Goal: Information Seeking & Learning: Learn about a topic

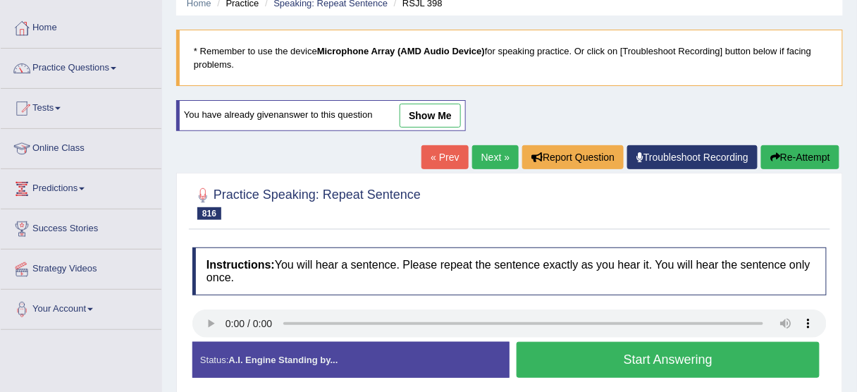
click at [564, 353] on button "Start Answering" at bounding box center [667, 360] width 303 height 36
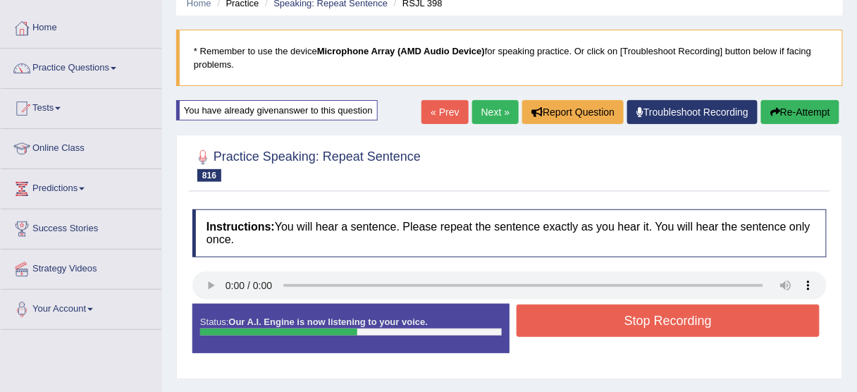
click at [602, 320] on button "Stop Recording" at bounding box center [667, 320] width 303 height 32
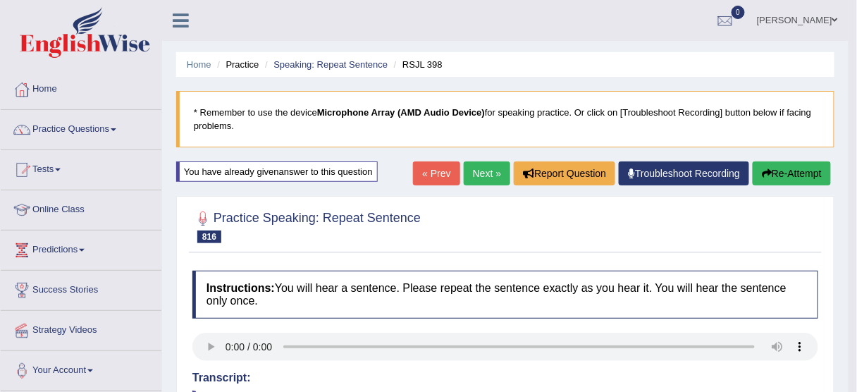
click at [617, 70] on ul "Home Practice Speaking: Repeat Sentence RSJL 398" at bounding box center [505, 64] width 658 height 25
click at [490, 172] on link "Next »" at bounding box center [486, 173] width 46 height 24
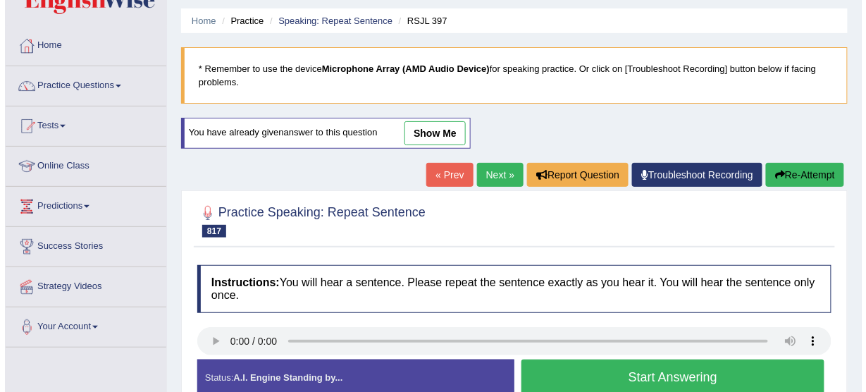
scroll to position [113, 0]
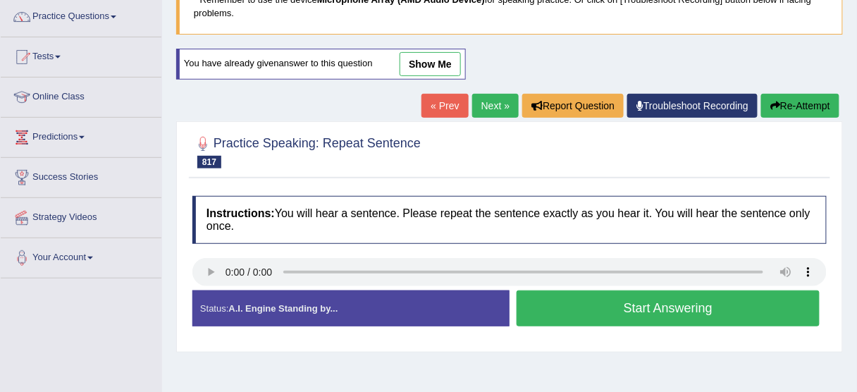
click at [577, 305] on button "Start Answering" at bounding box center [667, 308] width 303 height 36
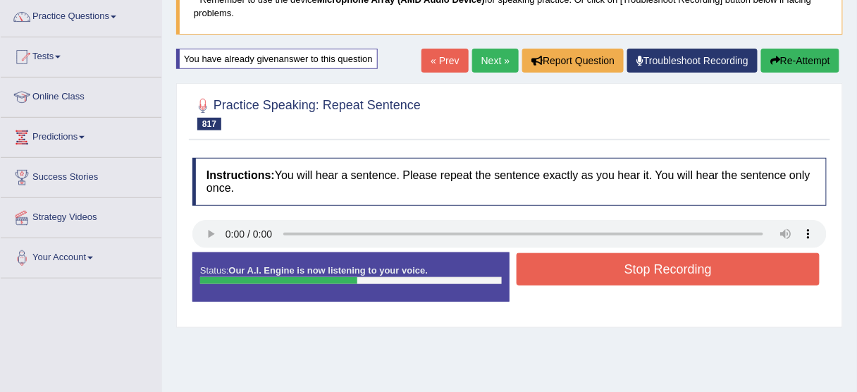
click at [614, 268] on button "Stop Recording" at bounding box center [667, 269] width 303 height 32
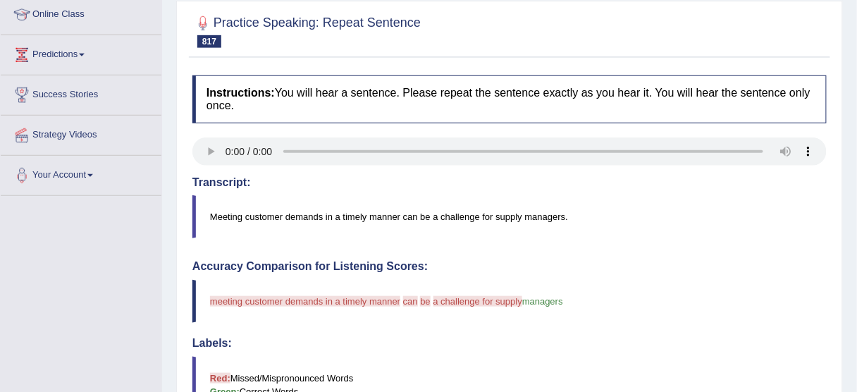
scroll to position [56, 0]
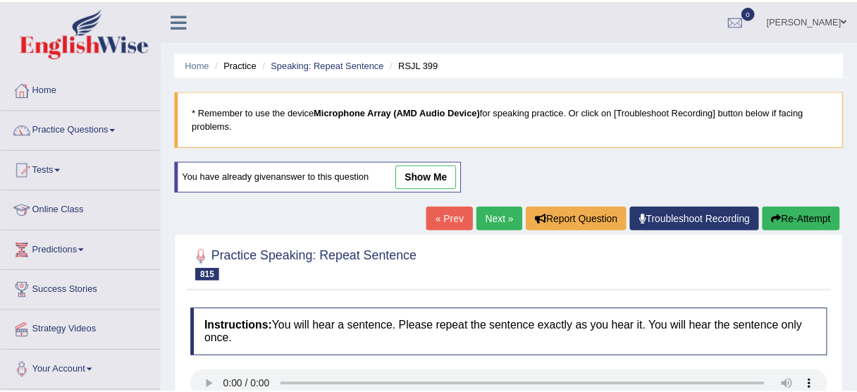
scroll to position [5, 0]
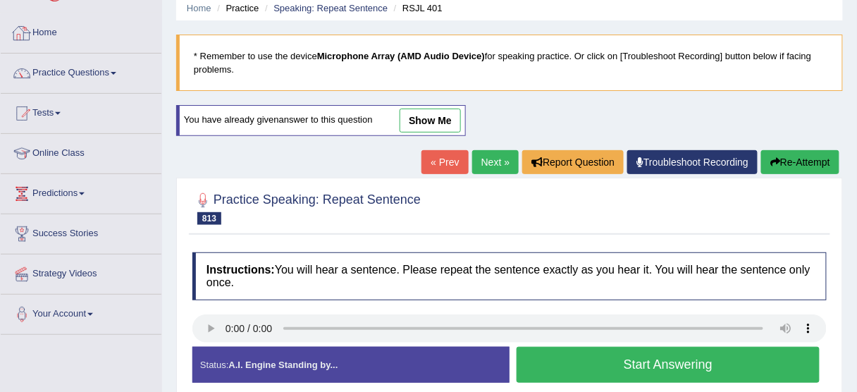
click at [56, 75] on link "Practice Questions" at bounding box center [81, 71] width 161 height 35
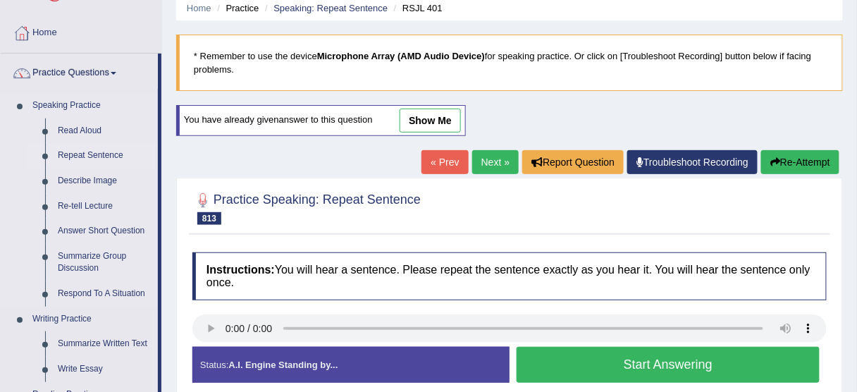
click at [75, 153] on link "Repeat Sentence" at bounding box center [104, 155] width 106 height 25
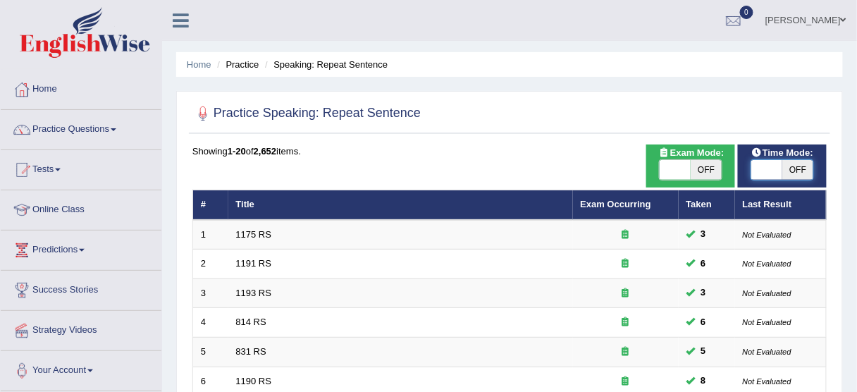
click at [772, 168] on span at bounding box center [766, 170] width 31 height 20
checkbox input "true"
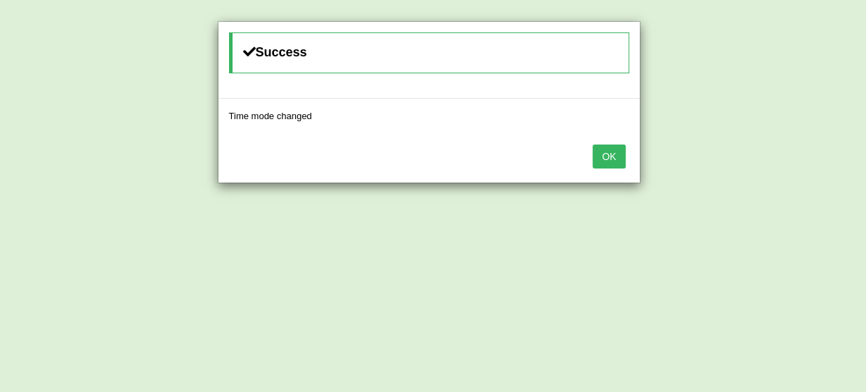
click at [600, 150] on button "OK" at bounding box center [608, 156] width 32 height 24
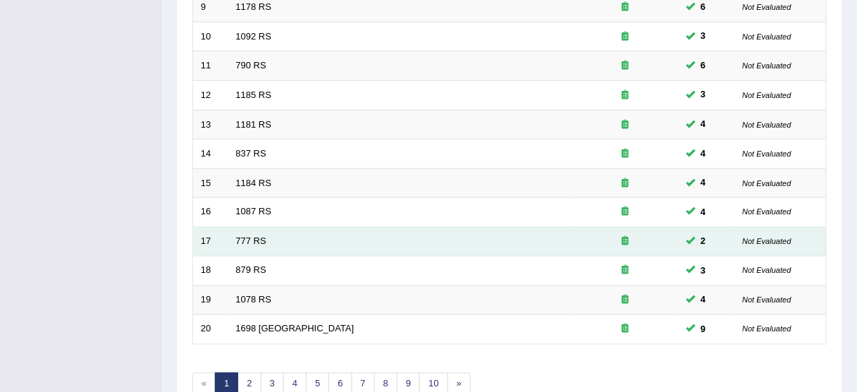
scroll to position [535, 0]
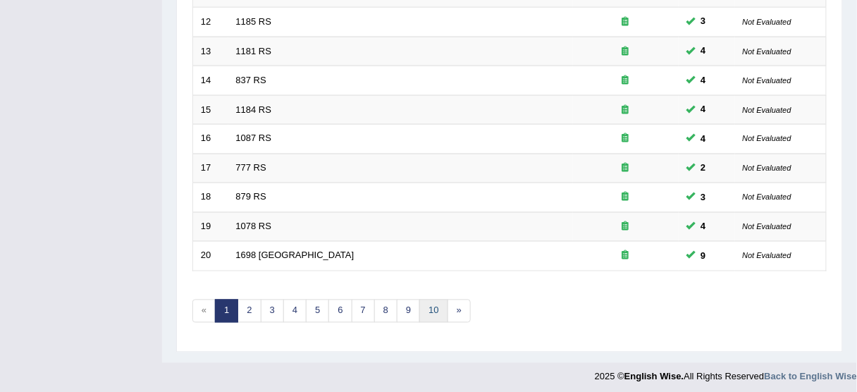
click at [423, 303] on link "10" at bounding box center [433, 310] width 28 height 23
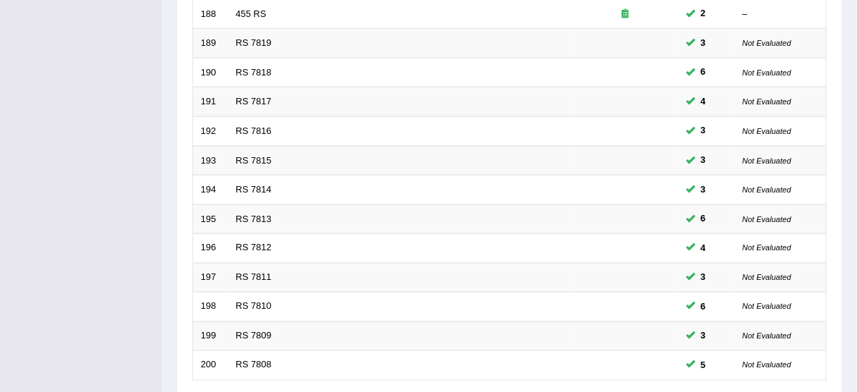
scroll to position [535, 0]
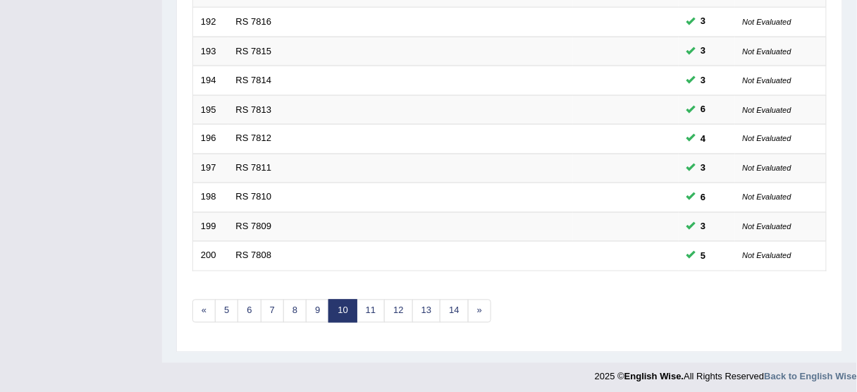
click at [445, 308] on link "14" at bounding box center [454, 310] width 28 height 23
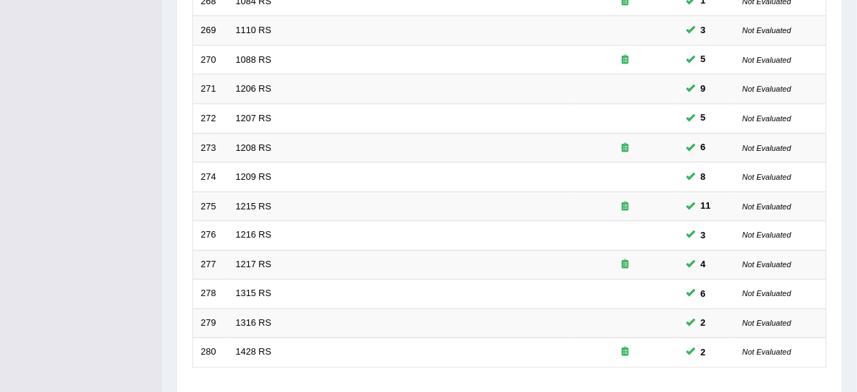
scroll to position [535, 0]
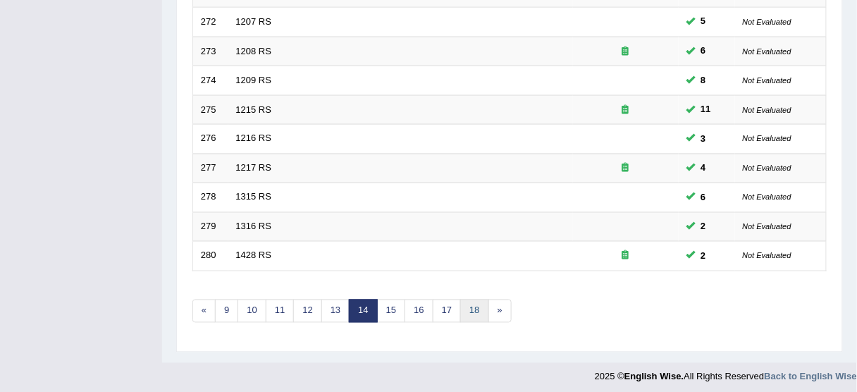
click at [472, 306] on link "18" at bounding box center [474, 310] width 28 height 23
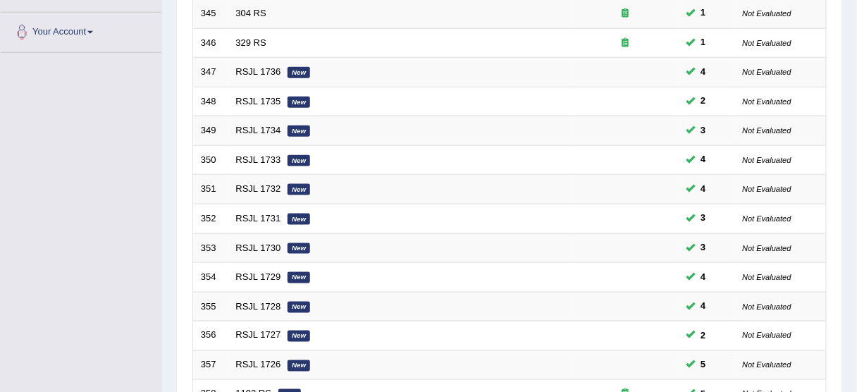
scroll to position [535, 0]
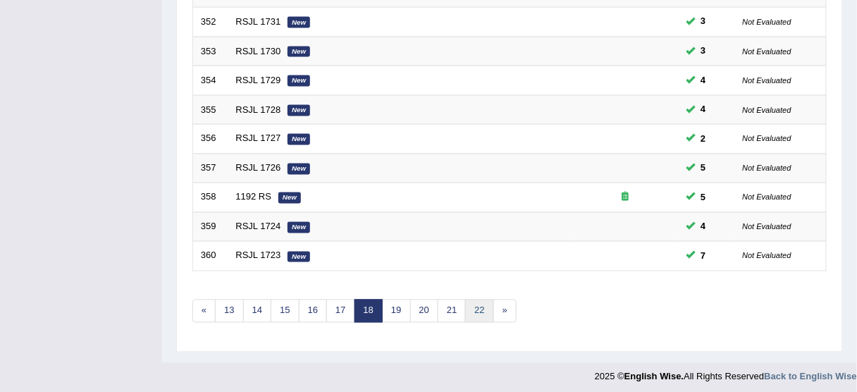
click at [472, 306] on link "22" at bounding box center [479, 310] width 28 height 23
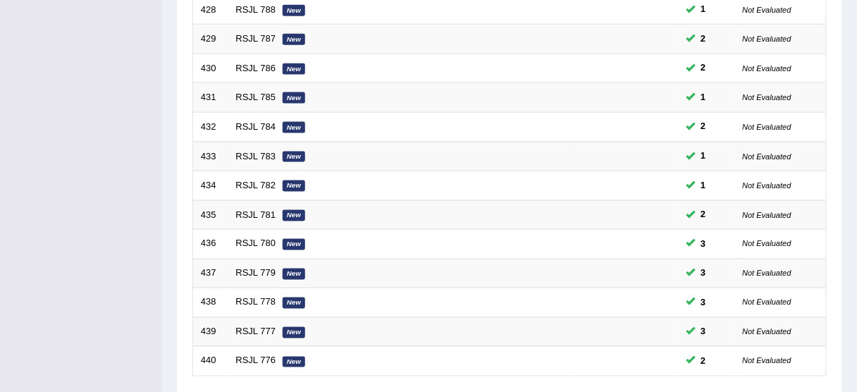
scroll to position [535, 0]
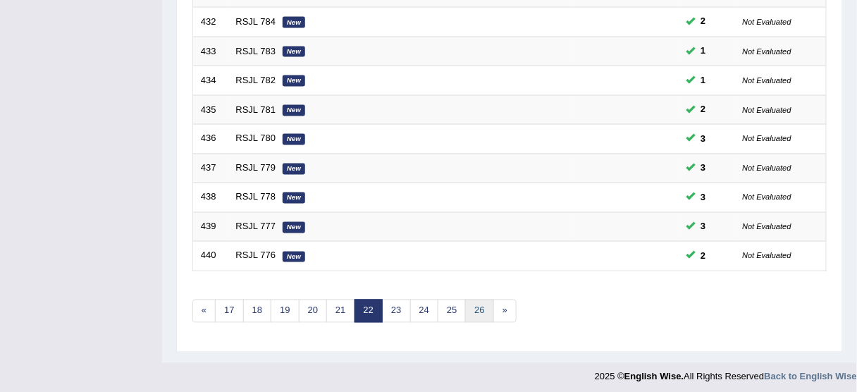
click at [472, 306] on link "26" at bounding box center [479, 310] width 28 height 23
click at [476, 304] on link "30" at bounding box center [479, 310] width 28 height 23
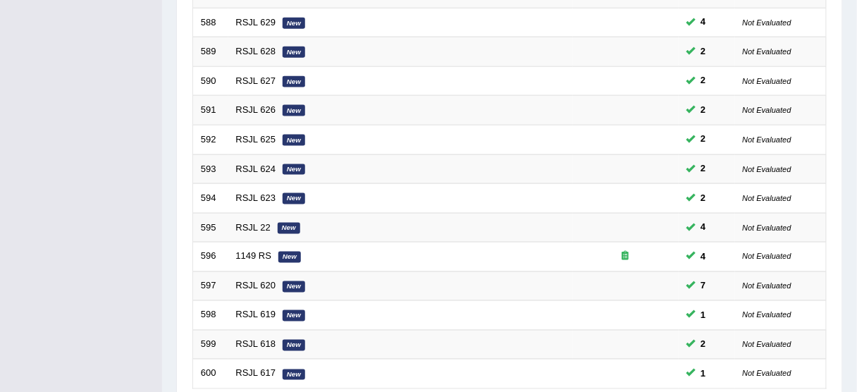
scroll to position [535, 0]
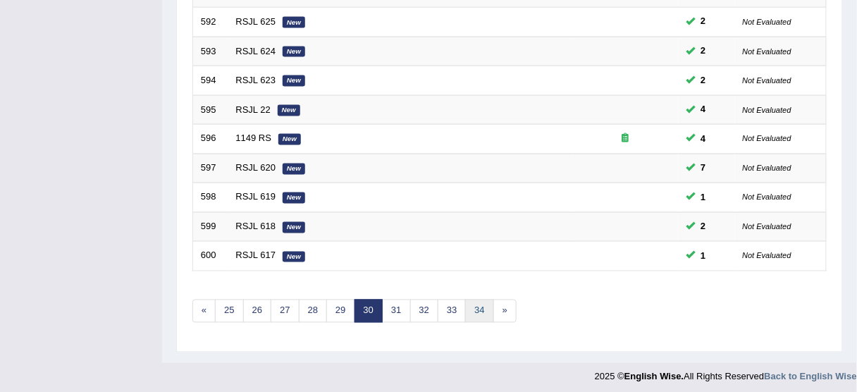
click at [476, 302] on link "34" at bounding box center [479, 310] width 28 height 23
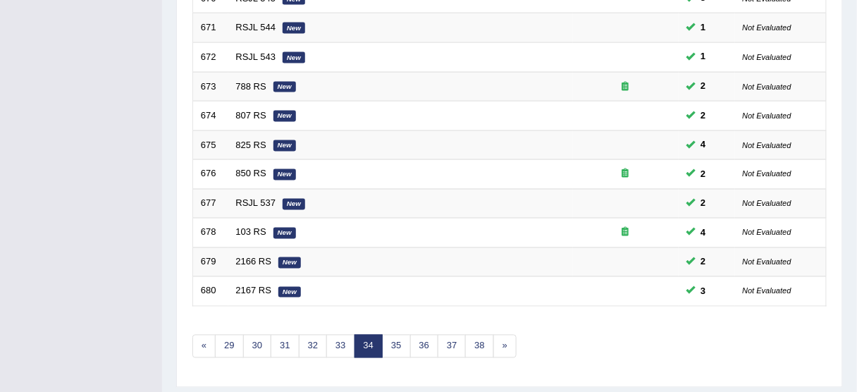
scroll to position [535, 0]
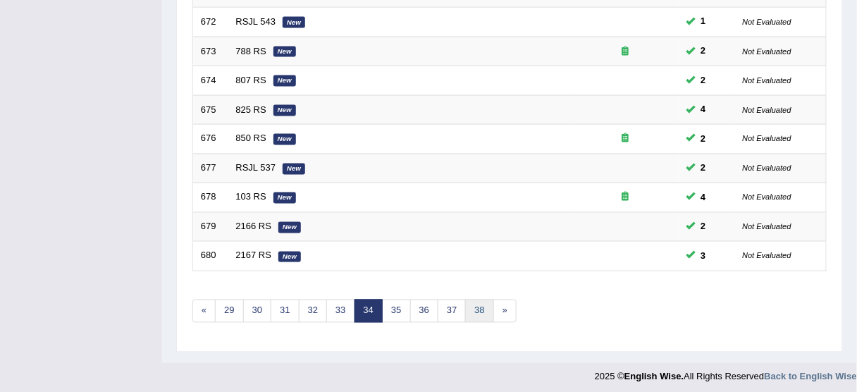
click at [476, 302] on link "38" at bounding box center [479, 310] width 28 height 23
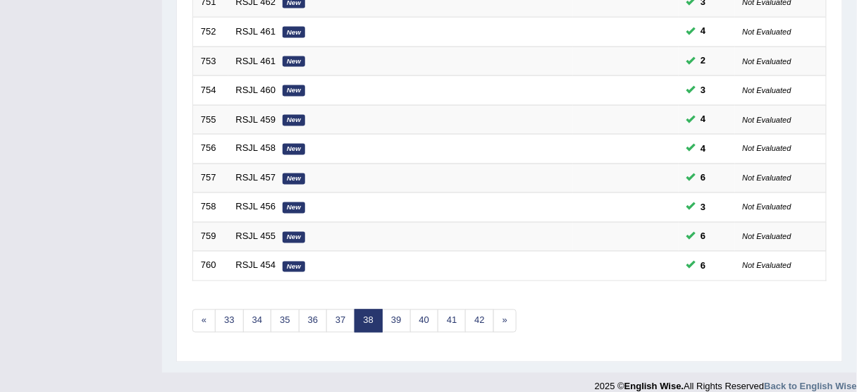
scroll to position [535, 0]
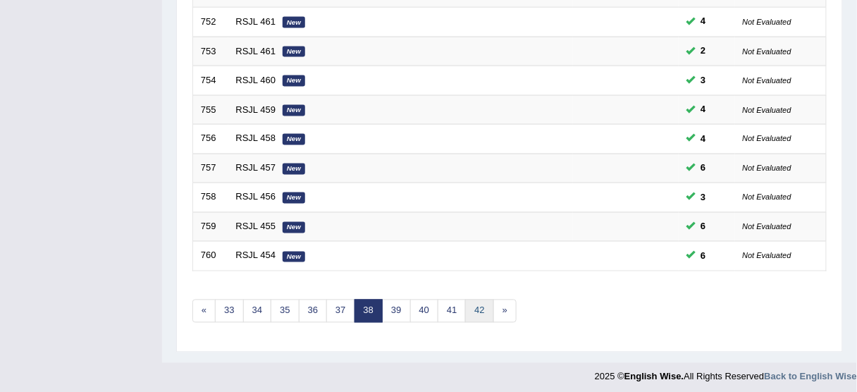
click at [476, 302] on link "42" at bounding box center [479, 310] width 28 height 23
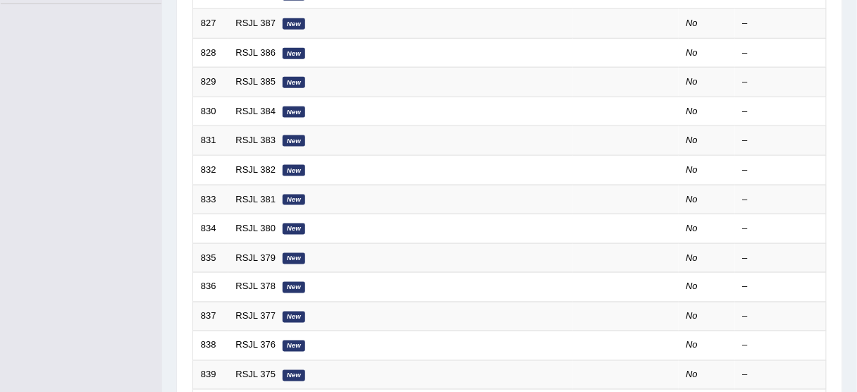
scroll to position [535, 0]
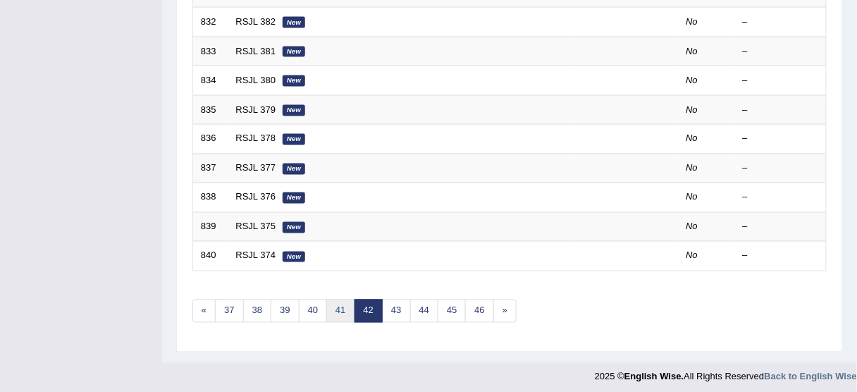
click at [330, 307] on link "41" at bounding box center [340, 310] width 28 height 23
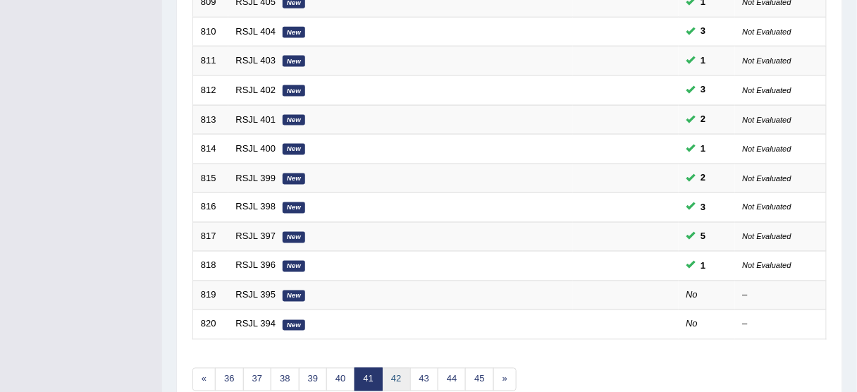
scroll to position [535, 0]
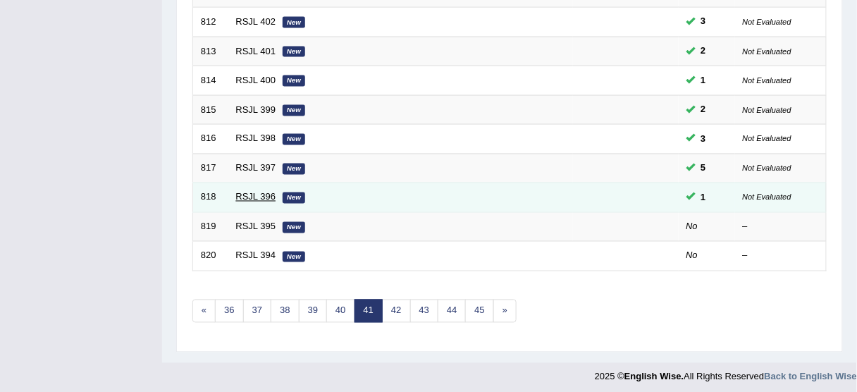
click at [249, 195] on link "RSJL 396" at bounding box center [256, 197] width 40 height 11
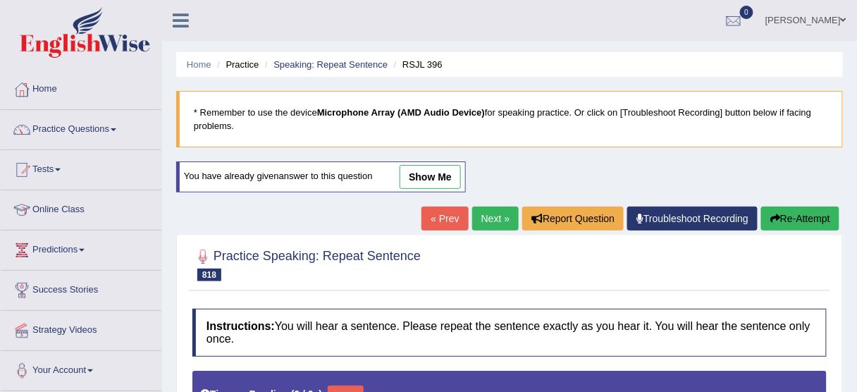
type input "0.85"
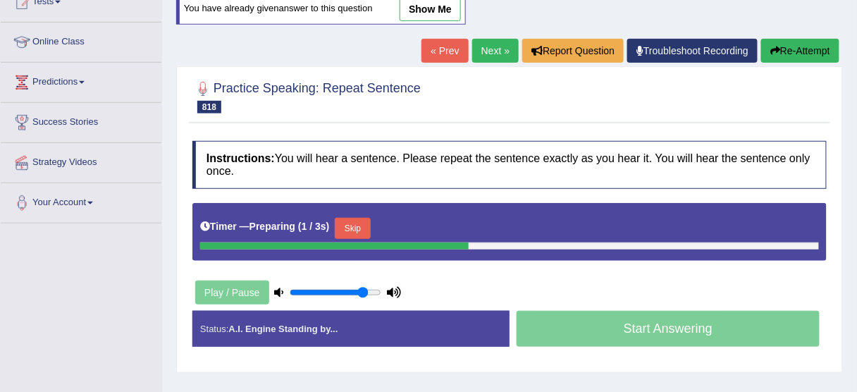
scroll to position [169, 0]
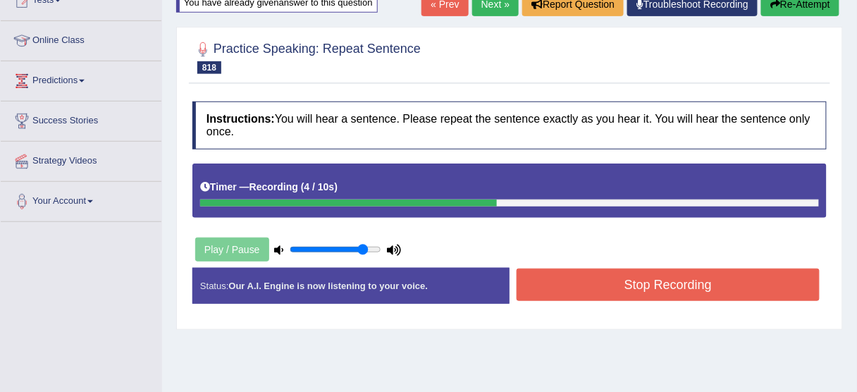
click at [562, 287] on button "Stop Recording" at bounding box center [667, 284] width 303 height 32
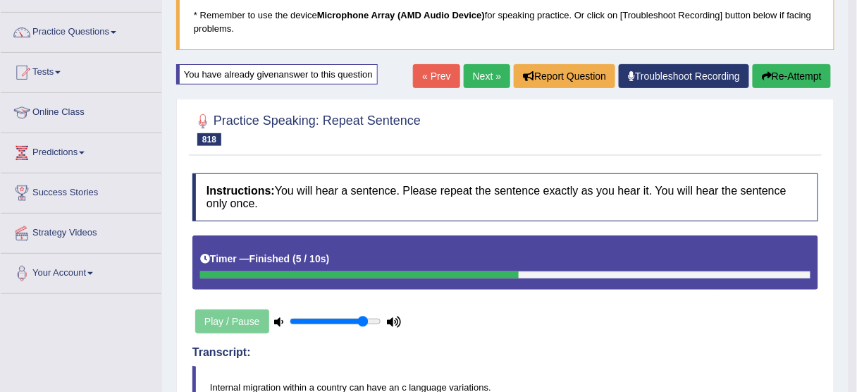
scroll to position [56, 0]
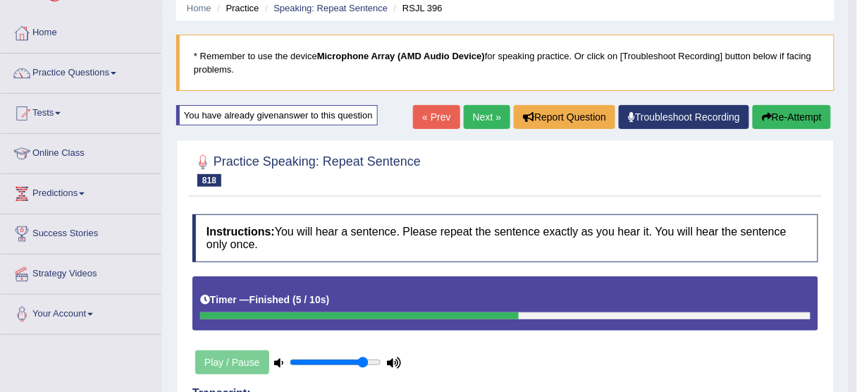
click at [781, 116] on button "Re-Attempt" at bounding box center [791, 117] width 78 height 24
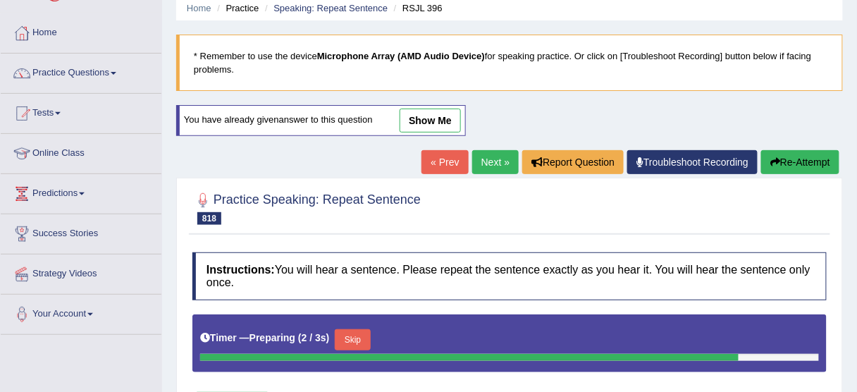
click at [363, 337] on button "Skip" at bounding box center [352, 339] width 35 height 21
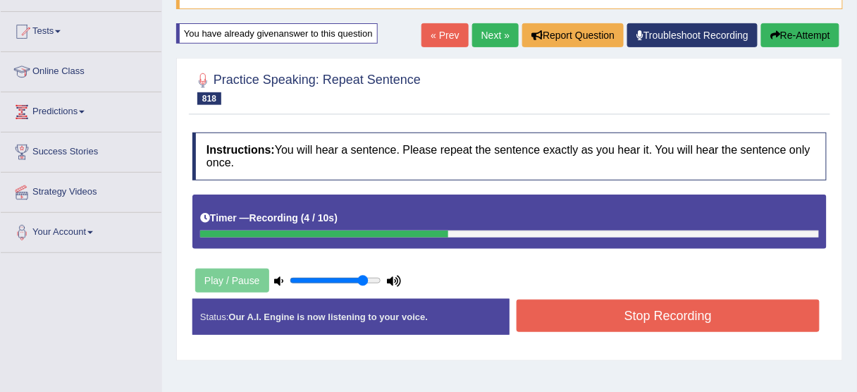
scroll to position [338, 0]
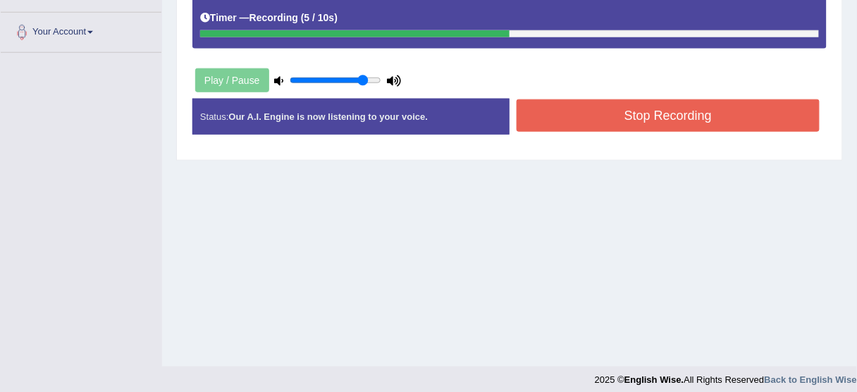
click at [604, 127] on button "Stop Recording" at bounding box center [667, 115] width 303 height 32
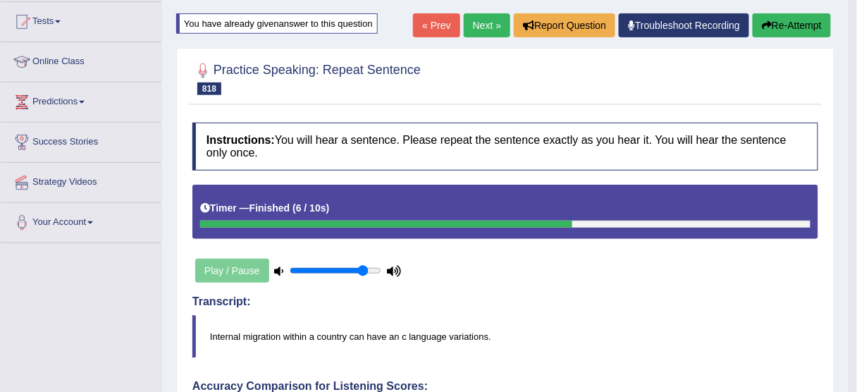
scroll to position [113, 0]
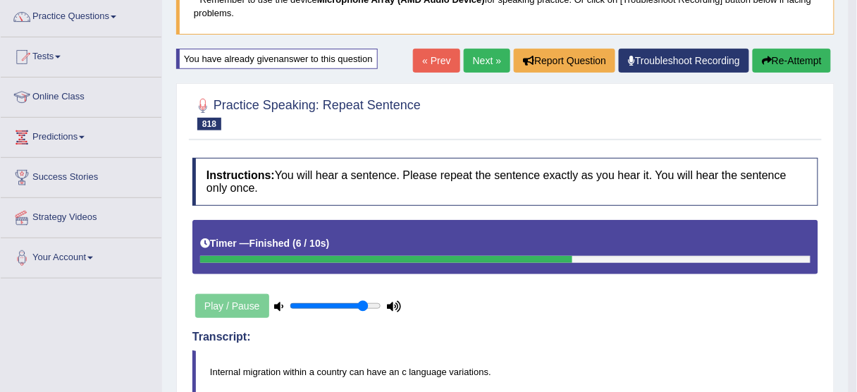
click at [483, 56] on link "Next »" at bounding box center [486, 61] width 46 height 24
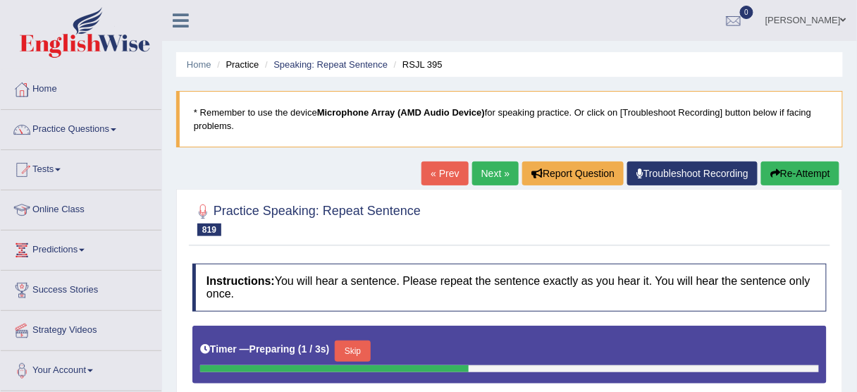
click at [363, 347] on button "Skip" at bounding box center [352, 350] width 35 height 21
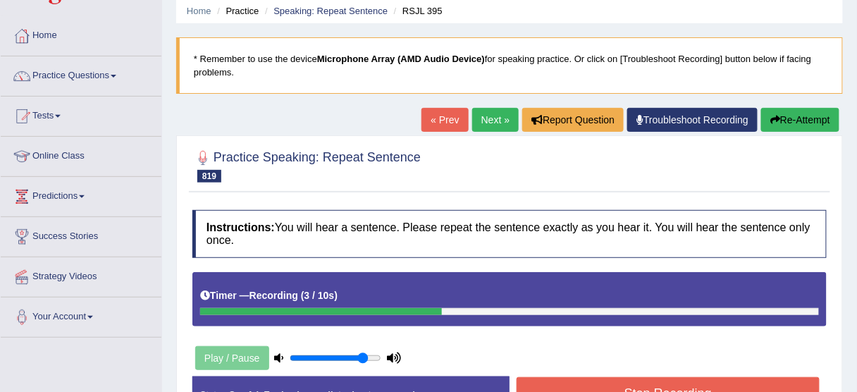
scroll to position [169, 0]
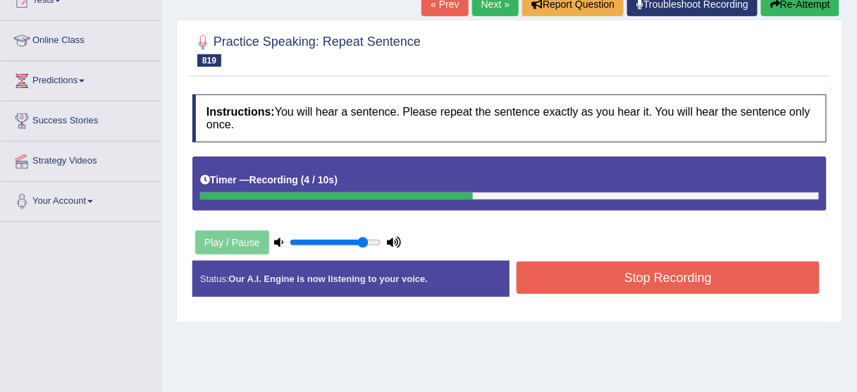
click at [569, 274] on button "Stop Recording" at bounding box center [667, 277] width 303 height 32
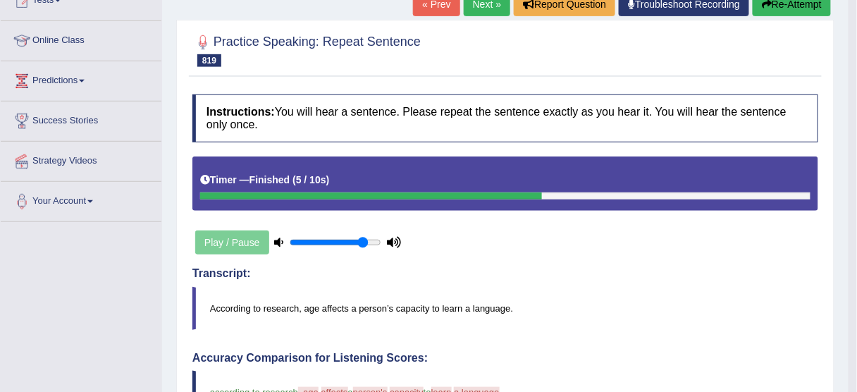
click at [781, 2] on button "Re-Attempt" at bounding box center [791, 4] width 78 height 24
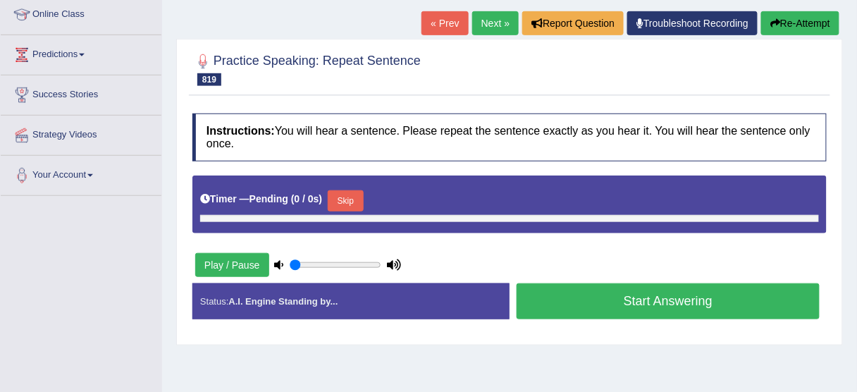
type input "0.85"
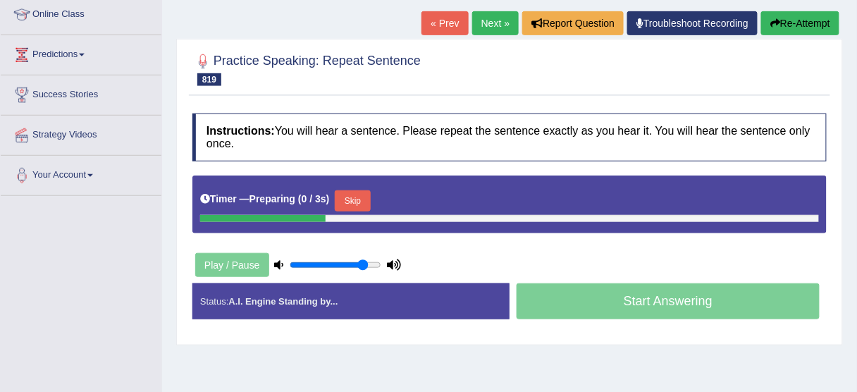
scroll to position [169, 0]
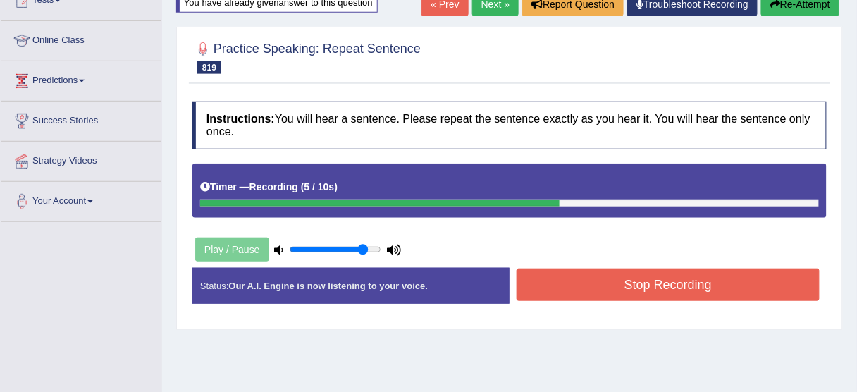
click at [594, 273] on button "Stop Recording" at bounding box center [667, 284] width 303 height 32
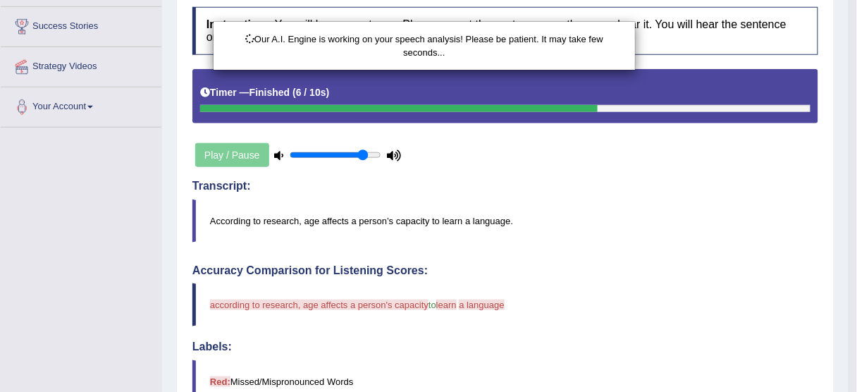
scroll to position [66, 0]
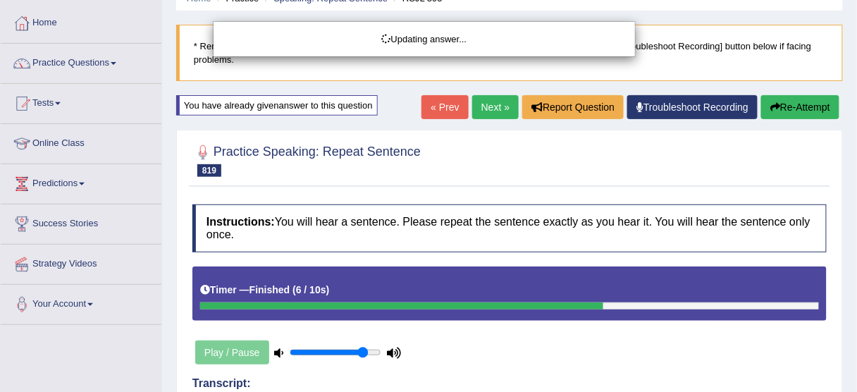
click at [816, 111] on div "Updating answer..." at bounding box center [428, 196] width 857 height 392
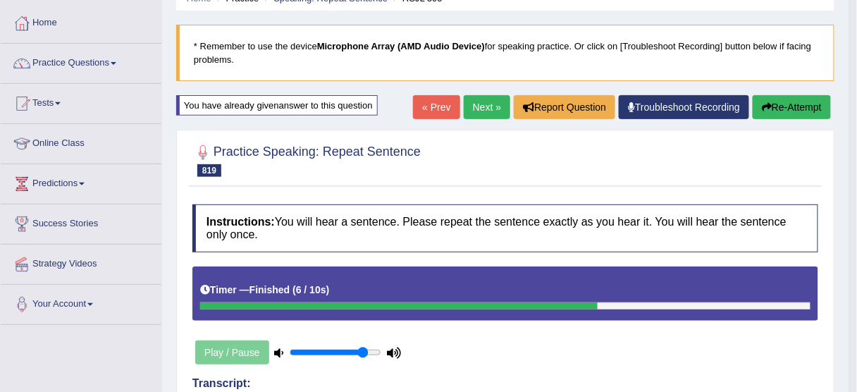
click at [798, 97] on button "Re-Attempt" at bounding box center [791, 107] width 78 height 24
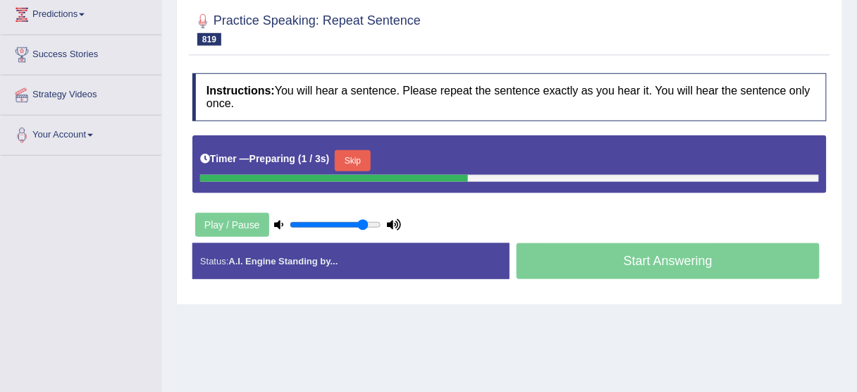
click at [350, 158] on button "Skip" at bounding box center [352, 160] width 35 height 21
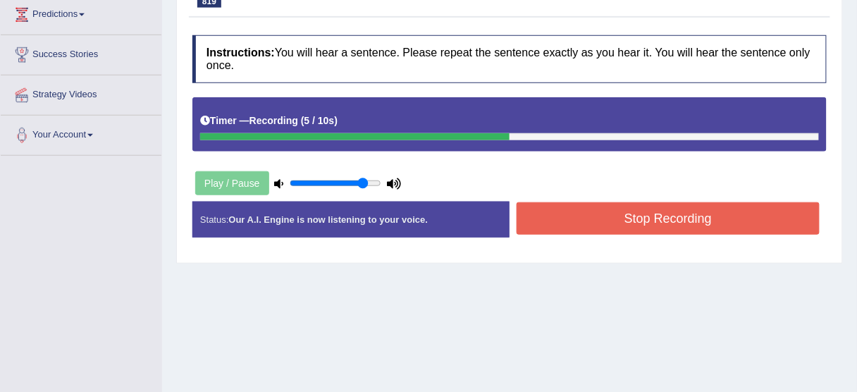
click at [681, 223] on button "Stop Recording" at bounding box center [667, 218] width 303 height 32
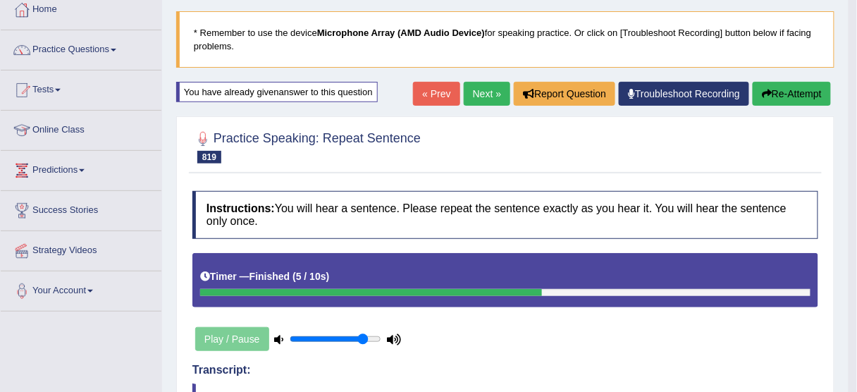
scroll to position [66, 0]
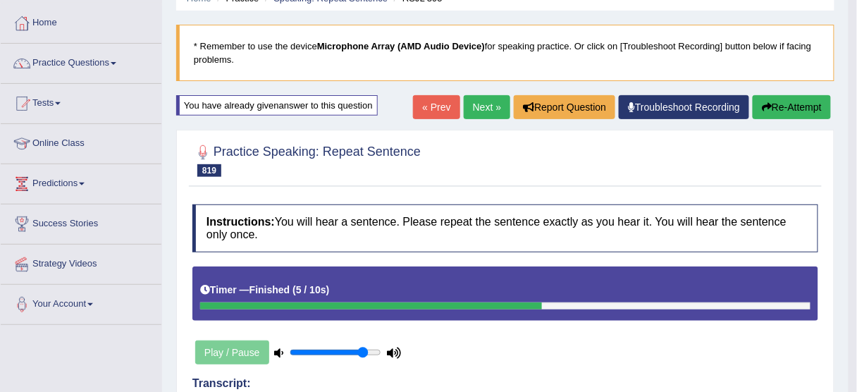
click at [795, 106] on button "Re-Attempt" at bounding box center [791, 107] width 78 height 24
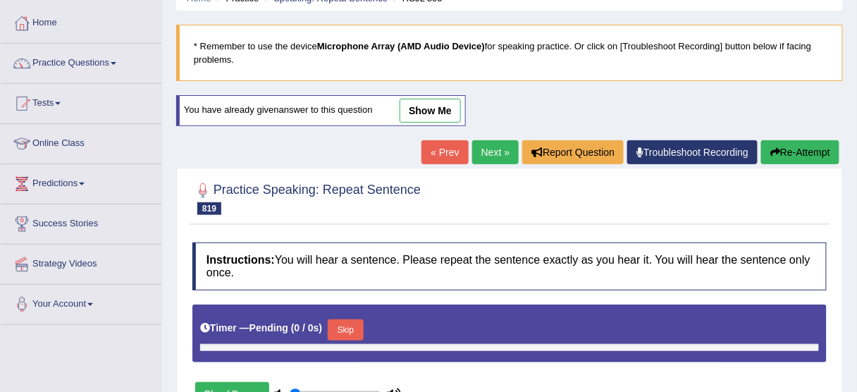
type input "0.85"
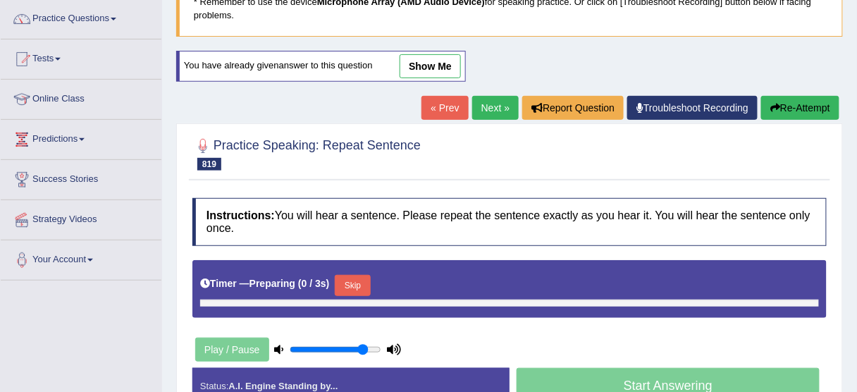
scroll to position [179, 0]
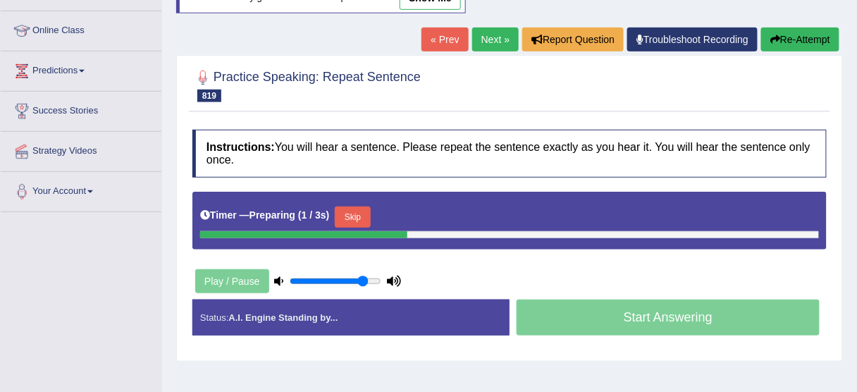
click at [370, 216] on button "Skip" at bounding box center [352, 216] width 35 height 21
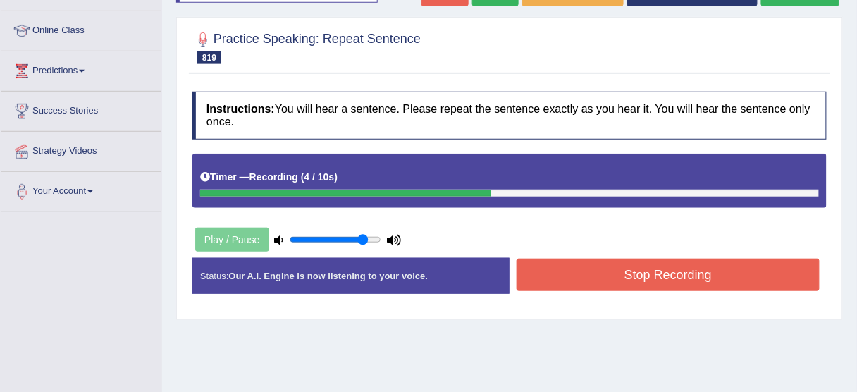
click at [575, 273] on button "Stop Recording" at bounding box center [667, 275] width 303 height 32
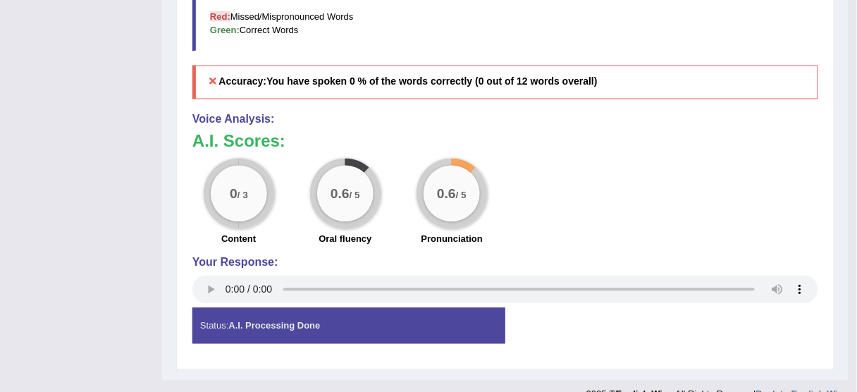
scroll to position [648, 0]
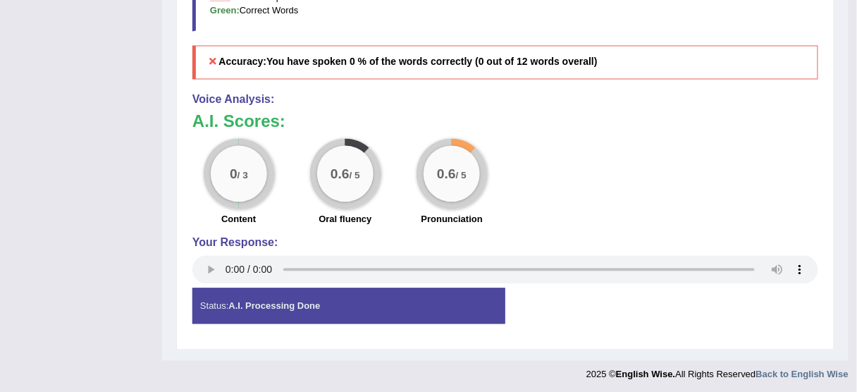
click at [704, 139] on div "0 / 3 Content 0.6 / 5 Oral fluency 0.6 / 5 Pronunciation" at bounding box center [505, 184] width 640 height 91
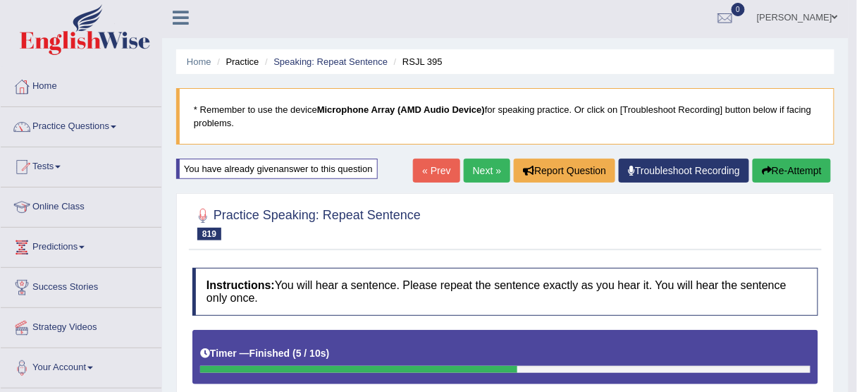
scroll to position [0, 0]
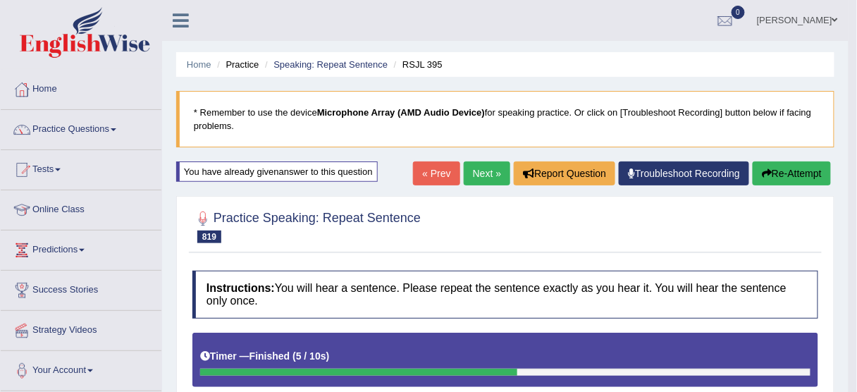
click at [477, 166] on link "Next »" at bounding box center [486, 173] width 46 height 24
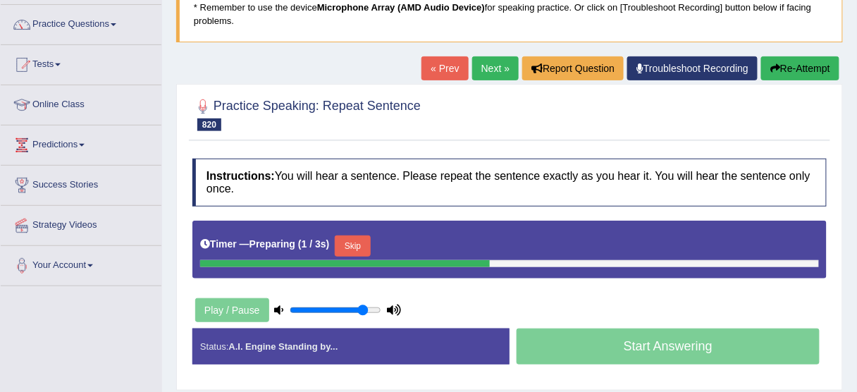
scroll to position [113, 0]
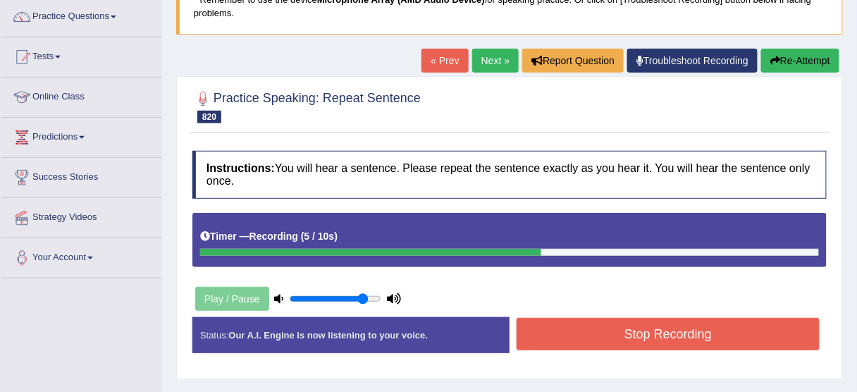
click at [632, 321] on button "Stop Recording" at bounding box center [667, 334] width 303 height 32
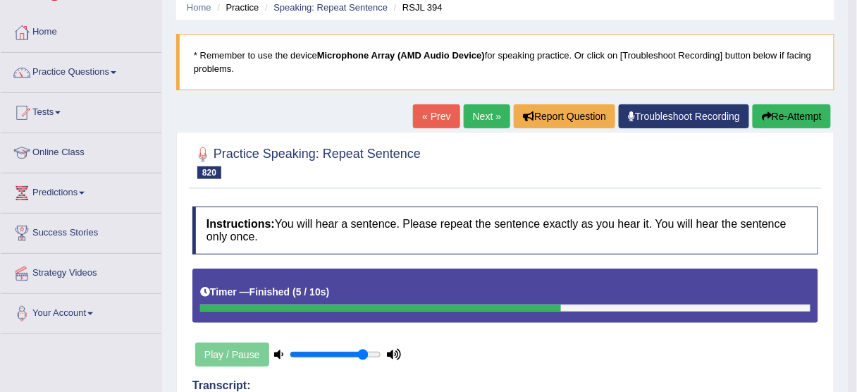
scroll to position [56, 0]
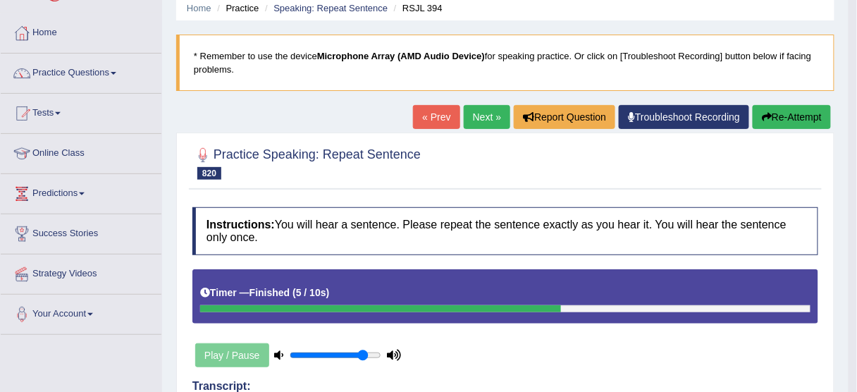
click at [792, 113] on button "Re-Attempt" at bounding box center [791, 117] width 78 height 24
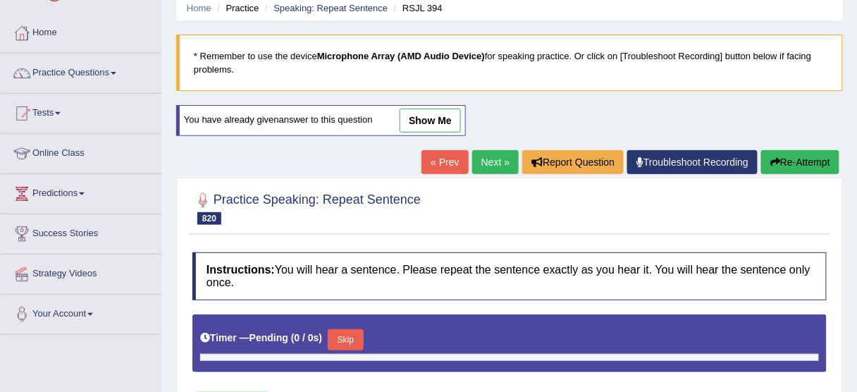
type input "0.85"
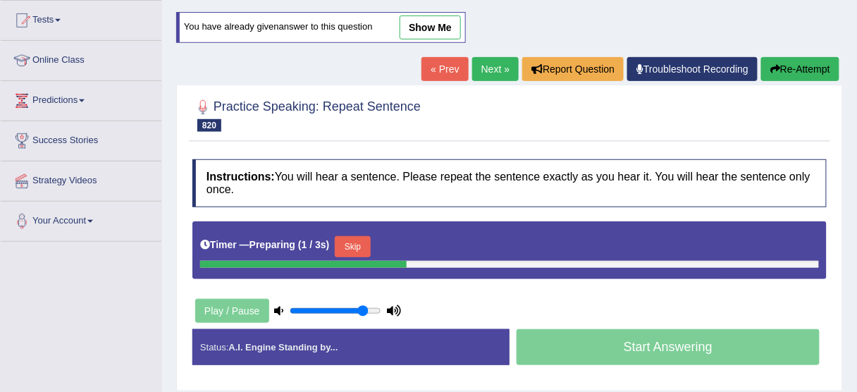
scroll to position [169, 0]
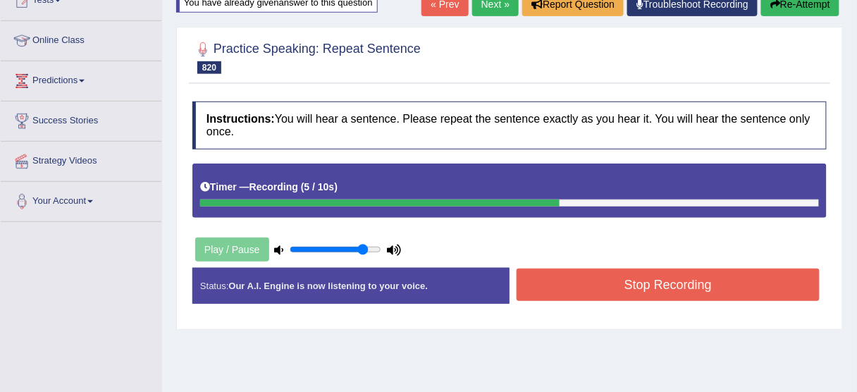
click at [701, 280] on button "Stop Recording" at bounding box center [667, 284] width 303 height 32
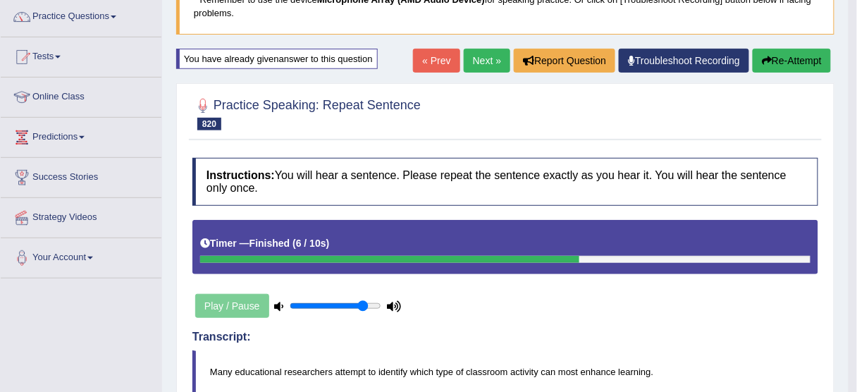
scroll to position [0, 0]
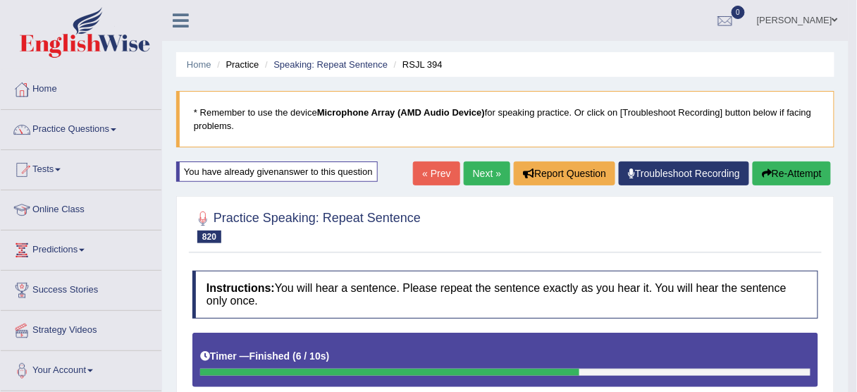
click at [784, 180] on div "« Prev Next » Report Question Troubleshoot Recording Re-Attempt" at bounding box center [623, 174] width 421 height 27
click at [791, 174] on button "Re-Attempt" at bounding box center [791, 173] width 78 height 24
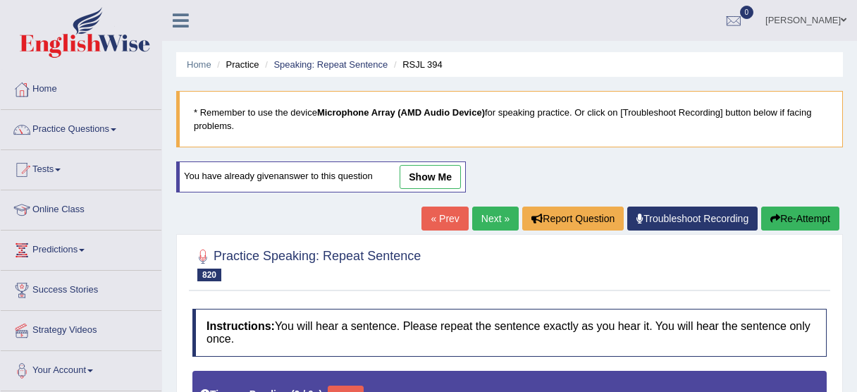
scroll to position [73, 0]
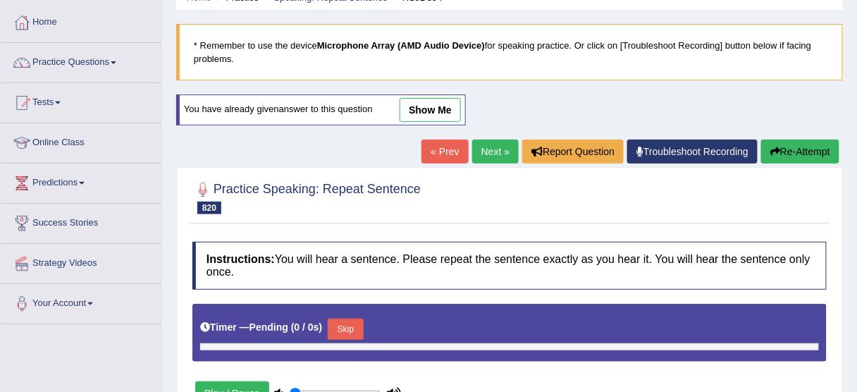
type input "0.85"
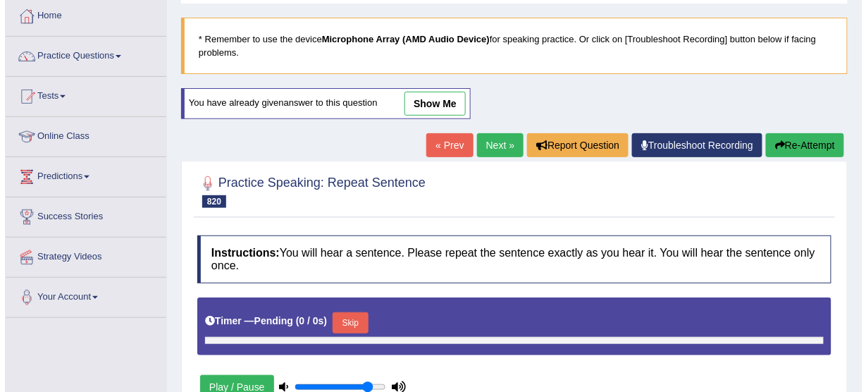
scroll to position [113, 0]
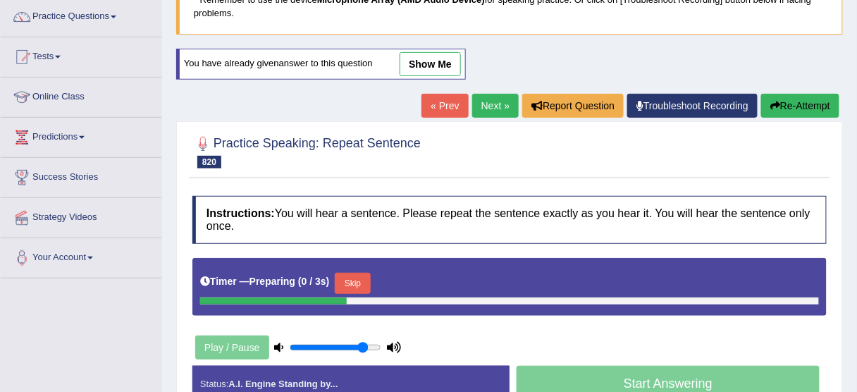
click at [356, 276] on button "Skip" at bounding box center [352, 283] width 35 height 21
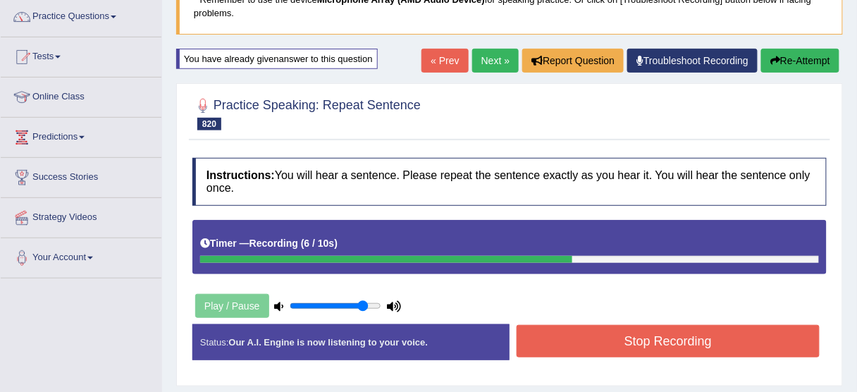
click at [586, 340] on button "Stop Recording" at bounding box center [667, 341] width 303 height 32
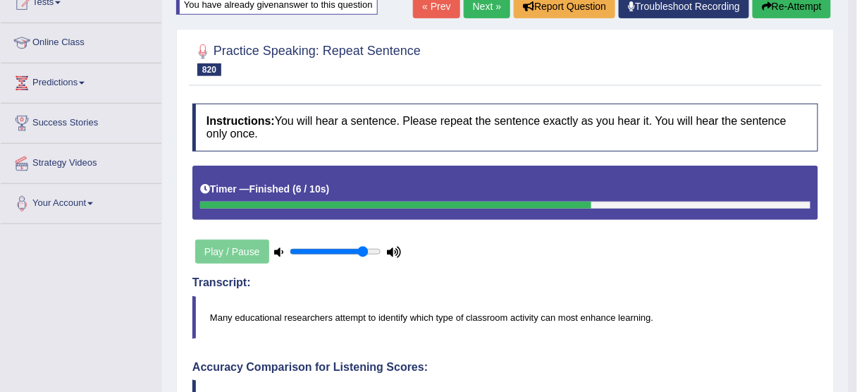
scroll to position [56, 0]
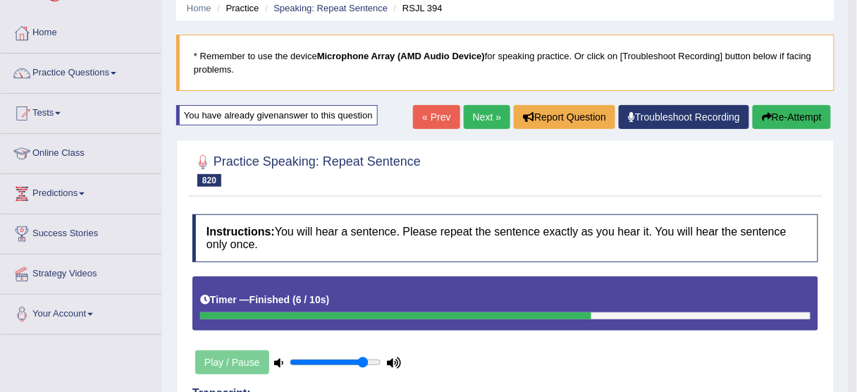
click at [802, 113] on button "Re-Attempt" at bounding box center [791, 117] width 78 height 24
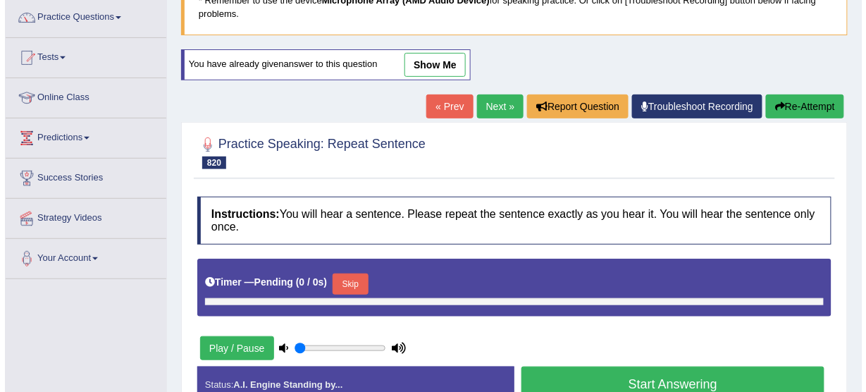
scroll to position [113, 0]
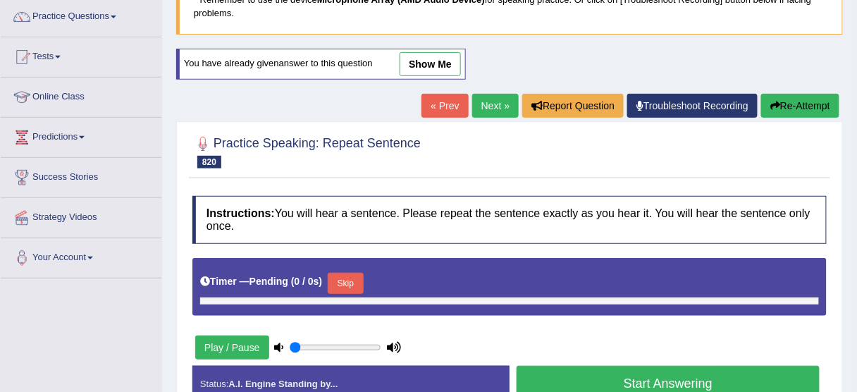
type input "0.85"
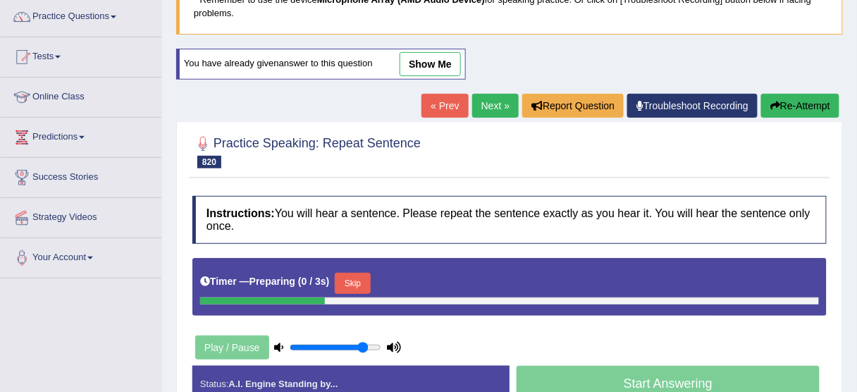
click at [358, 289] on button "Skip" at bounding box center [352, 283] width 35 height 21
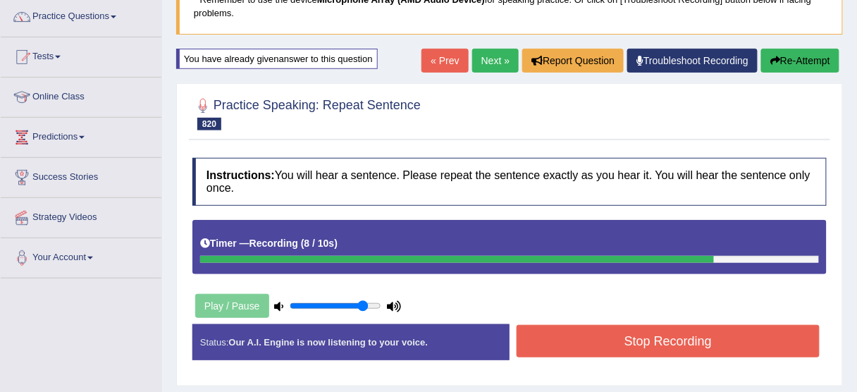
drag, startPoint x: 561, startPoint y: 316, endPoint x: 557, endPoint y: 335, distance: 19.3
click at [561, 318] on div "Instructions: You will hear a sentence. Please repeat the sentence exactly as y…" at bounding box center [509, 265] width 641 height 228
click at [557, 335] on button "Stop Recording" at bounding box center [667, 341] width 303 height 32
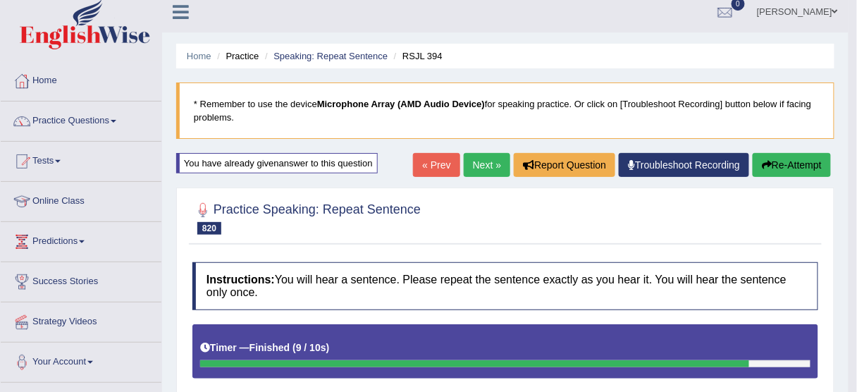
scroll to position [0, 0]
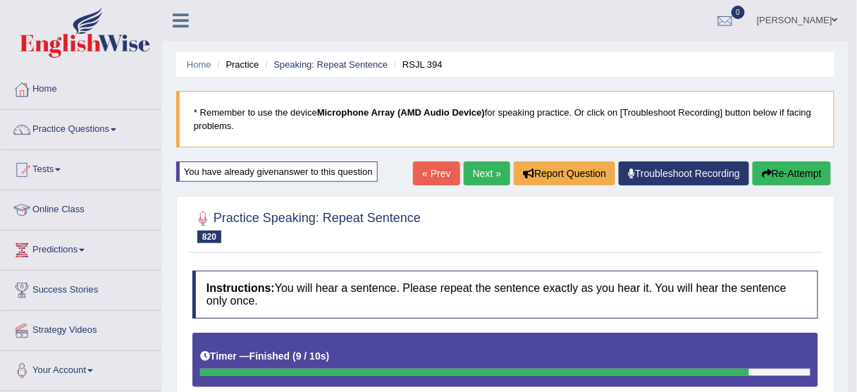
click at [770, 173] on button "Re-Attempt" at bounding box center [791, 173] width 78 height 24
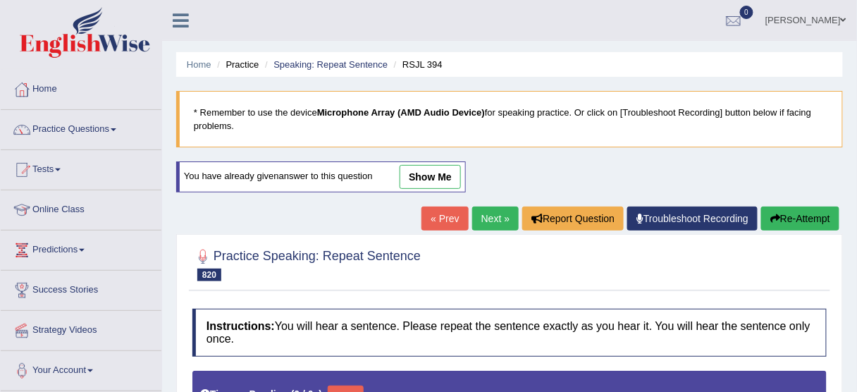
type input "0.85"
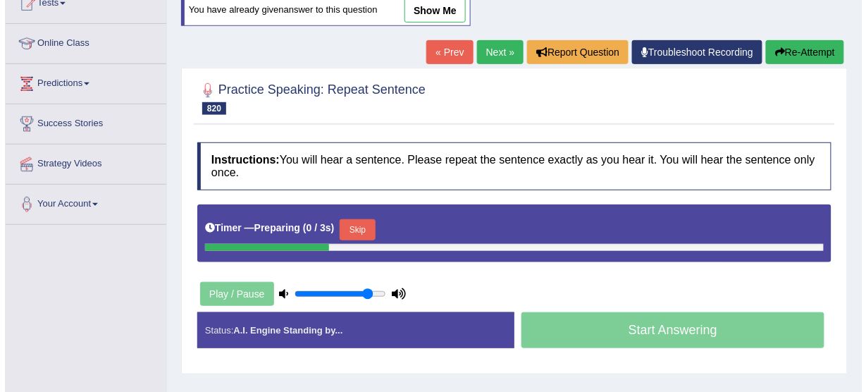
scroll to position [169, 0]
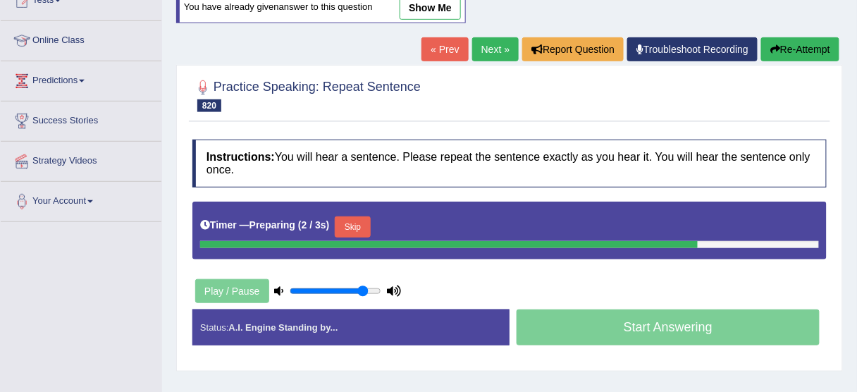
click at [355, 218] on button "Skip" at bounding box center [352, 226] width 35 height 21
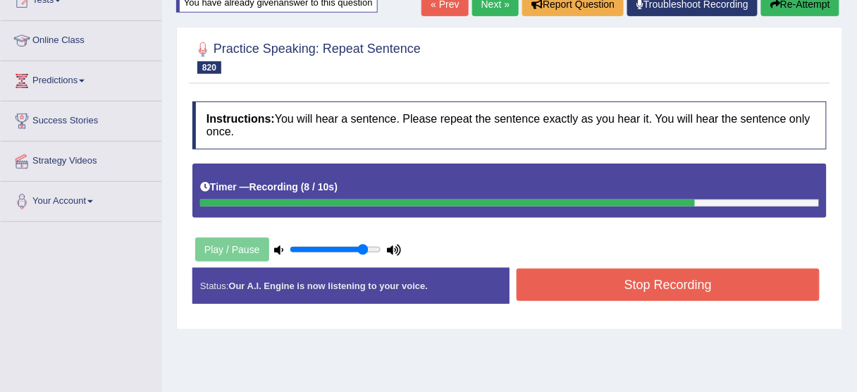
click at [624, 287] on button "Stop Recording" at bounding box center [667, 284] width 303 height 32
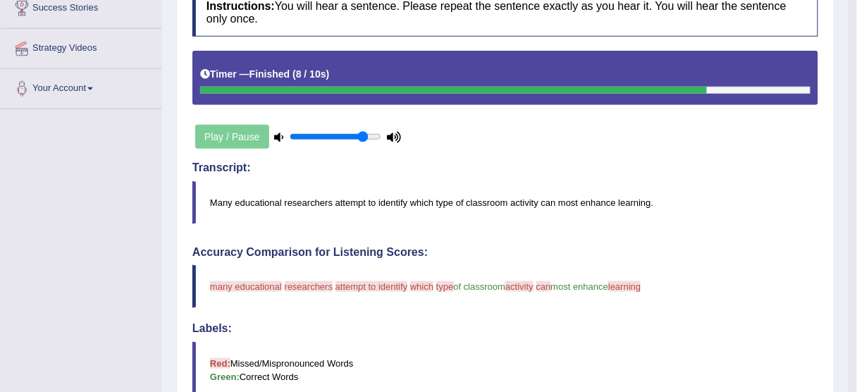
scroll to position [113, 0]
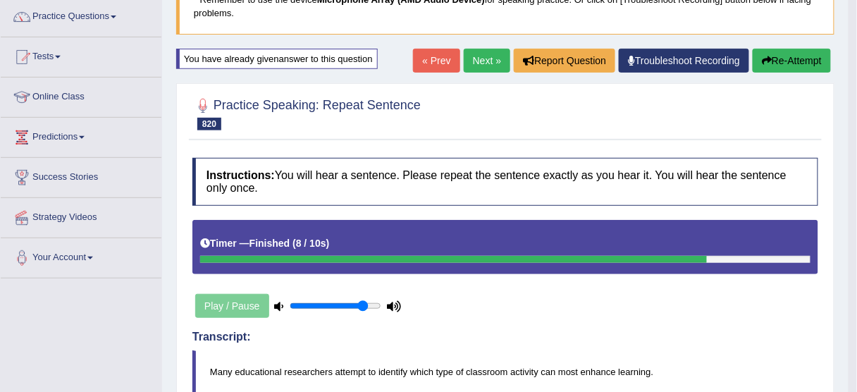
click at [778, 49] on button "Re-Attempt" at bounding box center [791, 61] width 78 height 24
click at [783, 61] on button "Re-Attempt" at bounding box center [791, 61] width 78 height 24
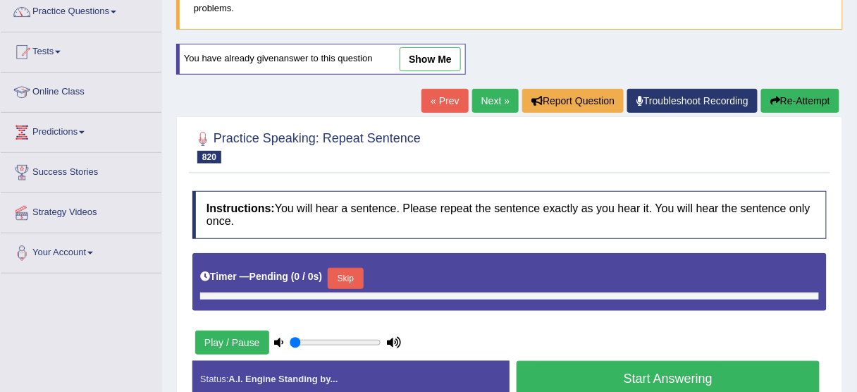
type input "0.85"
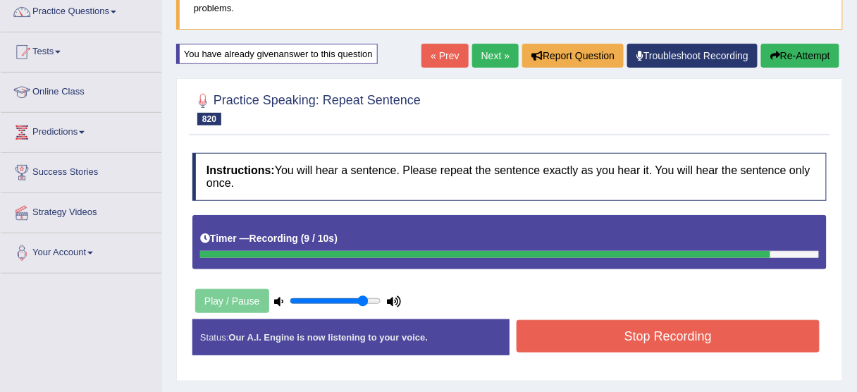
click at [627, 339] on button "Stop Recording" at bounding box center [667, 336] width 303 height 32
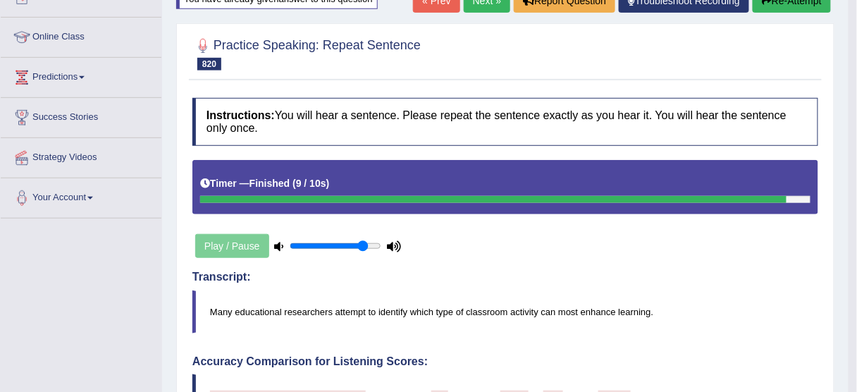
scroll to position [61, 0]
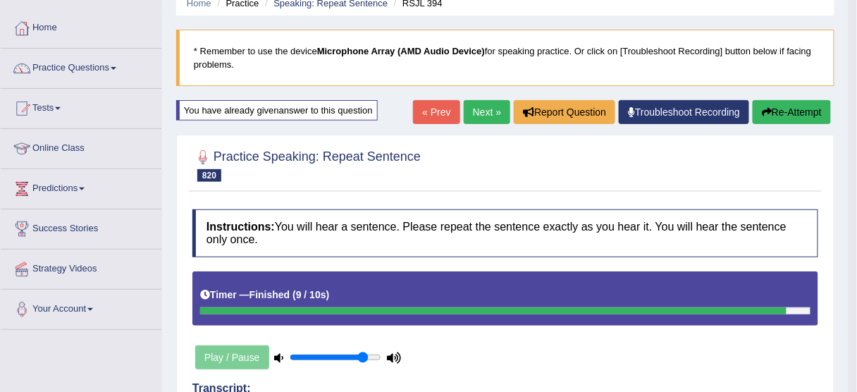
click at [427, 51] on b "Microphone Array (AMD Audio Device)" at bounding box center [401, 51] width 168 height 11
click at [671, 113] on link "Troubleshoot Recording" at bounding box center [683, 112] width 130 height 24
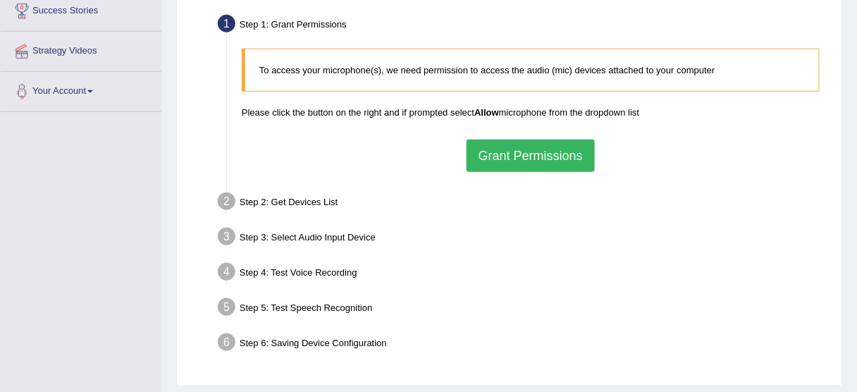
scroll to position [282, 0]
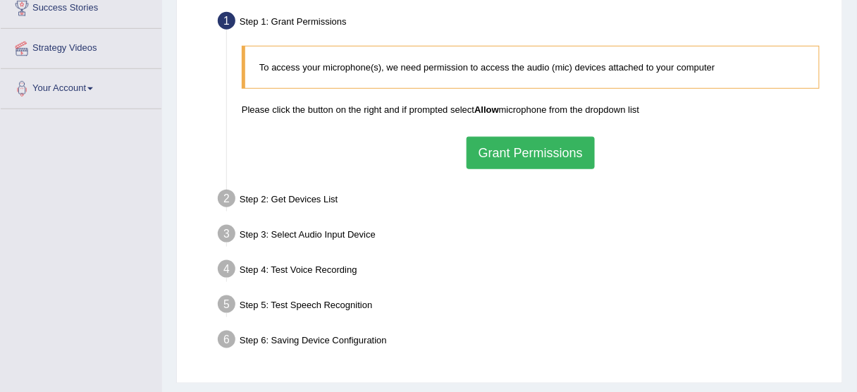
click at [494, 149] on button "Grant Permissions" at bounding box center [530, 153] width 128 height 32
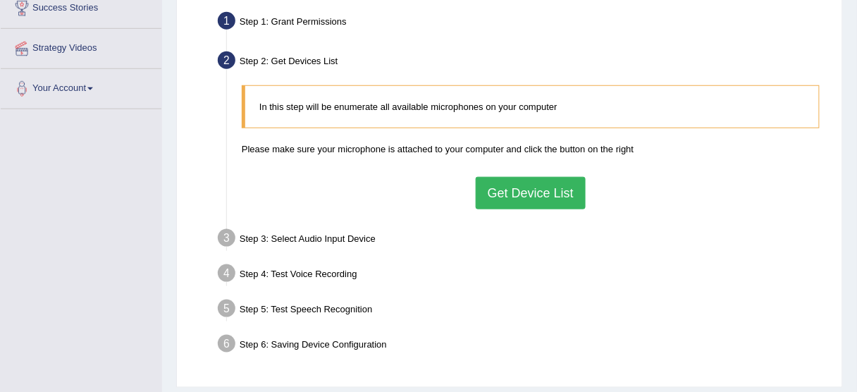
click at [512, 187] on button "Get Device List" at bounding box center [530, 193] width 110 height 32
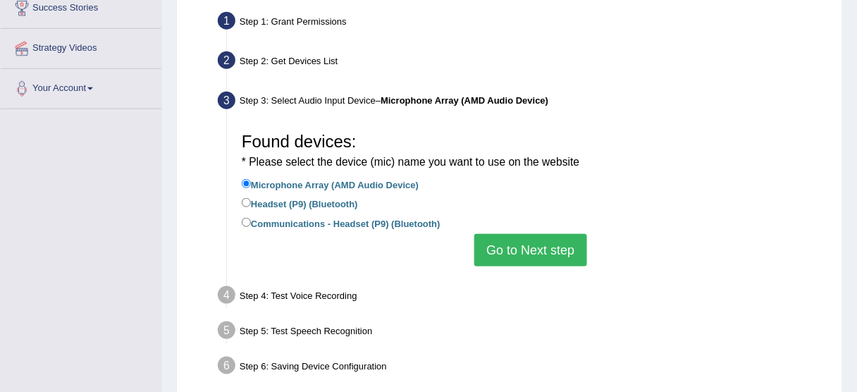
click at [541, 251] on button "Go to Next step" at bounding box center [530, 250] width 112 height 32
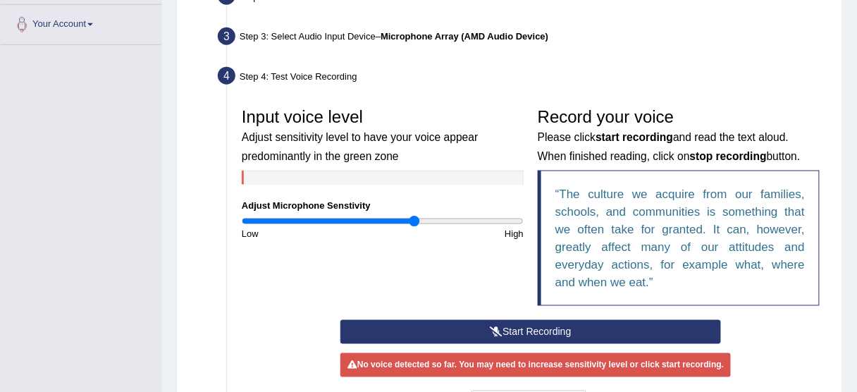
scroll to position [451, 0]
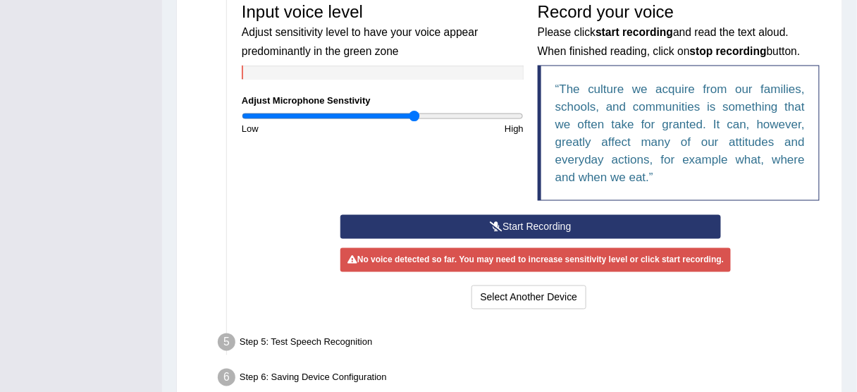
click at [521, 222] on button "Start Recording" at bounding box center [530, 227] width 380 height 24
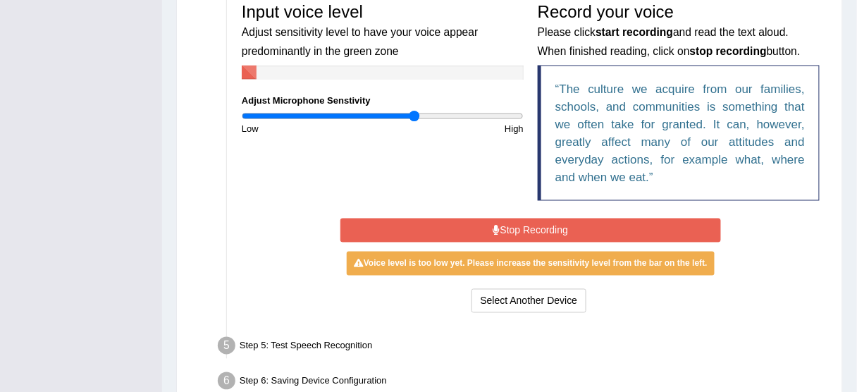
click at [509, 226] on button "Stop Recording" at bounding box center [530, 230] width 380 height 24
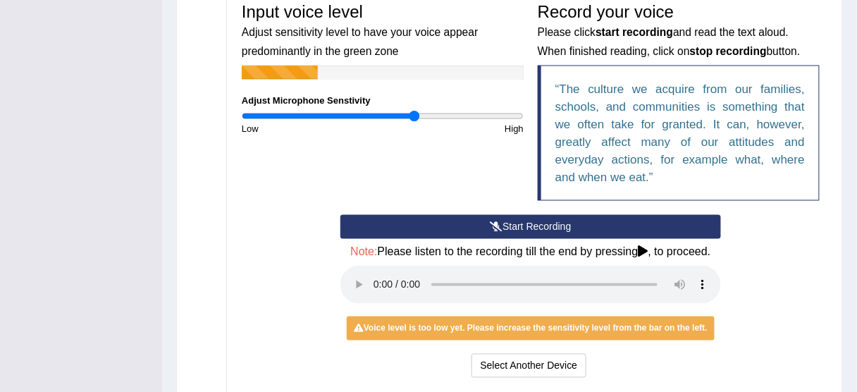
click at [509, 226] on button "Start Recording" at bounding box center [530, 227] width 380 height 24
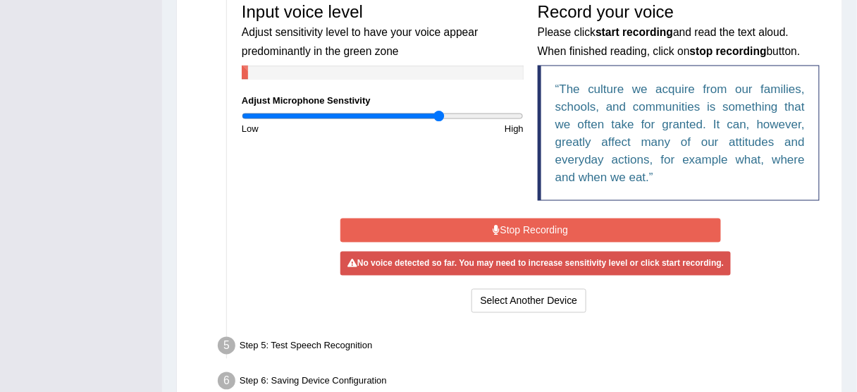
click at [440, 112] on input "range" at bounding box center [383, 116] width 282 height 11
click at [521, 225] on button "Stop Recording" at bounding box center [530, 230] width 380 height 24
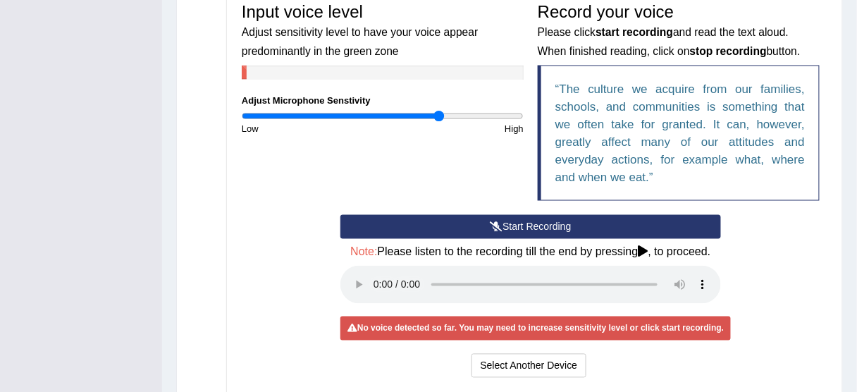
click at [508, 225] on button "Start Recording" at bounding box center [530, 227] width 380 height 24
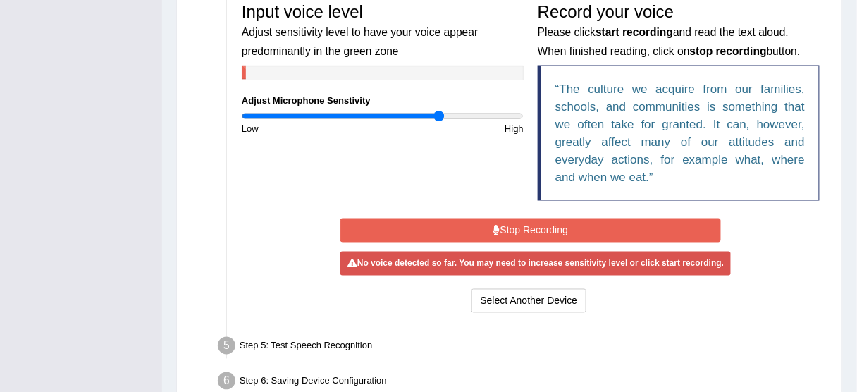
click at [509, 225] on button "Stop Recording" at bounding box center [530, 230] width 380 height 24
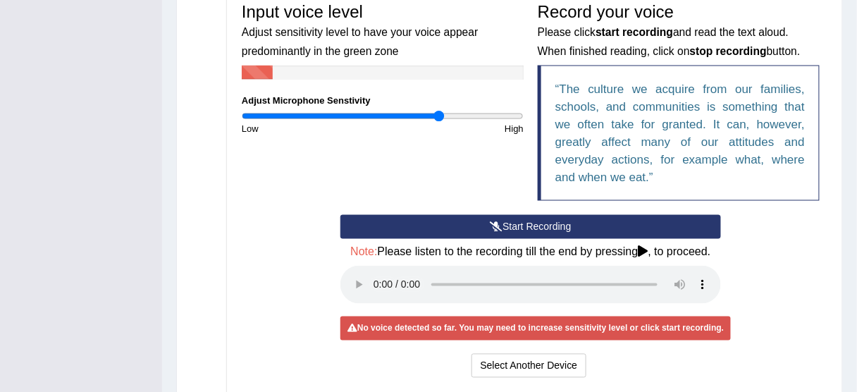
click at [509, 225] on button "Start Recording" at bounding box center [530, 227] width 380 height 24
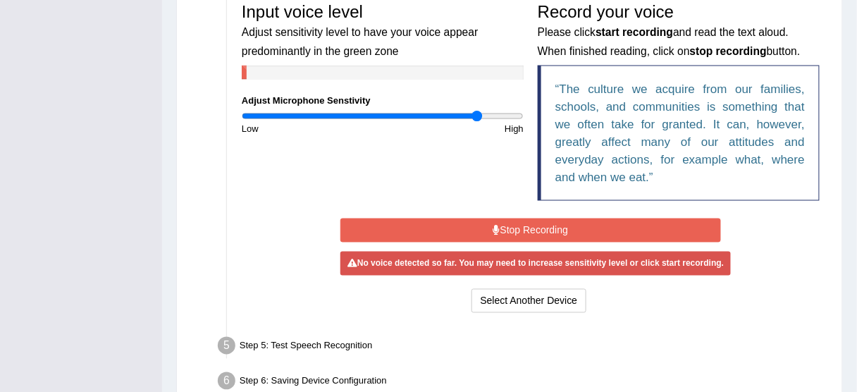
click at [477, 112] on input "range" at bounding box center [383, 116] width 282 height 11
click at [510, 226] on button "Stop Recording" at bounding box center [530, 230] width 380 height 24
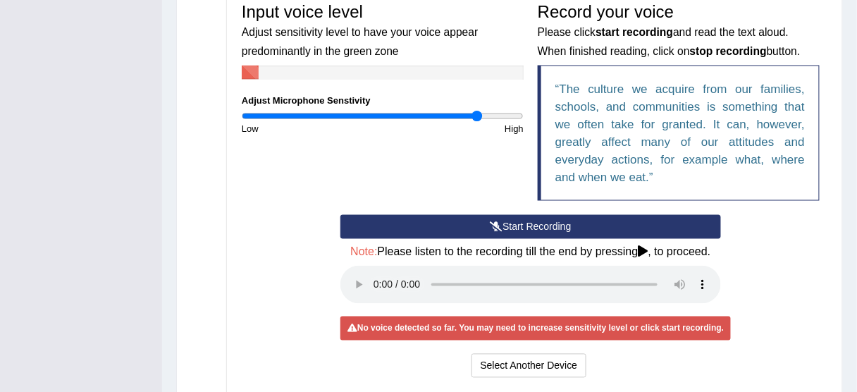
click at [502, 228] on button "Start Recording" at bounding box center [530, 227] width 380 height 24
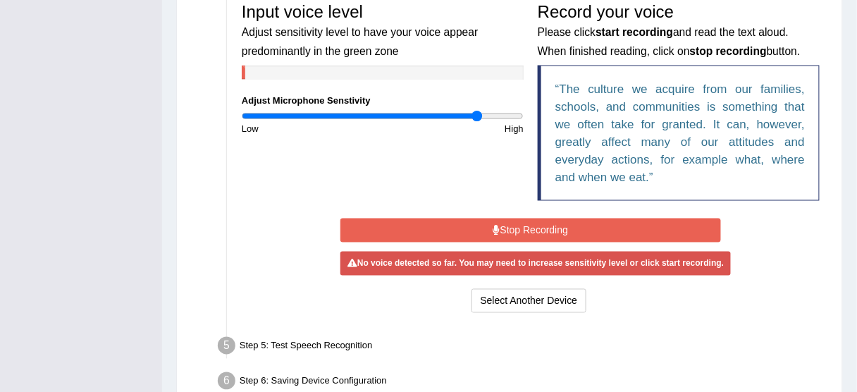
click at [502, 228] on button "Stop Recording" at bounding box center [530, 230] width 380 height 24
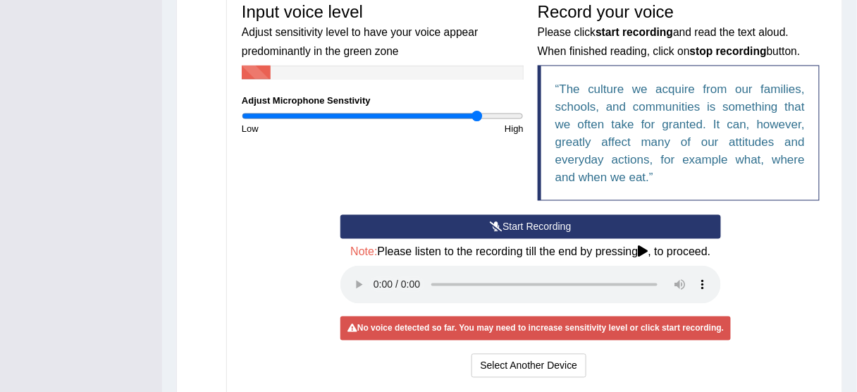
click at [501, 218] on button "Start Recording" at bounding box center [530, 227] width 380 height 24
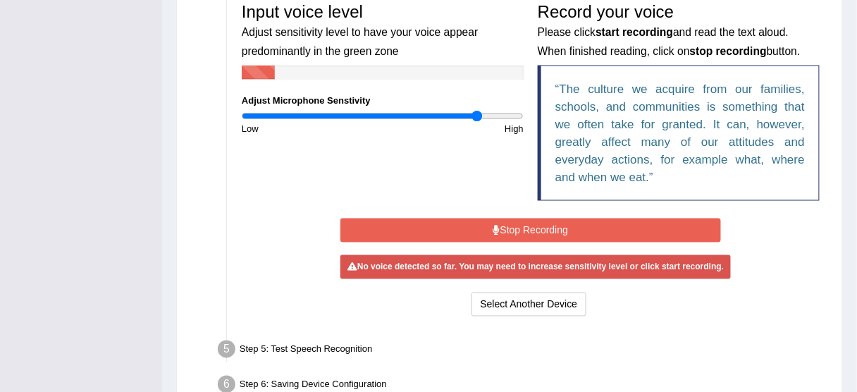
click at [501, 218] on button "Stop Recording" at bounding box center [530, 230] width 380 height 24
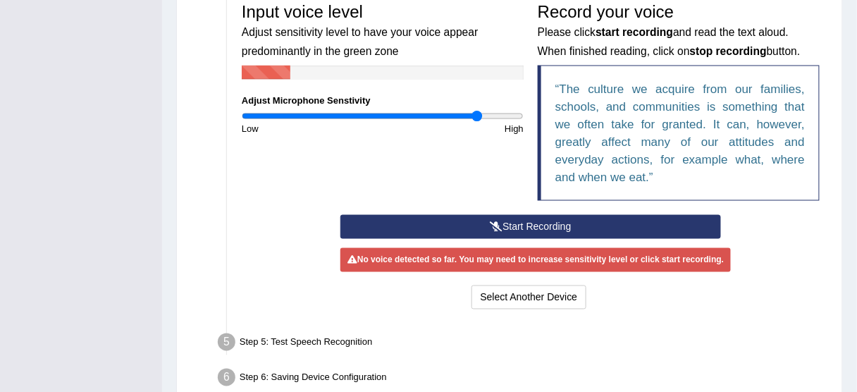
click at [501, 218] on button "Start Recording" at bounding box center [530, 227] width 380 height 24
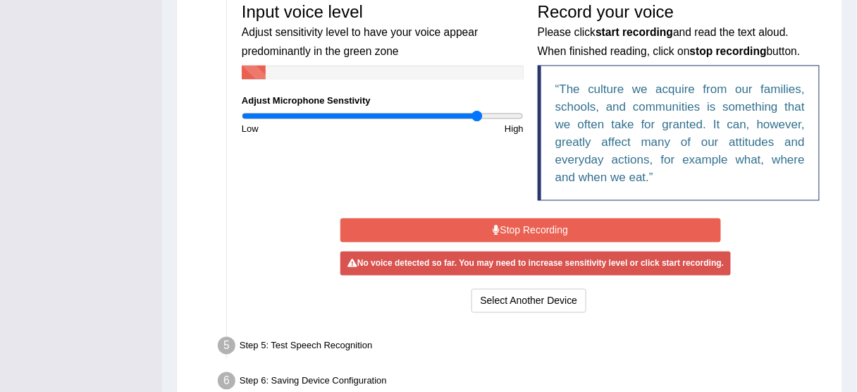
click at [501, 218] on button "Stop Recording" at bounding box center [530, 230] width 380 height 24
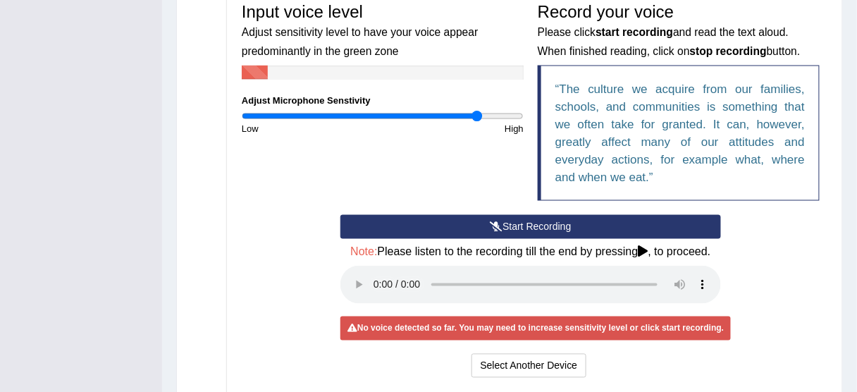
click at [511, 220] on button "Start Recording" at bounding box center [530, 227] width 380 height 24
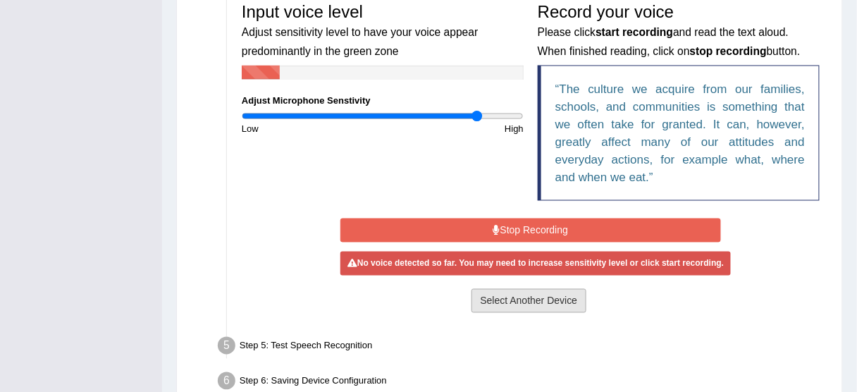
click at [511, 306] on button "Select Another Device" at bounding box center [529, 301] width 116 height 24
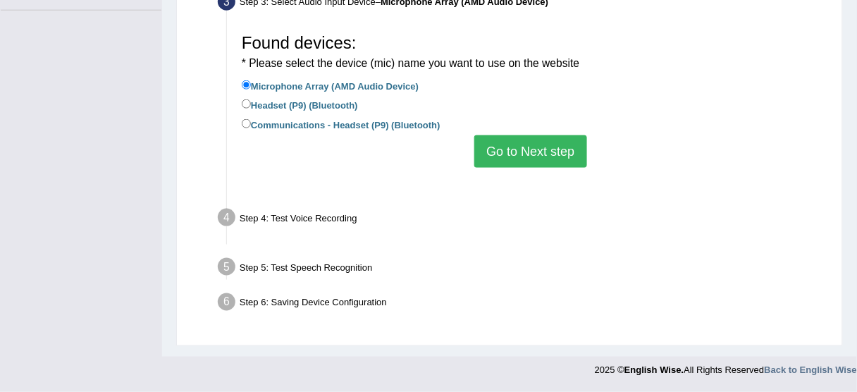
scroll to position [348, 0]
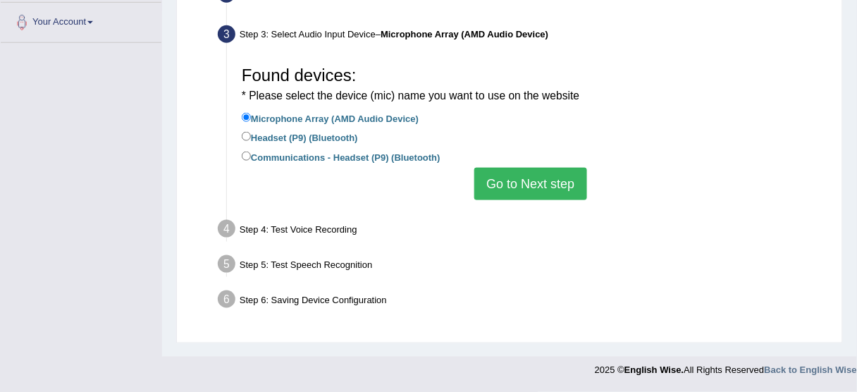
click at [513, 180] on button "Go to Next step" at bounding box center [530, 184] width 112 height 32
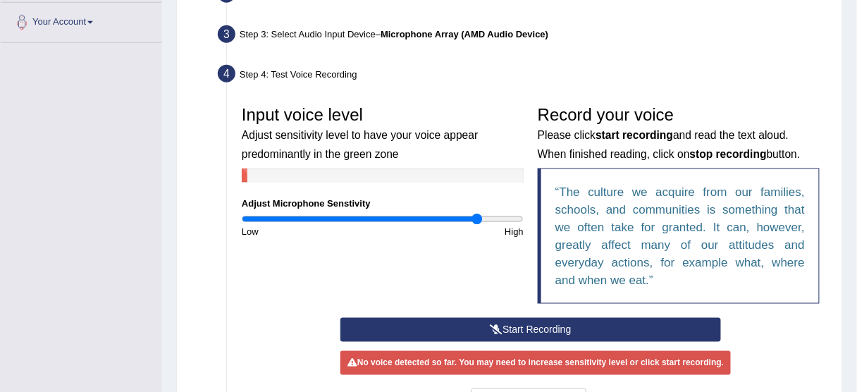
click at [525, 324] on button "Start Recording" at bounding box center [530, 330] width 380 height 24
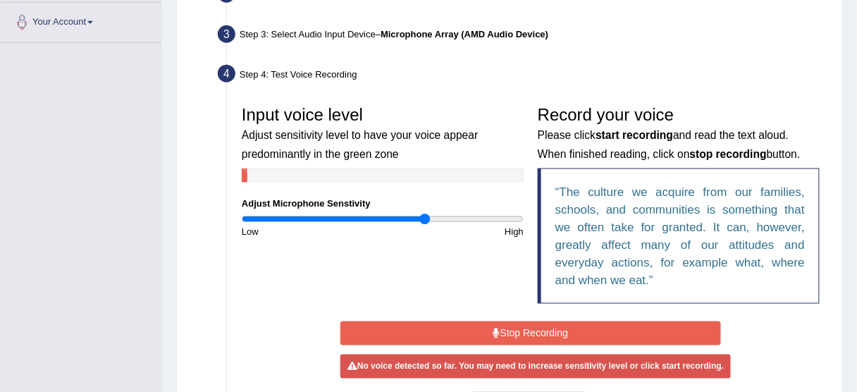
type input "1.32"
click at [424, 220] on input "range" at bounding box center [383, 218] width 282 height 11
click at [509, 335] on button "Stop Recording" at bounding box center [530, 333] width 380 height 24
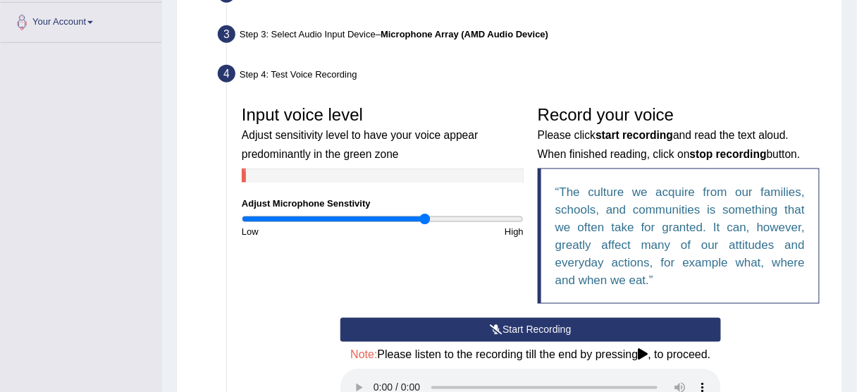
click at [512, 328] on button "Start Recording" at bounding box center [530, 330] width 380 height 24
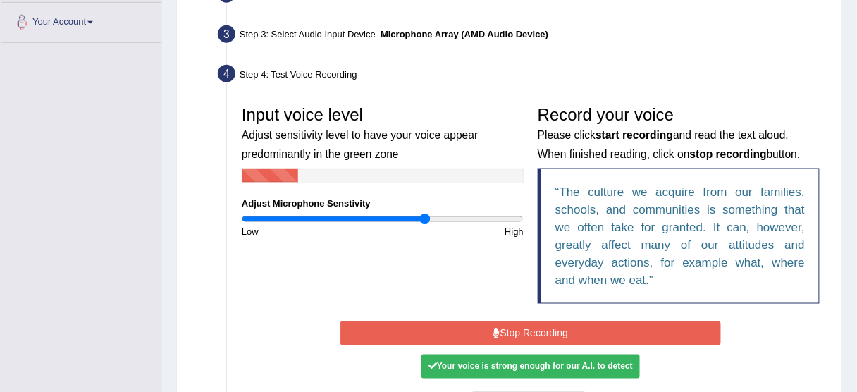
scroll to position [404, 0]
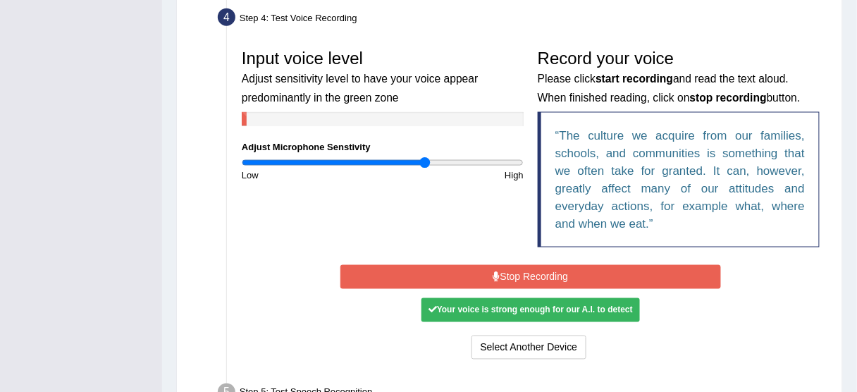
click at [540, 275] on button "Stop Recording" at bounding box center [530, 277] width 380 height 24
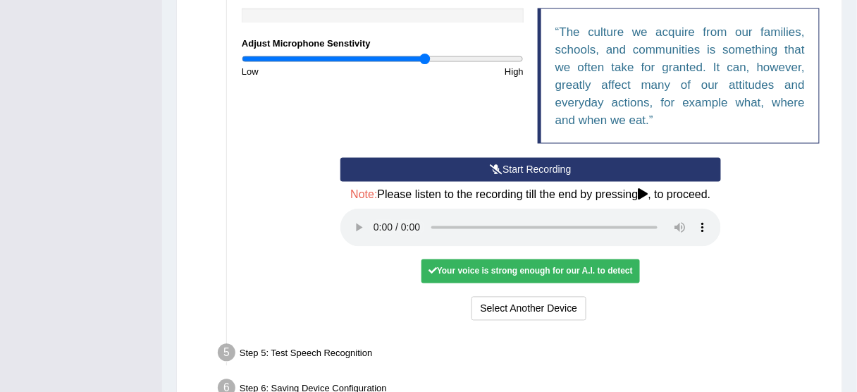
scroll to position [517, 0]
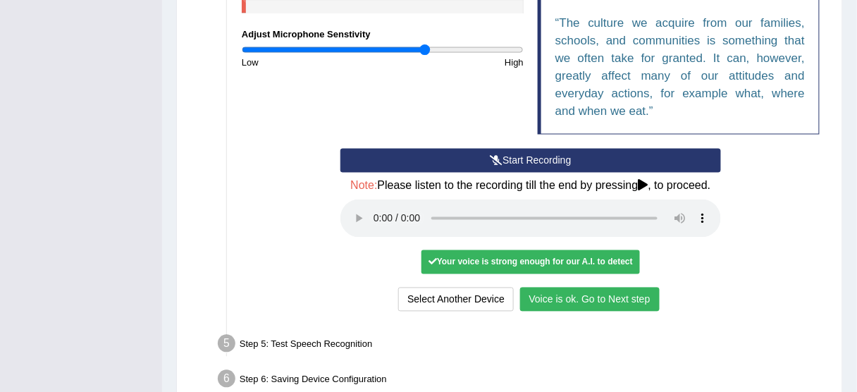
click at [595, 304] on button "Voice is ok. Go to Next step" at bounding box center [589, 299] width 139 height 24
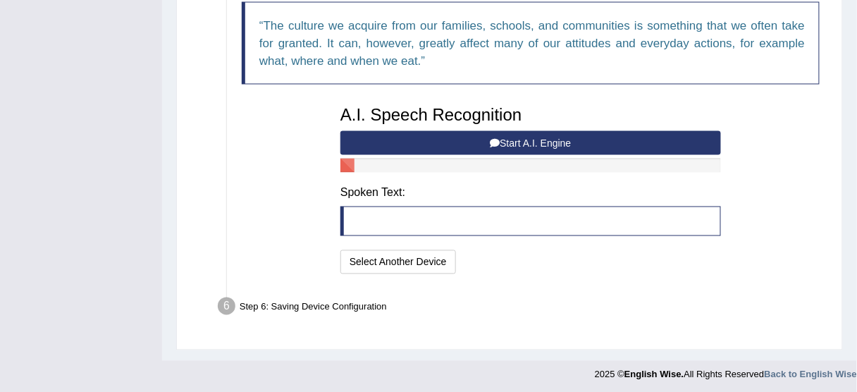
click at [501, 141] on button "Start A.I. Engine" at bounding box center [530, 143] width 380 height 24
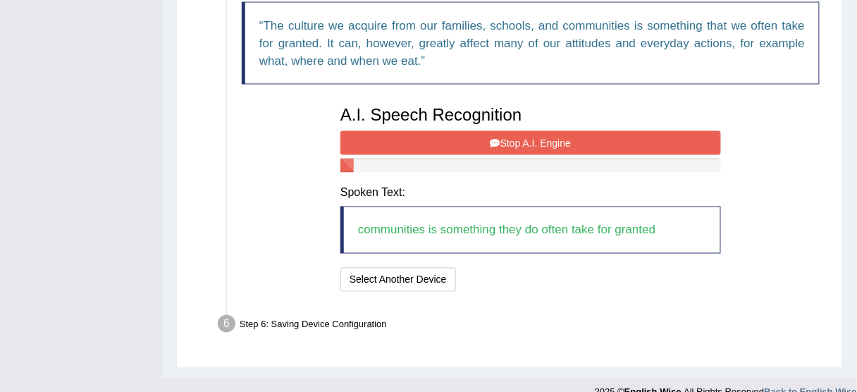
click at [493, 138] on icon at bounding box center [495, 143] width 10 height 10
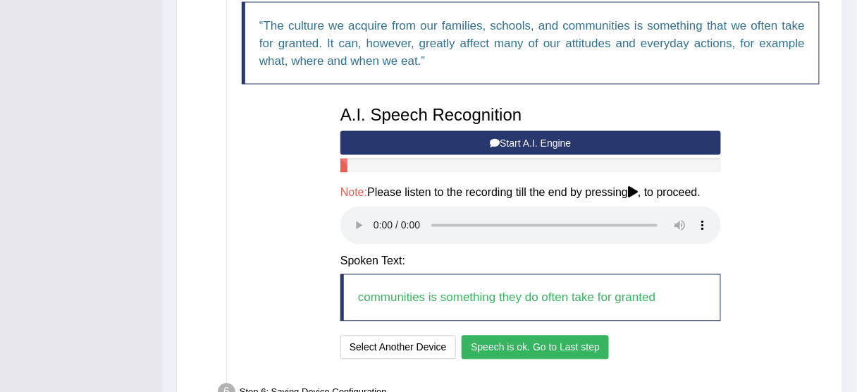
click at [575, 347] on button "Speech is ok. Go to Last step" at bounding box center [534, 347] width 147 height 24
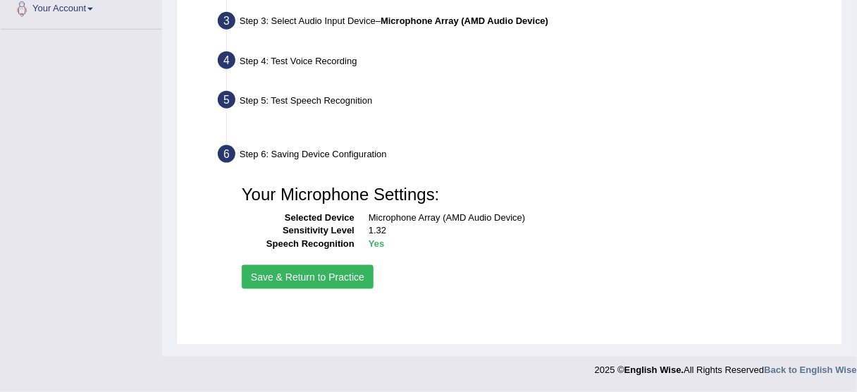
scroll to position [348, 0]
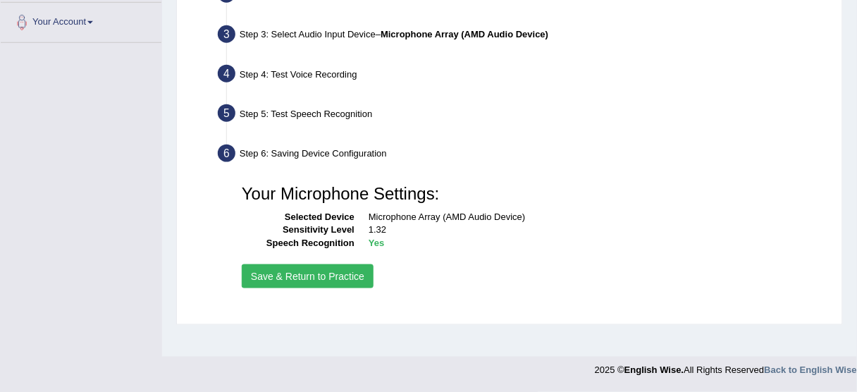
click at [338, 277] on button "Save & Return to Practice" at bounding box center [308, 276] width 132 height 24
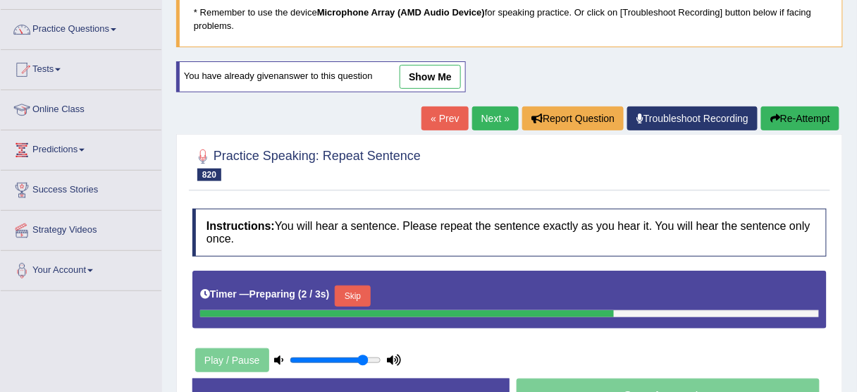
scroll to position [169, 0]
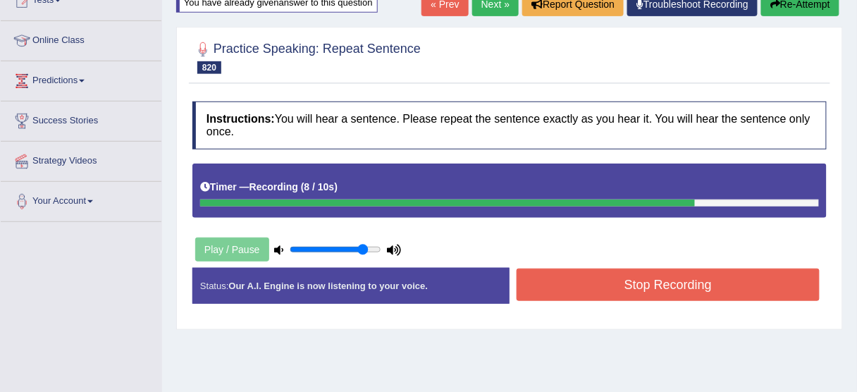
click at [704, 291] on button "Stop Recording" at bounding box center [667, 284] width 303 height 32
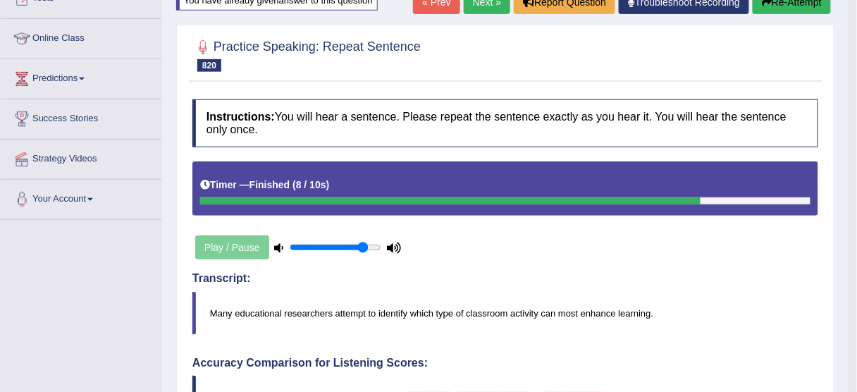
scroll to position [56, 0]
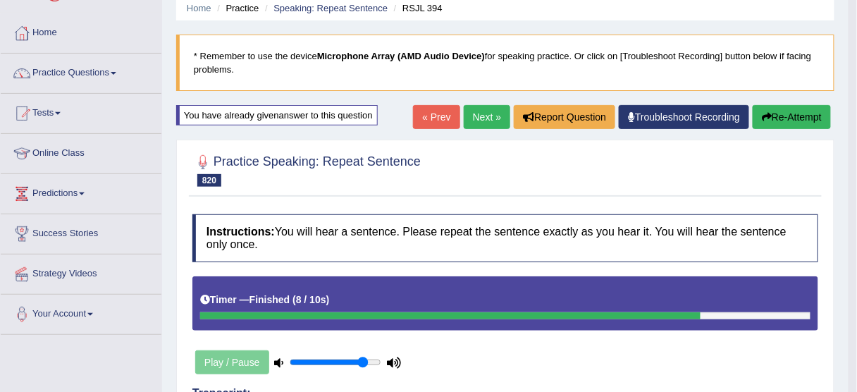
click at [478, 110] on link "Next »" at bounding box center [486, 117] width 46 height 24
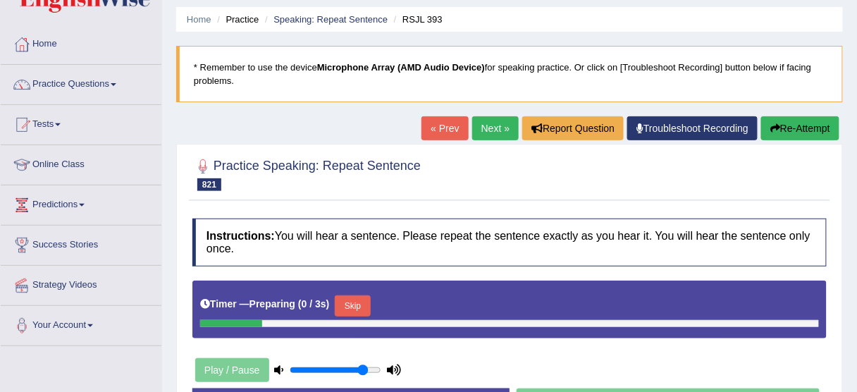
scroll to position [113, 0]
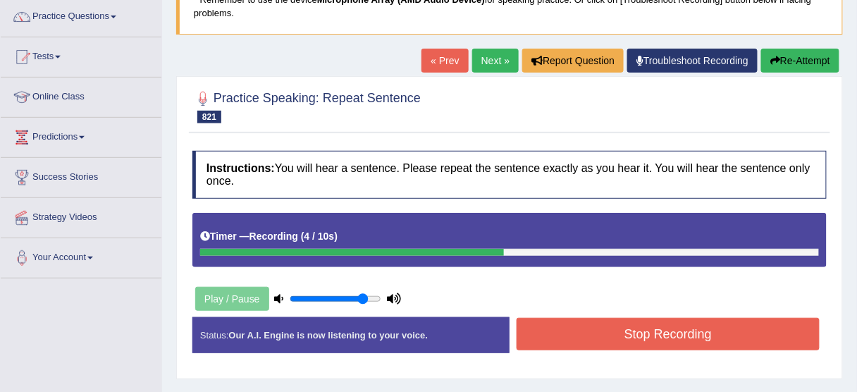
click at [672, 318] on button "Stop Recording" at bounding box center [667, 334] width 303 height 32
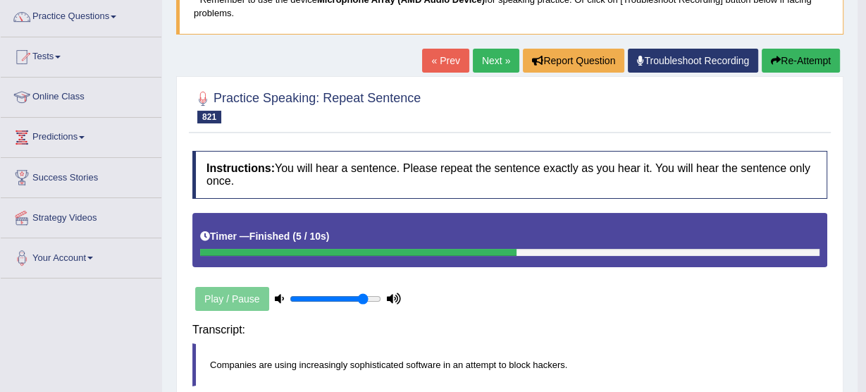
click at [673, 279] on body "Toggle navigation Home Practice Questions Speaking Practice Read Aloud Repeat S…" at bounding box center [433, 83] width 866 height 392
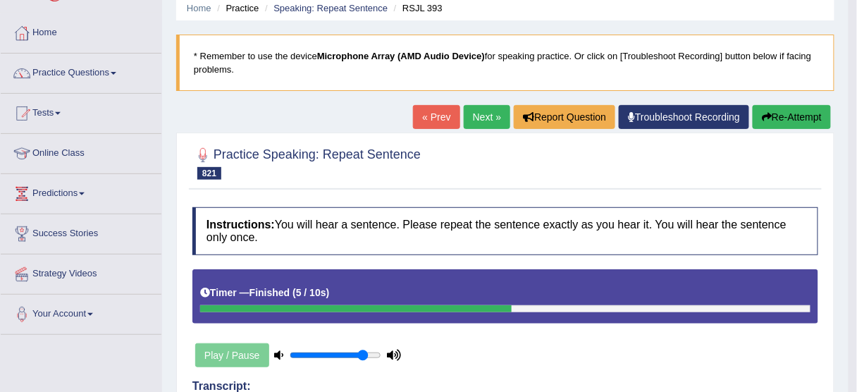
scroll to position [0, 0]
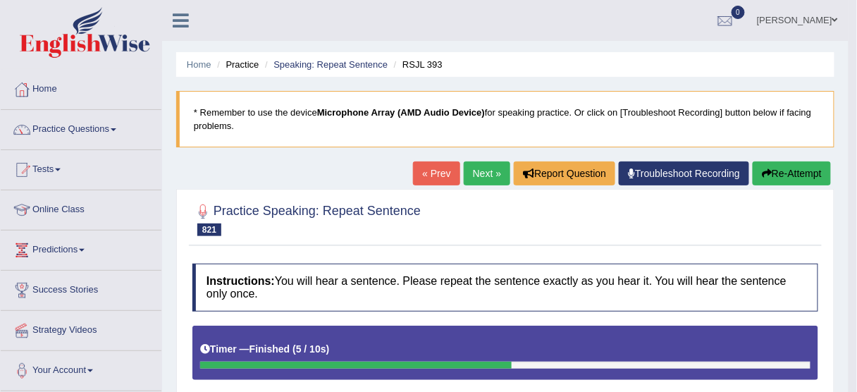
click at [786, 171] on button "Re-Attempt" at bounding box center [791, 173] width 78 height 24
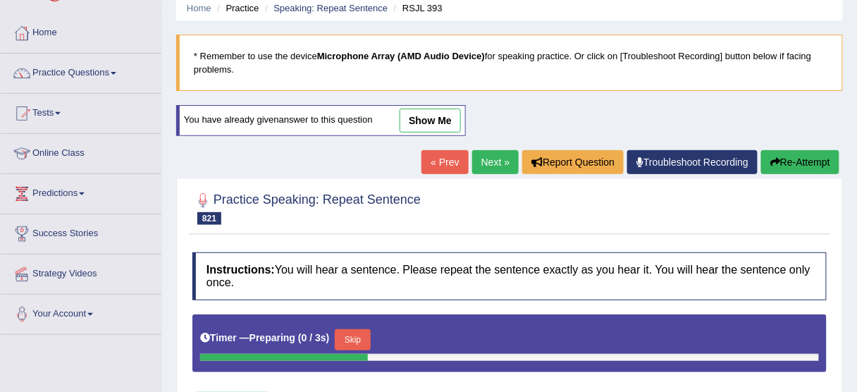
scroll to position [113, 0]
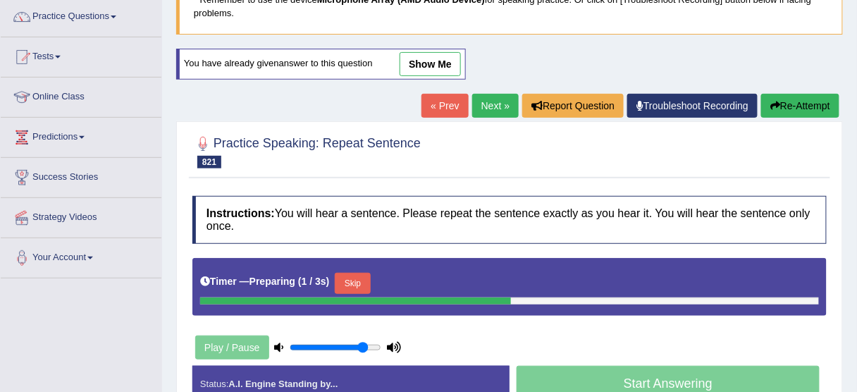
click at [361, 280] on button "Skip" at bounding box center [352, 283] width 35 height 21
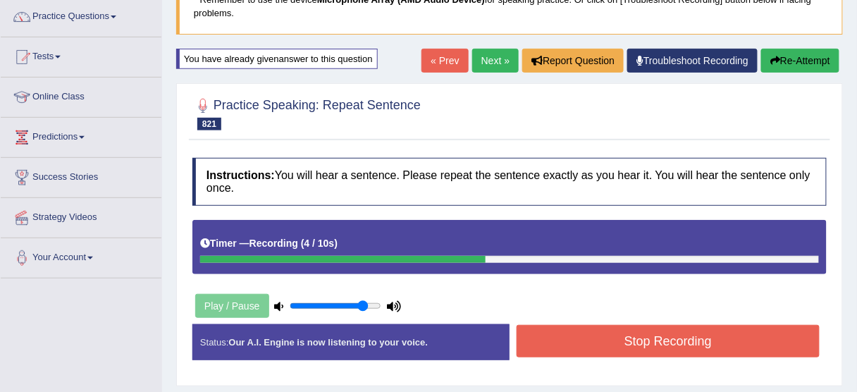
click at [542, 332] on button "Stop Recording" at bounding box center [667, 341] width 303 height 32
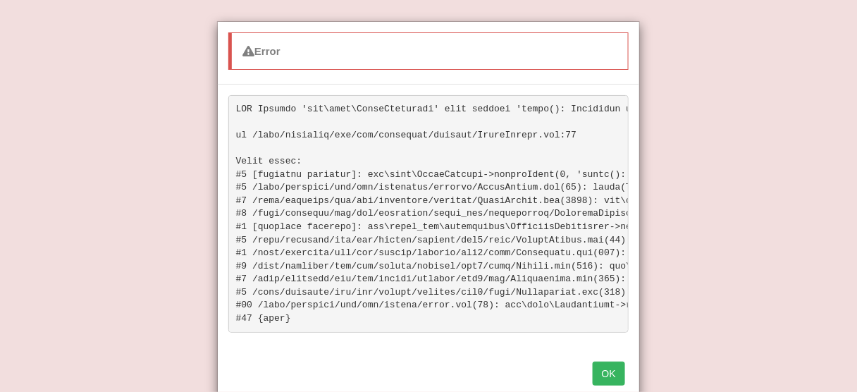
click at [617, 378] on button "OK" at bounding box center [608, 373] width 32 height 24
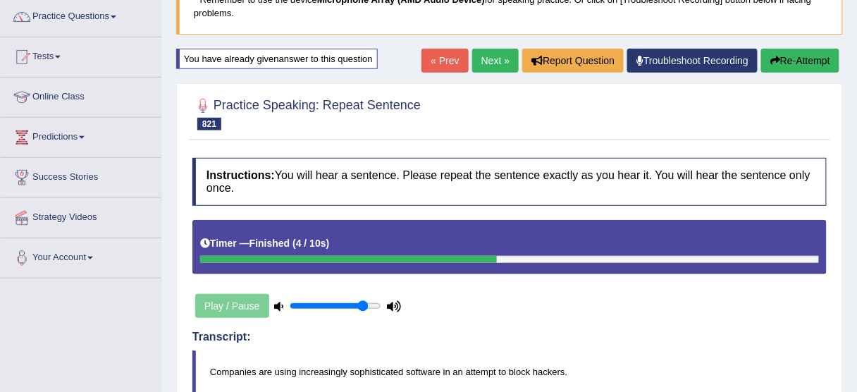
click at [799, 56] on button "Re-Attempt" at bounding box center [800, 61] width 78 height 24
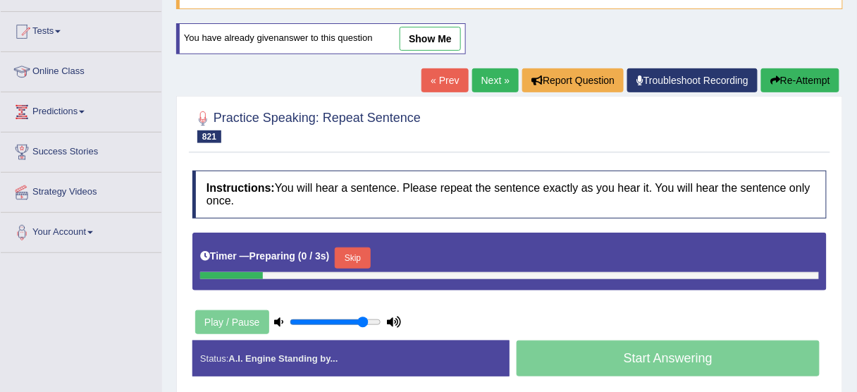
scroll to position [174, 0]
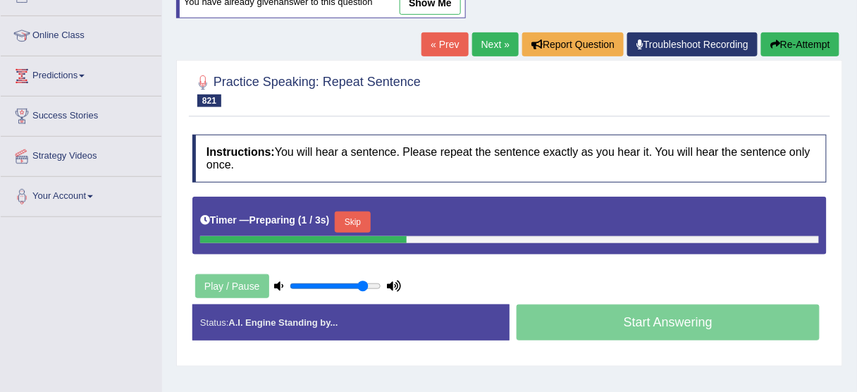
click at [368, 214] on button "Skip" at bounding box center [352, 221] width 35 height 21
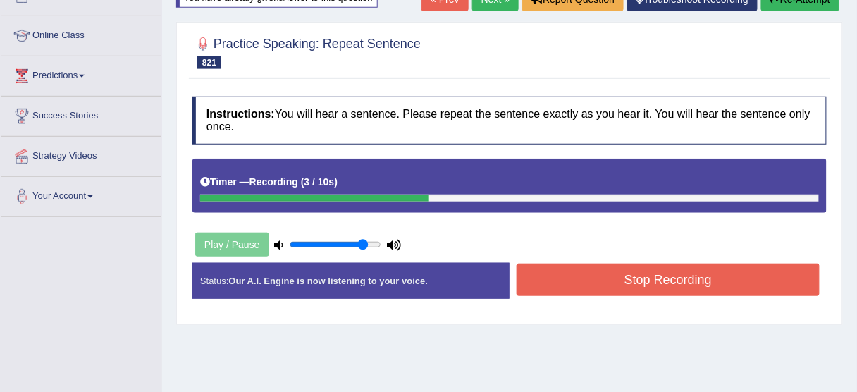
click at [556, 281] on button "Stop Recording" at bounding box center [667, 279] width 303 height 32
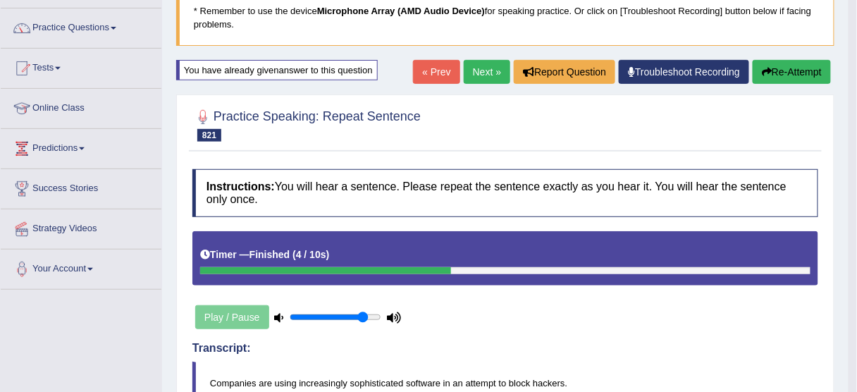
scroll to position [5, 0]
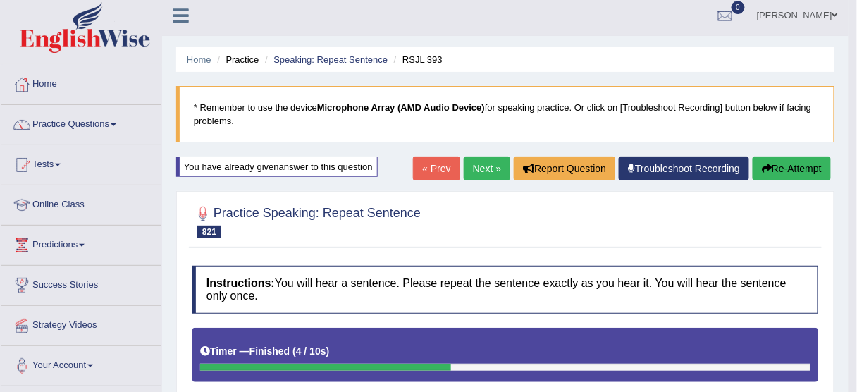
click at [797, 157] on button "Re-Attempt" at bounding box center [791, 168] width 78 height 24
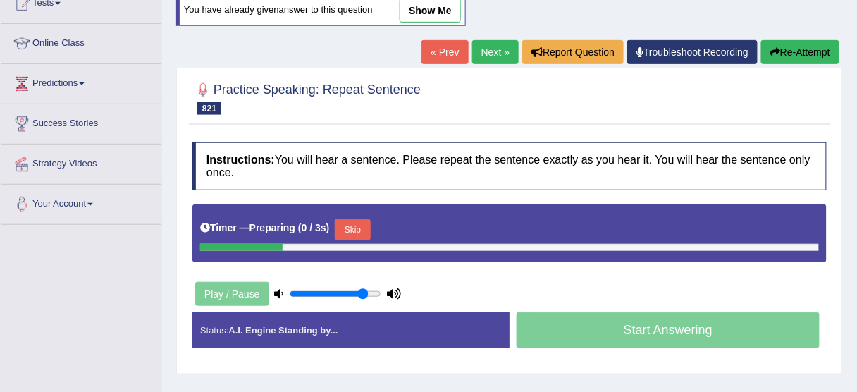
scroll to position [174, 0]
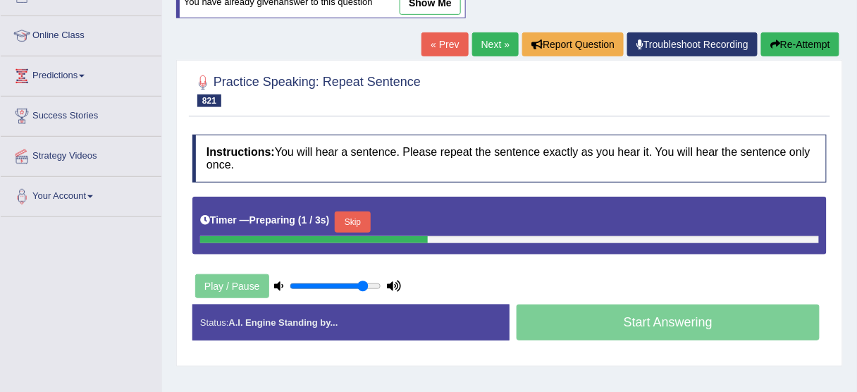
click at [359, 215] on button "Skip" at bounding box center [352, 221] width 35 height 21
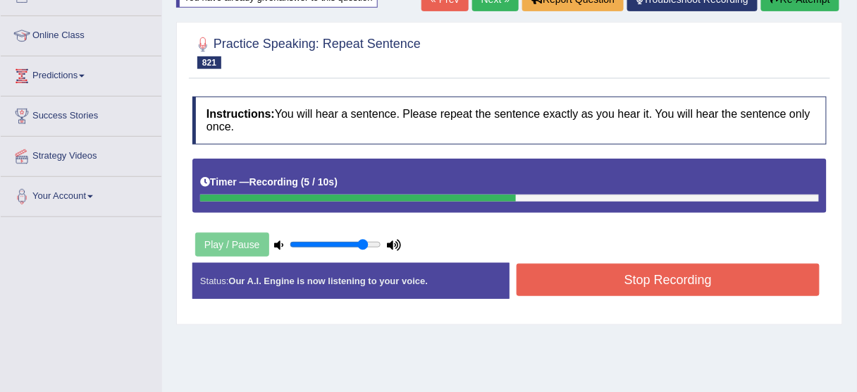
click at [563, 287] on button "Stop Recording" at bounding box center [667, 279] width 303 height 32
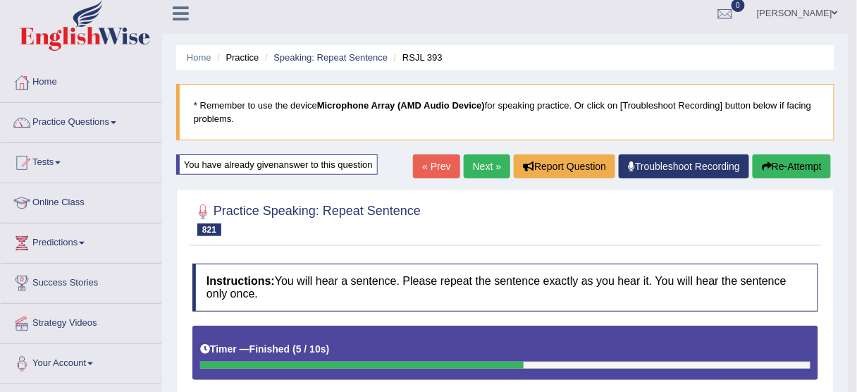
scroll to position [5, 0]
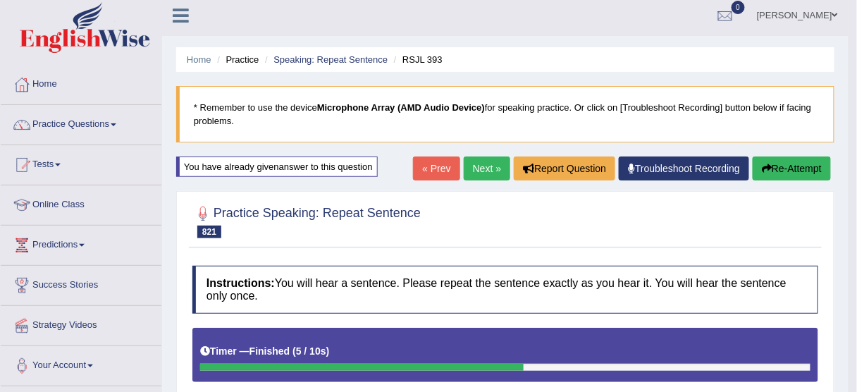
click at [490, 167] on link "Next »" at bounding box center [486, 168] width 46 height 24
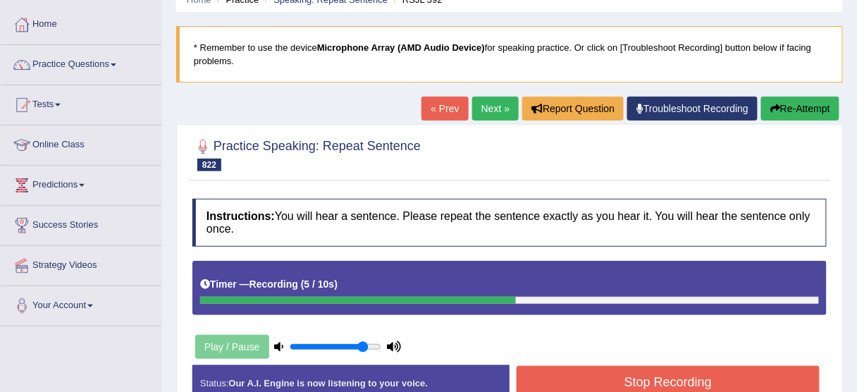
scroll to position [169, 0]
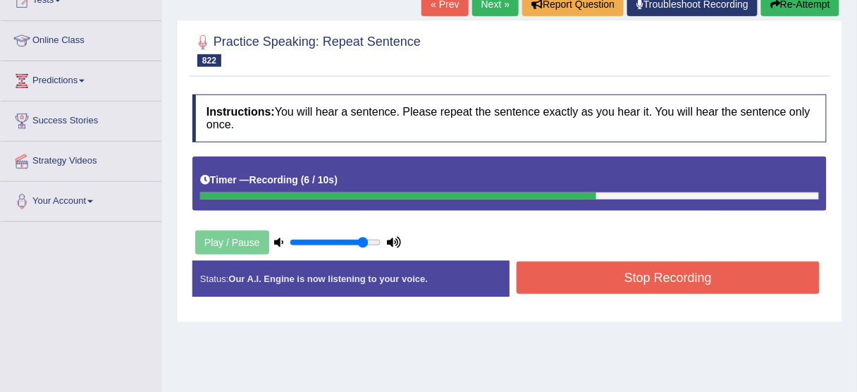
click at [639, 266] on button "Stop Recording" at bounding box center [667, 277] width 303 height 32
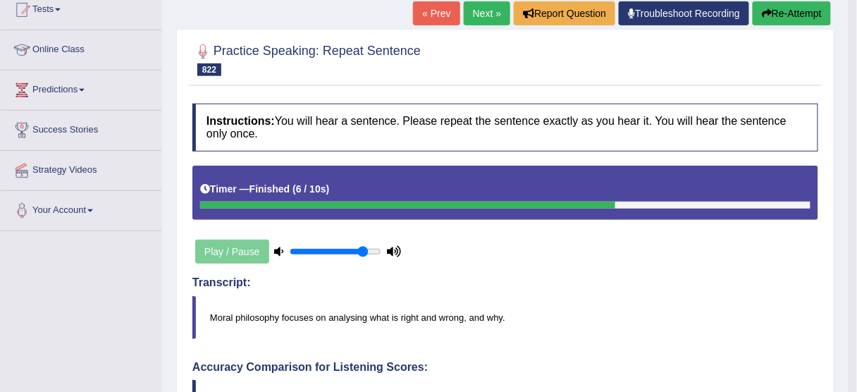
scroll to position [113, 0]
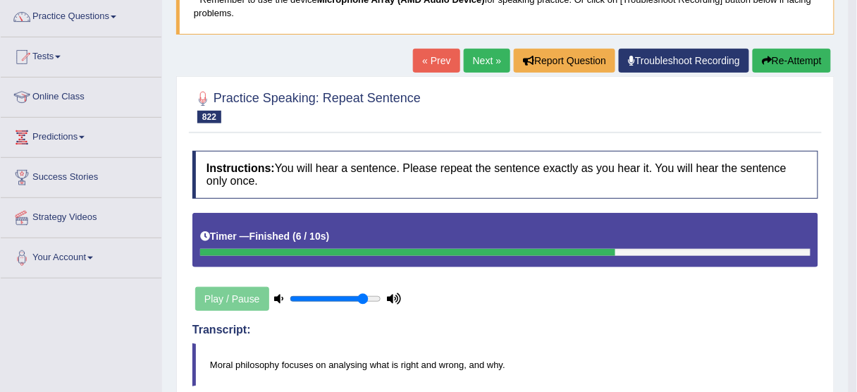
click at [771, 59] on button "Re-Attempt" at bounding box center [791, 61] width 78 height 24
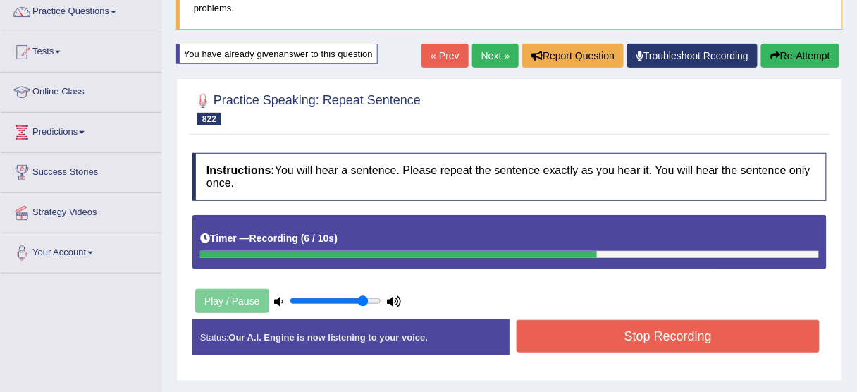
click at [670, 334] on button "Stop Recording" at bounding box center [667, 336] width 303 height 32
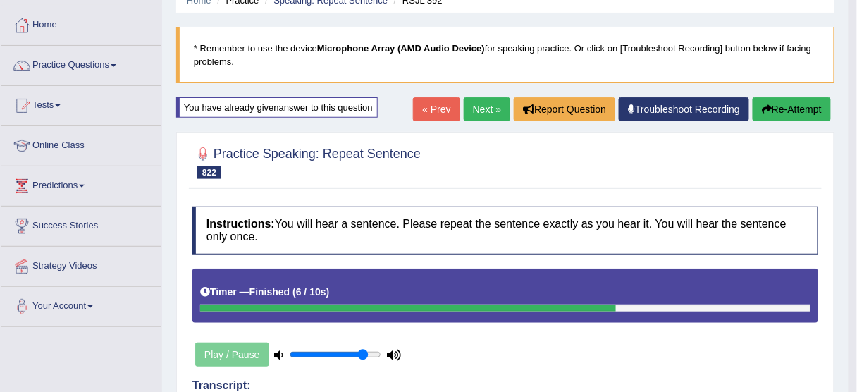
scroll to position [61, 0]
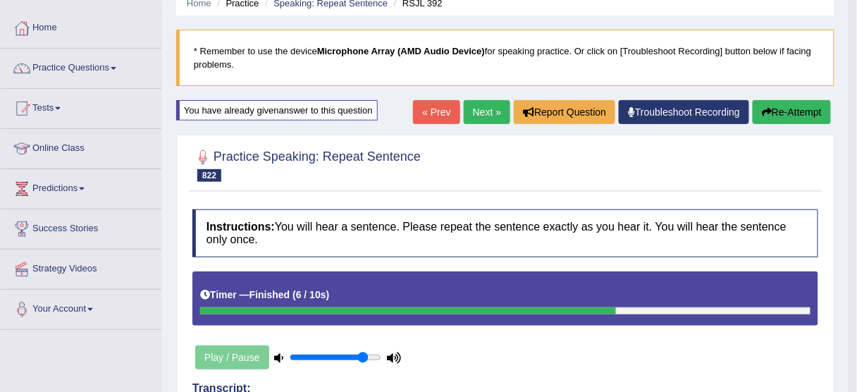
click at [792, 116] on button "Re-Attempt" at bounding box center [791, 112] width 78 height 24
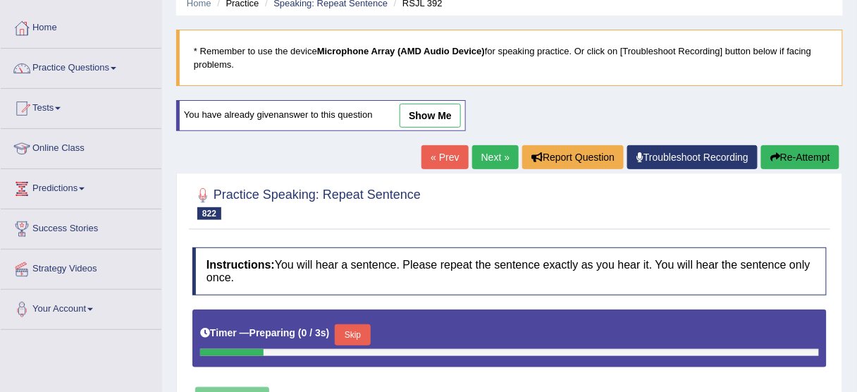
click at [362, 335] on button "Skip" at bounding box center [352, 334] width 35 height 21
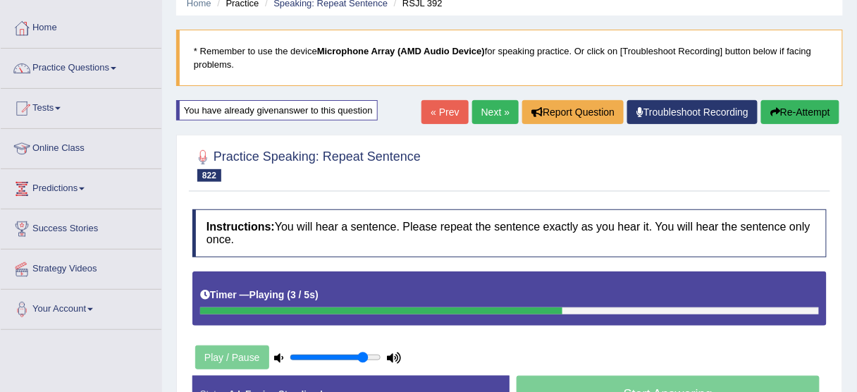
click at [815, 113] on button "Re-Attempt" at bounding box center [800, 112] width 78 height 24
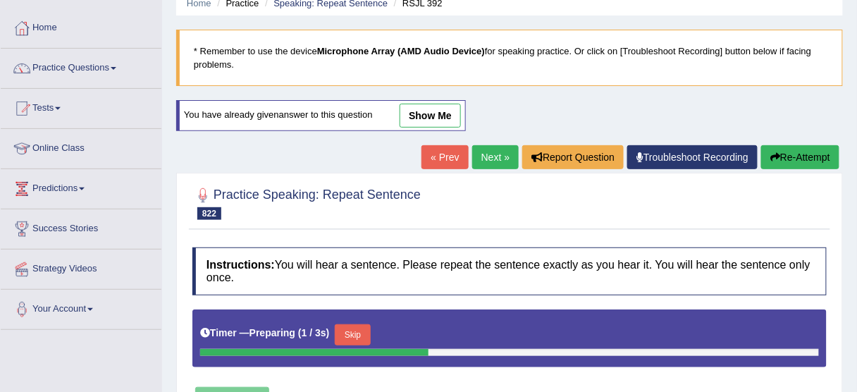
click at [366, 332] on button "Skip" at bounding box center [352, 334] width 35 height 21
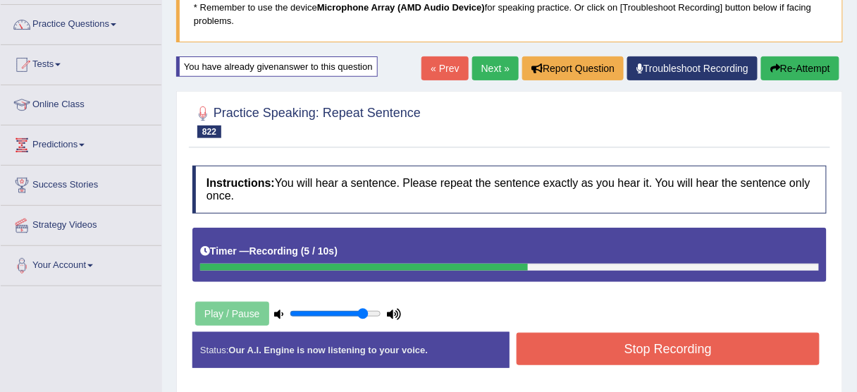
scroll to position [118, 0]
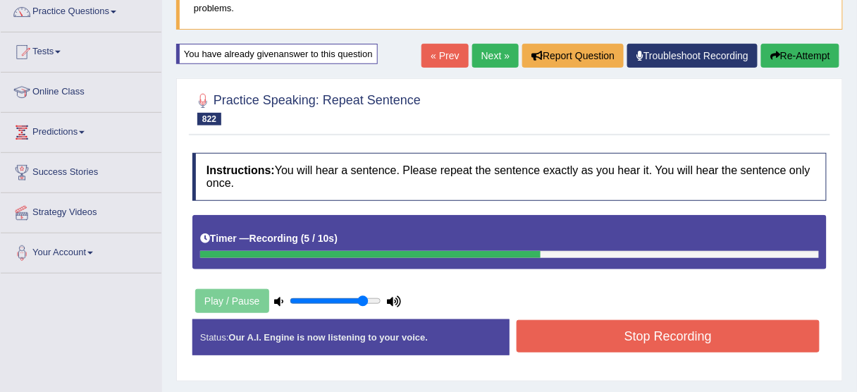
click at [545, 335] on button "Stop Recording" at bounding box center [667, 336] width 303 height 32
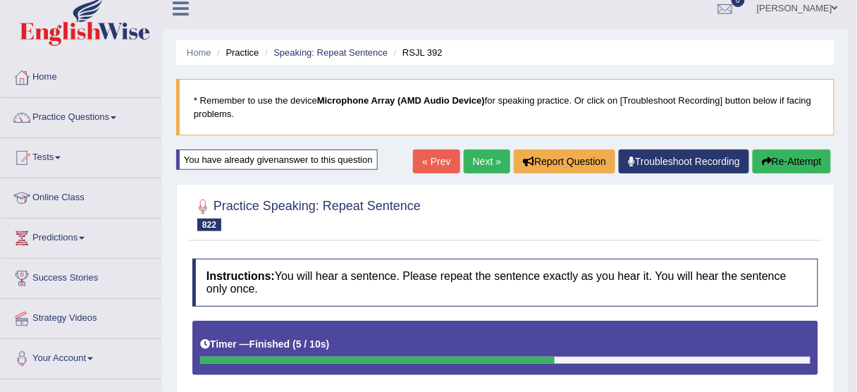
scroll to position [5, 0]
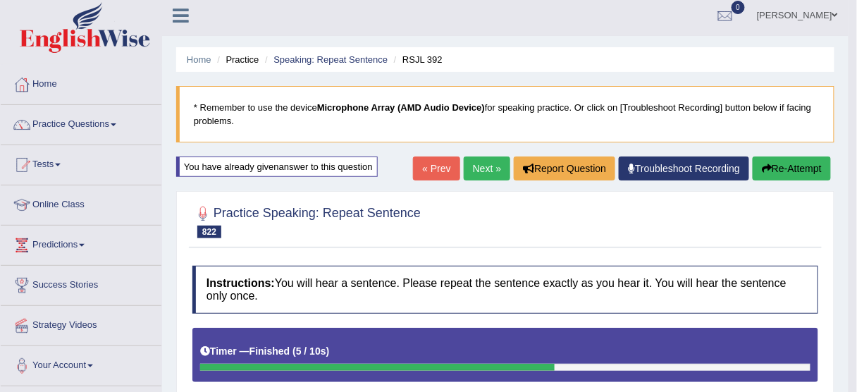
click at [488, 166] on link "Next »" at bounding box center [486, 168] width 46 height 24
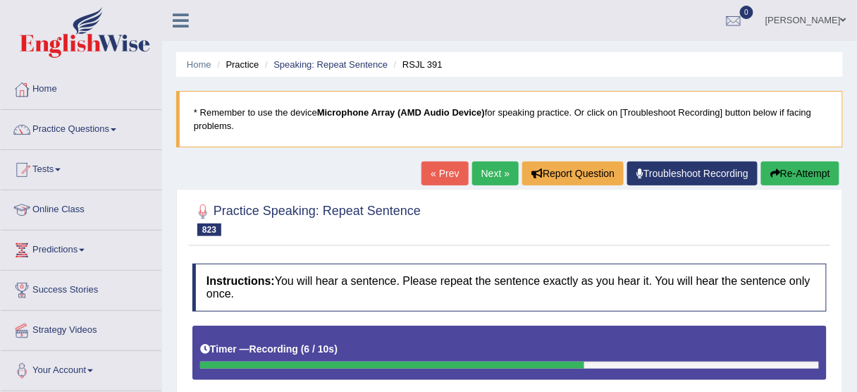
click at [796, 177] on button "Re-Attempt" at bounding box center [800, 173] width 78 height 24
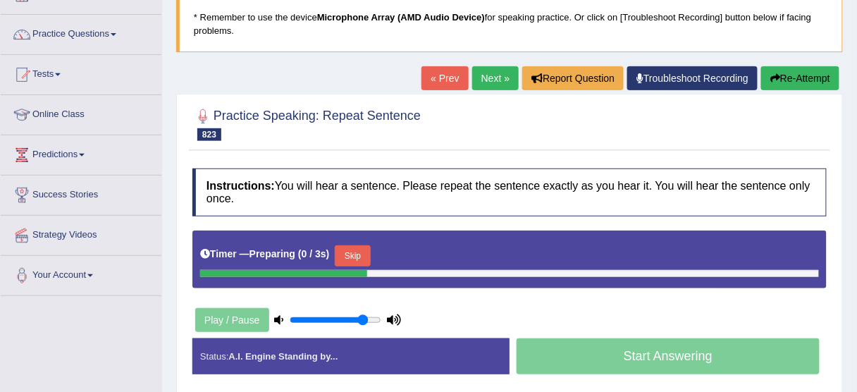
scroll to position [113, 0]
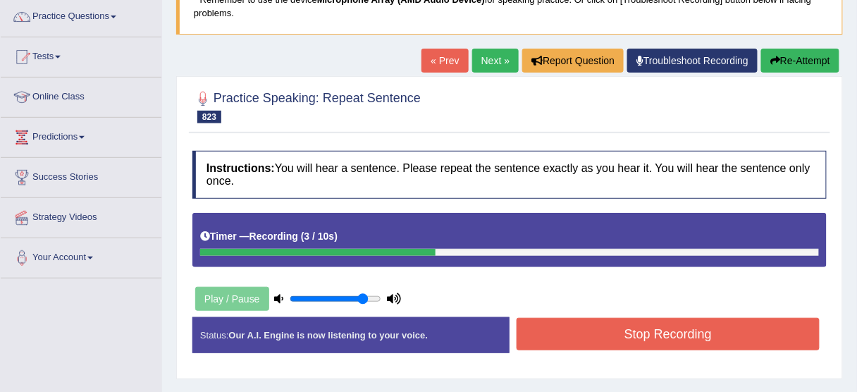
click at [578, 325] on button "Stop Recording" at bounding box center [667, 334] width 303 height 32
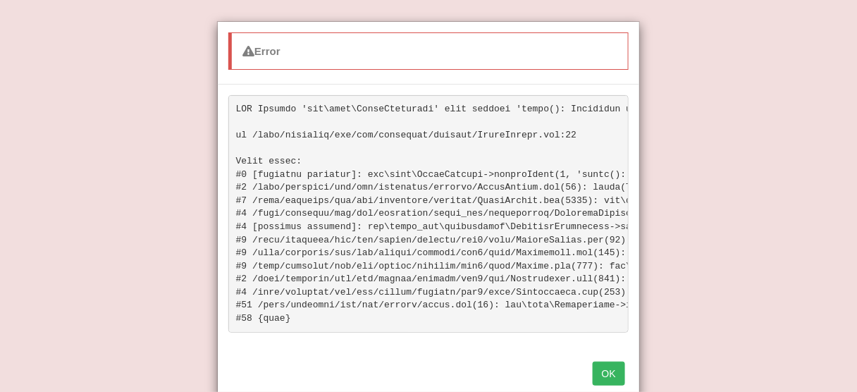
click at [609, 376] on button "OK" at bounding box center [608, 373] width 32 height 24
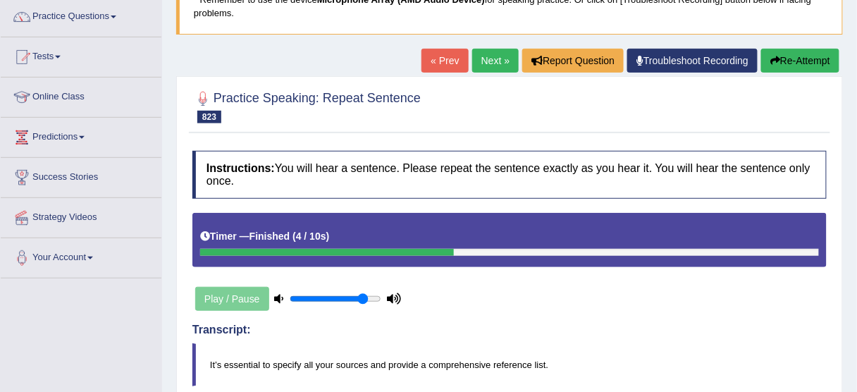
click at [787, 63] on button "Re-Attempt" at bounding box center [800, 61] width 78 height 24
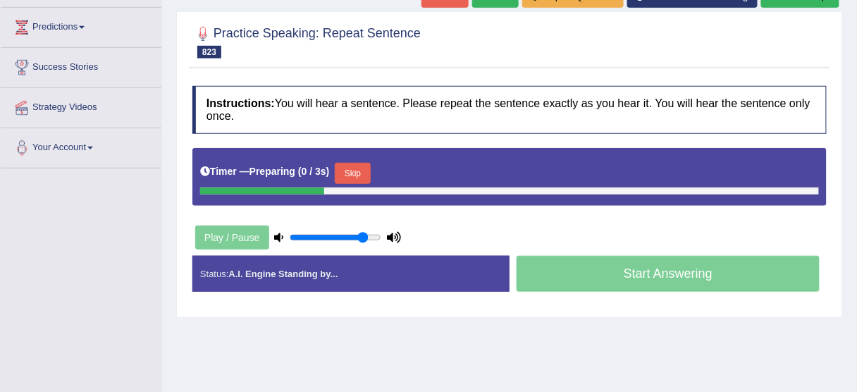
scroll to position [230, 0]
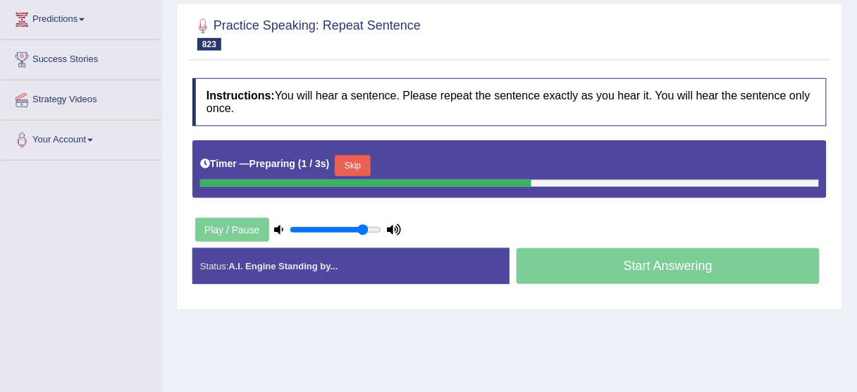
click at [345, 158] on button "Skip" at bounding box center [352, 165] width 35 height 21
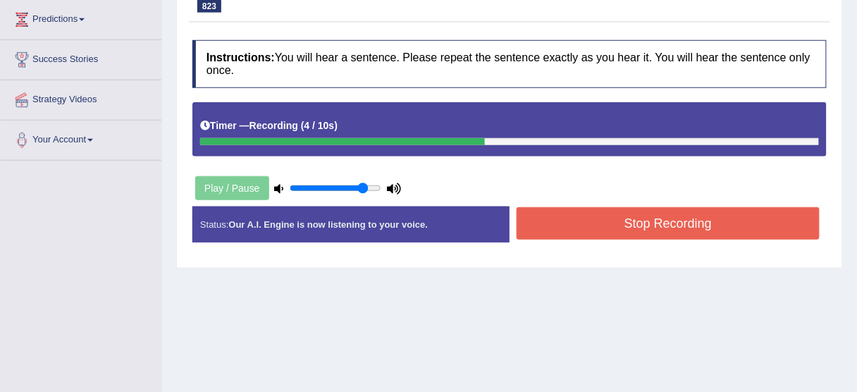
click at [592, 219] on button "Stop Recording" at bounding box center [667, 223] width 303 height 32
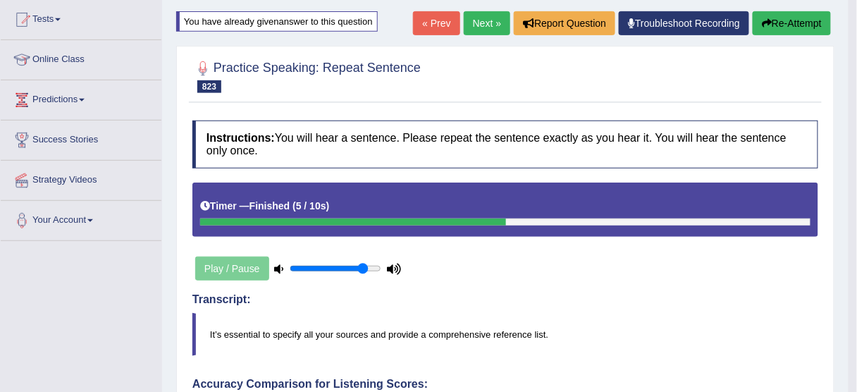
scroll to position [61, 0]
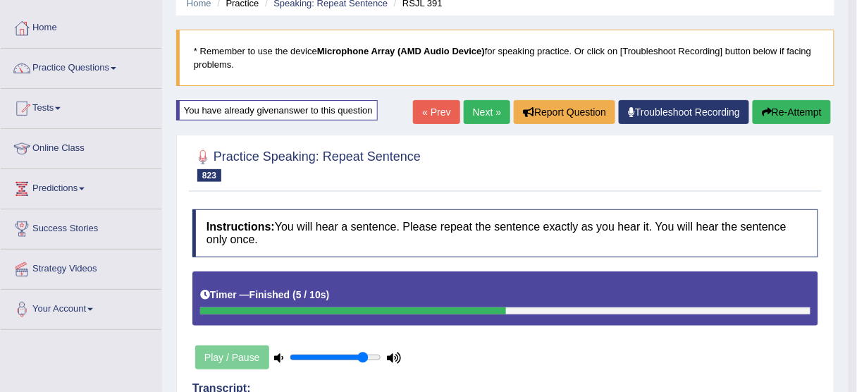
click at [797, 115] on button "Re-Attempt" at bounding box center [791, 112] width 78 height 24
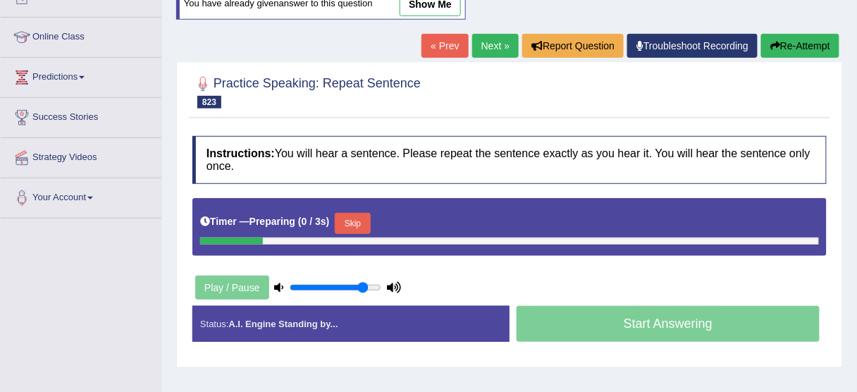
scroll to position [174, 0]
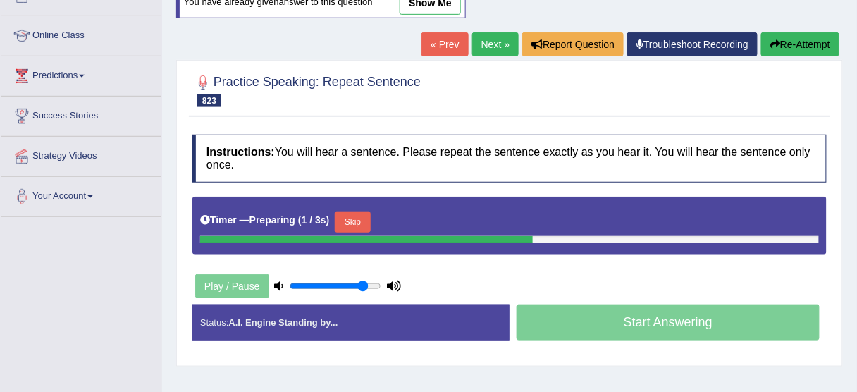
click at [357, 215] on button "Skip" at bounding box center [352, 221] width 35 height 21
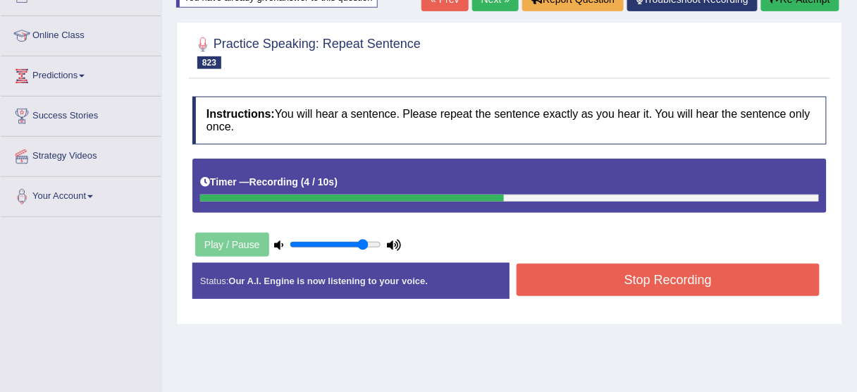
click at [559, 286] on button "Stop Recording" at bounding box center [667, 279] width 303 height 32
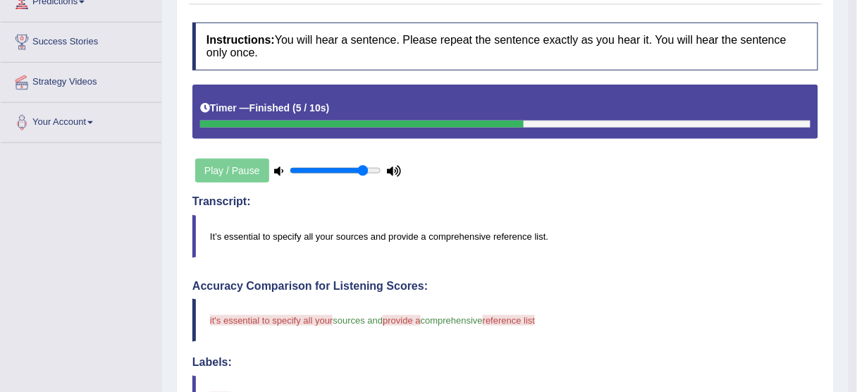
scroll to position [5, 0]
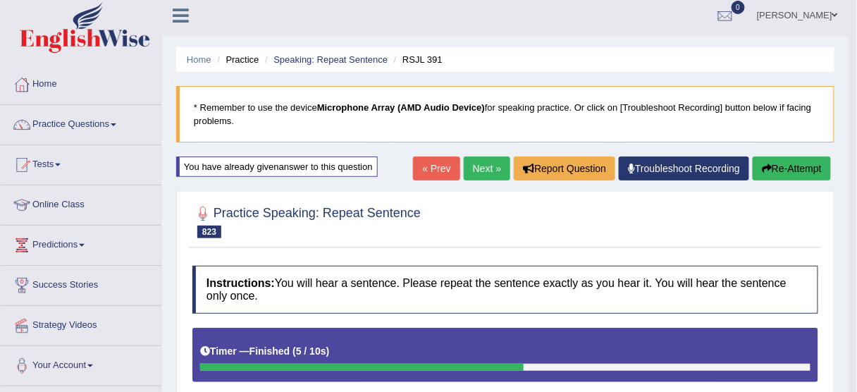
click at [485, 166] on link "Next »" at bounding box center [486, 168] width 46 height 24
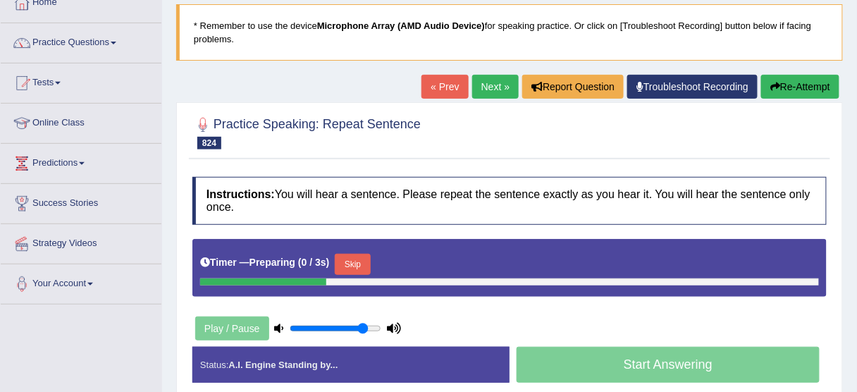
scroll to position [113, 0]
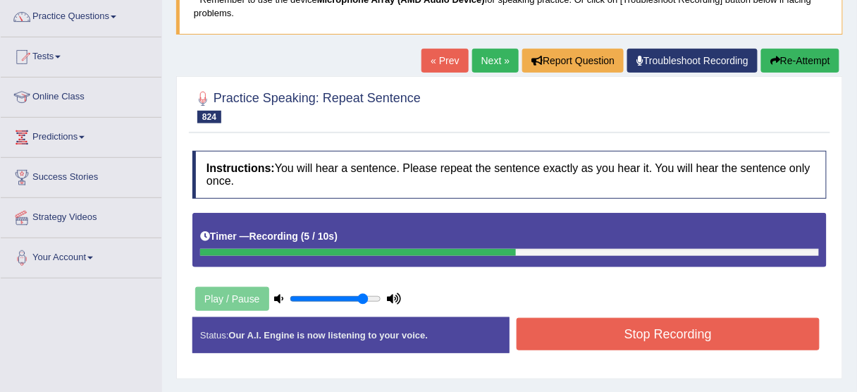
click at [646, 329] on button "Stop Recording" at bounding box center [667, 334] width 303 height 32
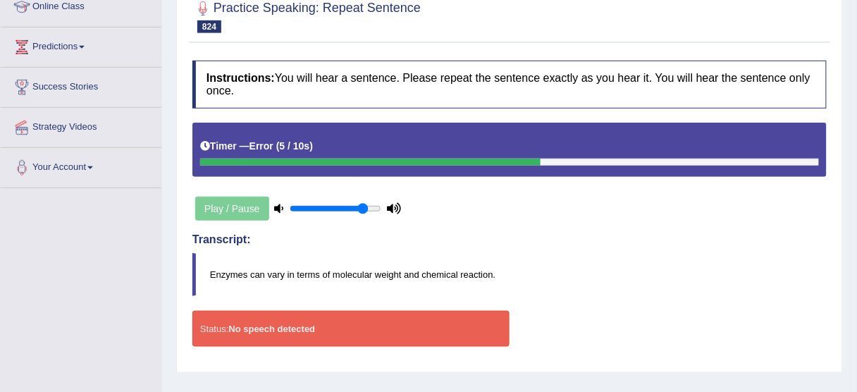
scroll to position [56, 0]
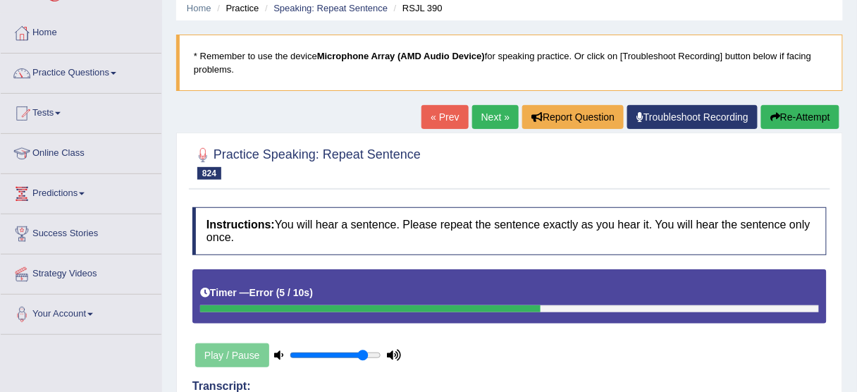
click at [794, 113] on button "Re-Attempt" at bounding box center [800, 117] width 78 height 24
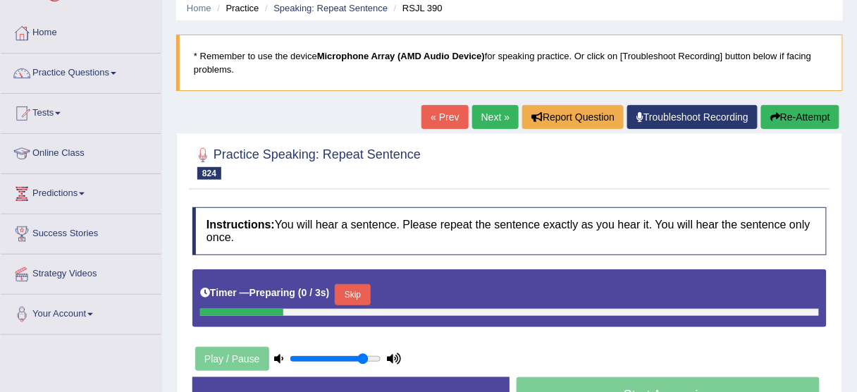
scroll to position [169, 0]
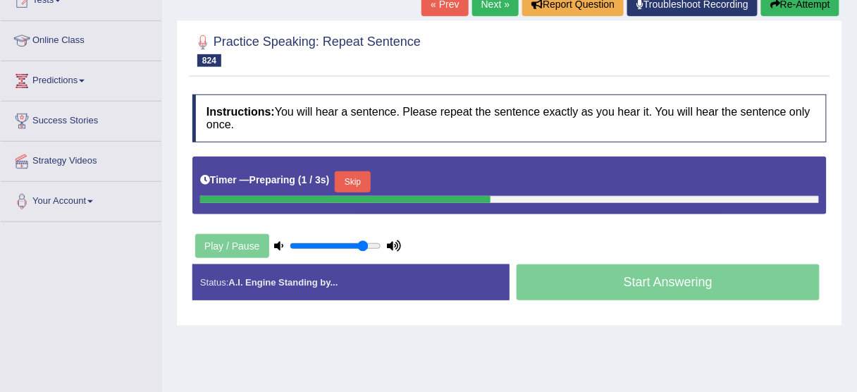
click at [363, 173] on button "Skip" at bounding box center [352, 181] width 35 height 21
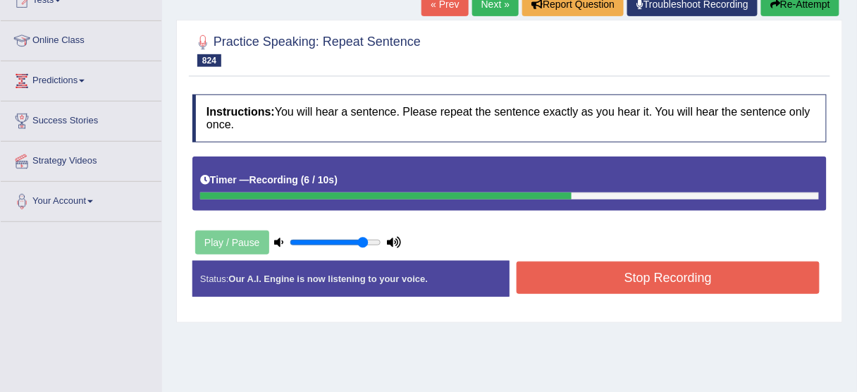
click at [587, 274] on button "Stop Recording" at bounding box center [667, 277] width 303 height 32
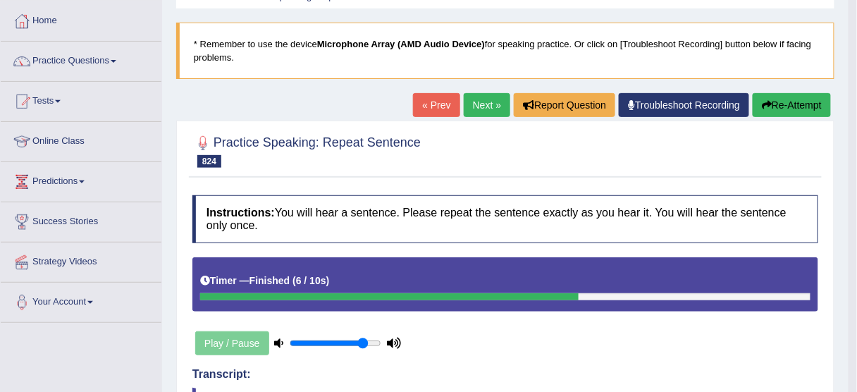
scroll to position [0, 0]
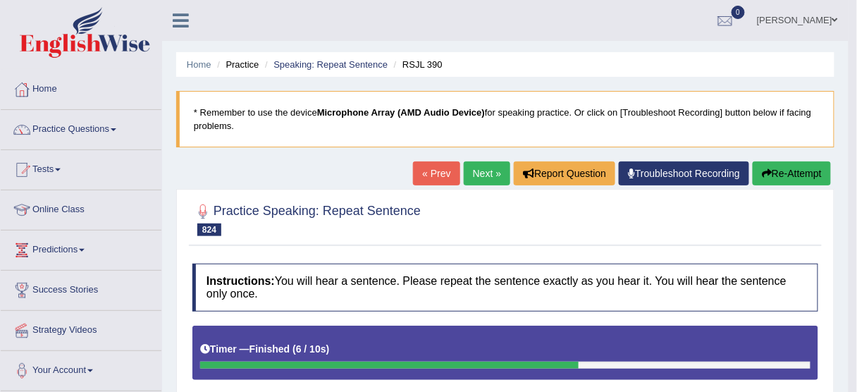
click at [487, 170] on link "Next »" at bounding box center [486, 173] width 46 height 24
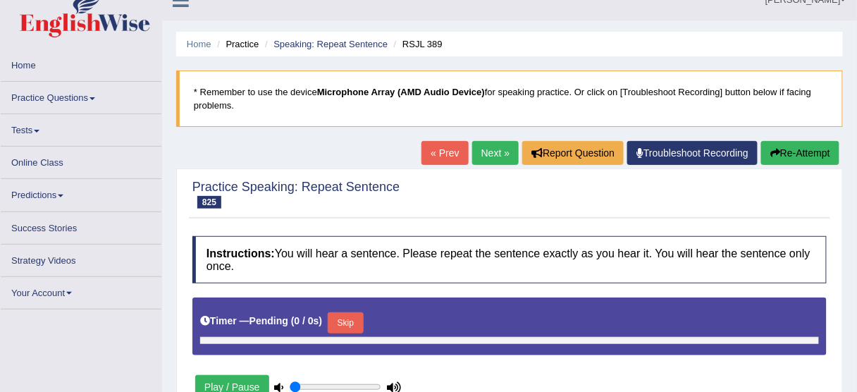
scroll to position [56, 0]
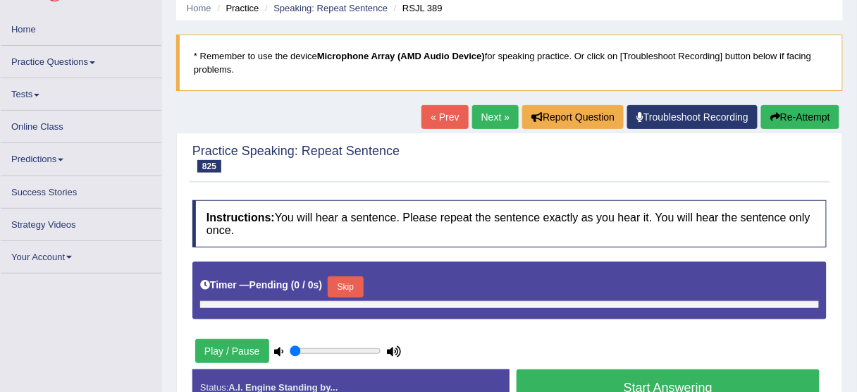
type input "0.85"
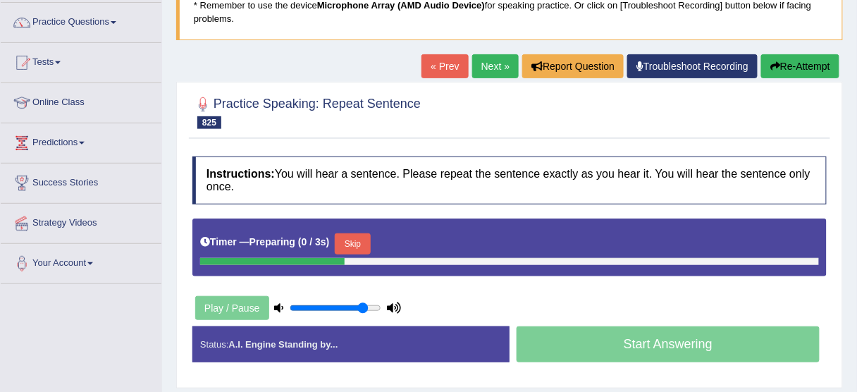
scroll to position [169, 0]
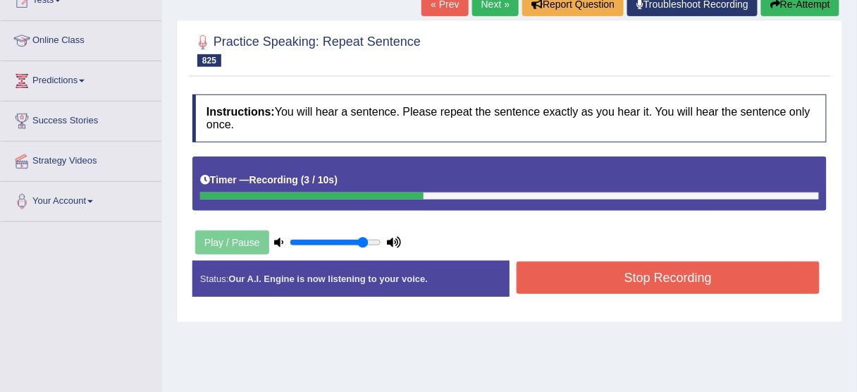
click at [586, 272] on button "Stop Recording" at bounding box center [667, 277] width 303 height 32
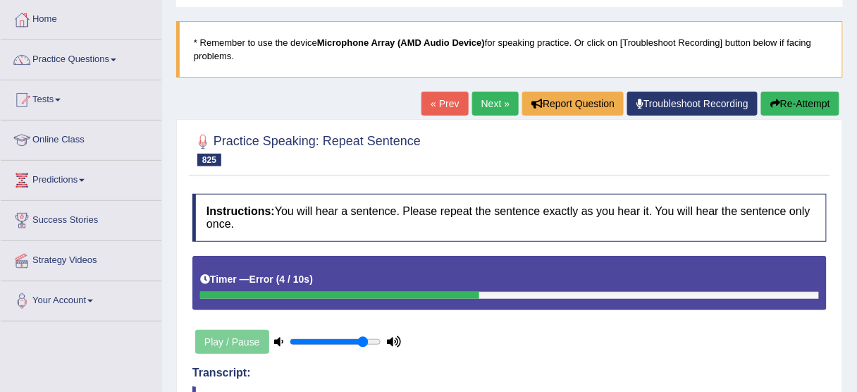
scroll to position [66, 0]
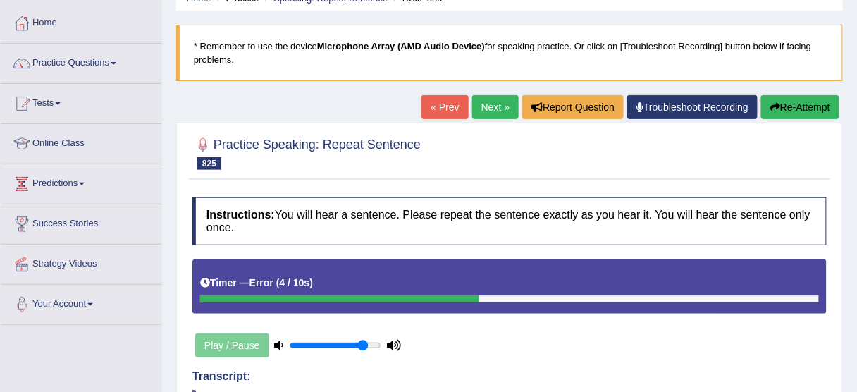
click at [832, 104] on button "Re-Attempt" at bounding box center [800, 107] width 78 height 24
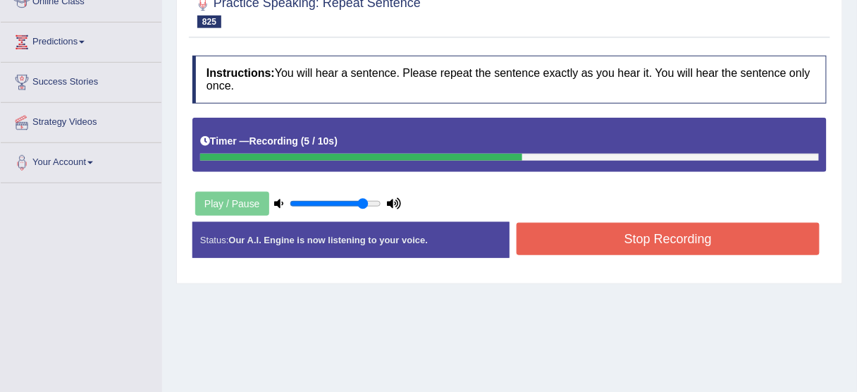
scroll to position [235, 0]
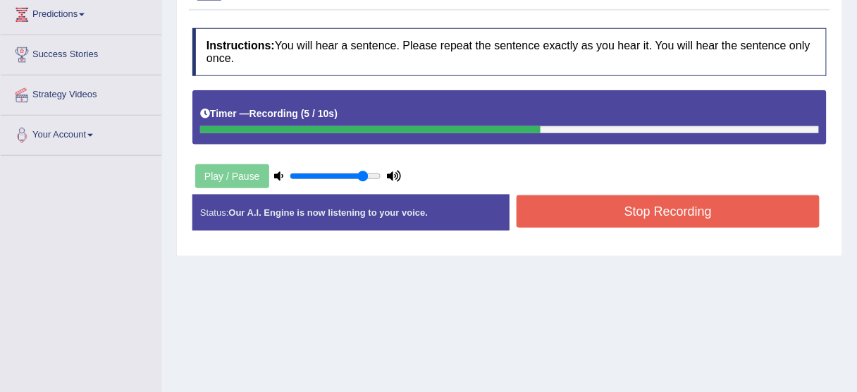
click at [719, 257] on div "Home Practice Speaking: Repeat Sentence RSJL 389 * Remember to use the device M…" at bounding box center [509, 117] width 695 height 704
click at [707, 207] on button "Stop Recording" at bounding box center [667, 211] width 303 height 32
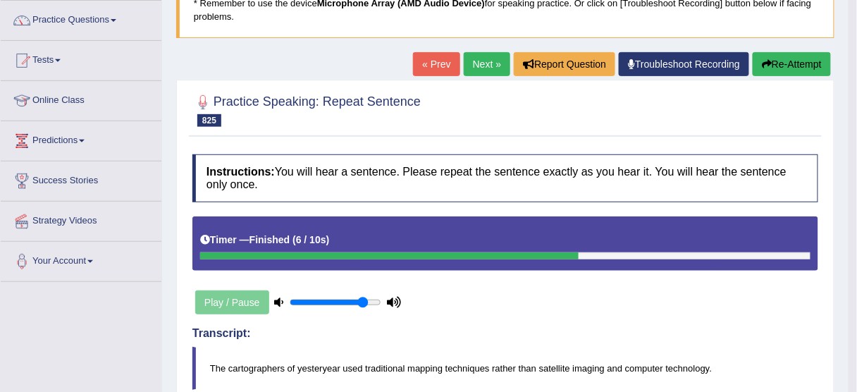
scroll to position [66, 0]
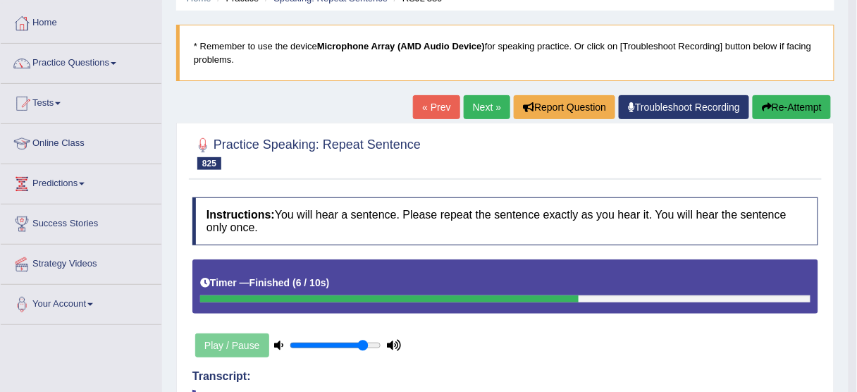
click at [802, 99] on button "Re-Attempt" at bounding box center [791, 107] width 78 height 24
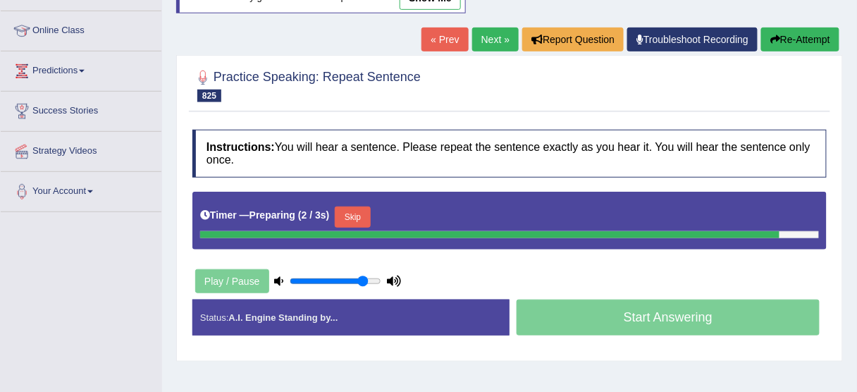
click at [361, 209] on button "Skip" at bounding box center [352, 216] width 35 height 21
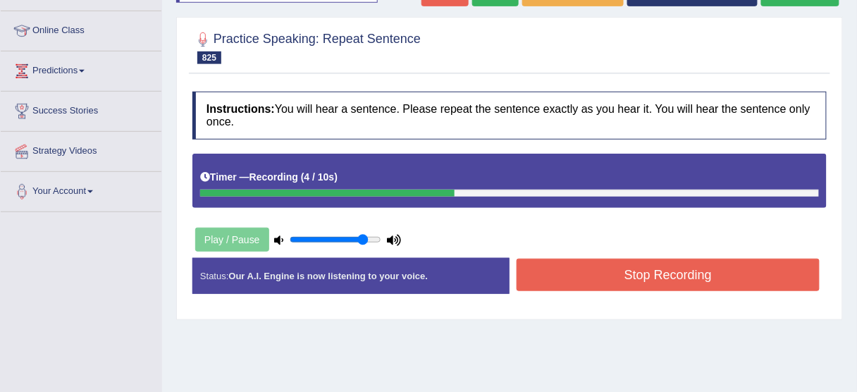
click at [558, 281] on button "Stop Recording" at bounding box center [667, 275] width 303 height 32
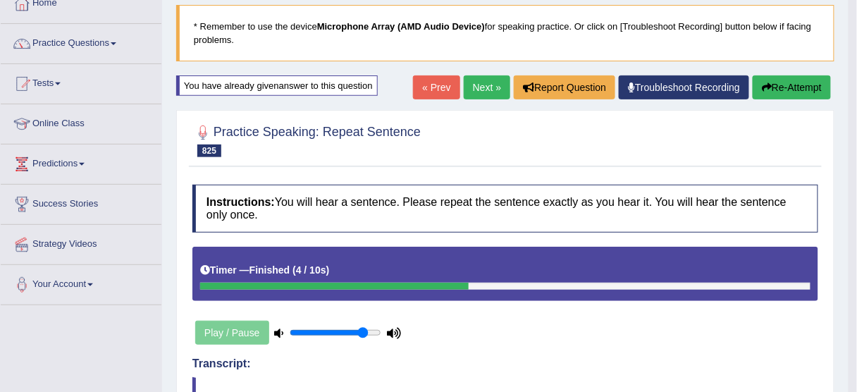
scroll to position [66, 0]
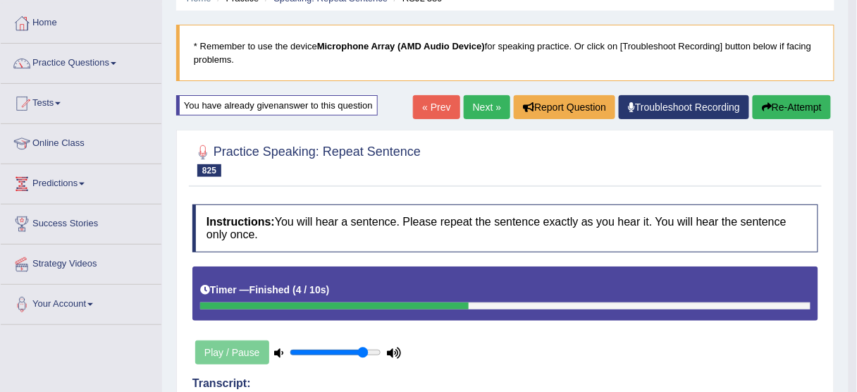
click at [793, 104] on button "Re-Attempt" at bounding box center [791, 107] width 78 height 24
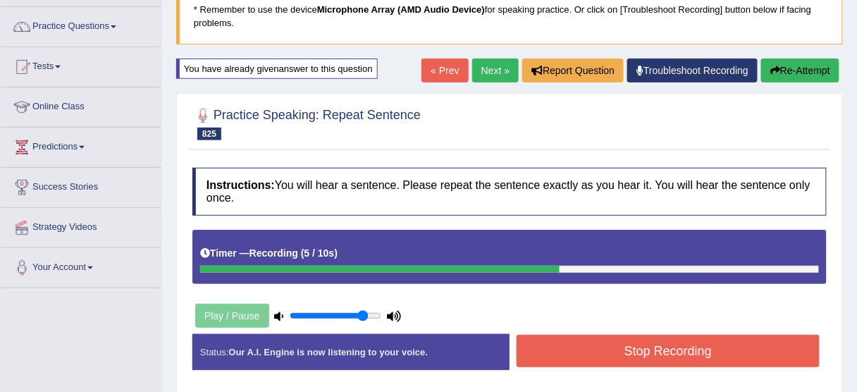
scroll to position [123, 0]
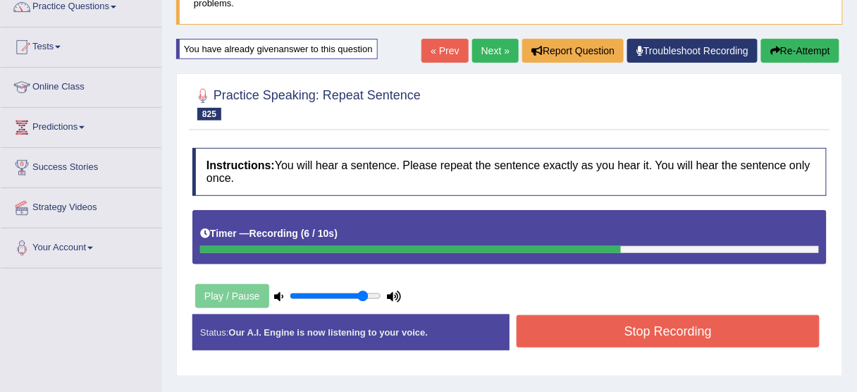
click at [637, 330] on button "Stop Recording" at bounding box center [667, 331] width 303 height 32
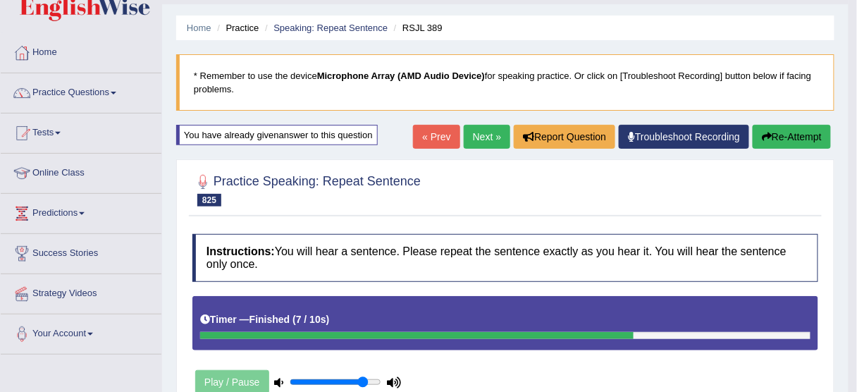
scroll to position [28, 0]
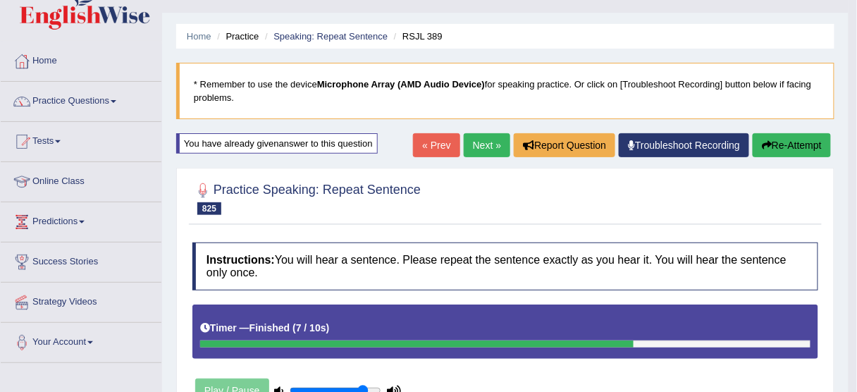
click at [479, 149] on link "Next »" at bounding box center [486, 145] width 46 height 24
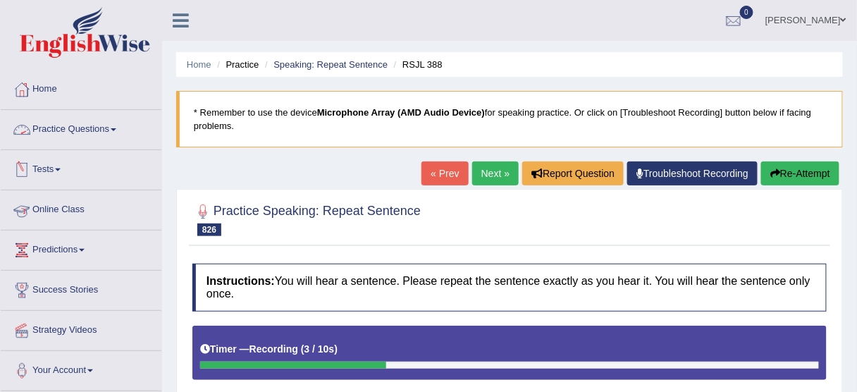
click at [82, 123] on link "Practice Questions" at bounding box center [81, 127] width 161 height 35
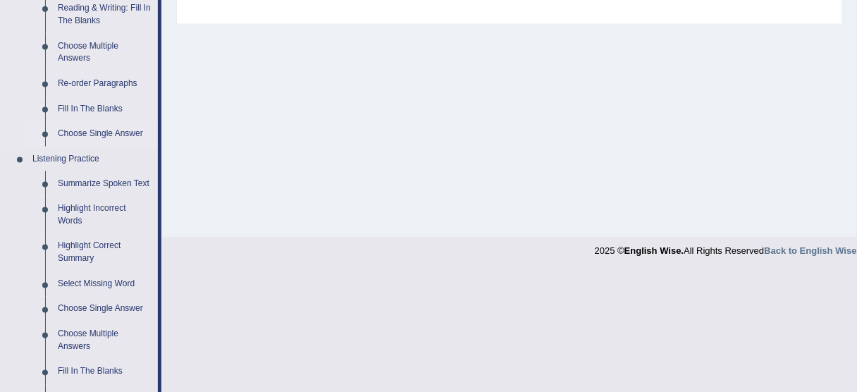
scroll to position [507, 0]
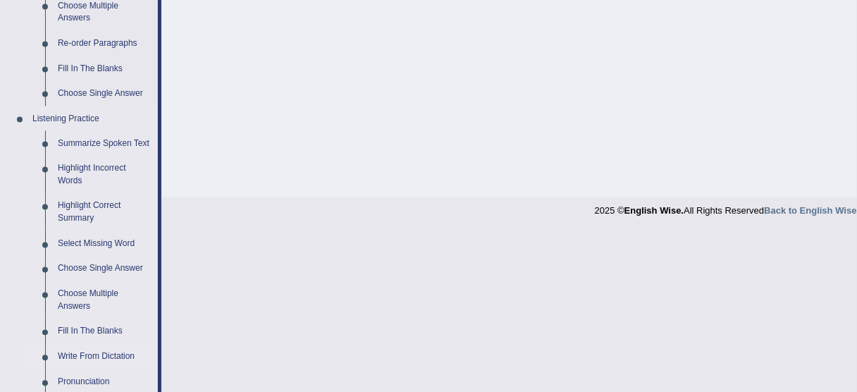
click at [77, 359] on link "Write From Dictation" at bounding box center [104, 356] width 106 height 25
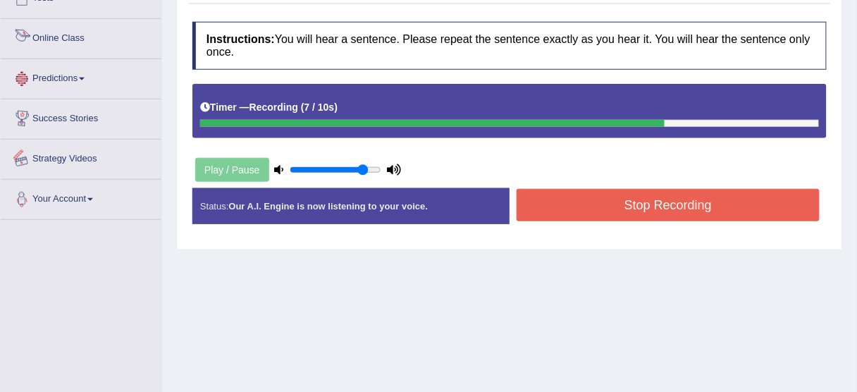
scroll to position [348, 0]
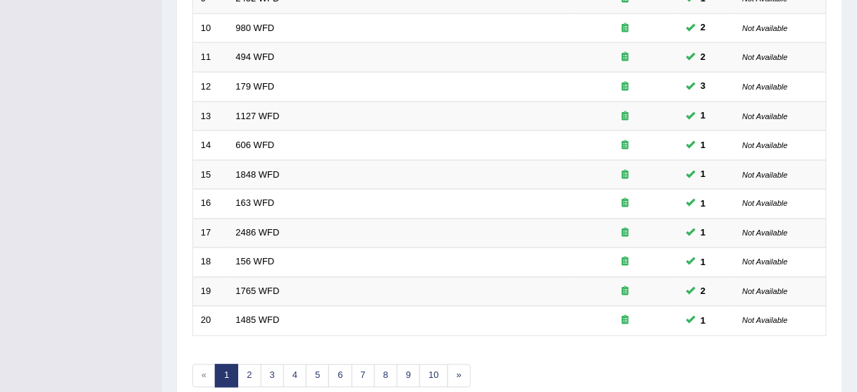
scroll to position [535, 0]
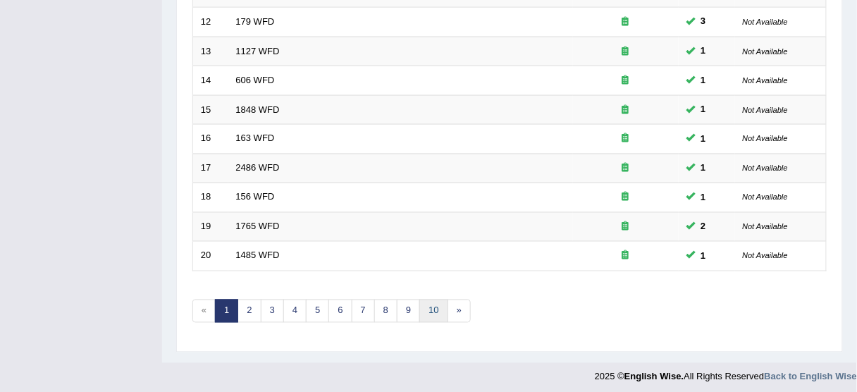
click at [435, 306] on link "10" at bounding box center [433, 310] width 28 height 23
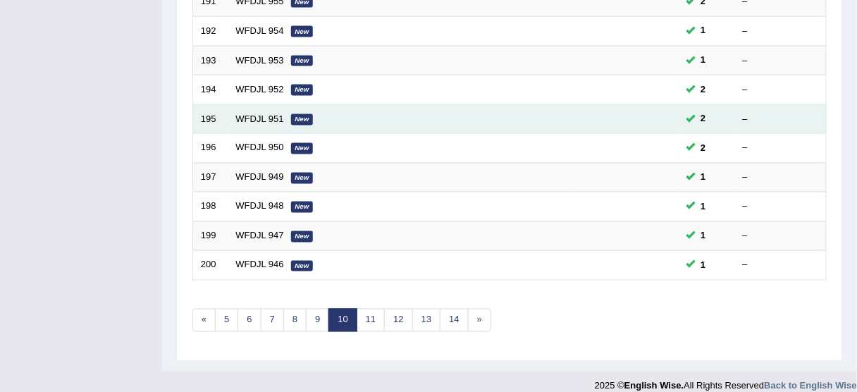
scroll to position [535, 0]
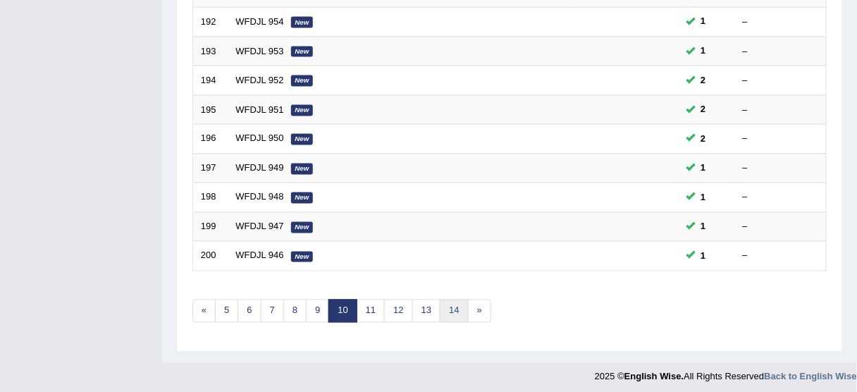
click at [459, 301] on link "14" at bounding box center [454, 310] width 28 height 23
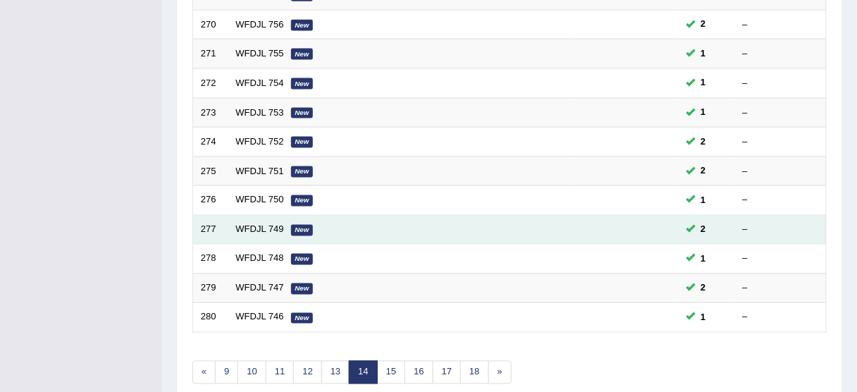
scroll to position [535, 0]
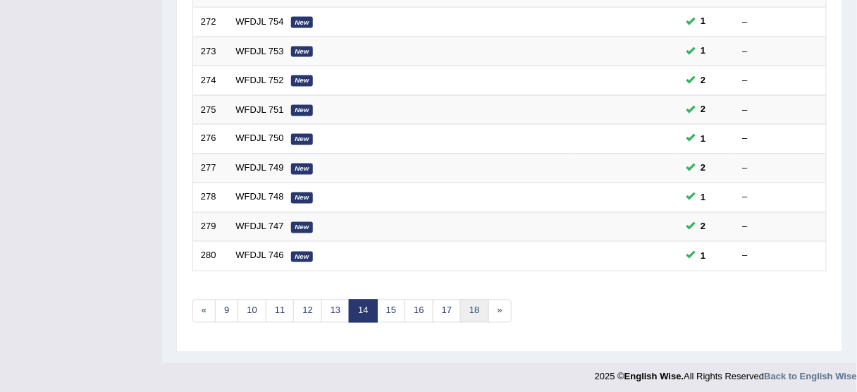
click at [471, 304] on link "18" at bounding box center [474, 310] width 28 height 23
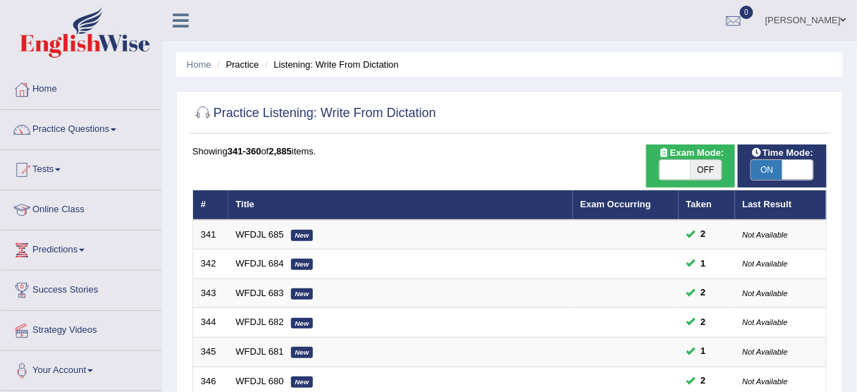
click at [666, 175] on span at bounding box center [674, 170] width 31 height 20
checkbox input "true"
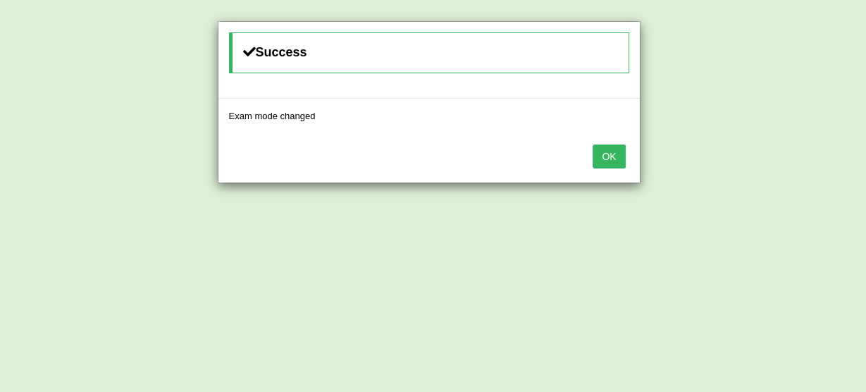
click at [603, 158] on button "OK" at bounding box center [608, 156] width 32 height 24
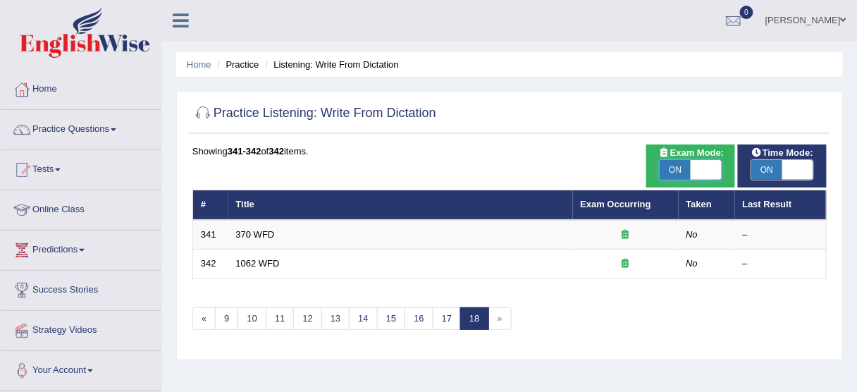
click at [709, 175] on span at bounding box center [705, 170] width 31 height 20
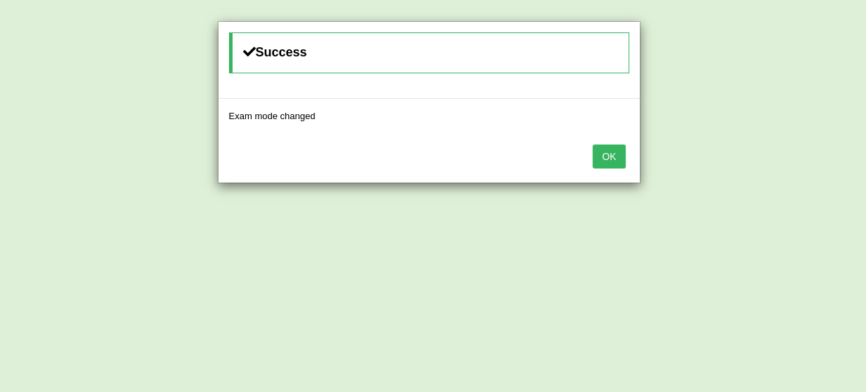
click at [614, 150] on button "OK" at bounding box center [608, 156] width 32 height 24
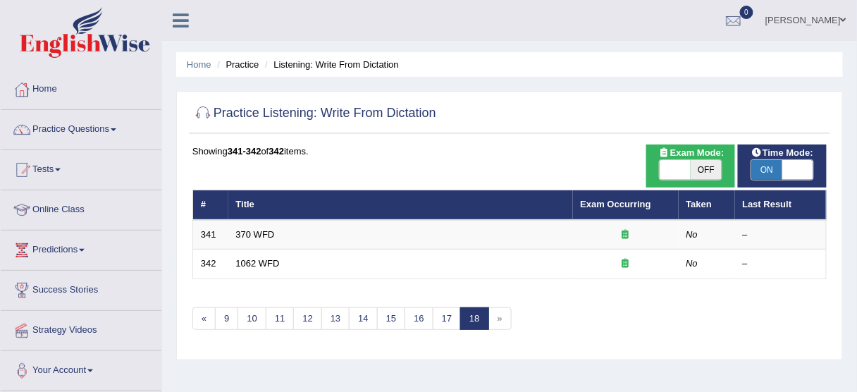
click at [668, 168] on span at bounding box center [674, 170] width 31 height 20
checkbox input "true"
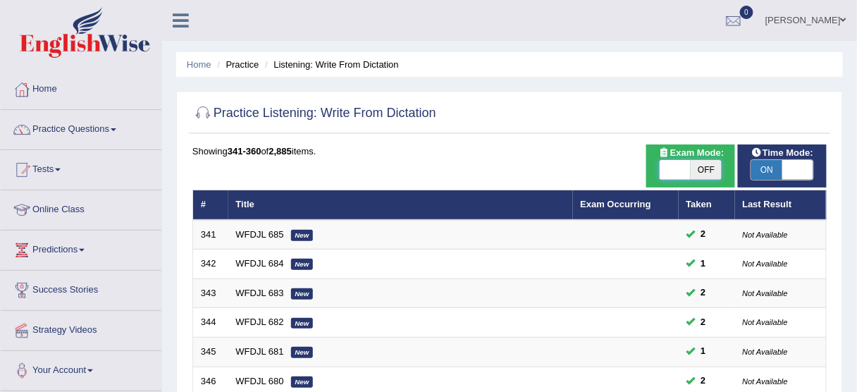
click at [673, 176] on span at bounding box center [674, 170] width 31 height 20
checkbox input "true"
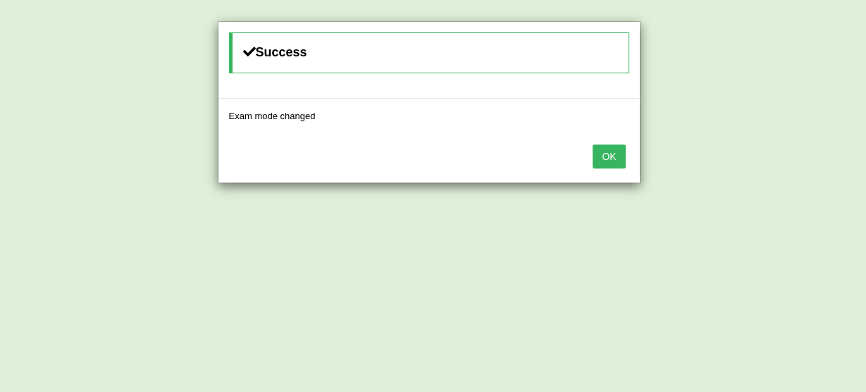
click at [616, 155] on button "OK" at bounding box center [608, 156] width 32 height 24
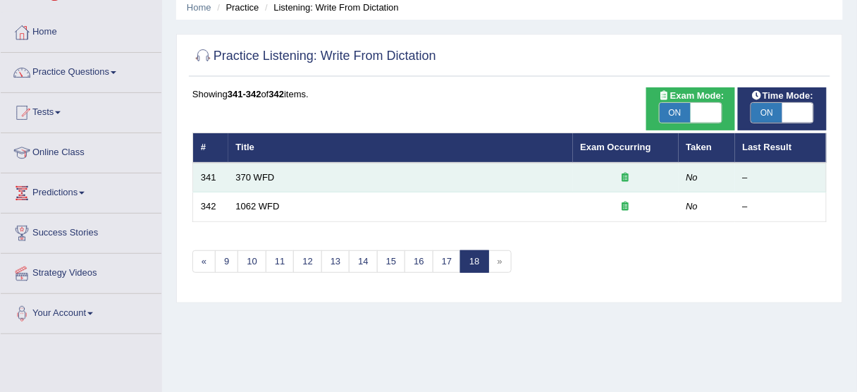
scroll to position [56, 0]
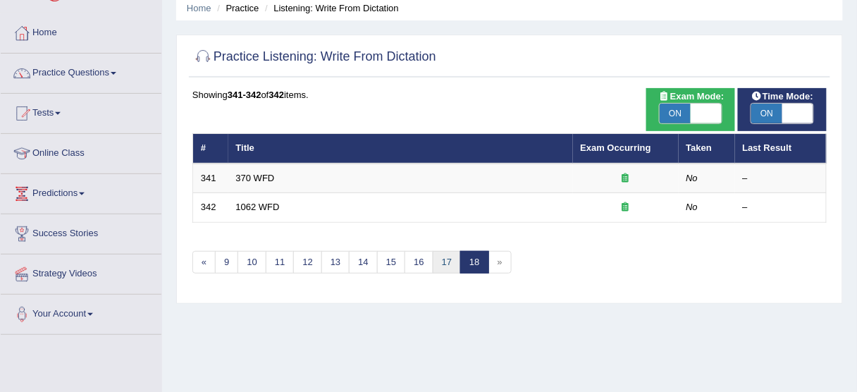
click at [445, 261] on link "17" at bounding box center [447, 262] width 28 height 23
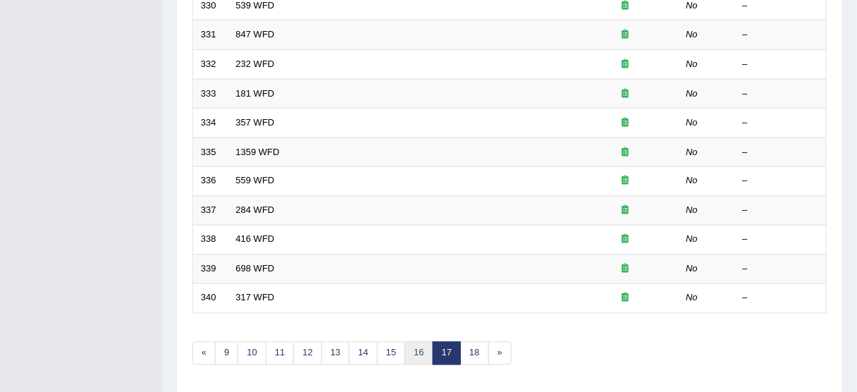
scroll to position [535, 0]
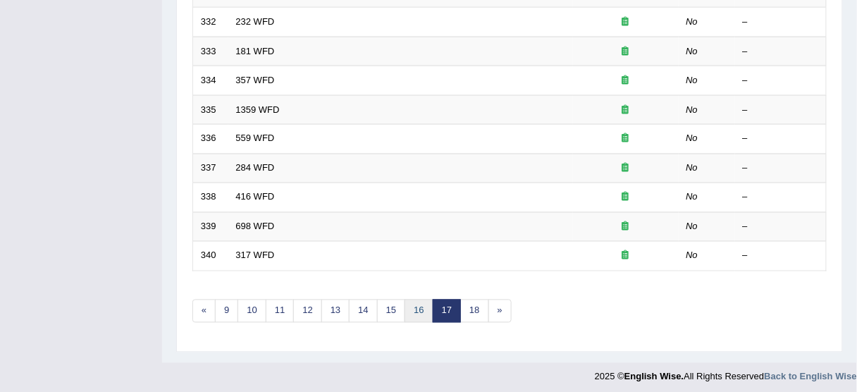
click at [415, 313] on link "16" at bounding box center [418, 310] width 28 height 23
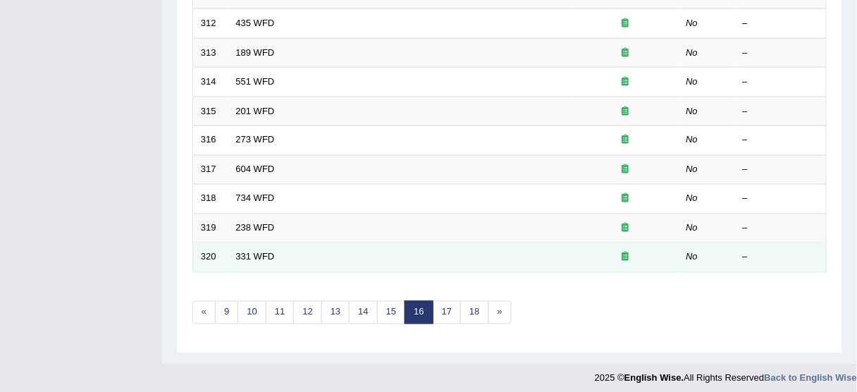
scroll to position [535, 0]
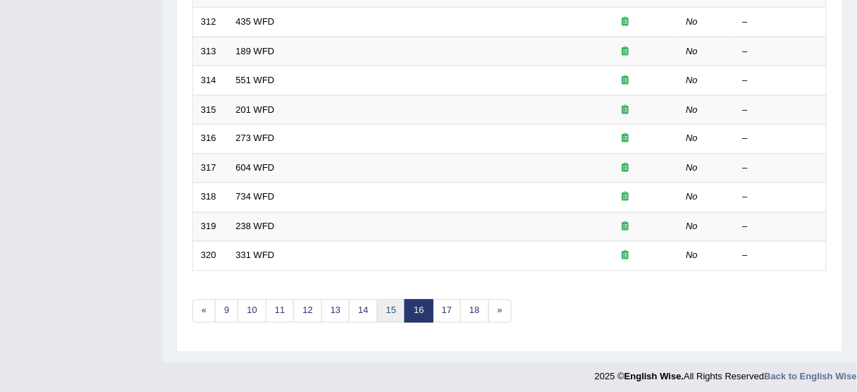
click at [382, 302] on link "15" at bounding box center [391, 310] width 28 height 23
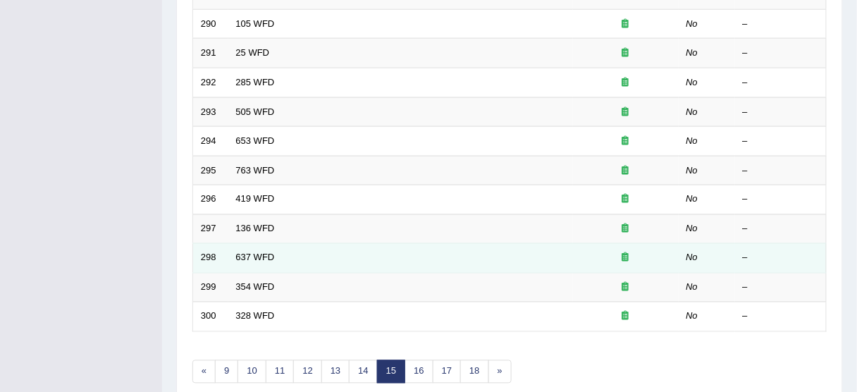
scroll to position [535, 0]
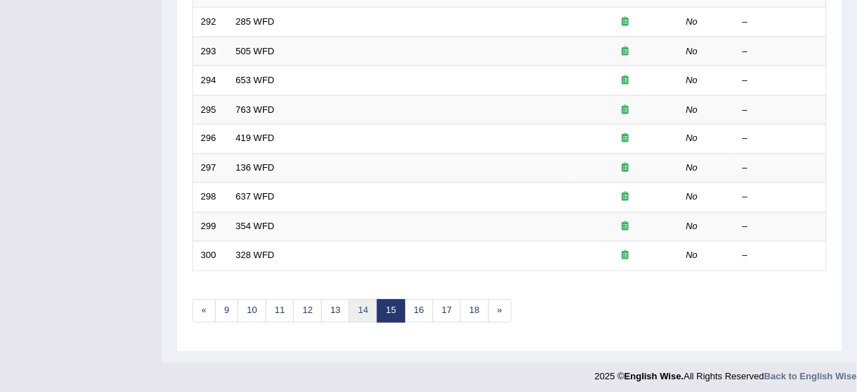
click at [358, 310] on link "14" at bounding box center [363, 310] width 28 height 23
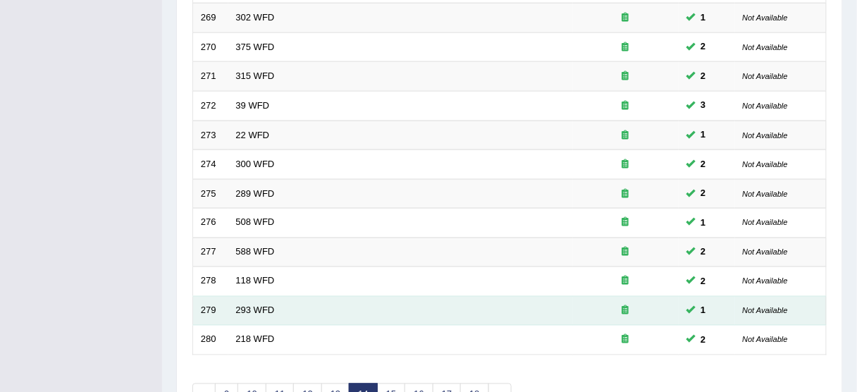
scroll to position [535, 0]
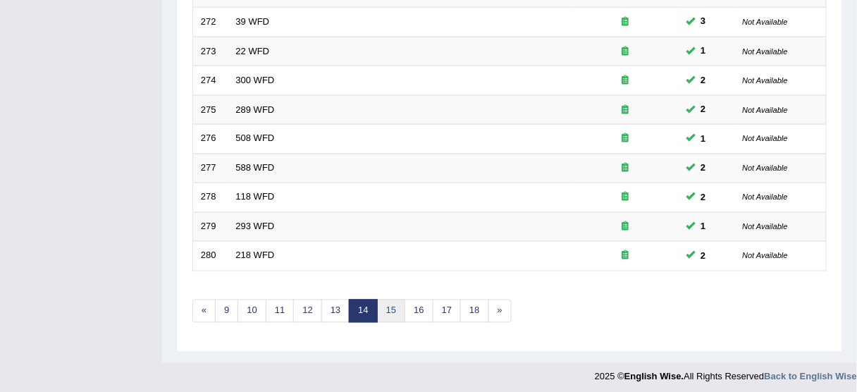
click at [386, 302] on link "15" at bounding box center [391, 310] width 28 height 23
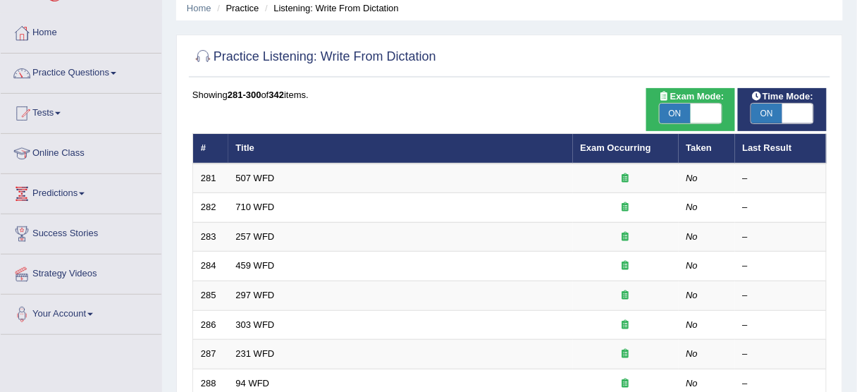
scroll to position [56, 0]
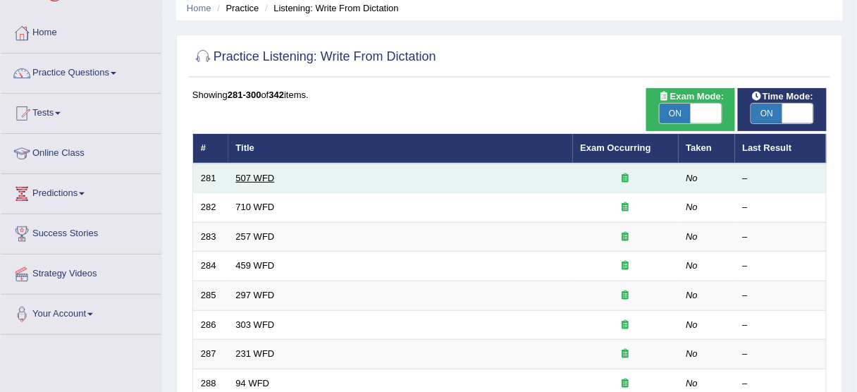
click at [249, 175] on link "507 WFD" at bounding box center [255, 178] width 39 height 11
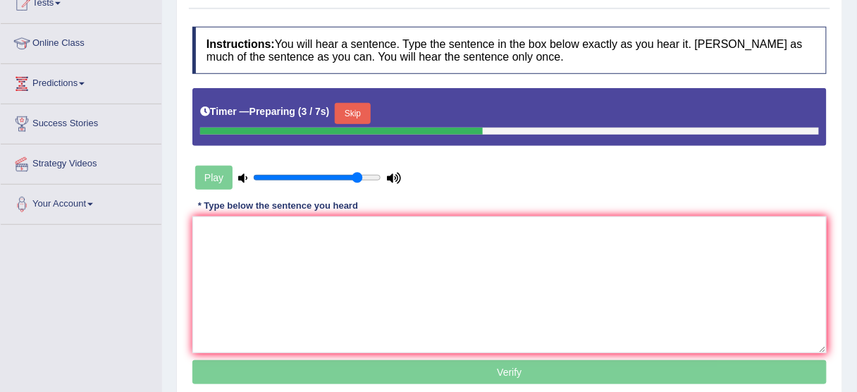
scroll to position [169, 0]
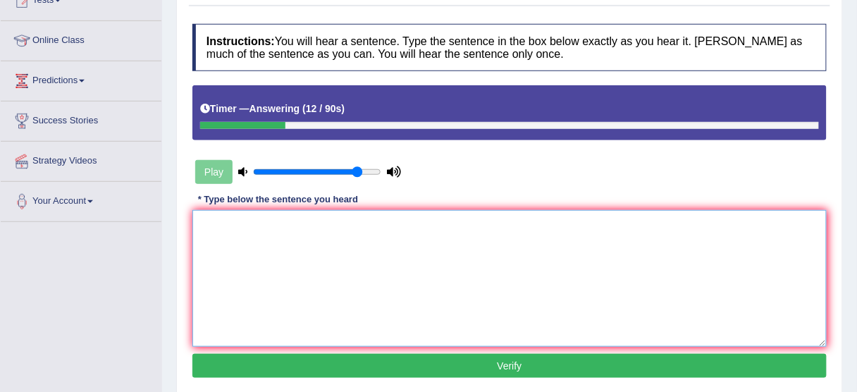
click at [471, 242] on textarea at bounding box center [509, 278] width 634 height 137
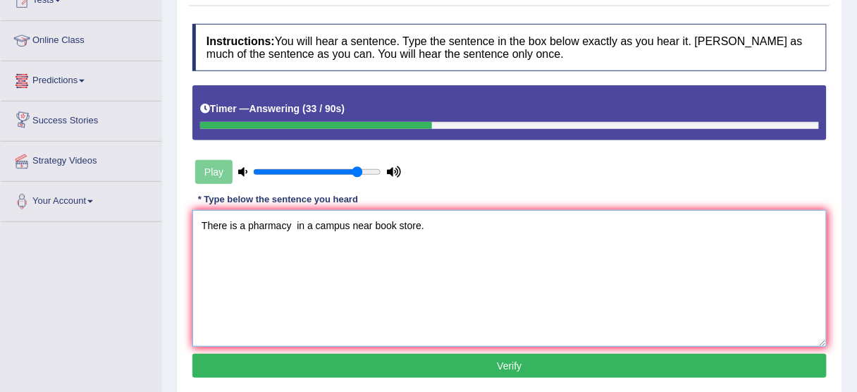
click at [364, 230] on textarea "There is a pharmacy in a campus near book store." at bounding box center [509, 278] width 634 height 137
click at [273, 236] on textarea "There is a pharmacy in a campus near book store." at bounding box center [509, 278] width 634 height 137
click at [306, 230] on textarea "There is a pharmacy in a campus near book store." at bounding box center [509, 278] width 634 height 137
click at [290, 230] on textarea "There is a pharmacy in a campus near book store." at bounding box center [509, 278] width 634 height 137
click at [292, 231] on textarea "There is a pharmacy in a campus near book store." at bounding box center [509, 278] width 634 height 137
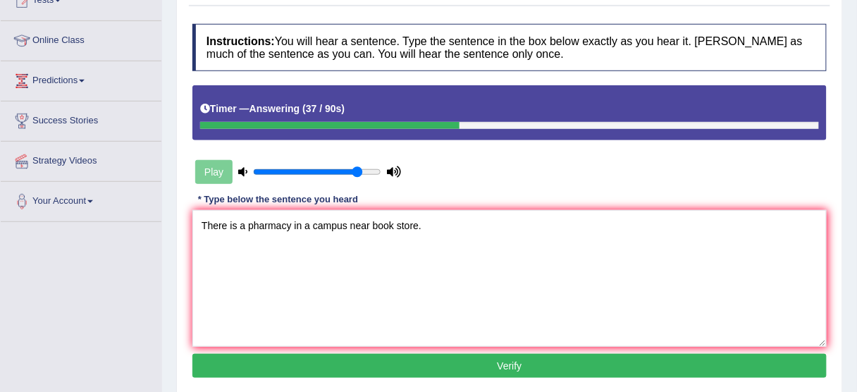
drag, startPoint x: 168, startPoint y: 215, endPoint x: 185, endPoint y: 216, distance: 16.3
click at [168, 215] on div "Home Practice Listening: Write From Dictation 507 WFD « Prev Next » Report Ques…" at bounding box center [509, 183] width 695 height 704
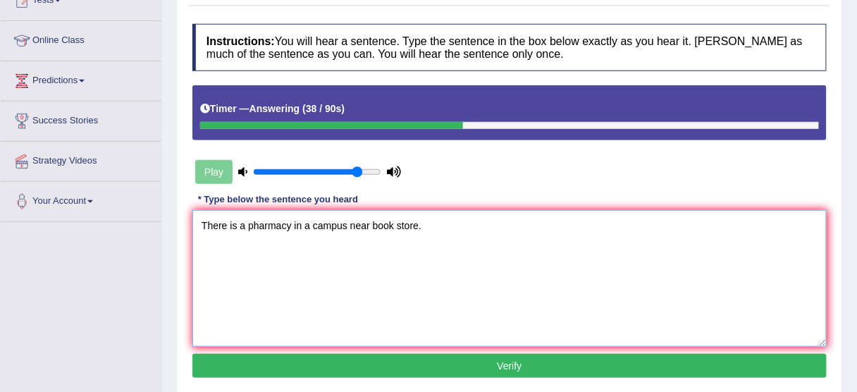
click at [235, 217] on textarea "There is a pharmacy in a campus near book store." at bounding box center [509, 278] width 634 height 137
click at [253, 218] on textarea "There is a pharmacy in a campus near book store." at bounding box center [509, 278] width 634 height 137
click at [291, 225] on textarea "There is a pharmacy in a campus near book store." at bounding box center [509, 278] width 634 height 137
click at [317, 227] on textarea "There is a pharmacy in a campus near book store." at bounding box center [509, 278] width 634 height 137
click at [358, 227] on textarea "There is a pharmacy in a campus near book store." at bounding box center [509, 278] width 634 height 137
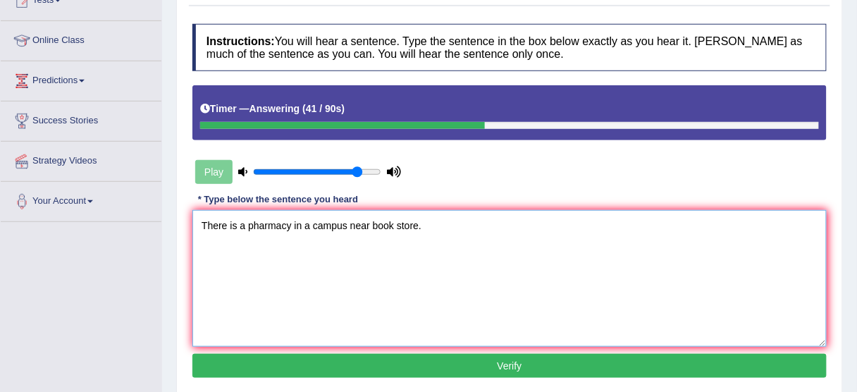
click at [370, 226] on textarea "There is a pharmacy in a campus near book store." at bounding box center [509, 278] width 634 height 137
drag, startPoint x: 406, startPoint y: 215, endPoint x: 432, endPoint y: 213, distance: 26.1
click at [410, 215] on textarea "There is a pharmacy in a campus near the book store." at bounding box center [509, 278] width 634 height 137
drag, startPoint x: 444, startPoint y: 211, endPoint x: 459, endPoint y: 209, distance: 15.6
click at [444, 211] on textarea "There is a pharmacy in a campus near the book store." at bounding box center [509, 278] width 634 height 137
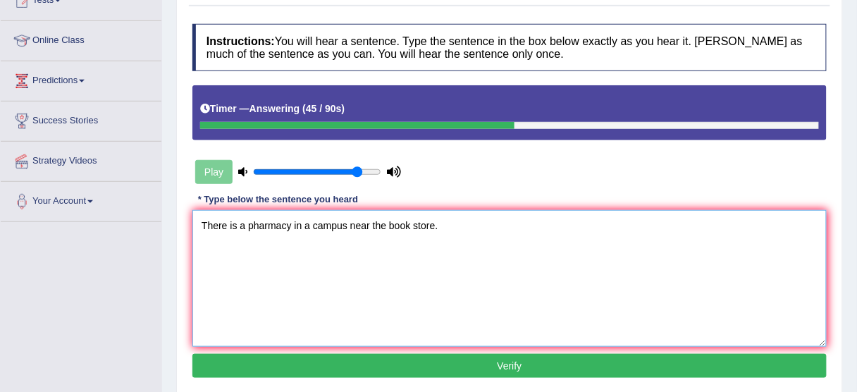
click at [460, 210] on textarea "There is a pharmacy in a campus near the book store." at bounding box center [509, 278] width 634 height 137
click at [308, 211] on textarea "There is a pharmacy in a campus near the book store stores." at bounding box center [509, 278] width 634 height 137
type textarea "There is a pharmacy in a the campus near the book store stores."
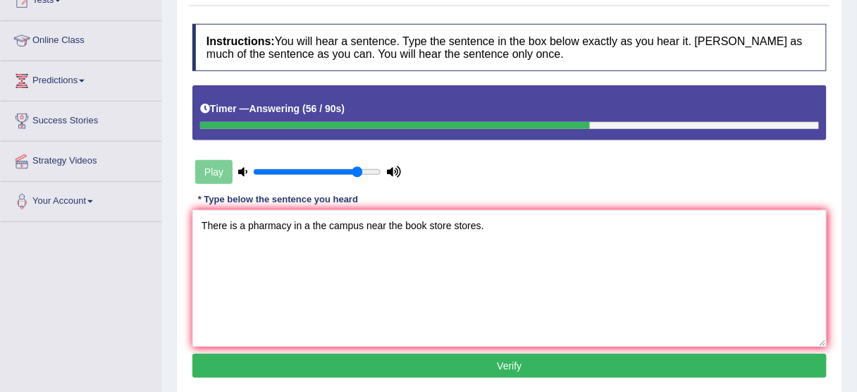
click at [483, 363] on button "Verify" at bounding box center [509, 366] width 634 height 24
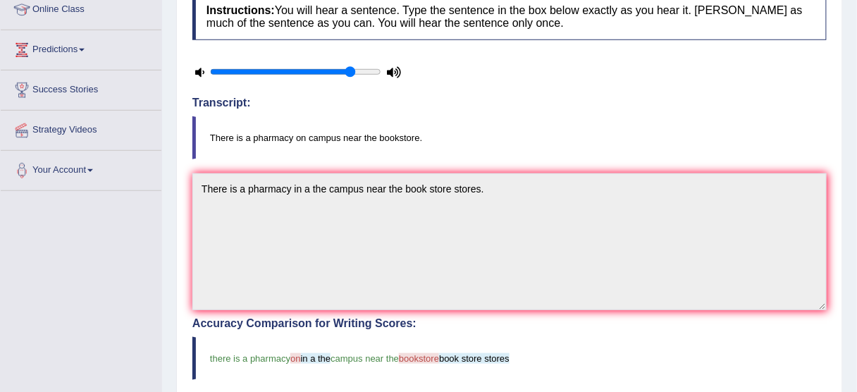
scroll to position [56, 0]
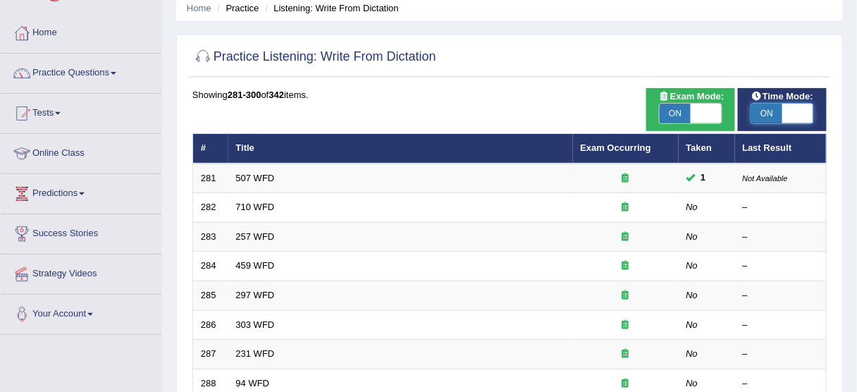
click at [798, 108] on span at bounding box center [797, 114] width 31 height 20
checkbox input "false"
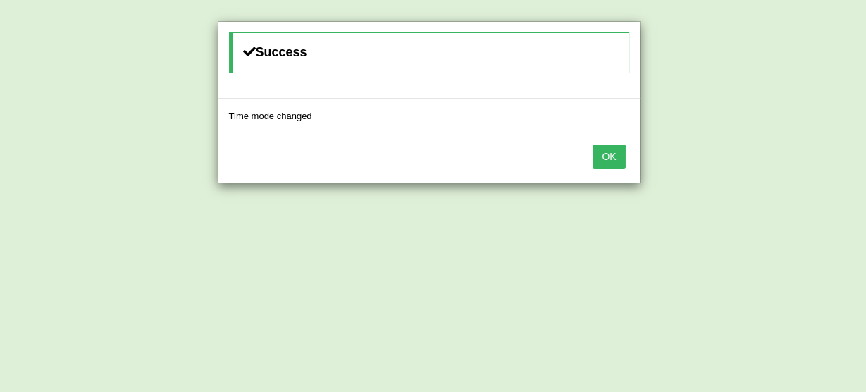
click at [621, 159] on button "OK" at bounding box center [608, 156] width 32 height 24
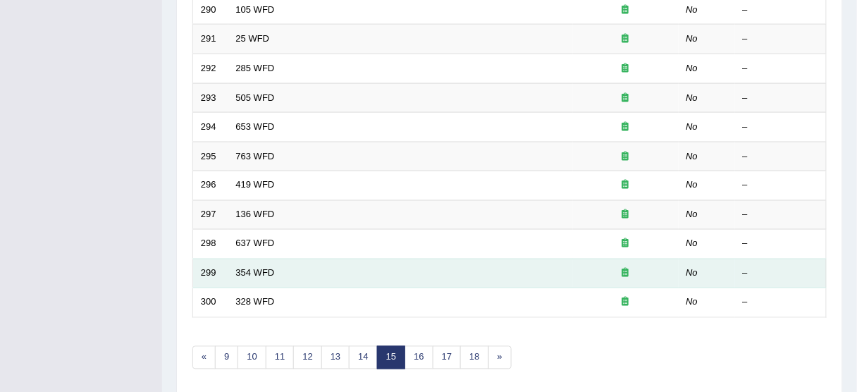
scroll to position [507, 0]
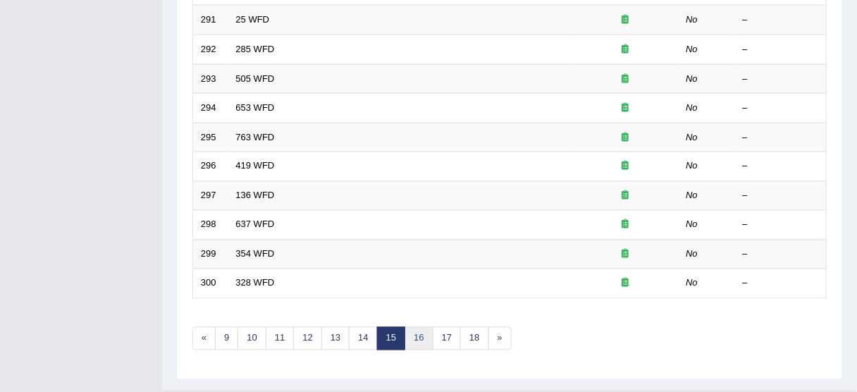
click at [411, 329] on link "16" at bounding box center [418, 338] width 28 height 23
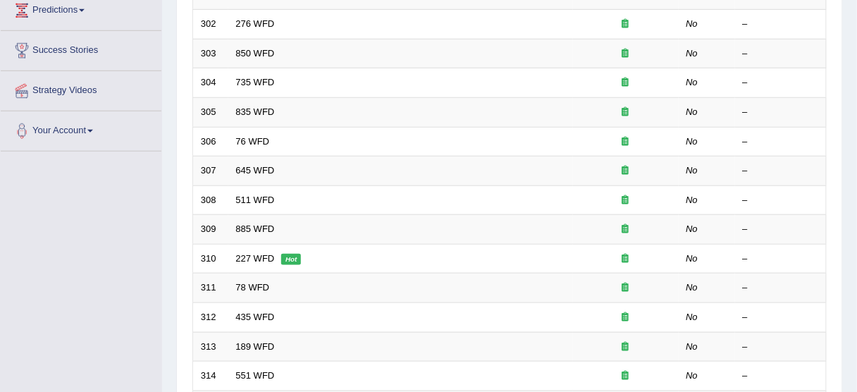
scroll to position [535, 0]
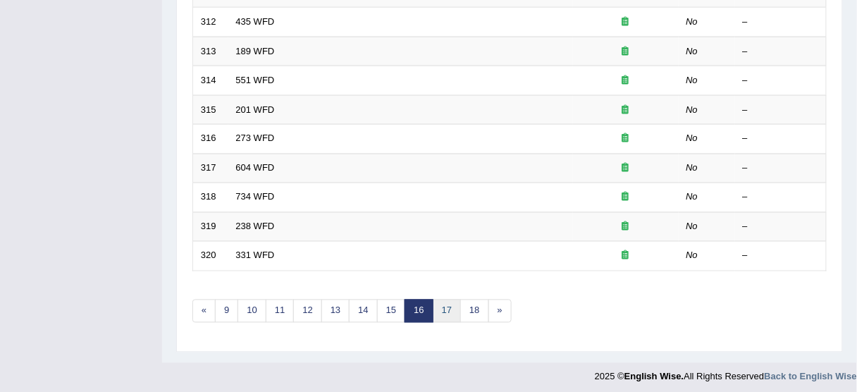
click at [444, 309] on link "17" at bounding box center [447, 310] width 28 height 23
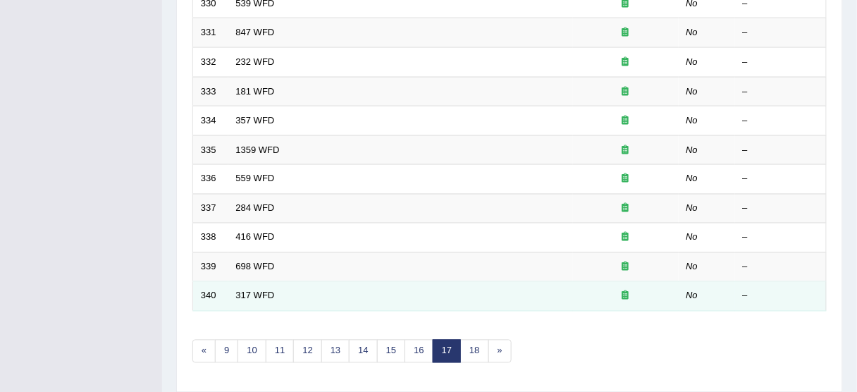
scroll to position [535, 0]
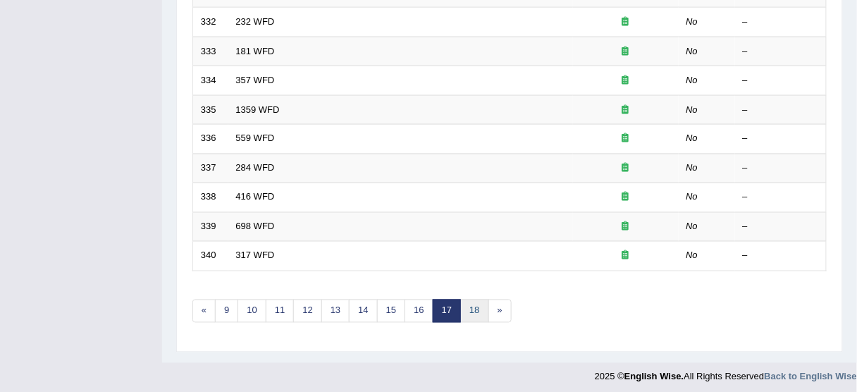
click at [467, 309] on link "18" at bounding box center [474, 310] width 28 height 23
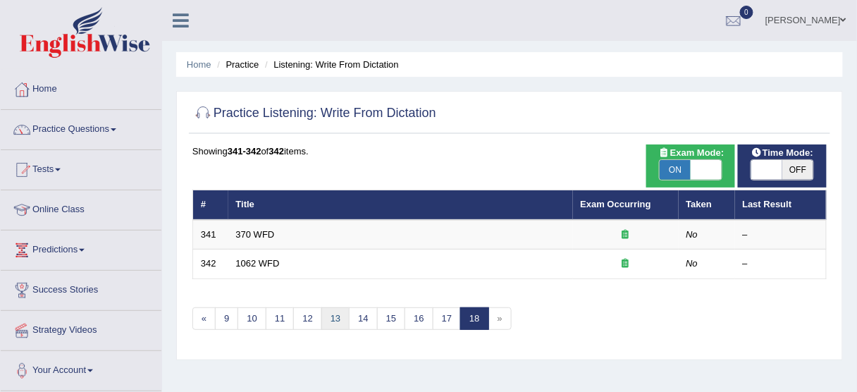
click at [335, 318] on link "13" at bounding box center [335, 318] width 28 height 23
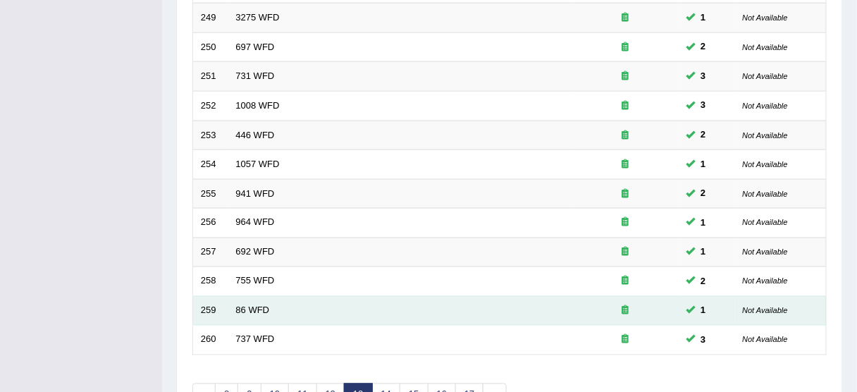
scroll to position [535, 0]
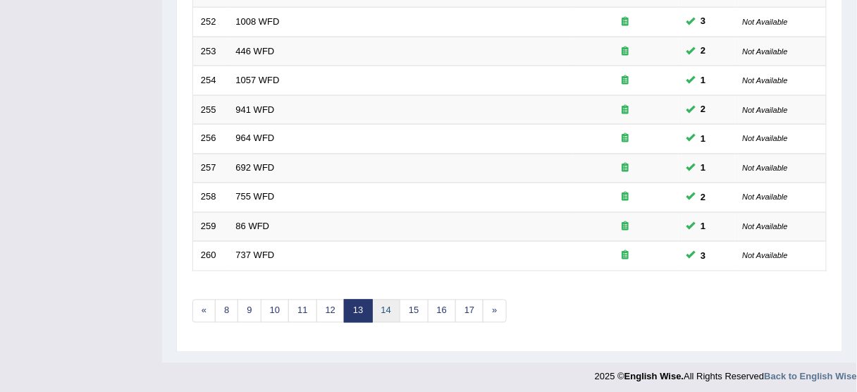
click at [378, 304] on link "14" at bounding box center [386, 310] width 28 height 23
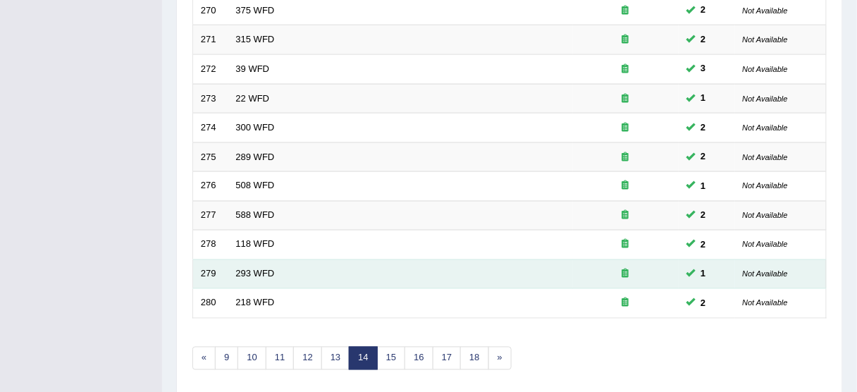
scroll to position [507, 0]
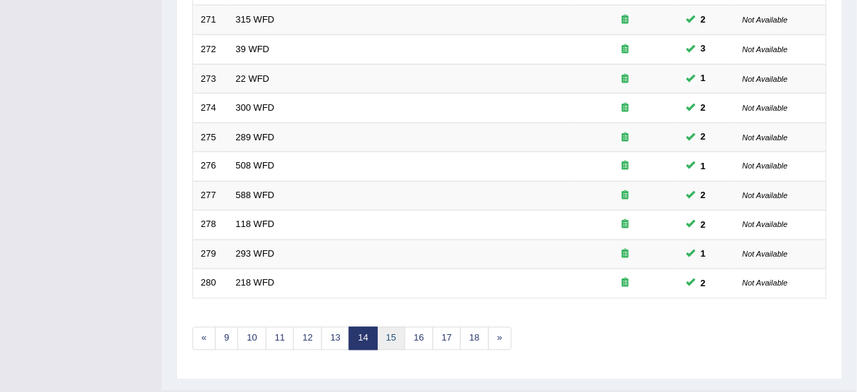
click at [383, 328] on link "15" at bounding box center [391, 338] width 28 height 23
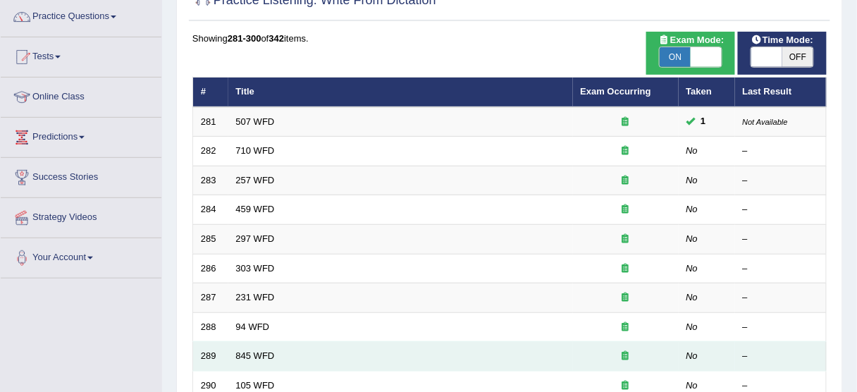
scroll to position [113, 0]
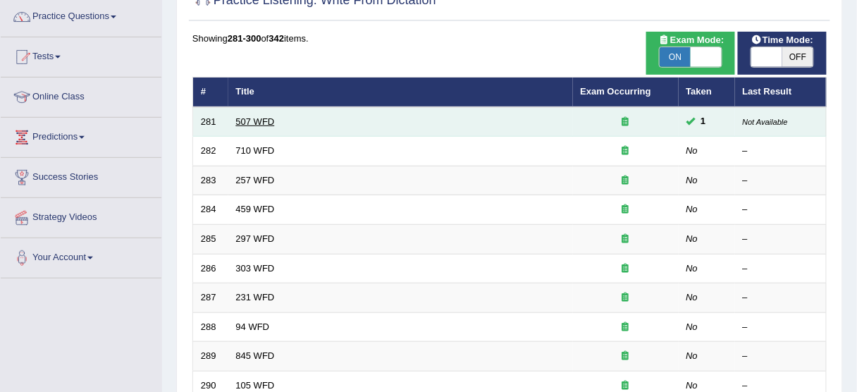
click at [242, 124] on link "507 WFD" at bounding box center [255, 121] width 39 height 11
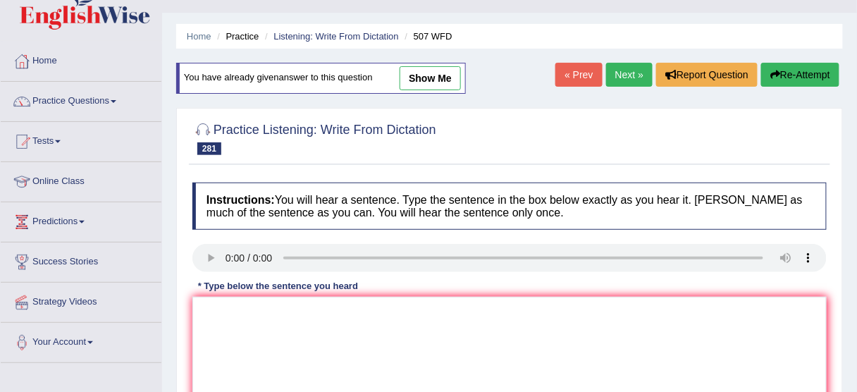
scroll to position [56, 0]
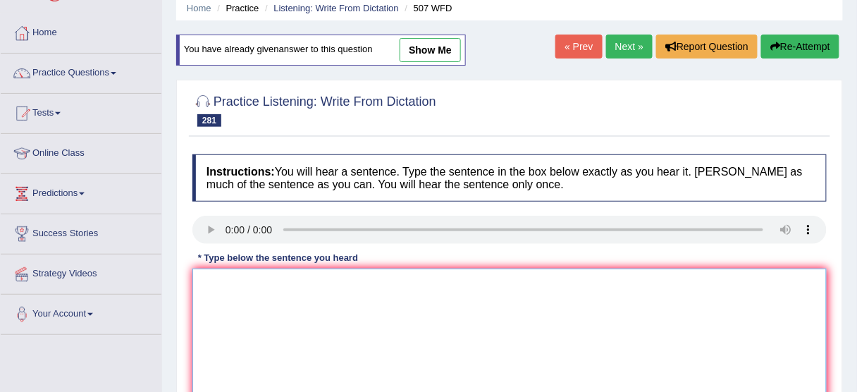
click at [251, 294] on textarea at bounding box center [509, 336] width 634 height 137
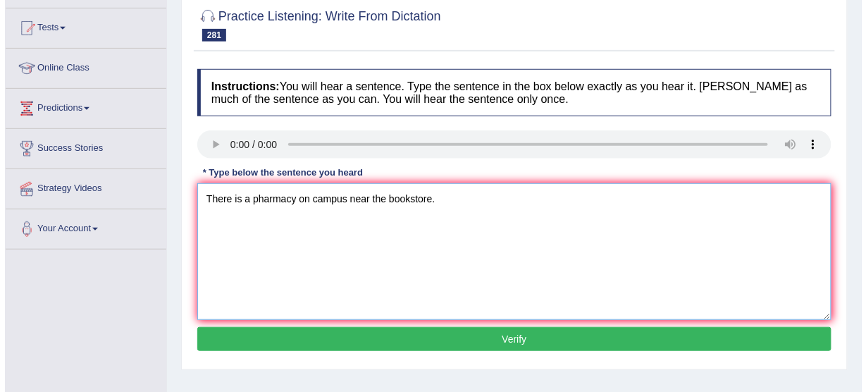
scroll to position [169, 0]
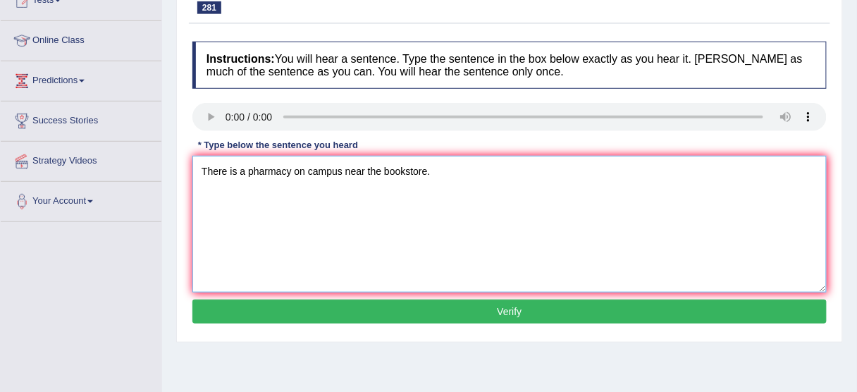
type textarea "There is a pharmacy on campus near the bookstore."
click at [383, 314] on button "Verify" at bounding box center [509, 311] width 634 height 24
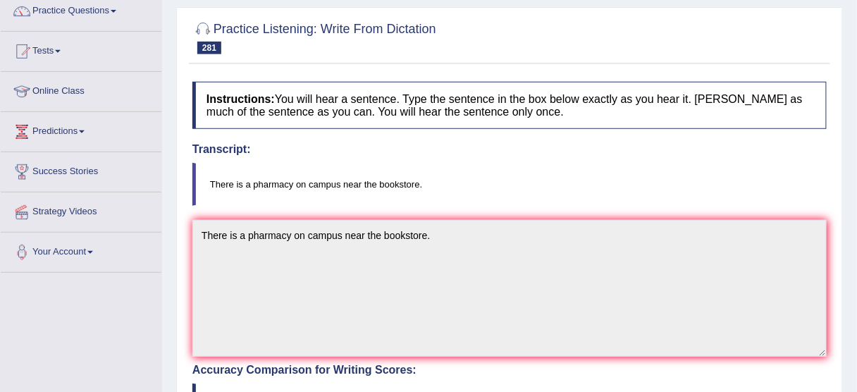
scroll to position [0, 0]
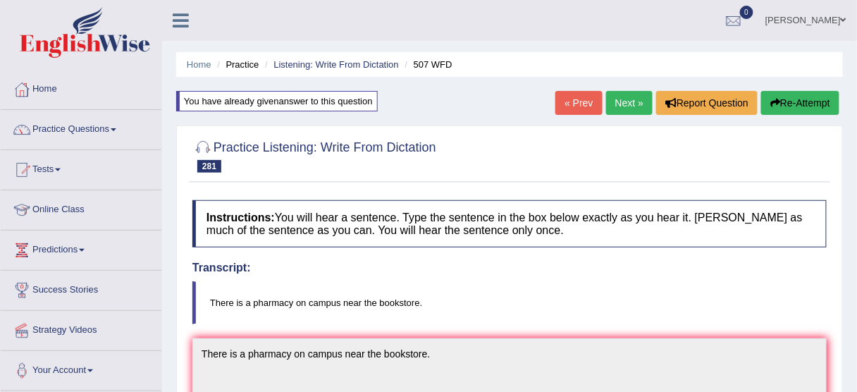
click at [629, 106] on link "Next »" at bounding box center [629, 103] width 46 height 24
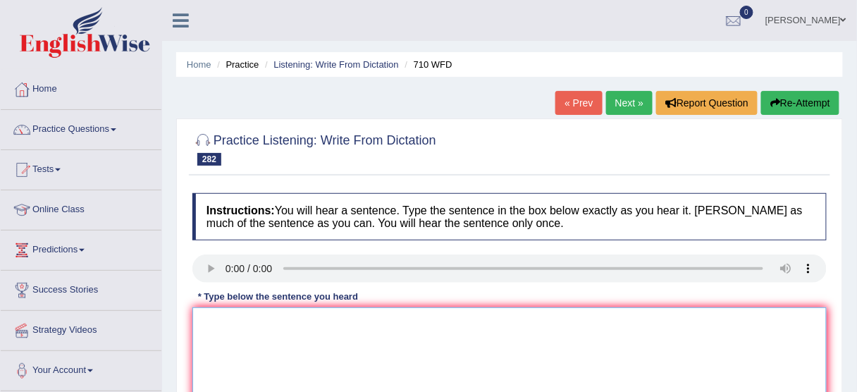
click at [254, 325] on textarea at bounding box center [509, 375] width 634 height 137
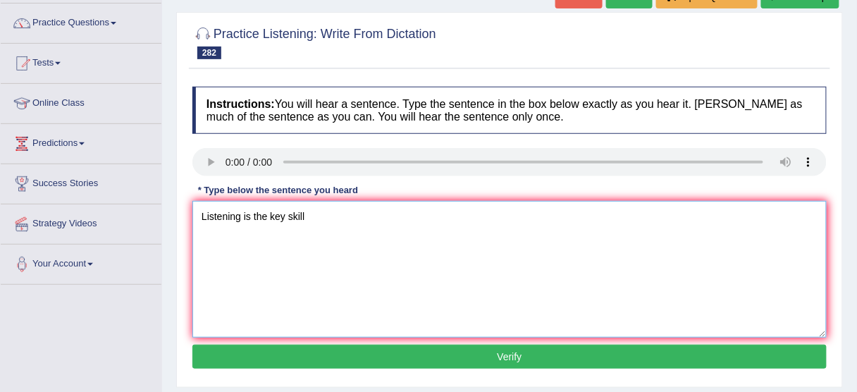
scroll to position [113, 0]
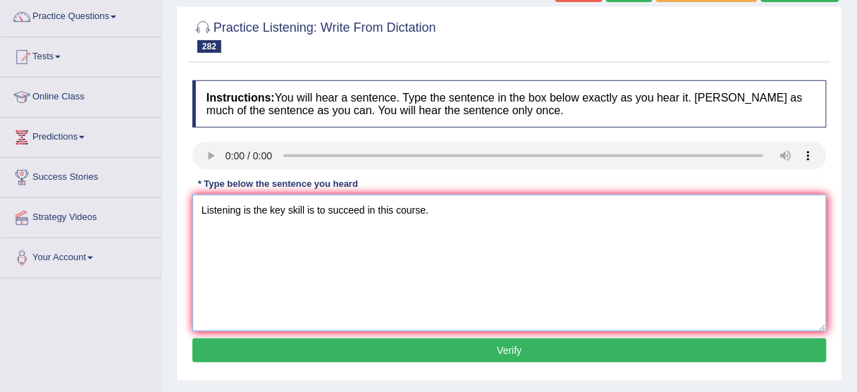
click at [316, 207] on textarea "Listening is the key skill is to succeed in this course." at bounding box center [509, 262] width 634 height 137
click at [368, 206] on textarea "Listening is the key skill is to succeed in this course." at bounding box center [509, 262] width 634 height 137
click at [430, 206] on textarea "Listening is the key skill is to succeed success in this course." at bounding box center [509, 262] width 634 height 137
click at [304, 207] on textarea "Listening is the key skill is to succeed success in this the course." at bounding box center [509, 262] width 634 height 137
drag, startPoint x: 310, startPoint y: 209, endPoint x: 300, endPoint y: 207, distance: 10.1
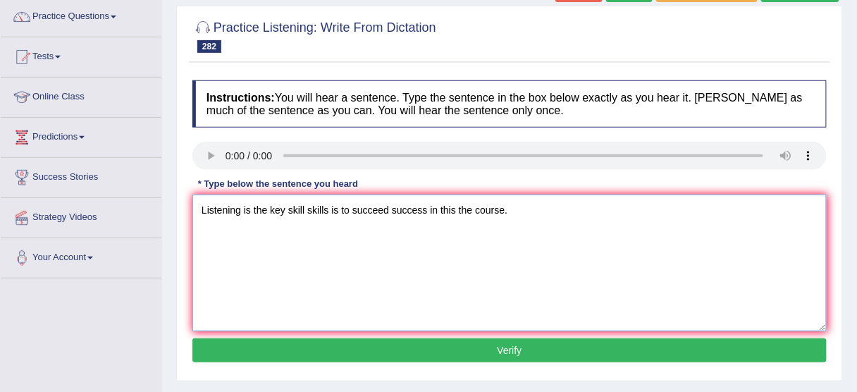
click at [310, 209] on textarea "Listening is the key skill skills is to succeed success in this the course." at bounding box center [509, 262] width 634 height 137
click at [285, 204] on textarea "Listening is the key skill skills is to succeed success in this the course." at bounding box center [509, 262] width 634 height 137
click at [274, 208] on textarea "Listening is the key skill skills is to succeed success in this the course." at bounding box center [509, 262] width 634 height 137
click at [269, 209] on textarea "Listening is the key skill skills is to succeed success in this the course." at bounding box center [509, 262] width 634 height 137
type textarea "Listening is the a key skill skills is to succeed success in this the course."
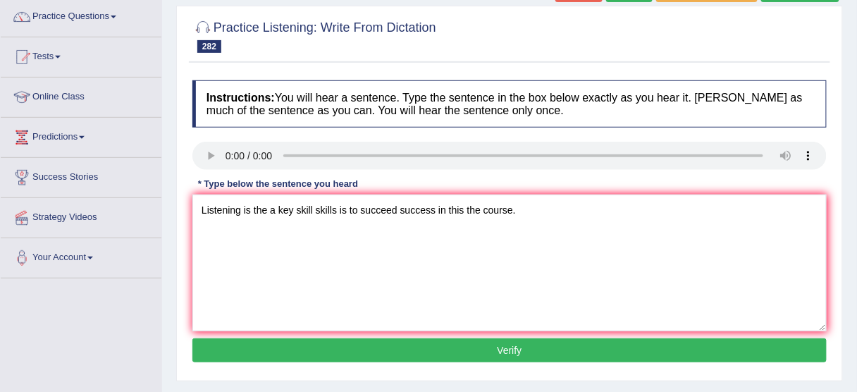
click at [489, 349] on button "Verify" at bounding box center [509, 350] width 634 height 24
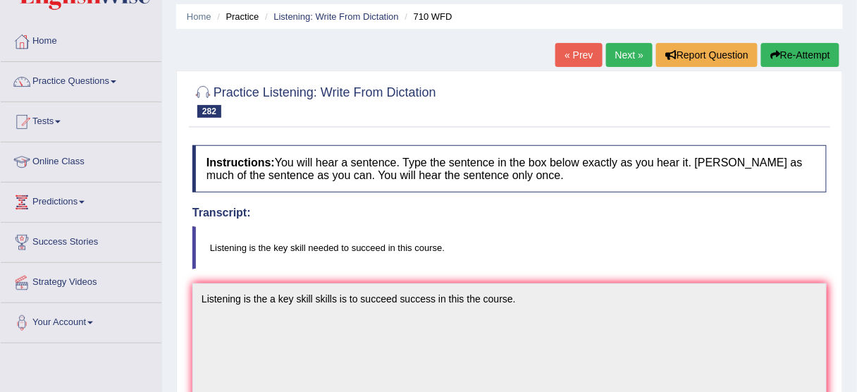
scroll to position [0, 0]
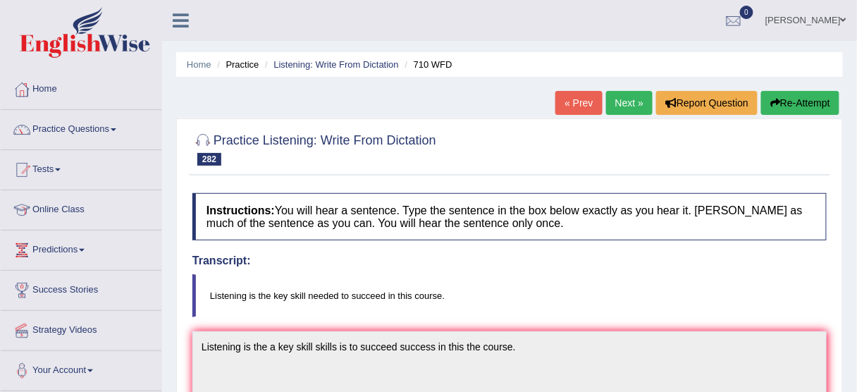
click at [804, 105] on button "Re-Attempt" at bounding box center [800, 103] width 78 height 24
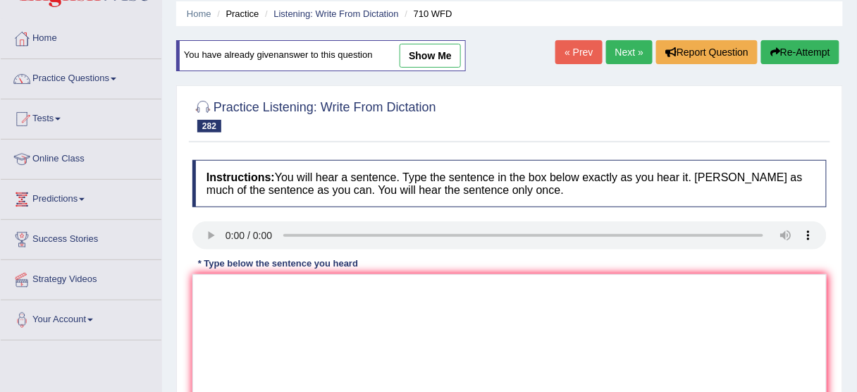
scroll to position [113, 0]
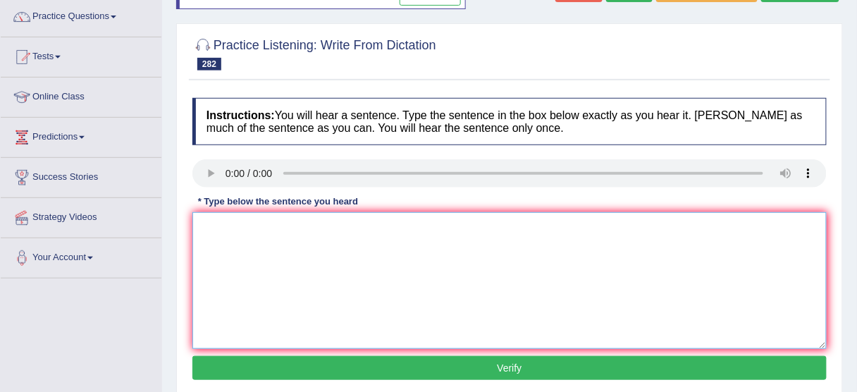
click at [289, 300] on textarea at bounding box center [509, 280] width 634 height 137
type textarea "Listening is the key skill needed to succeed in this course."
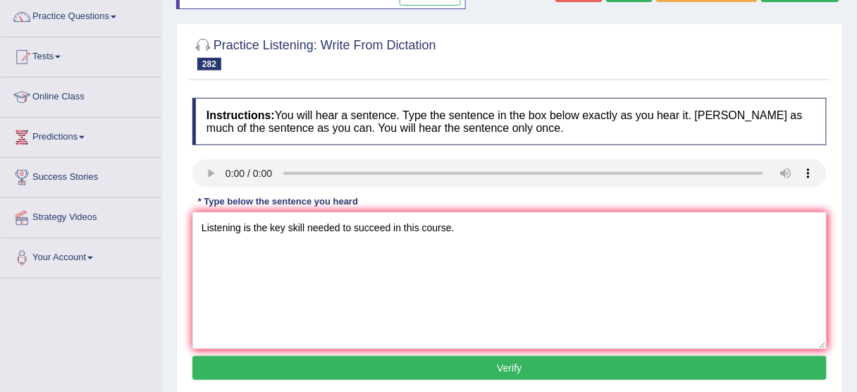
click at [454, 365] on button "Verify" at bounding box center [509, 368] width 634 height 24
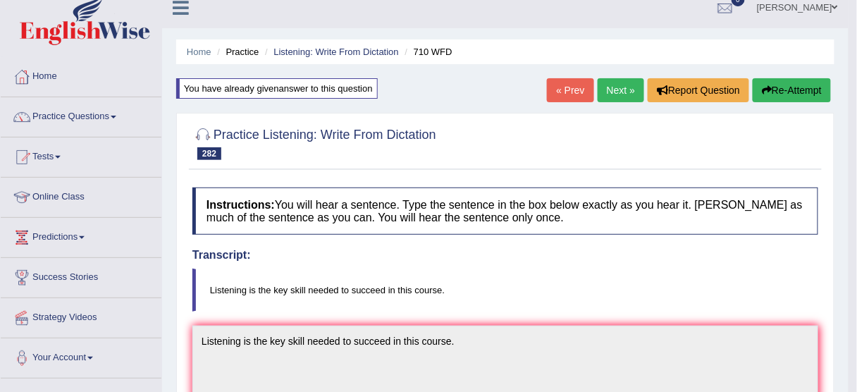
scroll to position [0, 0]
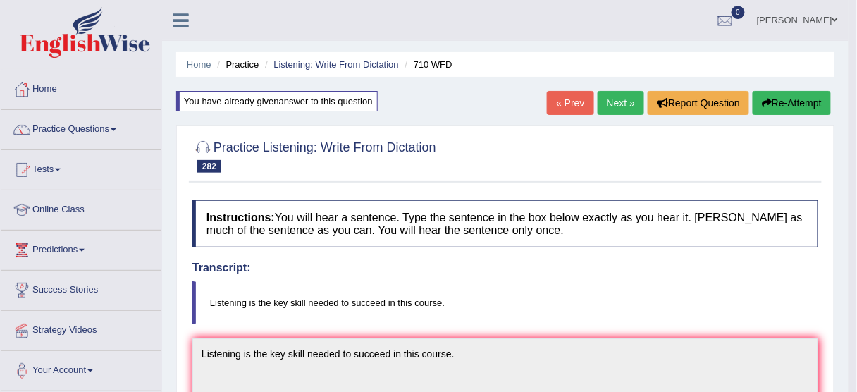
click at [606, 102] on link "Next »" at bounding box center [620, 103] width 46 height 24
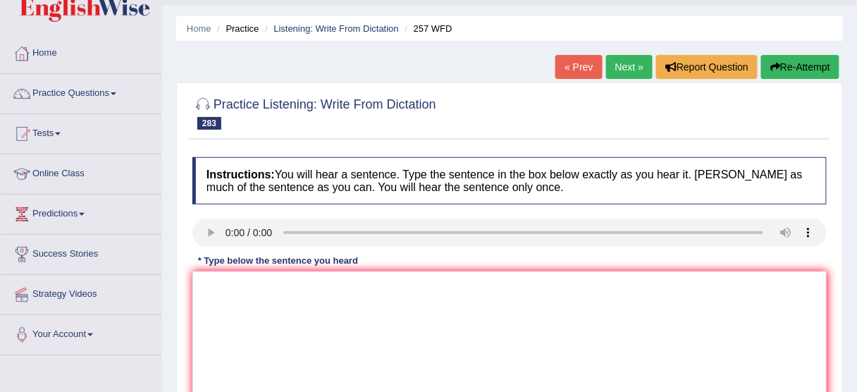
scroll to position [56, 0]
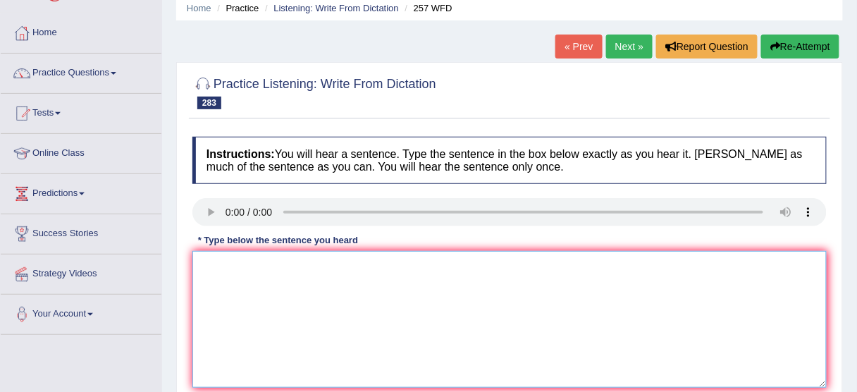
click at [242, 289] on textarea at bounding box center [509, 319] width 634 height 137
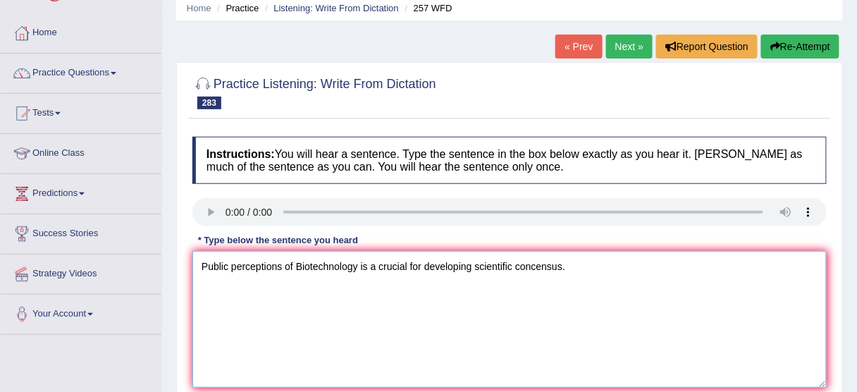
click at [369, 265] on textarea "Public perceptions of Biotechnology is a crucial for developing scientific conc…" at bounding box center [509, 319] width 634 height 137
click at [292, 262] on textarea "Public perceptions of Biotechnology is a crucial for developing scientific conc…" at bounding box center [509, 319] width 634 height 137
click at [280, 260] on textarea "Public perceptions of about Biotechnology is a crucial for developing scientifi…" at bounding box center [509, 319] width 634 height 137
click at [549, 263] on textarea "Public perceptions perception of about Biotechnology is a crucial for developin…" at bounding box center [509, 319] width 634 height 137
click at [661, 263] on textarea "Public perceptions perception of about Biotechnology is a crucial for developin…" at bounding box center [509, 319] width 634 height 137
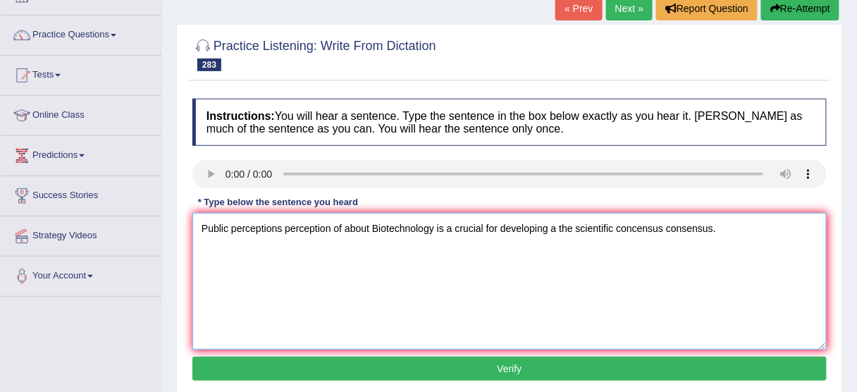
scroll to position [169, 0]
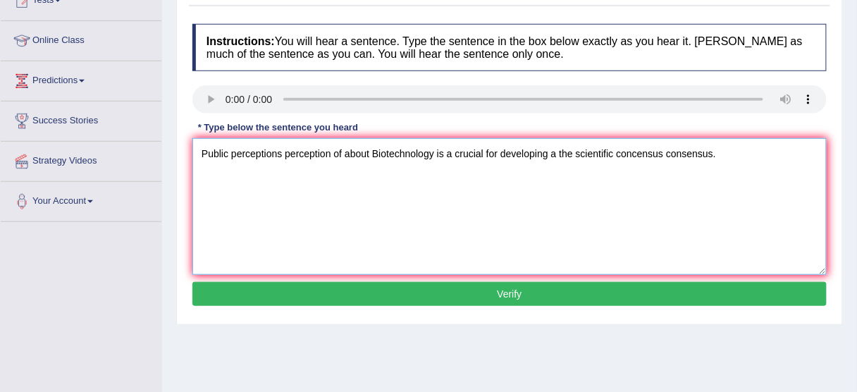
type textarea "Public perceptions perception of about Biotechnology is a crucial for developin…"
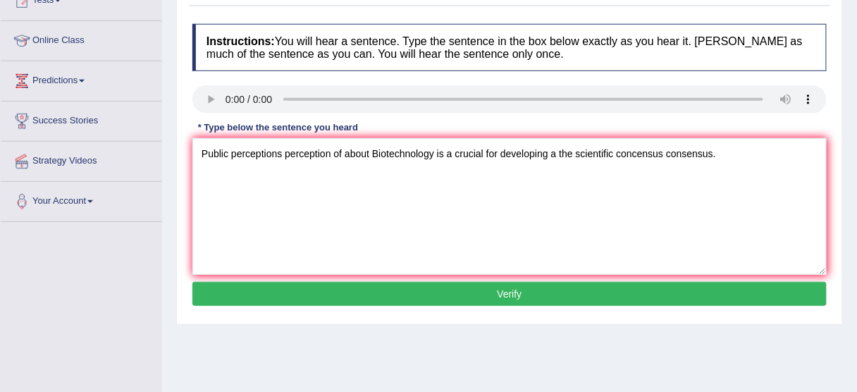
click at [525, 294] on button "Verify" at bounding box center [509, 294] width 634 height 24
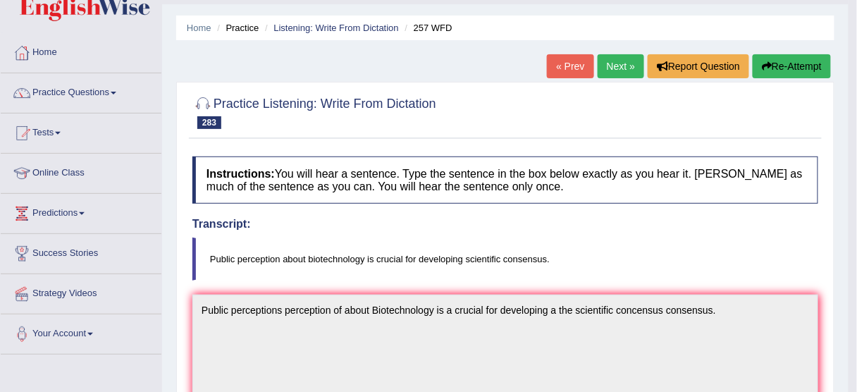
scroll to position [0, 0]
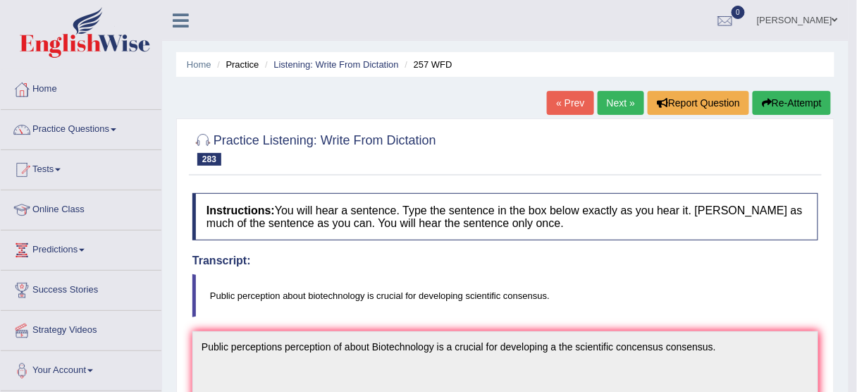
click at [795, 97] on button "Re-Attempt" at bounding box center [791, 103] width 78 height 24
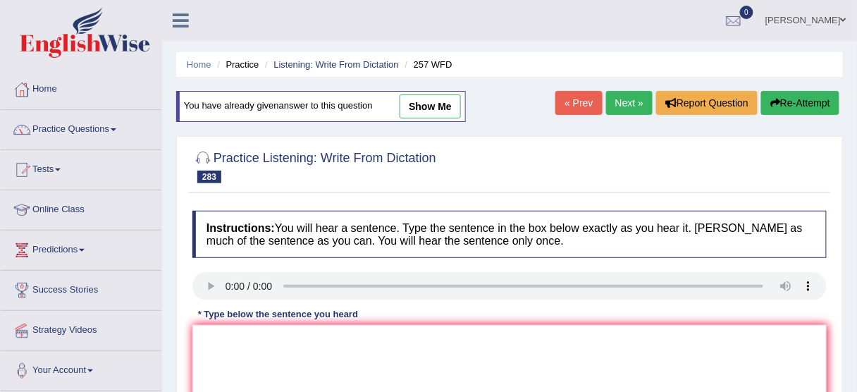
click at [611, 99] on link "Next »" at bounding box center [629, 103] width 46 height 24
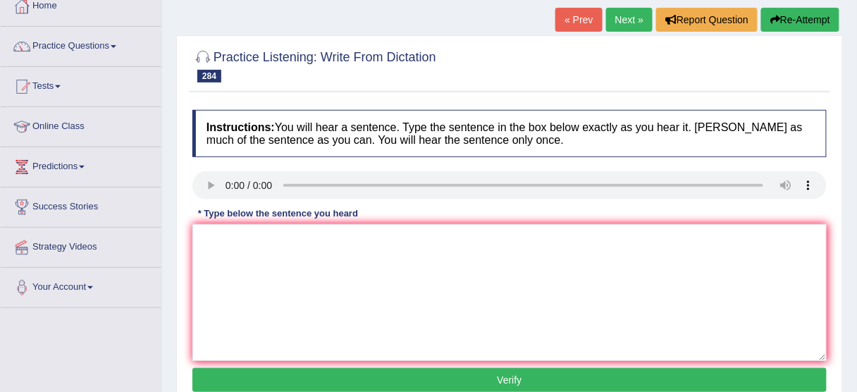
scroll to position [113, 0]
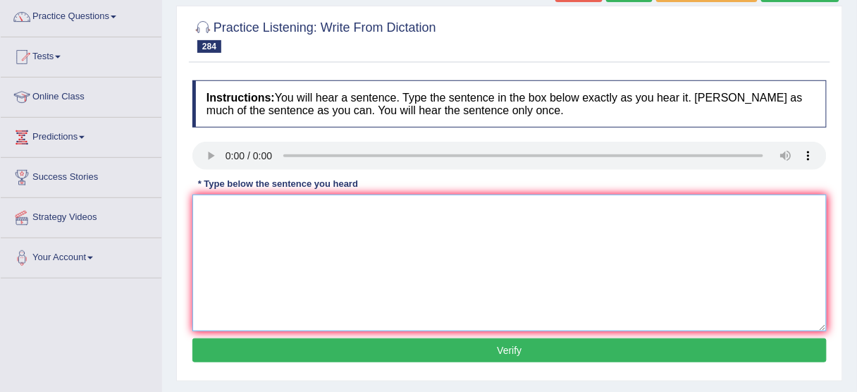
click at [251, 209] on textarea at bounding box center [509, 262] width 634 height 137
click at [203, 197] on textarea "the summer school program is allow to student students" at bounding box center [509, 262] width 634 height 137
click at [328, 206] on textarea "The summer school program is allow to student students" at bounding box center [509, 262] width 634 height 137
click at [330, 209] on textarea "The summer school program programs is allow to student students" at bounding box center [509, 262] width 634 height 137
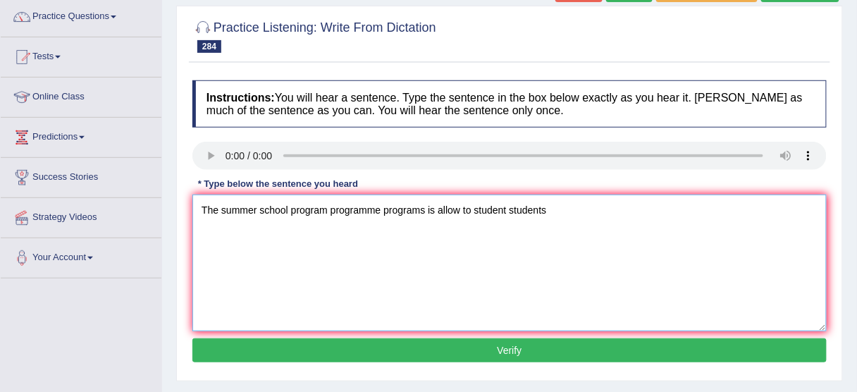
click at [461, 205] on textarea "The summer school program programme programs is allow to student students" at bounding box center [509, 262] width 634 height 137
click at [588, 206] on textarea "The summer school program programme programs is allow allowed to student studen…" at bounding box center [509, 262] width 634 height 137
click at [656, 208] on textarea "The summer school program programme programs is allow allowed to student studen…" at bounding box center [509, 262] width 634 height 137
type textarea "The summer school program programme programs is allow allowed to student studen…"
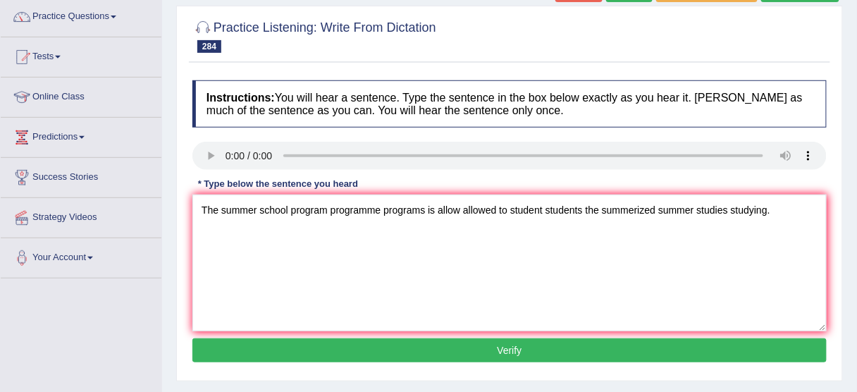
click at [589, 345] on button "Verify" at bounding box center [509, 350] width 634 height 24
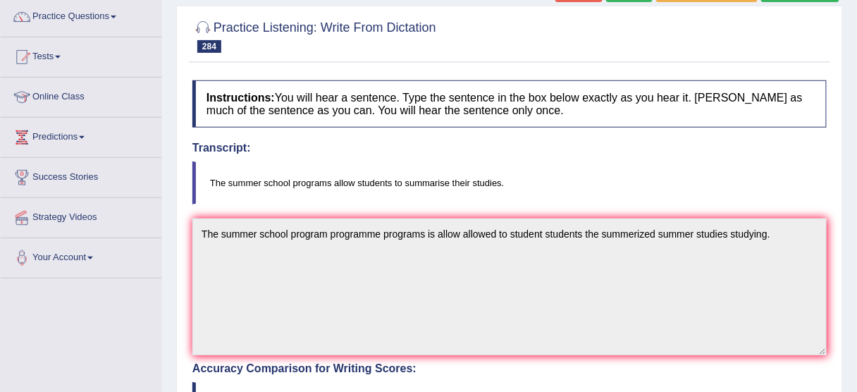
scroll to position [56, 0]
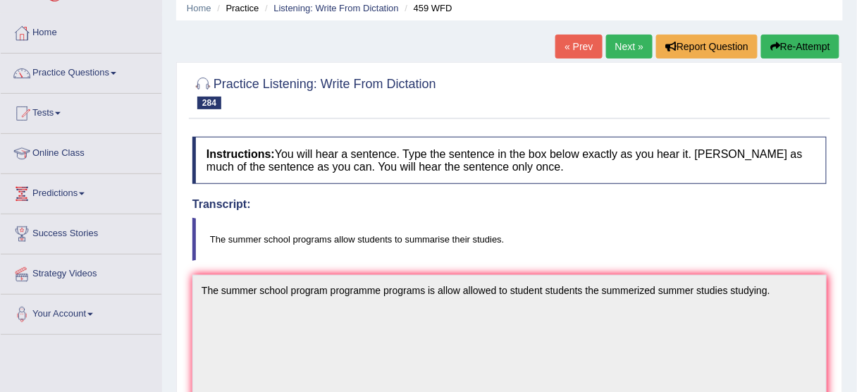
click at [809, 44] on button "Re-Attempt" at bounding box center [800, 47] width 78 height 24
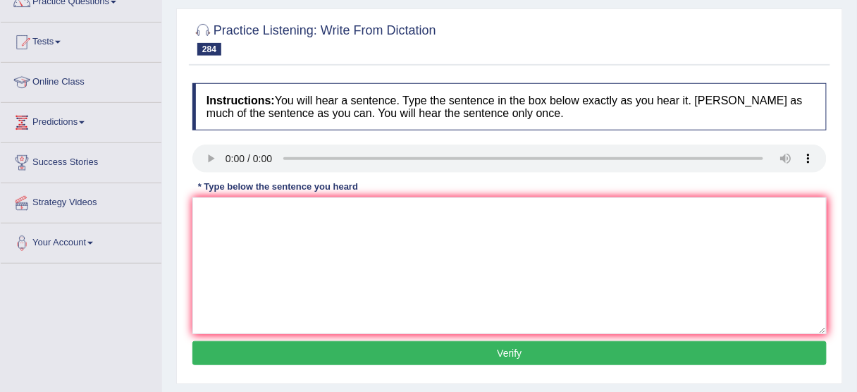
scroll to position [169, 0]
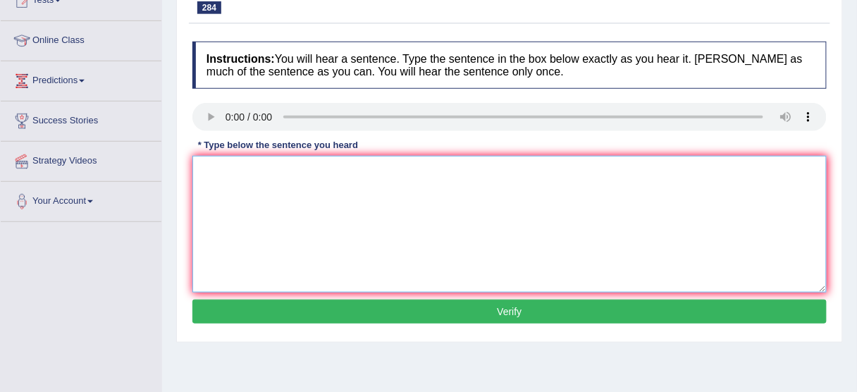
click at [258, 176] on textarea at bounding box center [509, 224] width 634 height 137
click at [260, 176] on textarea "The summer school program is allow" at bounding box center [509, 224] width 634 height 137
drag, startPoint x: 305, startPoint y: 173, endPoint x: 325, endPoint y: 172, distance: 20.4
click at [305, 173] on textarea "The summer school program is allow" at bounding box center [509, 224] width 634 height 137
drag, startPoint x: 349, startPoint y: 172, endPoint x: 385, endPoint y: 171, distance: 35.9
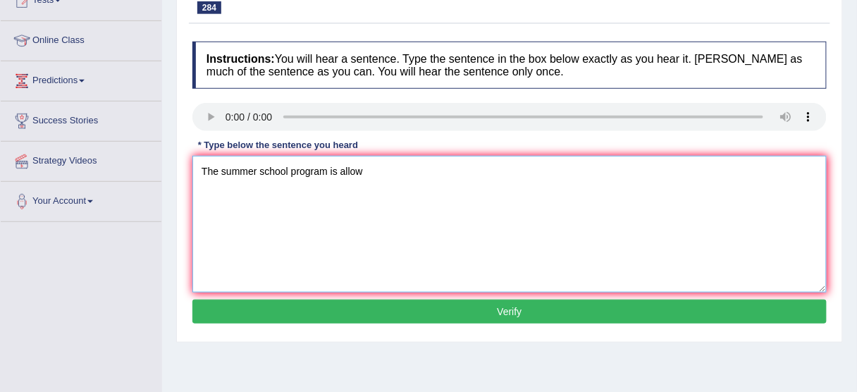
click at [351, 171] on textarea "The summer school program is allow" at bounding box center [509, 224] width 634 height 137
click at [385, 171] on textarea "The summer school program is allow" at bounding box center [509, 224] width 634 height 137
click at [331, 173] on textarea "The summer school program is allow" at bounding box center [509, 224] width 634 height 137
click at [377, 166] on textarea "The summer school program is allow" at bounding box center [509, 224] width 634 height 137
click at [329, 163] on textarea "The summer school program is allow students to summerised summerise their studi…" at bounding box center [509, 224] width 634 height 137
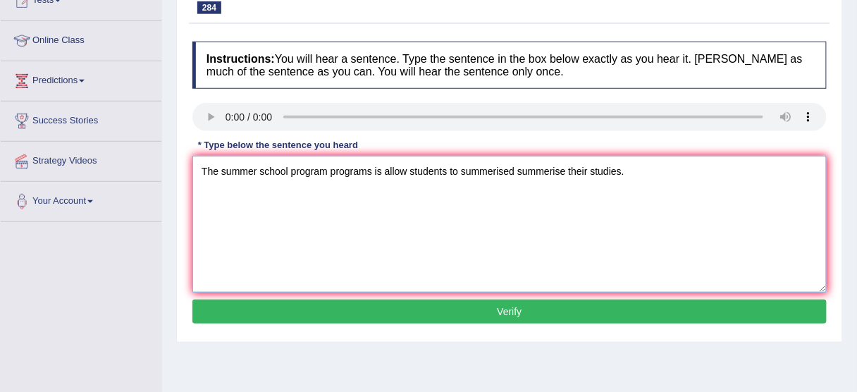
click at [408, 165] on textarea "The summer school program programs is allow students to summerised summerise th…" at bounding box center [509, 224] width 634 height 137
click at [445, 167] on textarea "The summer school program programs is allow students to summerised summerise th…" at bounding box center [509, 224] width 634 height 137
type textarea "The summer school program programs is allow students student to summerised summ…"
click at [539, 316] on button "Verify" at bounding box center [509, 311] width 634 height 24
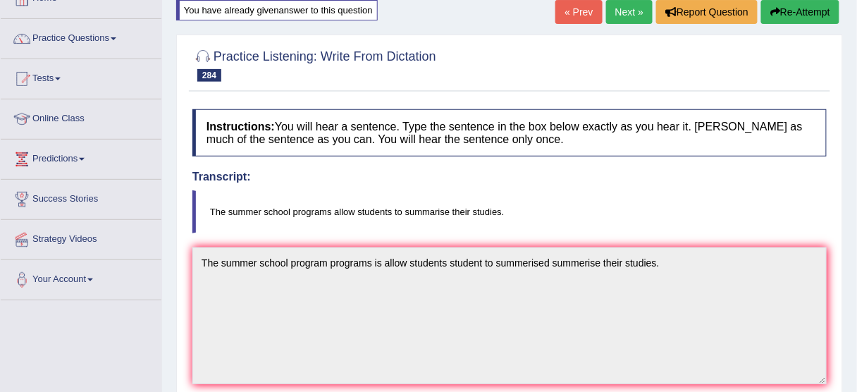
scroll to position [0, 0]
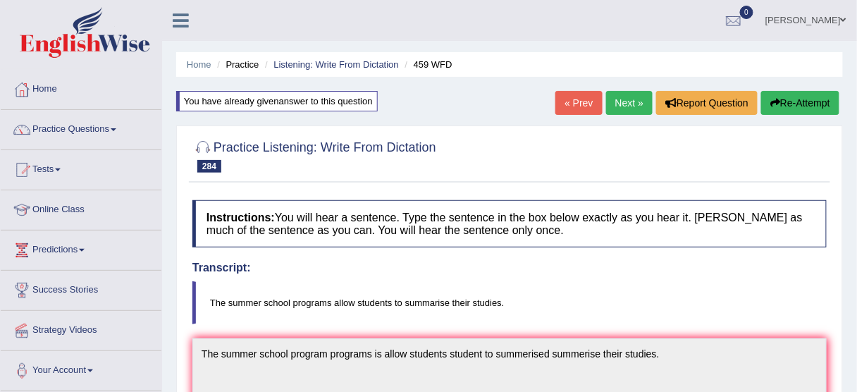
click at [618, 101] on link "Next »" at bounding box center [629, 103] width 46 height 24
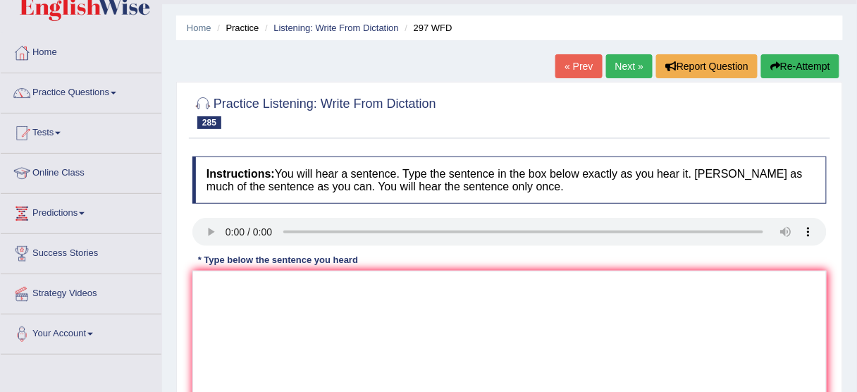
scroll to position [56, 0]
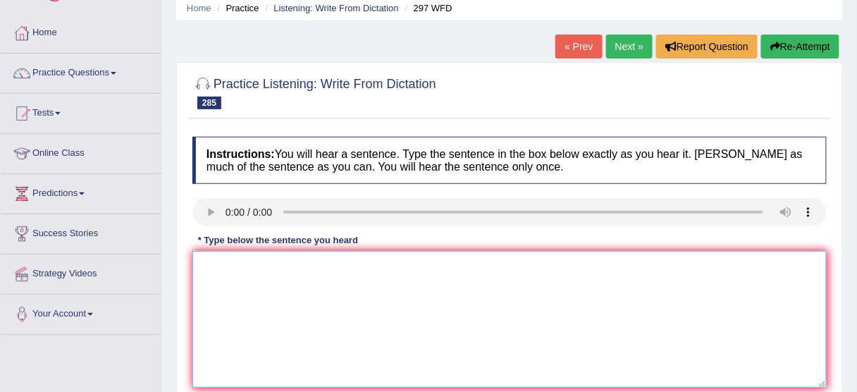
click at [240, 273] on textarea at bounding box center [509, 319] width 634 height 137
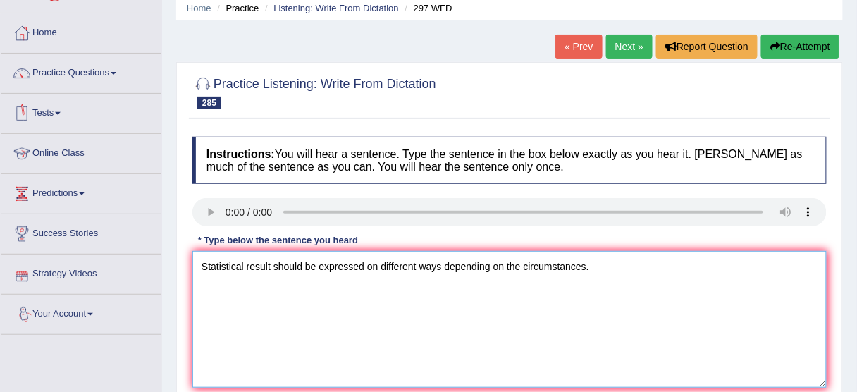
click at [256, 256] on textarea "Statistical result should be expressed on different ways depending on the circu…" at bounding box center [509, 319] width 634 height 137
click at [268, 255] on textarea "Statistical result should be expressed on different ways depending on the circu…" at bounding box center [509, 319] width 634 height 137
click at [284, 255] on textarea "Statistical result should be expressed on different ways depending on the circu…" at bounding box center [509, 319] width 634 height 137
click at [277, 254] on textarea "Statistical result should be expressed on different ways depending on the circu…" at bounding box center [509, 319] width 634 height 137
click at [268, 259] on textarea "Statistical result should be expressed on different ways depending on the circu…" at bounding box center [509, 319] width 634 height 137
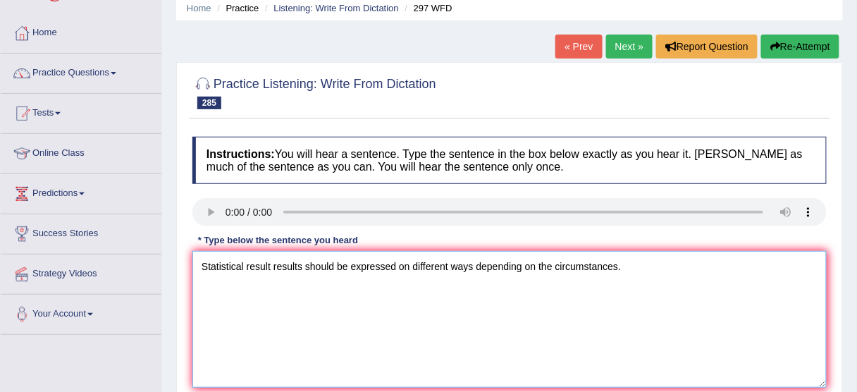
click at [411, 260] on textarea "Statistical result results should be expressed on different ways depending on t…" at bounding box center [509, 319] width 634 height 137
click at [502, 265] on textarea "Statistical result results should be expressed on in the different ways dependi…" at bounding box center [509, 319] width 634 height 137
click at [573, 268] on textarea "Statistical result results should be expressed on in the different ways is depe…" at bounding box center [509, 319] width 634 height 137
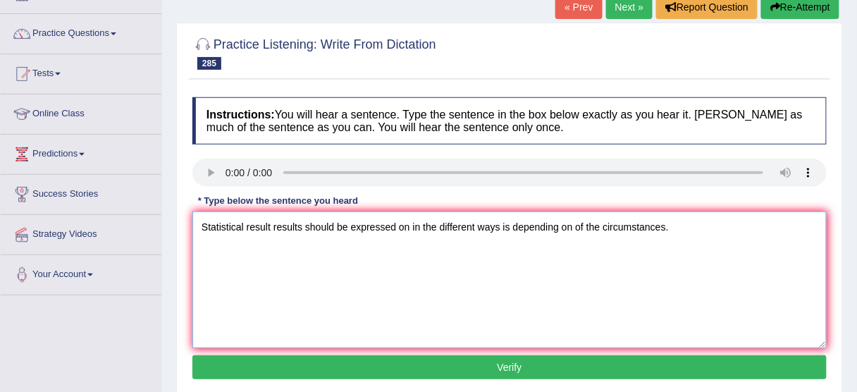
scroll to position [113, 0]
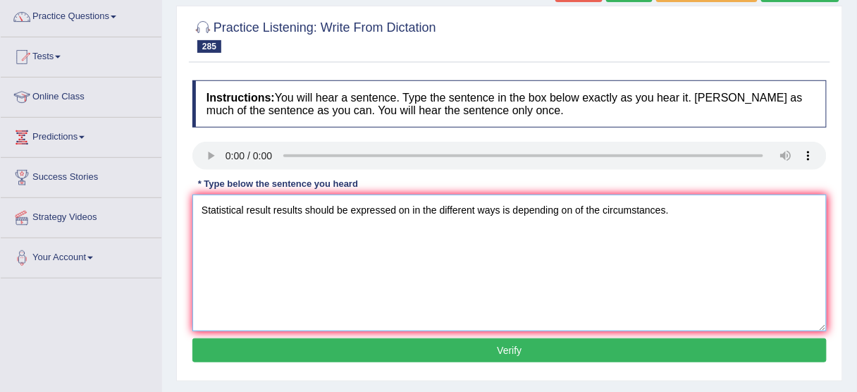
click at [394, 214] on textarea "Statistical result results should be expressed on in the different ways is depe…" at bounding box center [509, 262] width 634 height 137
type textarea "Statistical result results should be expressed express on in the different ways…"
click at [509, 348] on button "Verify" at bounding box center [509, 350] width 634 height 24
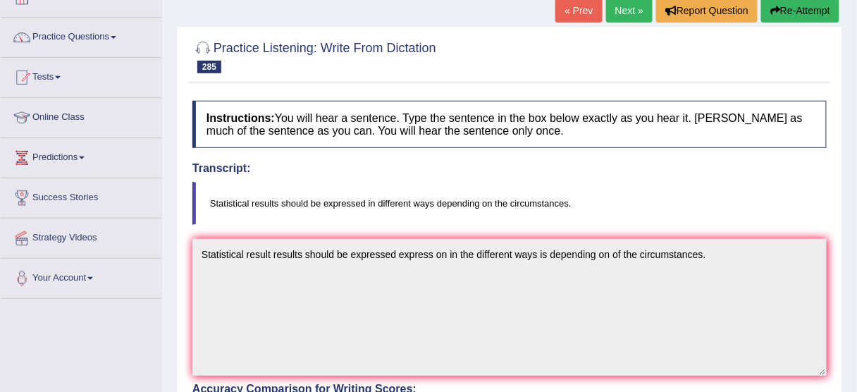
scroll to position [0, 0]
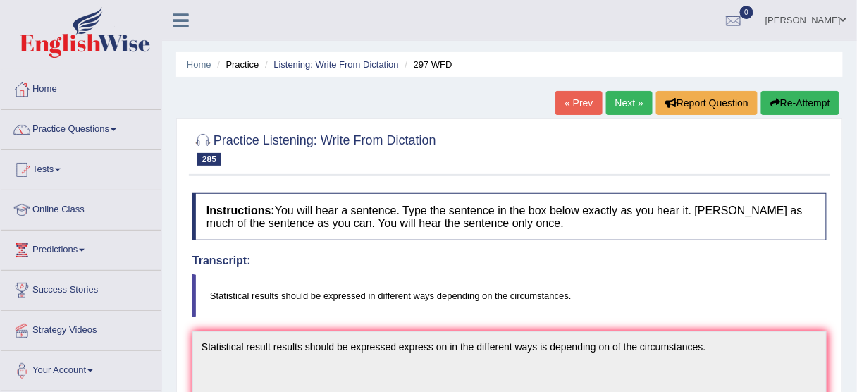
click at [628, 104] on link "Next »" at bounding box center [629, 103] width 46 height 24
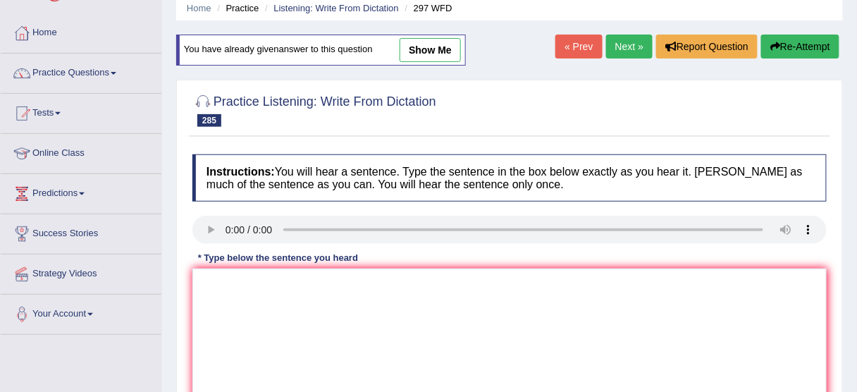
click at [572, 44] on link "« Prev" at bounding box center [578, 47] width 46 height 24
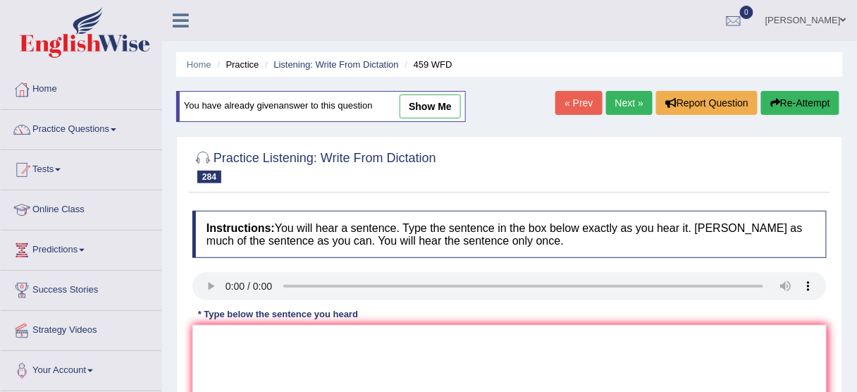
click at [627, 97] on link "Next »" at bounding box center [629, 103] width 46 height 24
click at [631, 97] on link "Next »" at bounding box center [629, 103] width 46 height 24
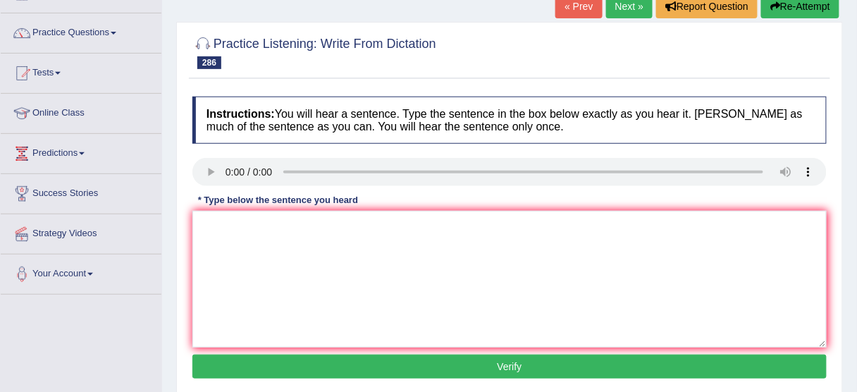
scroll to position [169, 0]
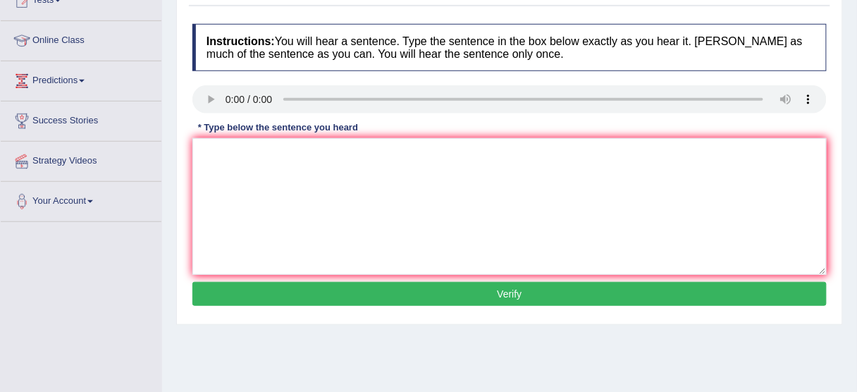
click at [549, 62] on h4 "Instructions: You will hear a sentence. Type the sentence in the box below exac…" at bounding box center [509, 47] width 634 height 47
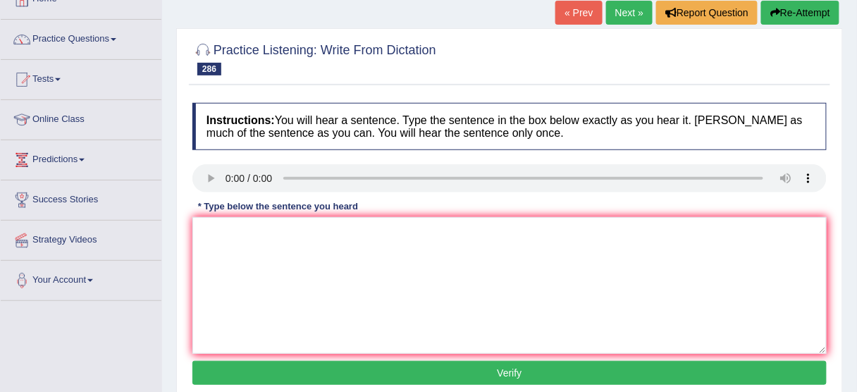
scroll to position [0, 0]
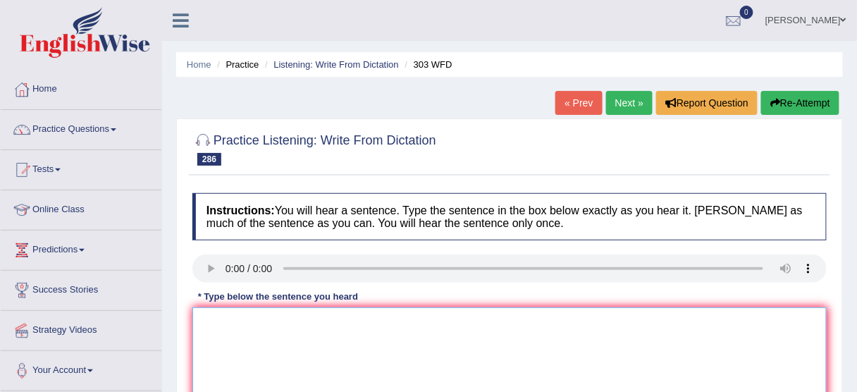
click at [260, 342] on textarea at bounding box center [509, 375] width 634 height 137
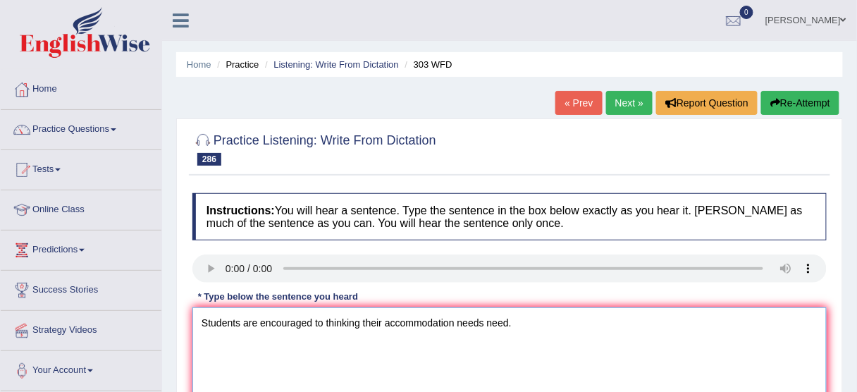
click at [361, 321] on textarea "Students are encouraged to thinking their accommodation needs need." at bounding box center [509, 375] width 634 height 137
click at [298, 322] on textarea "Students are encouraged to thinking think of on their accommodation needs need." at bounding box center [509, 375] width 634 height 137
click at [314, 318] on textarea "Students are encouraged to thinking think of on their accommodation needs need." at bounding box center [509, 375] width 634 height 137
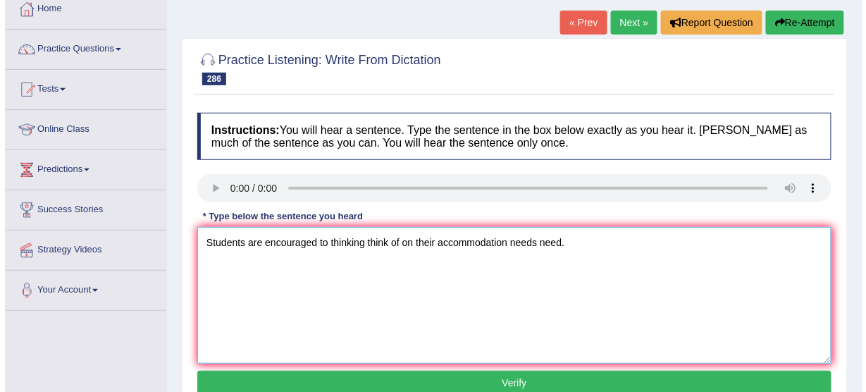
scroll to position [113, 0]
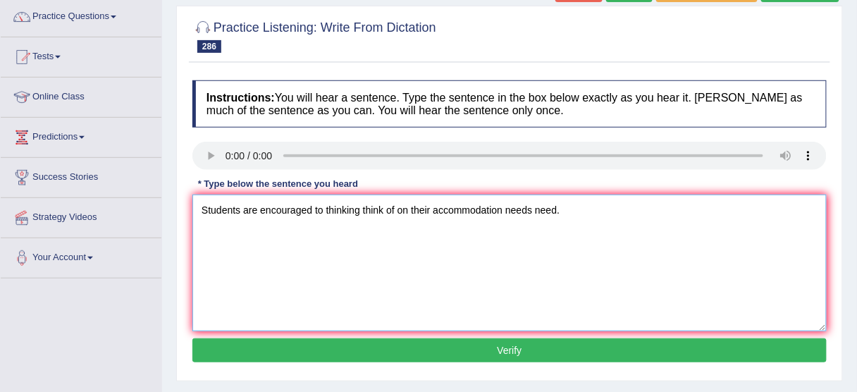
click at [406, 206] on textarea "Students are encouraged to thinking think of on their accommodation needs need." at bounding box center [509, 262] width 634 height 137
type textarea "Students are encouraged to thinking think of on to their accommodation needs ne…"
click at [446, 342] on button "Verify" at bounding box center [509, 350] width 634 height 24
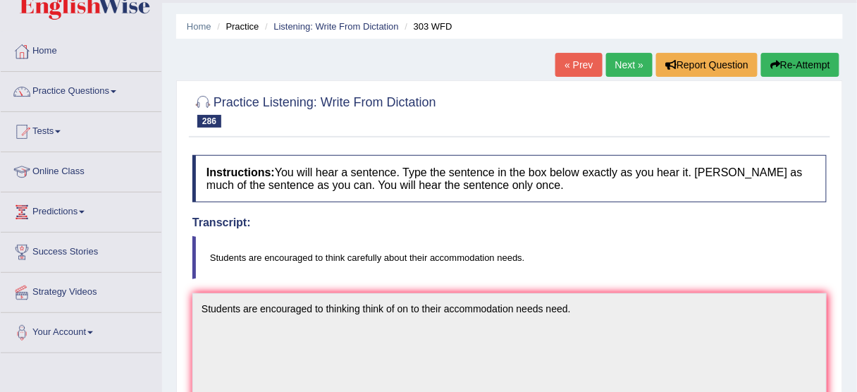
scroll to position [0, 0]
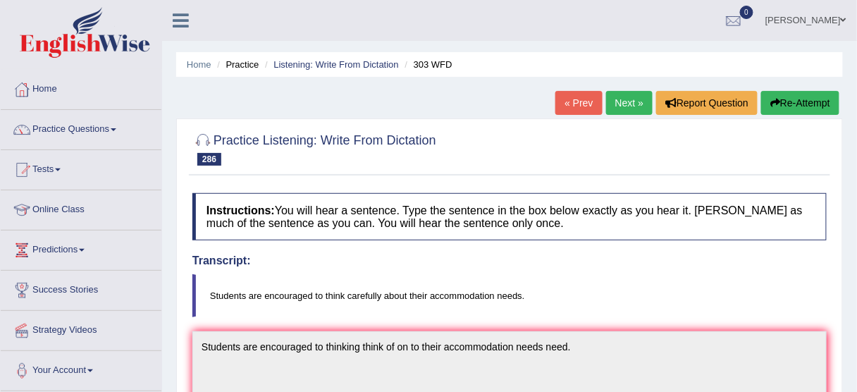
click at [803, 99] on button "Re-Attempt" at bounding box center [800, 103] width 78 height 24
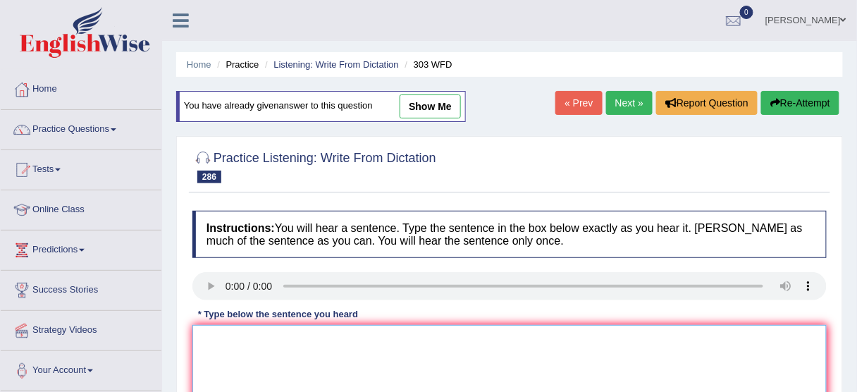
click at [278, 347] on textarea at bounding box center [509, 393] width 634 height 137
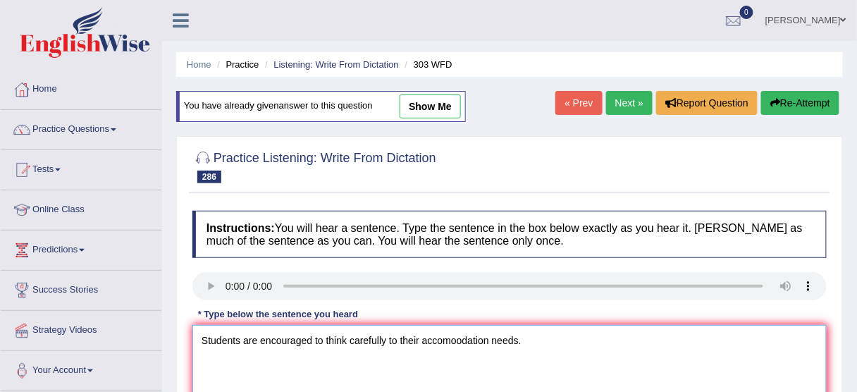
click at [452, 337] on textarea "Students are encouraged to think carefully to their accomoodation needs." at bounding box center [509, 393] width 634 height 137
click at [457, 336] on textarea "Students are encouraged to think carefully to their accomoodation needs." at bounding box center [509, 393] width 634 height 137
click at [494, 339] on textarea "Students are encouraged to think carefully to their accommodation needs." at bounding box center [509, 393] width 634 height 137
click at [311, 336] on textarea "Students are encouraged to think carefully to their accommodation need needs." at bounding box center [509, 393] width 634 height 137
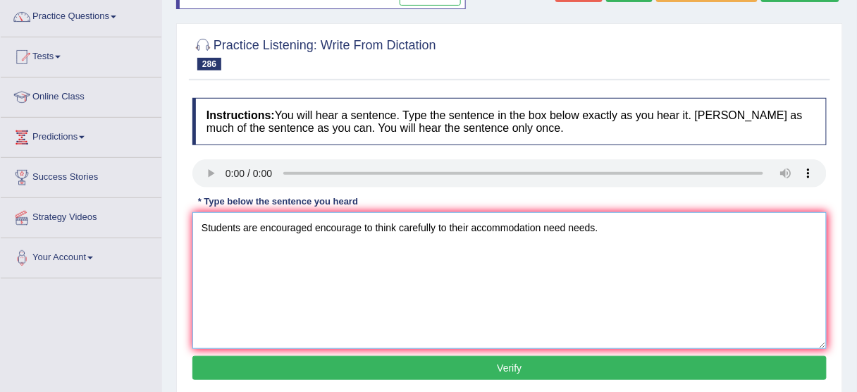
type textarea "Students are encouraged encourage to think carefully to their accommodation nee…"
click at [447, 365] on button "Verify" at bounding box center [509, 368] width 634 height 24
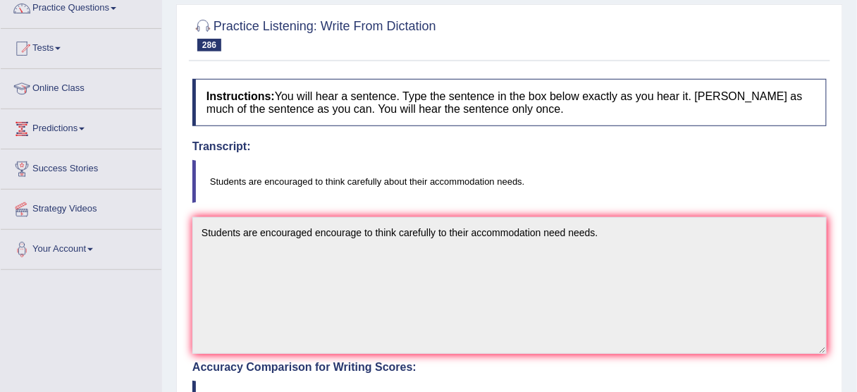
scroll to position [56, 0]
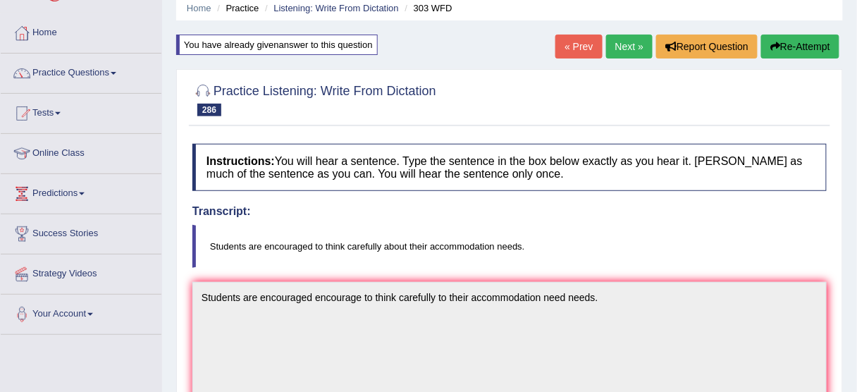
click at [625, 46] on link "Next »" at bounding box center [629, 47] width 46 height 24
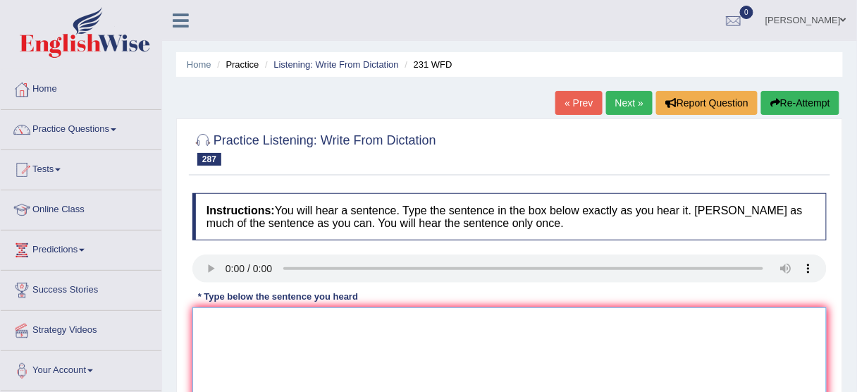
click at [246, 326] on textarea at bounding box center [509, 375] width 634 height 137
click at [249, 326] on textarea "Packaging are very imporatnt to attract attracing to their buyers." at bounding box center [509, 375] width 634 height 137
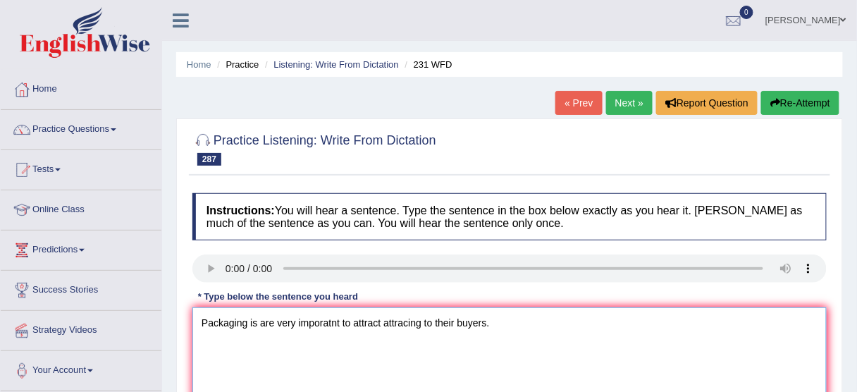
click at [325, 316] on textarea "Packaging is are very imporatnt to attract attracing to their buyers." at bounding box center [509, 375] width 634 height 137
click at [330, 316] on textarea "Packaging is are very imporatnt to attract attracing to their buyers." at bounding box center [509, 375] width 634 height 137
click at [385, 319] on textarea "Packaging is are very important to attract attracing to their buyers." at bounding box center [509, 375] width 634 height 137
click at [380, 321] on textarea "Packaging is are very important to attract attracing to their buyers." at bounding box center [509, 375] width 634 height 137
click at [466, 319] on textarea "Packaging is are very important to attract attracts attracing to their buyers." at bounding box center [509, 375] width 634 height 137
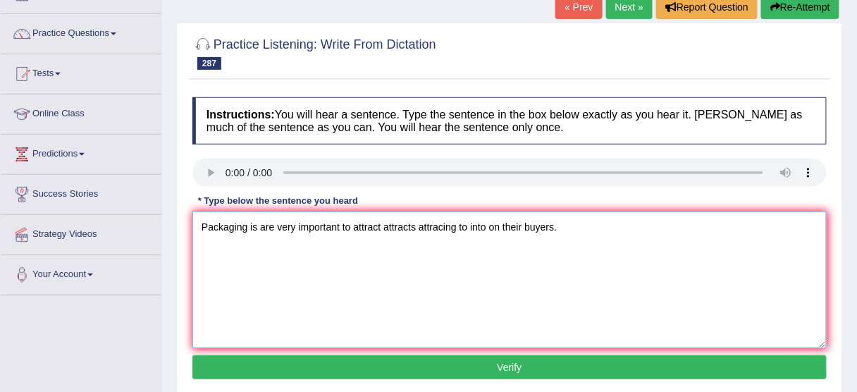
scroll to position [113, 0]
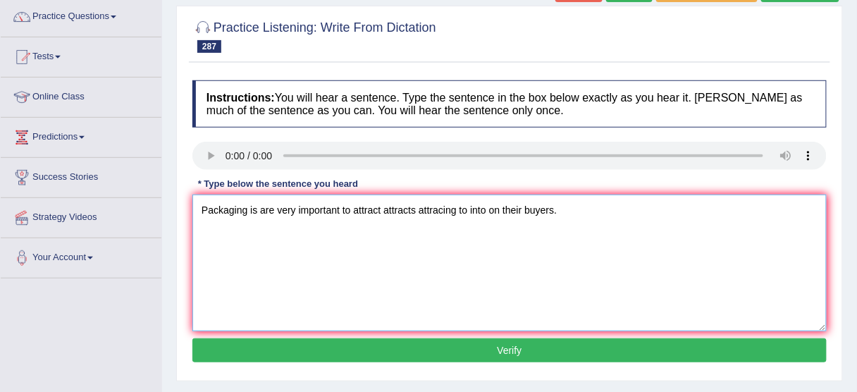
type textarea "Packaging is are very important to attract attracts attracing to into on their …"
click at [509, 351] on button "Verify" at bounding box center [509, 350] width 634 height 24
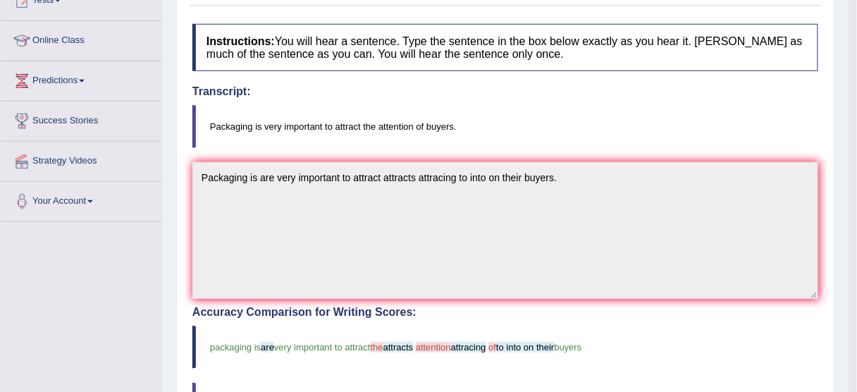
scroll to position [0, 0]
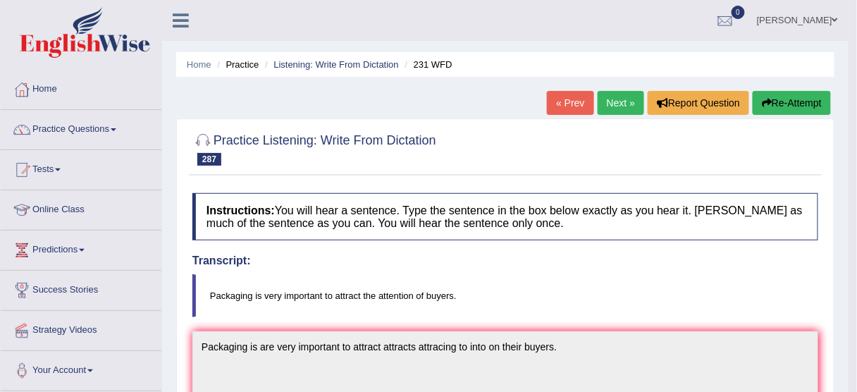
click at [767, 98] on icon "button" at bounding box center [766, 103] width 10 height 10
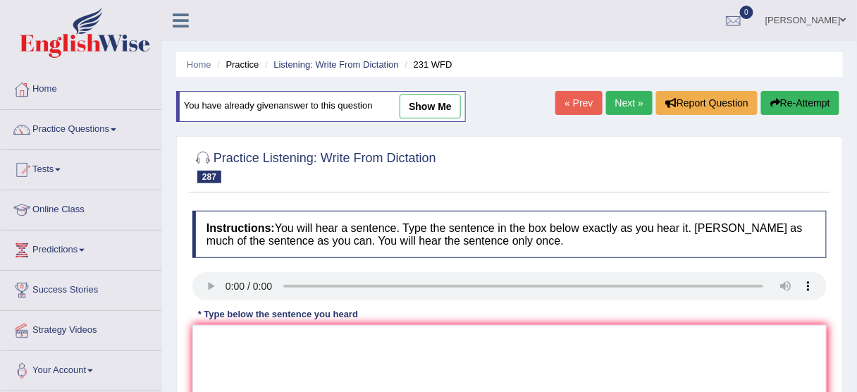
scroll to position [56, 0]
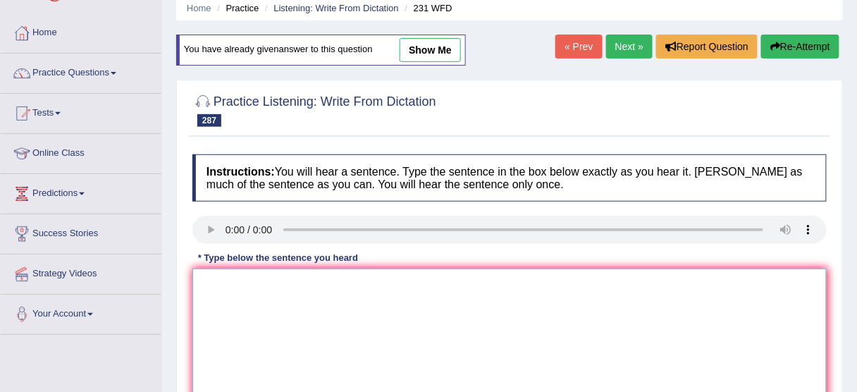
click at [256, 285] on textarea at bounding box center [509, 336] width 634 height 137
click at [204, 280] on textarea "Pckaging is very important" at bounding box center [509, 336] width 634 height 137
click at [207, 278] on textarea "Pckaging is very important" at bounding box center [509, 336] width 634 height 137
click at [325, 287] on textarea "Packaging is very important" at bounding box center [509, 336] width 634 height 137
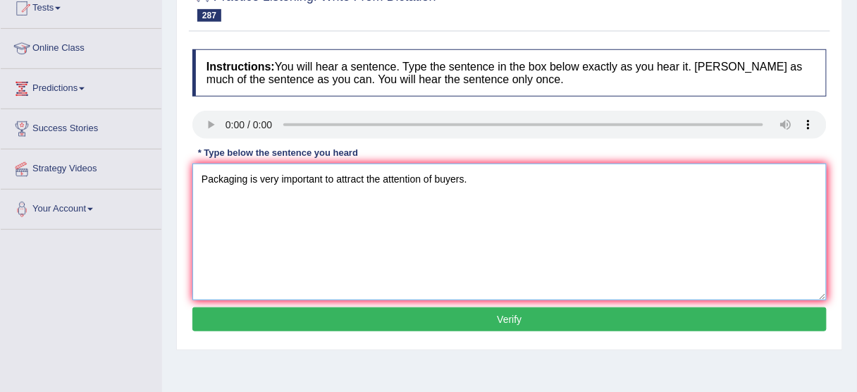
scroll to position [169, 0]
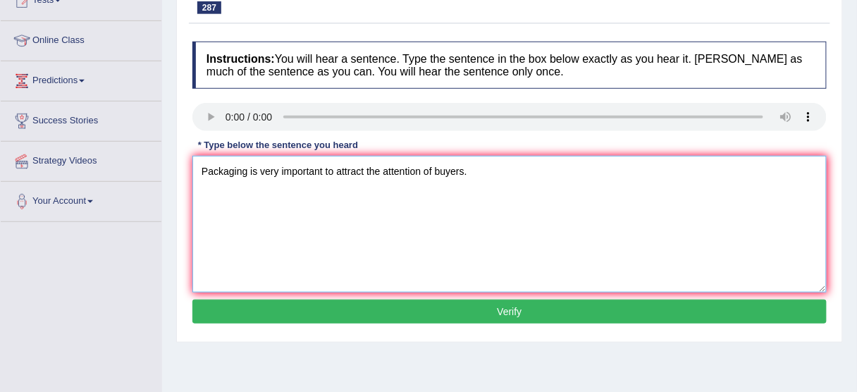
type textarea "Packaging is very important to attract the attention of buyers."
click at [402, 319] on button "Verify" at bounding box center [509, 311] width 634 height 24
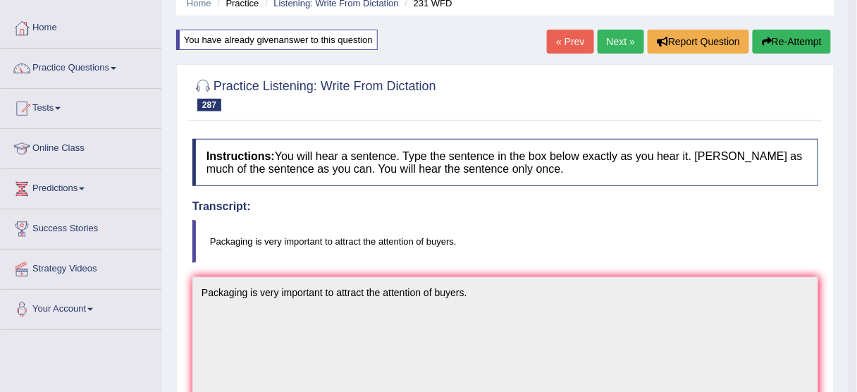
scroll to position [0, 0]
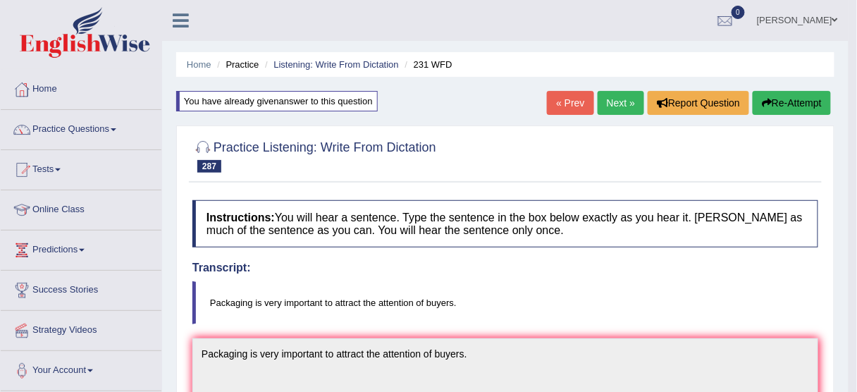
click at [614, 102] on link "Next »" at bounding box center [620, 103] width 46 height 24
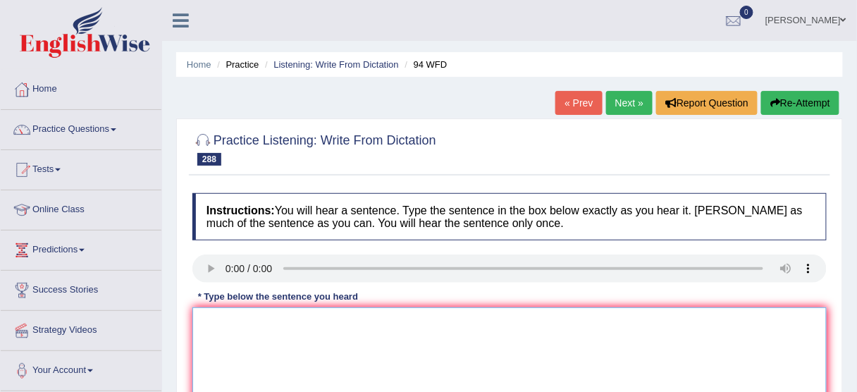
click at [266, 336] on textarea at bounding box center [509, 375] width 634 height 137
click at [430, 322] on textarea "Convincing evidence to see the theory is hard to the time." at bounding box center [509, 375] width 634 height 137
click at [295, 323] on textarea "Convincing evidence to see the theory is hard to the time." at bounding box center [509, 375] width 634 height 137
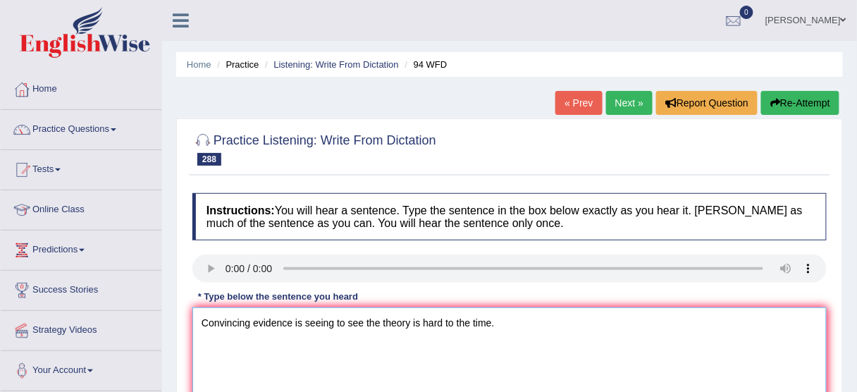
click at [248, 311] on textarea "Convincing evidence is seeing to see the theory is hard to the time." at bounding box center [509, 375] width 634 height 137
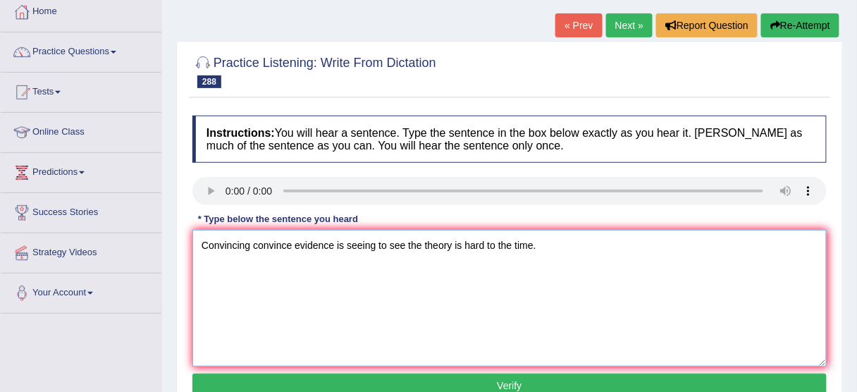
scroll to position [113, 0]
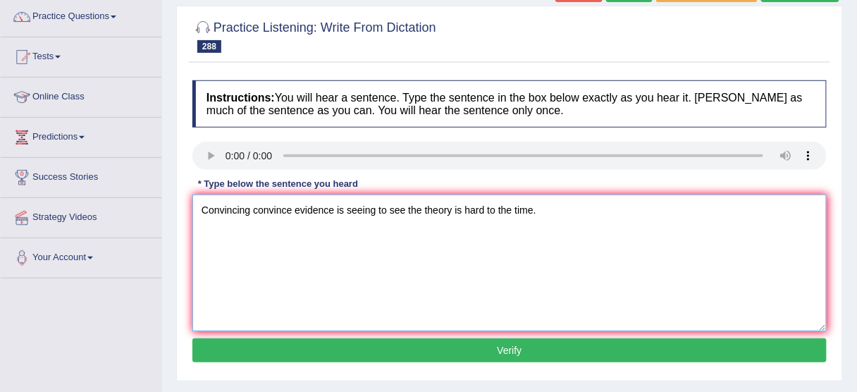
type textarea "Convincing convince evidence is seeing to see the theory is hard to the time."
click at [433, 359] on button "Verify" at bounding box center [509, 350] width 634 height 24
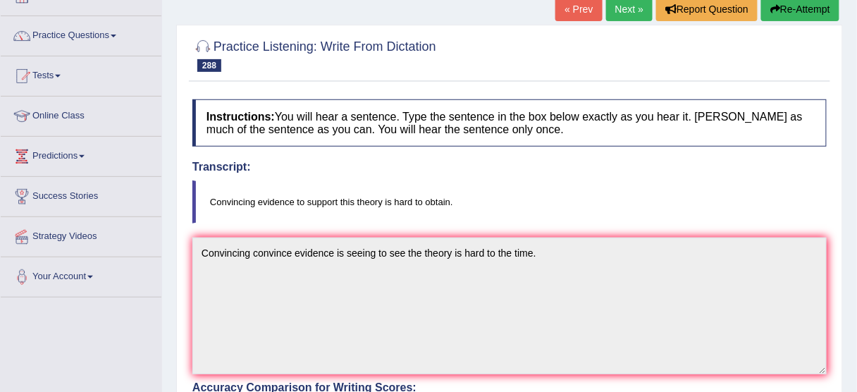
scroll to position [56, 0]
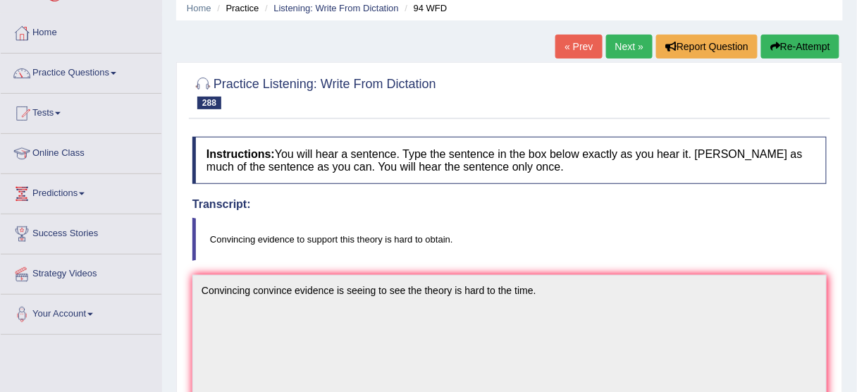
click at [823, 51] on button "Re-Attempt" at bounding box center [800, 47] width 78 height 24
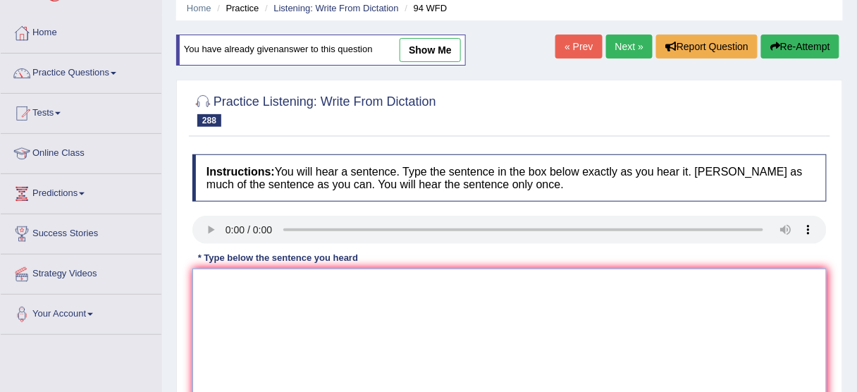
click at [275, 330] on textarea at bounding box center [509, 336] width 634 height 137
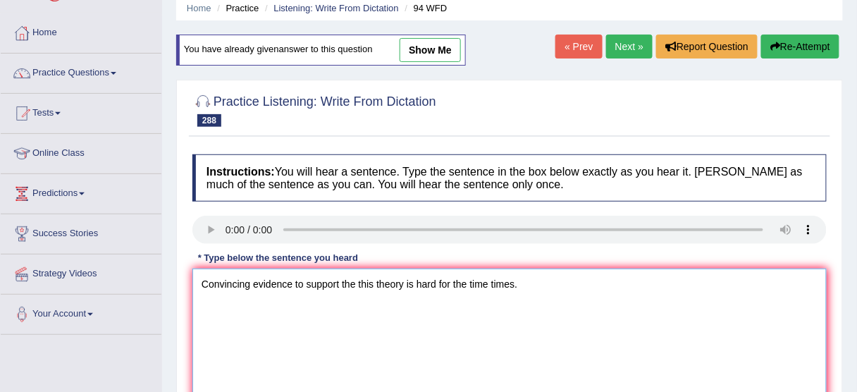
click at [452, 285] on textarea "Convincing evidence to support the this theory is hard for the time times." at bounding box center [509, 336] width 634 height 137
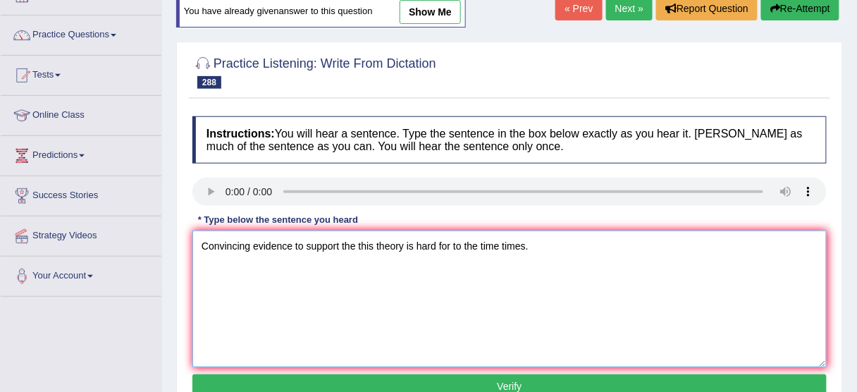
scroll to position [113, 0]
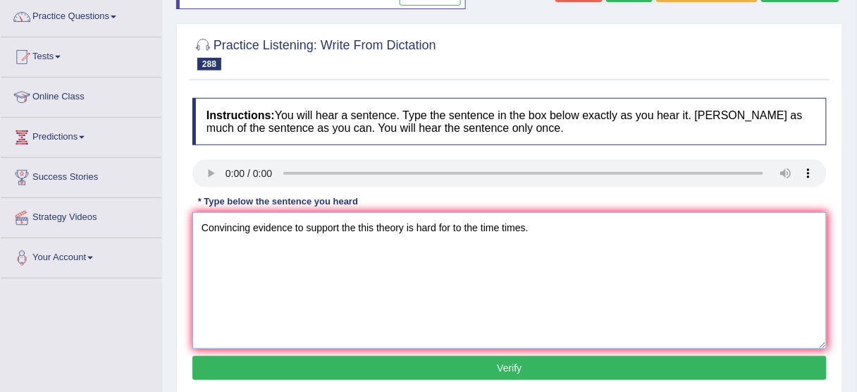
click at [465, 224] on textarea "Convincing evidence to support the this theory is hard for to the time times." at bounding box center [509, 280] width 634 height 137
click at [463, 223] on textarea "Convincing evidence to support the this theory is hard for to the time times." at bounding box center [509, 280] width 634 height 137
click at [468, 221] on textarea "Convincing evidence to support the this theory is hard for to intime the time t…" at bounding box center [509, 280] width 634 height 137
click at [472, 220] on textarea "Convincing evidence to support the this theory is hard for to intime the time t…" at bounding box center [509, 280] width 634 height 137
type textarea "Convincing evidence to support the this theory is hard for to in time the time …"
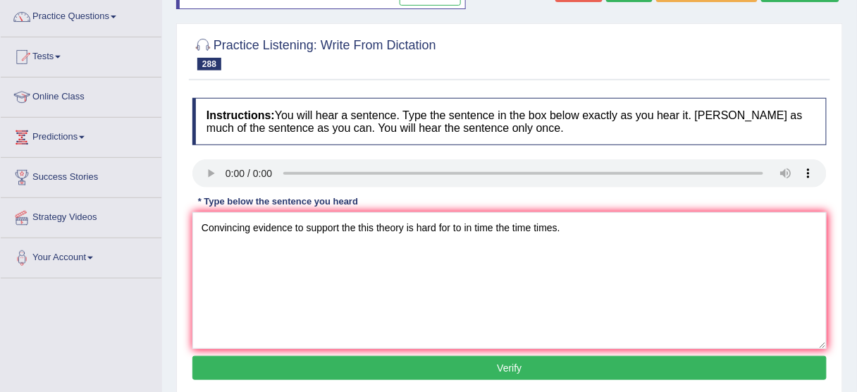
click at [504, 366] on button "Verify" at bounding box center [509, 368] width 634 height 24
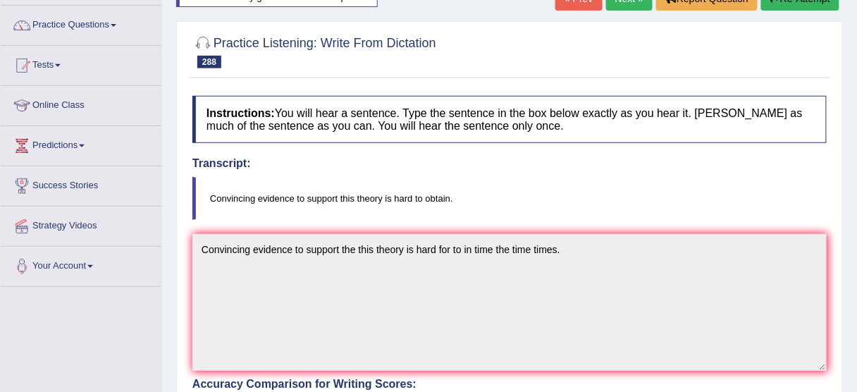
scroll to position [0, 0]
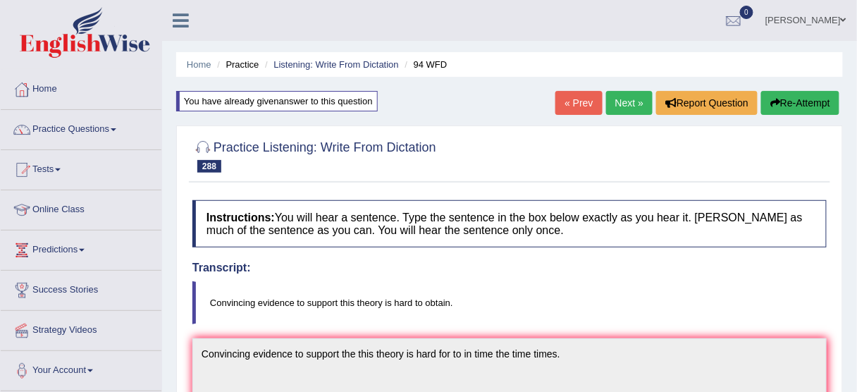
click at [826, 97] on button "Re-Attempt" at bounding box center [800, 103] width 78 height 24
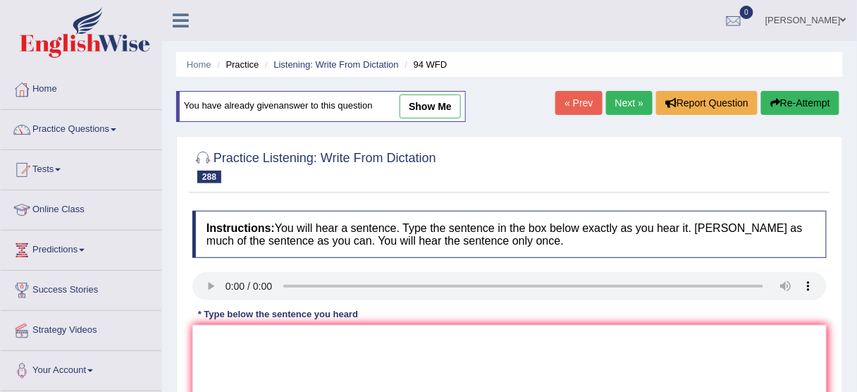
click at [211, 299] on div at bounding box center [509, 288] width 634 height 32
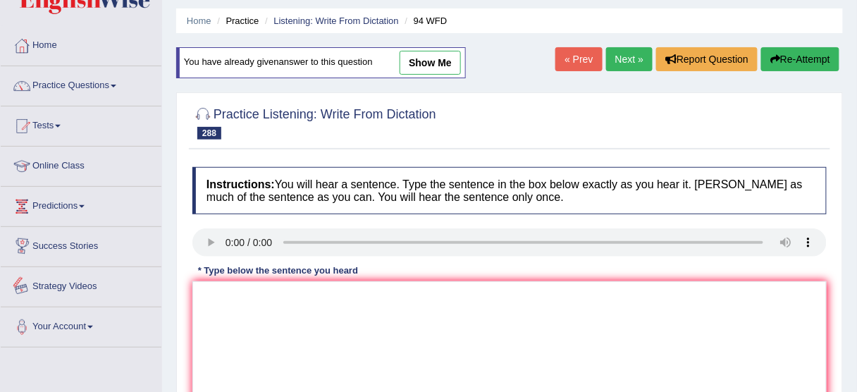
scroll to position [169, 0]
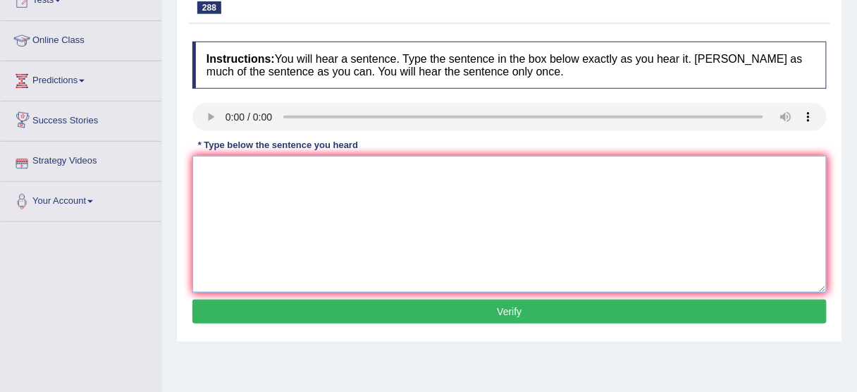
click at [340, 194] on textarea at bounding box center [509, 224] width 634 height 137
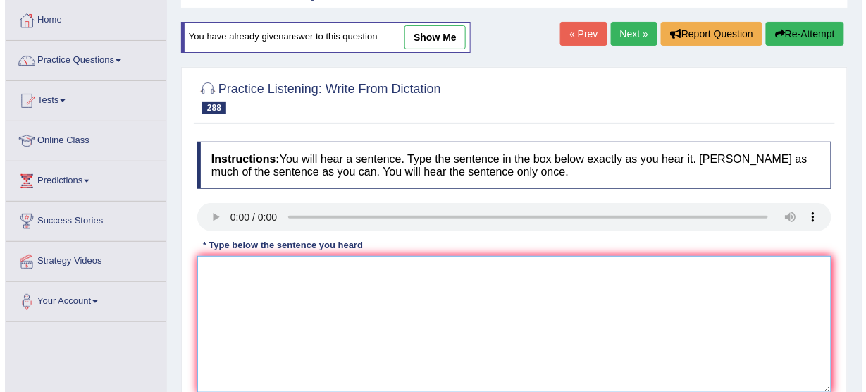
scroll to position [0, 0]
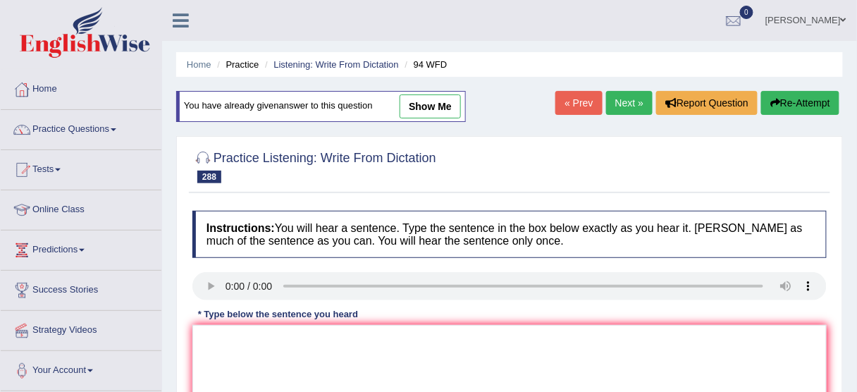
click at [423, 95] on link "show me" at bounding box center [429, 106] width 61 height 24
type textarea "Convincing evidence to support the this theory is hard for to in time the time …"
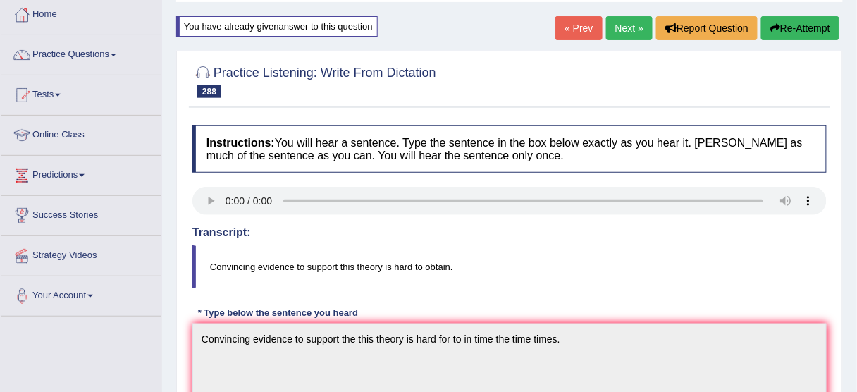
scroll to position [56, 0]
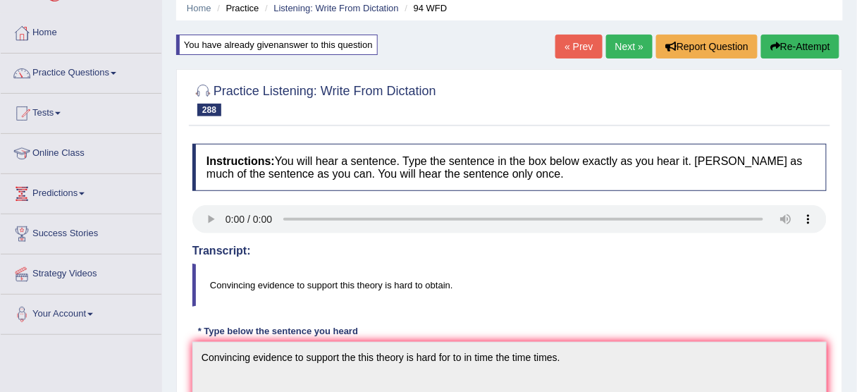
click at [626, 41] on link "Next »" at bounding box center [629, 47] width 46 height 24
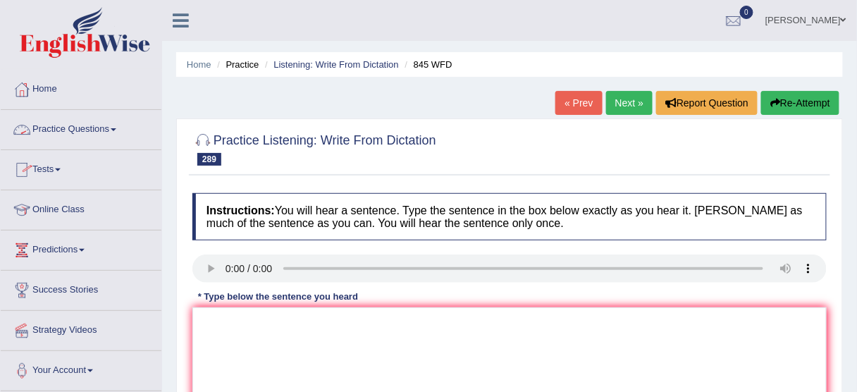
click at [93, 126] on link "Practice Questions" at bounding box center [81, 127] width 161 height 35
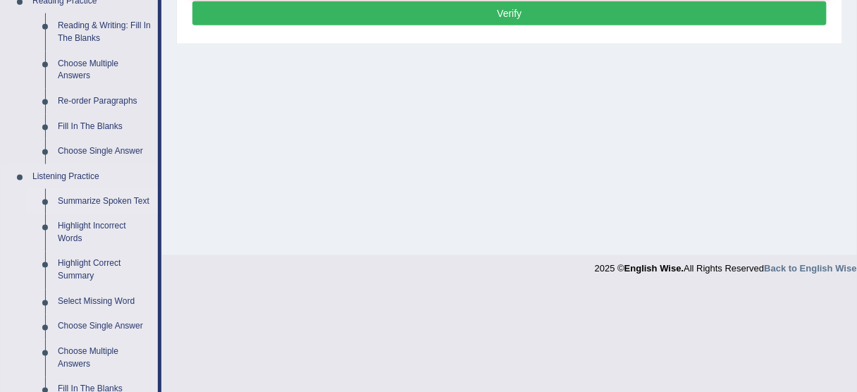
scroll to position [564, 0]
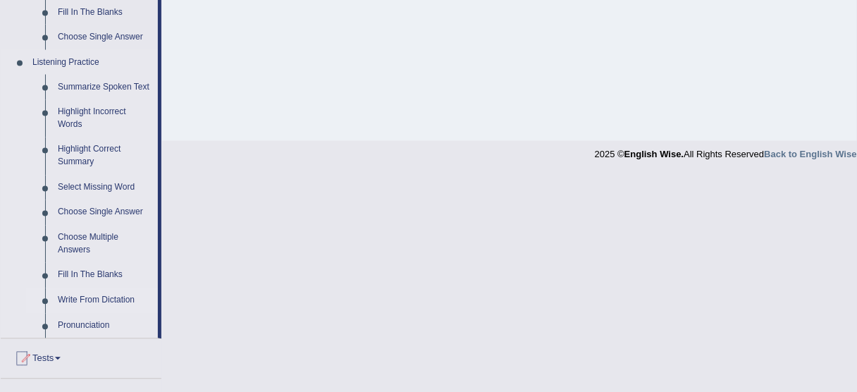
click at [82, 299] on link "Write From Dictation" at bounding box center [104, 300] width 106 height 25
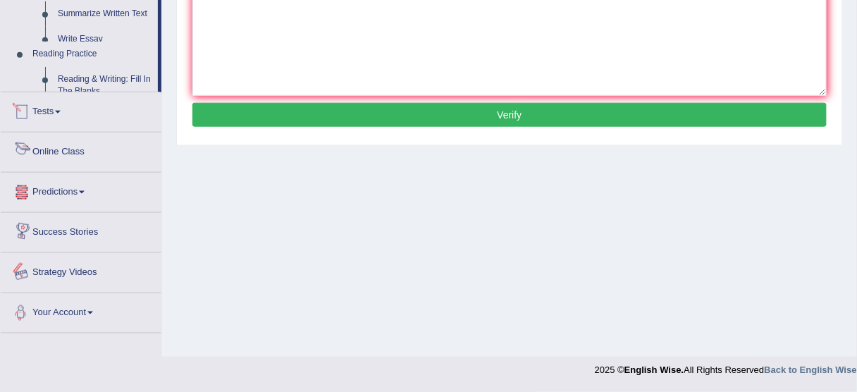
scroll to position [733, 0]
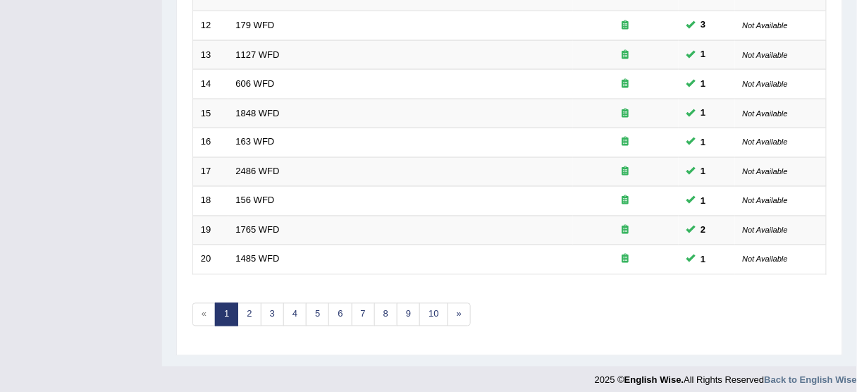
scroll to position [535, 0]
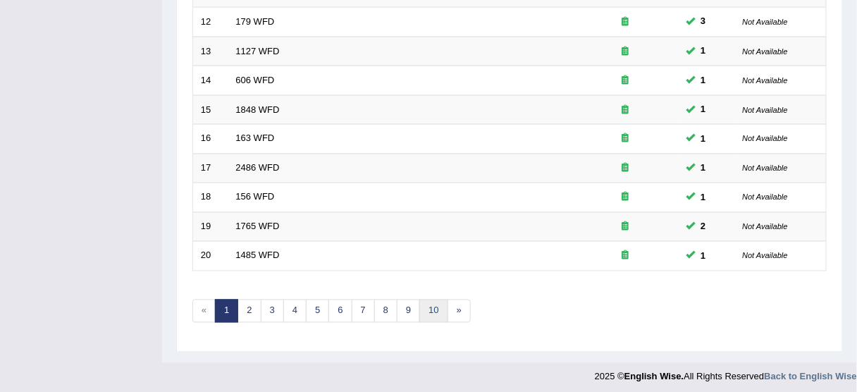
click at [424, 309] on link "10" at bounding box center [433, 310] width 28 height 23
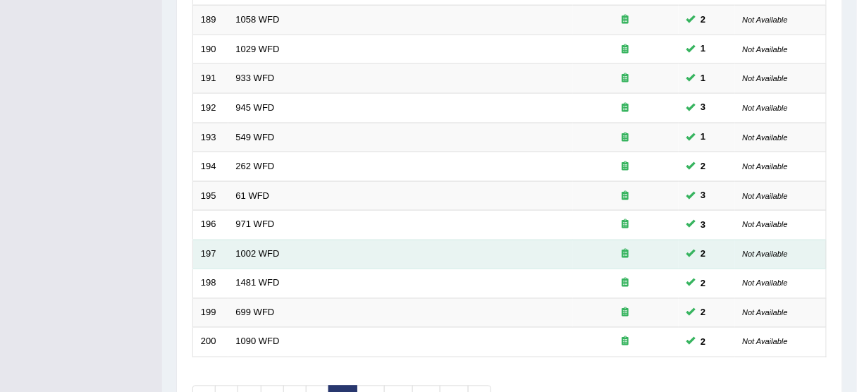
scroll to position [535, 0]
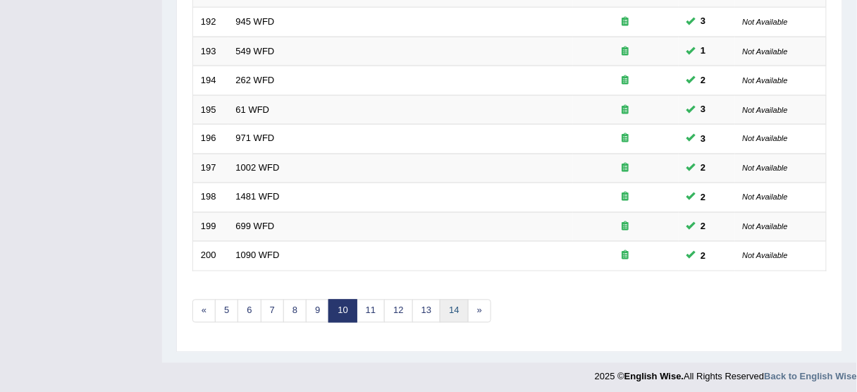
click at [451, 307] on link "14" at bounding box center [454, 310] width 28 height 23
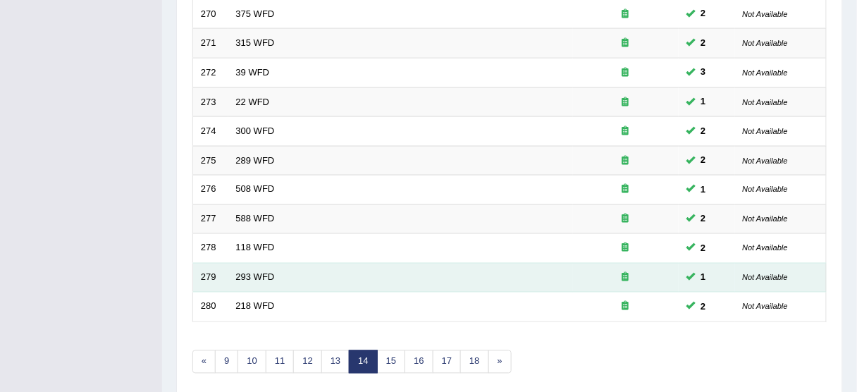
scroll to position [535, 0]
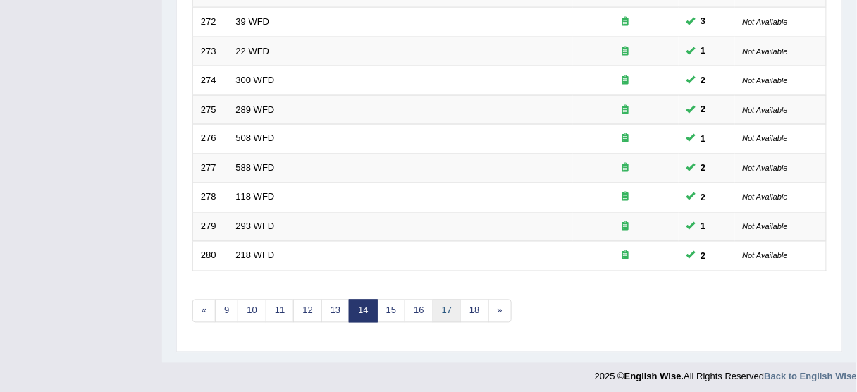
click at [445, 306] on link "17" at bounding box center [447, 310] width 28 height 23
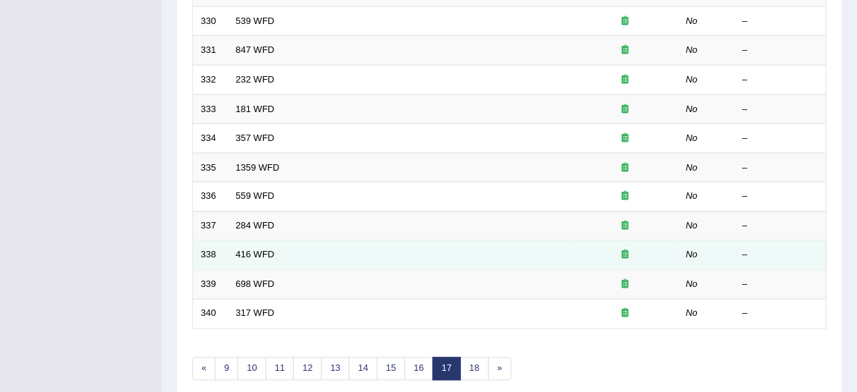
scroll to position [535, 0]
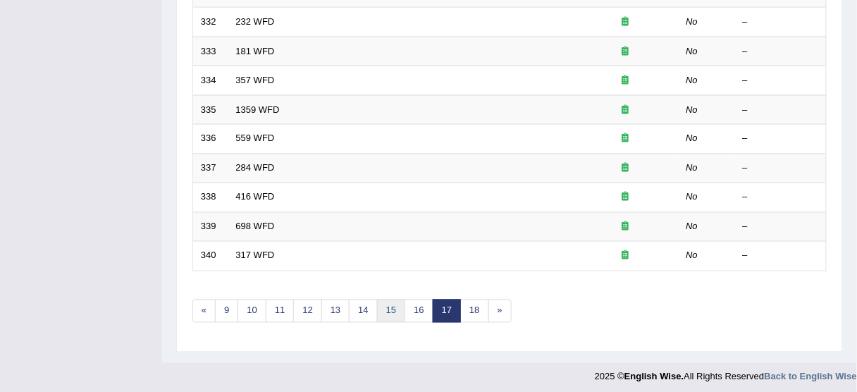
click at [387, 304] on link "15" at bounding box center [391, 310] width 28 height 23
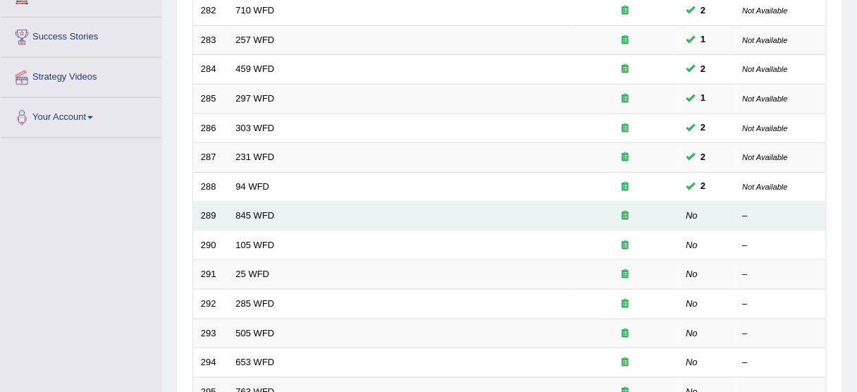
scroll to position [535, 0]
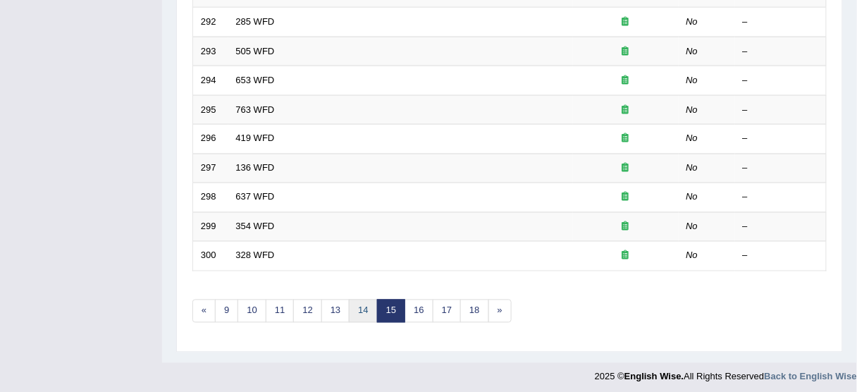
click at [362, 310] on link "14" at bounding box center [363, 310] width 28 height 23
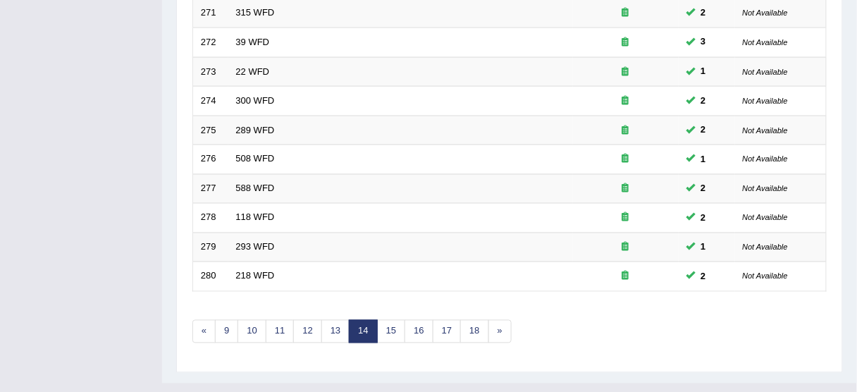
scroll to position [535, 0]
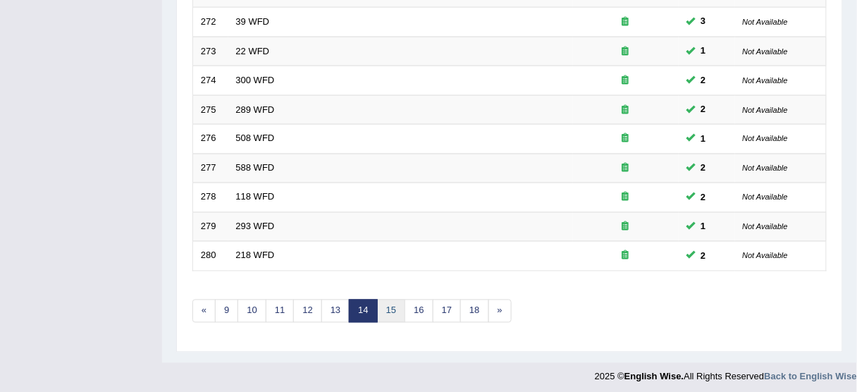
click at [388, 300] on link "15" at bounding box center [391, 310] width 28 height 23
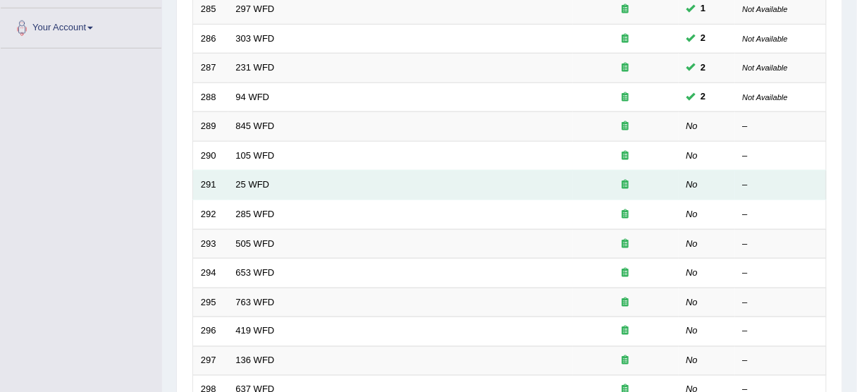
scroll to position [338, 0]
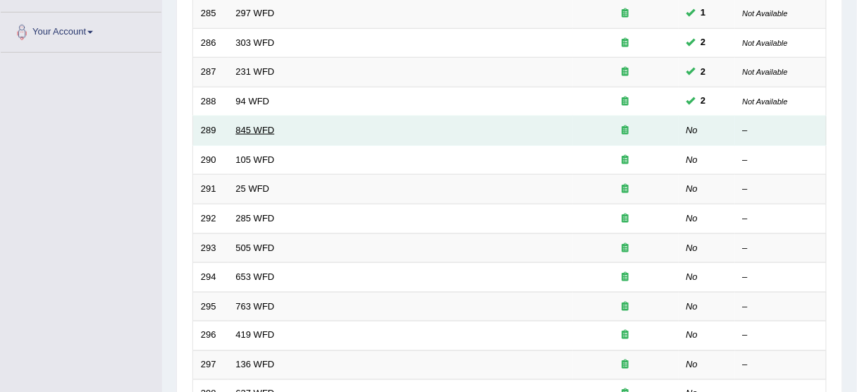
click at [252, 127] on link "845 WFD" at bounding box center [255, 130] width 39 height 11
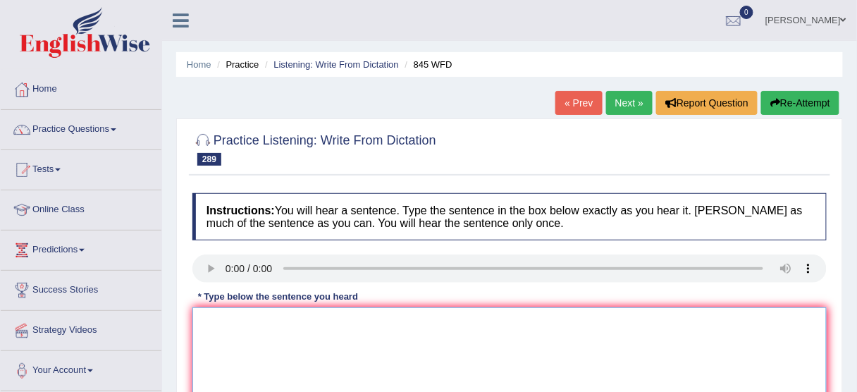
click at [240, 323] on textarea at bounding box center [509, 375] width 634 height 137
click at [299, 312] on textarea "We can have a lecture in the morning [DATE]." at bounding box center [509, 375] width 634 height 137
click at [300, 316] on textarea "We can have a lecture on in the morning [DATE]." at bounding box center [509, 375] width 634 height 137
click at [271, 331] on textarea "We can have a lecture lectures on in the morning on Thursday." at bounding box center [509, 375] width 634 height 137
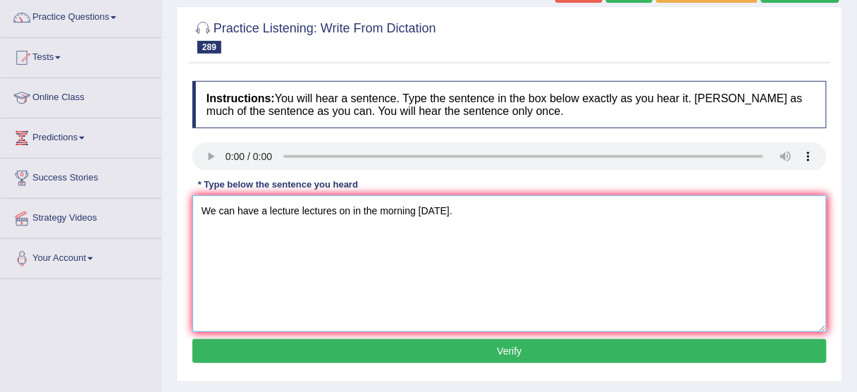
scroll to position [113, 0]
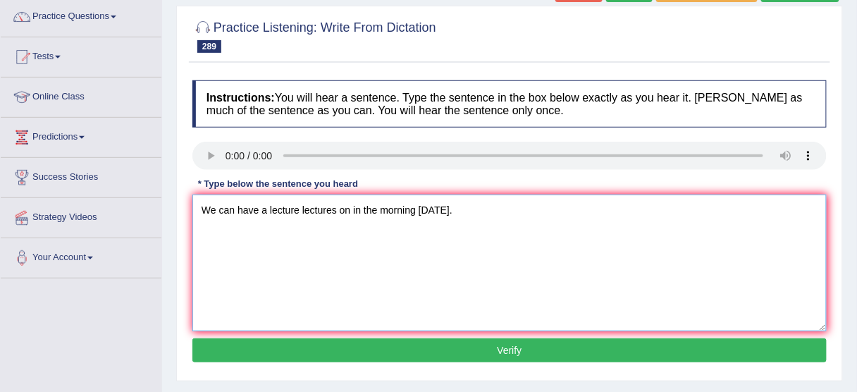
click at [429, 212] on textarea "We can have a lecture lectures on in the morning on Thursday." at bounding box center [509, 262] width 634 height 137
click at [454, 204] on textarea "We can have a lecture lectures on in the morning on this Thursday." at bounding box center [509, 262] width 634 height 137
click at [494, 204] on textarea "We can have a lecture lectures on in the morning on this Thursday." at bounding box center [509, 262] width 634 height 137
type textarea "We can have a lecture lectures on in the morning on this Thursday."
click at [442, 361] on div "Instructions: You will hear a sentence. Type the sentence in the box below exac…" at bounding box center [509, 223] width 641 height 300
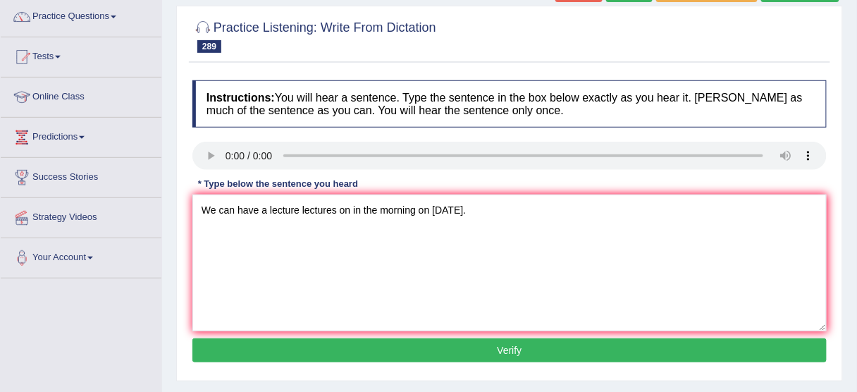
click at [448, 351] on button "Verify" at bounding box center [509, 350] width 634 height 24
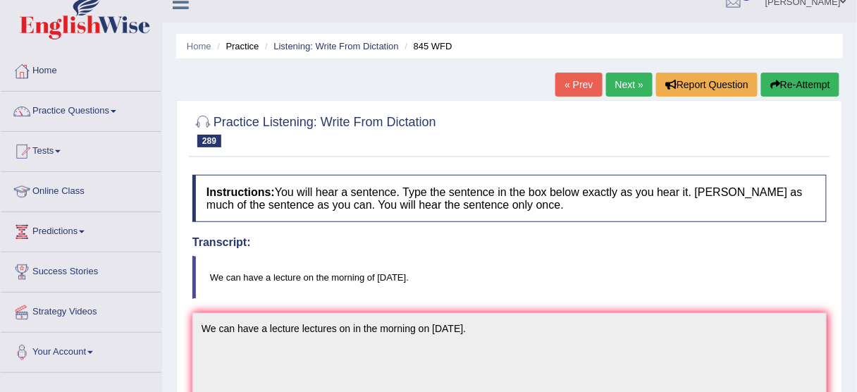
scroll to position [0, 0]
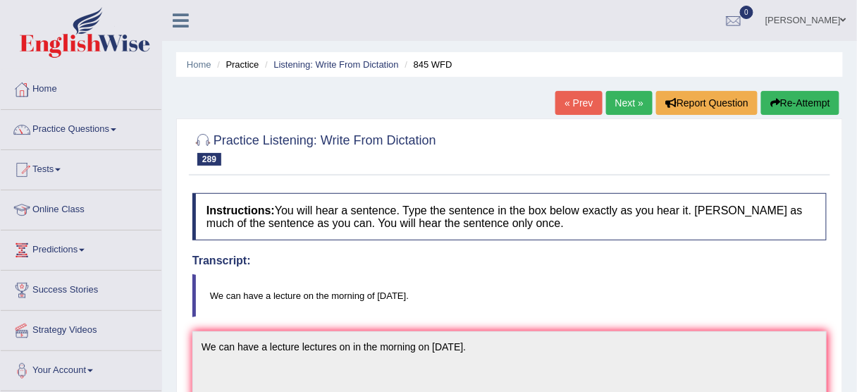
click at [809, 99] on button "Re-Attempt" at bounding box center [800, 103] width 78 height 24
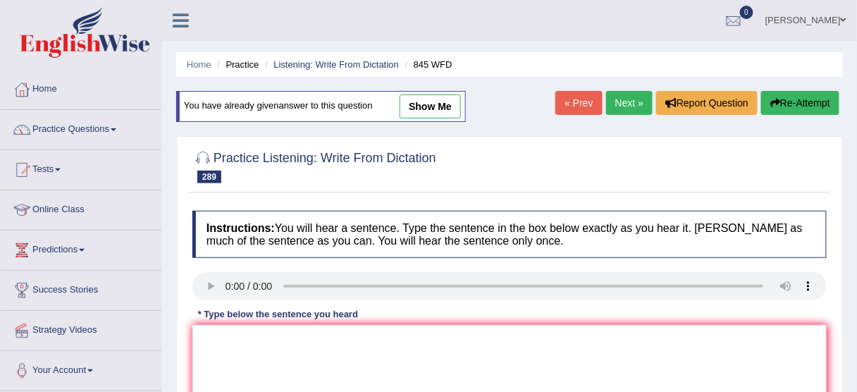
click at [616, 97] on link "Next »" at bounding box center [629, 103] width 46 height 24
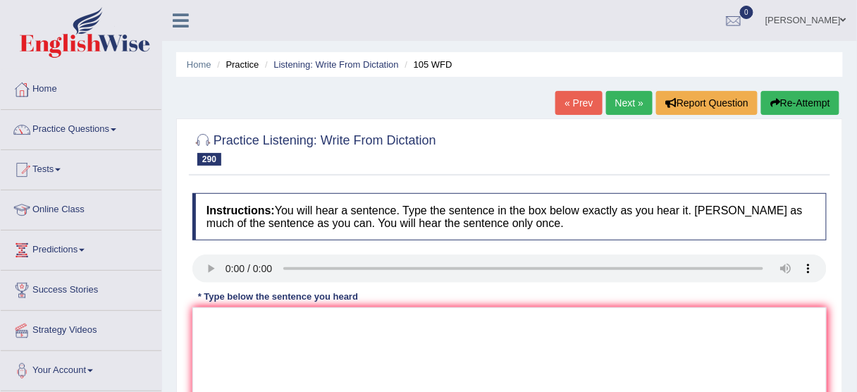
scroll to position [113, 0]
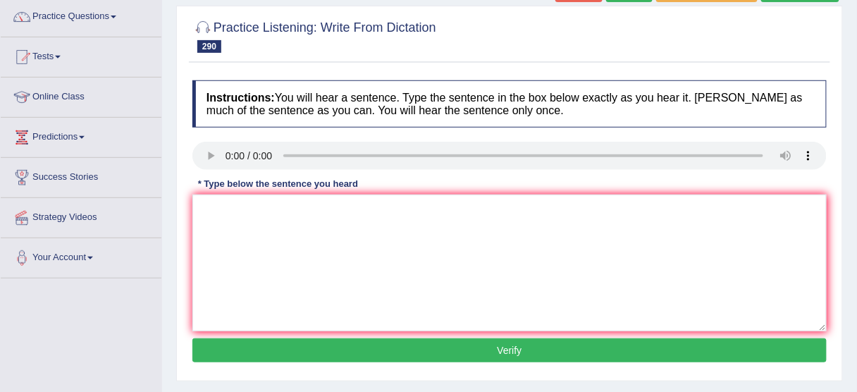
click at [551, 91] on h4 "Instructions: You will hear a sentence. Type the sentence in the box below exac…" at bounding box center [509, 103] width 634 height 47
click at [229, 232] on textarea at bounding box center [509, 262] width 634 height 137
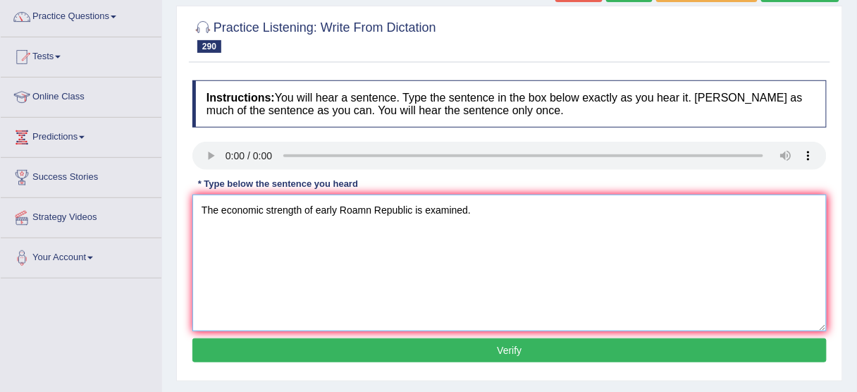
click at [368, 206] on textarea "The economic strength of early Roamn Republic is examined." at bounding box center [509, 262] width 634 height 137
click at [311, 203] on textarea "The economic strength of early Roman Republic is examined." at bounding box center [509, 262] width 634 height 137
click at [334, 211] on textarea "The economic strength of the early Roman Republic is examined." at bounding box center [509, 262] width 634 height 137
click at [336, 209] on textarea "The economic strength of the early Roman Republic is examined." at bounding box center [509, 262] width 634 height 137
click at [443, 204] on textarea "The economic strength of the Early Roman Republic is examined." at bounding box center [509, 262] width 634 height 137
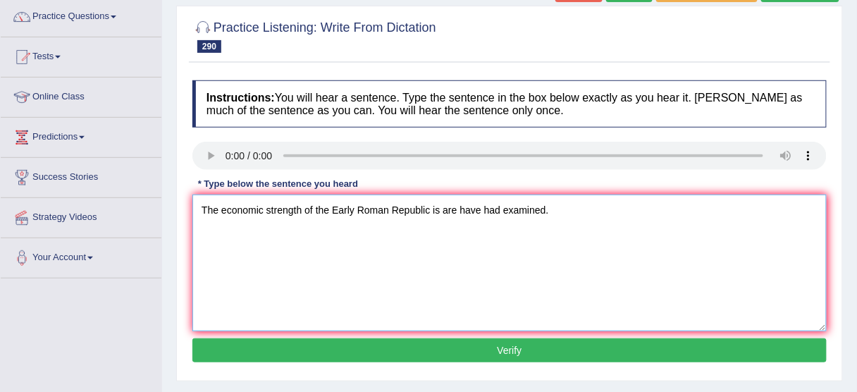
click at [430, 212] on textarea "The economic strength of the Early Roman Republic is are have had examined." at bounding box center [509, 262] width 634 height 137
type textarea "The economic strength of the Early Roman Republic was is are have had examined."
click at [523, 344] on button "Verify" at bounding box center [509, 350] width 634 height 24
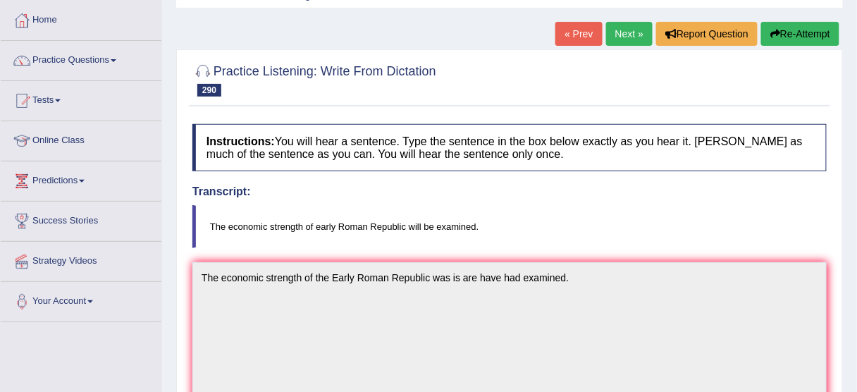
scroll to position [0, 0]
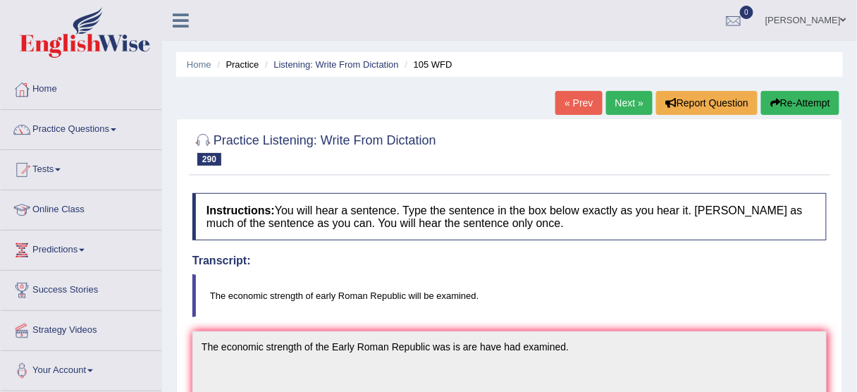
click at [799, 96] on button "Re-Attempt" at bounding box center [800, 103] width 78 height 24
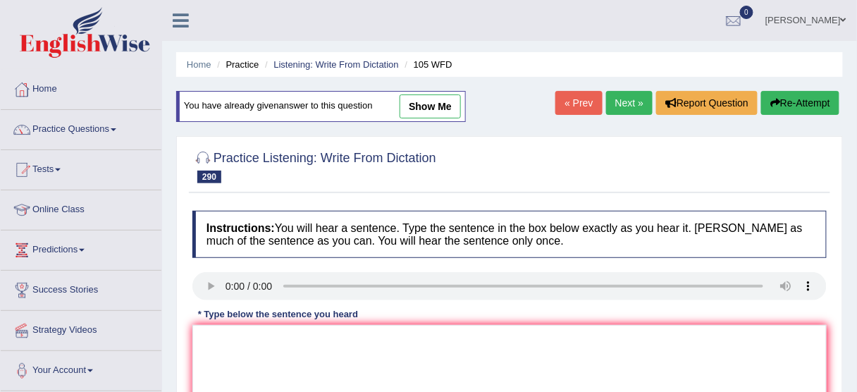
scroll to position [56, 0]
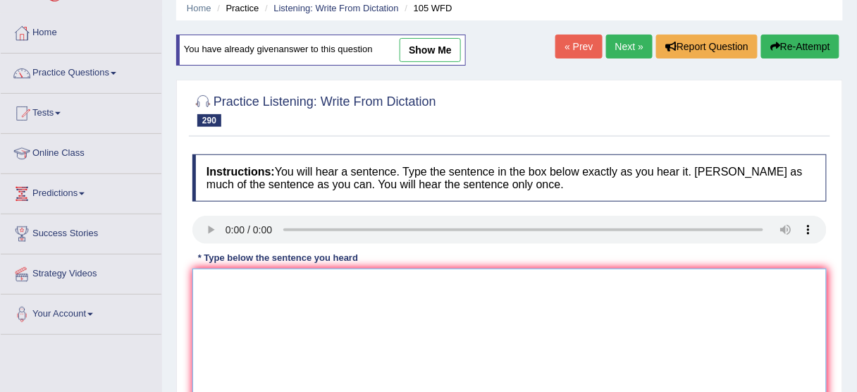
click at [299, 345] on textarea at bounding box center [509, 336] width 634 height 137
click at [256, 284] on textarea "the economi strength of early roamn republic will be examined" at bounding box center [509, 336] width 634 height 137
click at [254, 280] on textarea "the economi strength of early roamn republic will be examined" at bounding box center [509, 336] width 634 height 137
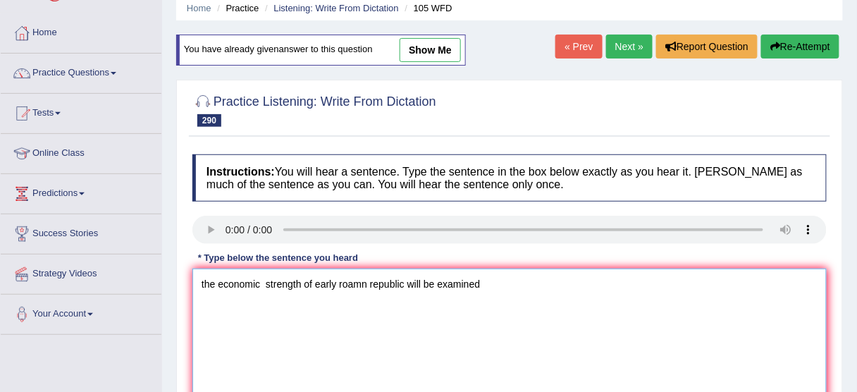
click at [316, 281] on textarea "the economic strength of early roamn republic will be examined" at bounding box center [509, 336] width 634 height 137
click at [382, 278] on textarea "the economic strength of the early roamn republic will be examined" at bounding box center [509, 336] width 634 height 137
click at [396, 280] on textarea "the economic strength of the early Roman republic will be examined" at bounding box center [509, 336] width 634 height 137
click at [334, 280] on textarea "the economic strength of the early Roman Republic will be examined" at bounding box center [509, 336] width 634 height 137
drag, startPoint x: 515, startPoint y: 268, endPoint x: 516, endPoint y: 275, distance: 7.2
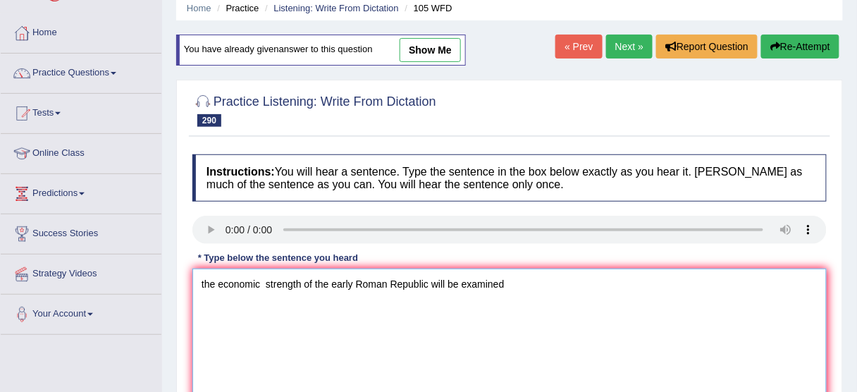
click at [516, 270] on textarea "the economic strength of the early Roman Republic will be examined" at bounding box center [509, 336] width 634 height 137
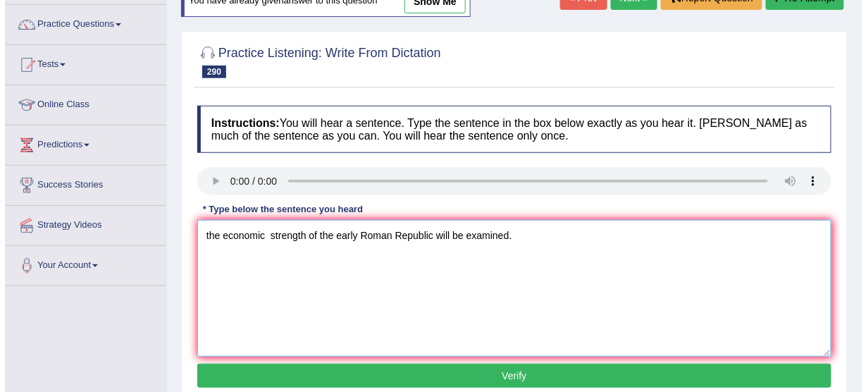
scroll to position [225, 0]
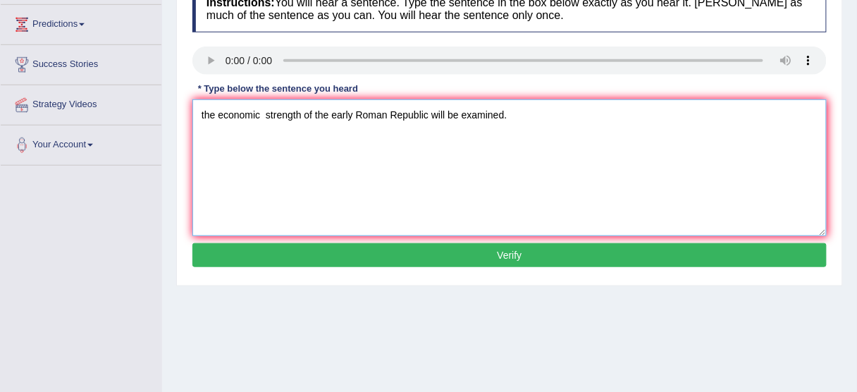
click at [201, 116] on textarea "the economic strength of the early Roman Republic will be examined." at bounding box center [509, 167] width 634 height 137
click at [202, 111] on textarea "the economic strength of the early Roman Republic will be examined." at bounding box center [509, 167] width 634 height 137
click at [204, 110] on textarea "the economic strength of the early Roman Republic will be examined." at bounding box center [509, 167] width 634 height 137
click at [268, 108] on textarea "The economic strength of the early Roman Republic will be examined." at bounding box center [509, 167] width 634 height 137
type textarea "The economic strength of the early Roman Republic will be examined."
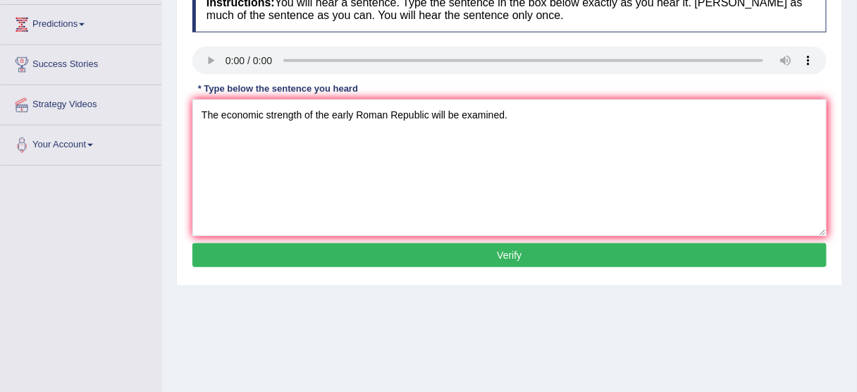
click at [364, 251] on button "Verify" at bounding box center [509, 255] width 634 height 24
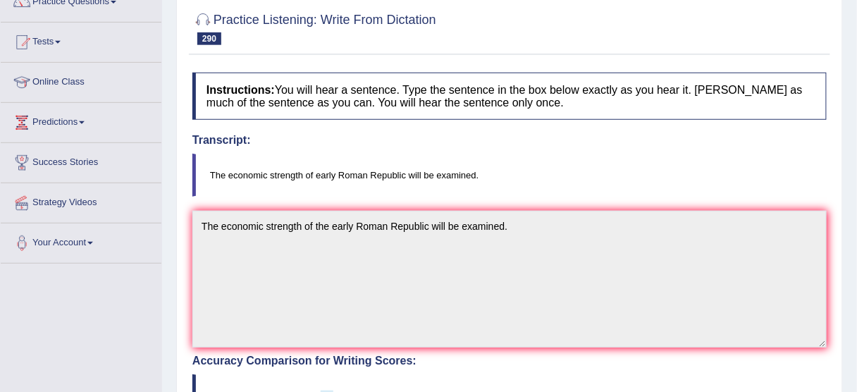
scroll to position [0, 0]
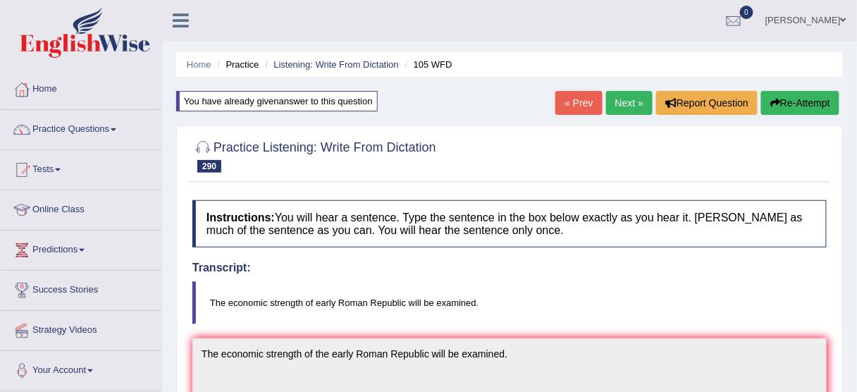
click at [627, 96] on link "Next »" at bounding box center [629, 103] width 46 height 24
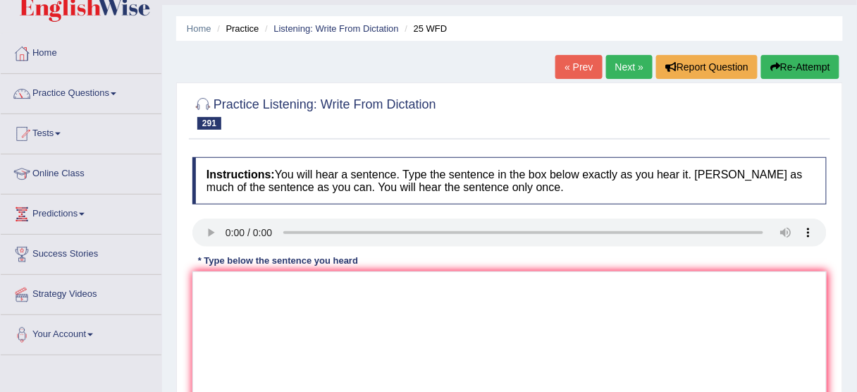
scroll to position [56, 0]
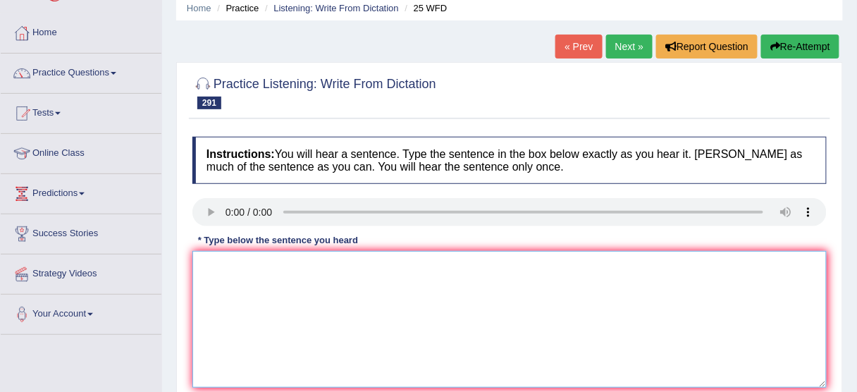
click at [243, 268] on textarea at bounding box center [509, 319] width 634 height 137
click at [335, 263] on textarea "Agood scientific paper papers has have a" at bounding box center [509, 319] width 634 height 137
click at [449, 281] on textarea "Agood scientific paper papers should has have a" at bounding box center [509, 319] width 634 height 137
click at [201, 265] on textarea "Agood scientific paper papers should has have a" at bounding box center [509, 319] width 634 height 137
click at [204, 261] on textarea "Agood scientific paper papers should has have a" at bounding box center [509, 319] width 634 height 137
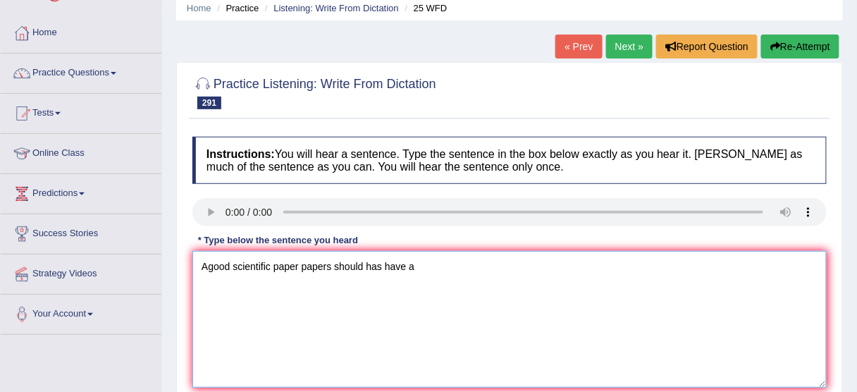
click at [208, 261] on textarea "Agood scientific paper papers should has have a" at bounding box center [509, 319] width 634 height 137
click at [424, 270] on textarea "A good scientific paper papers should has have a" at bounding box center [509, 319] width 634 height 137
click at [511, 266] on textarea "A good scientific paper papers should has have a clear arguments" at bounding box center [509, 319] width 634 height 137
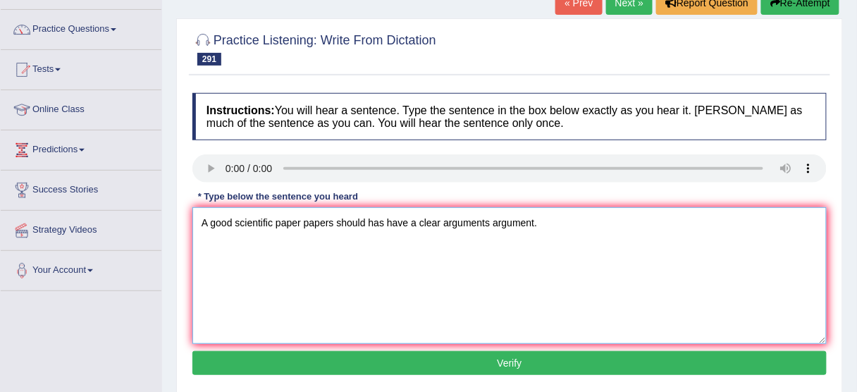
scroll to position [113, 0]
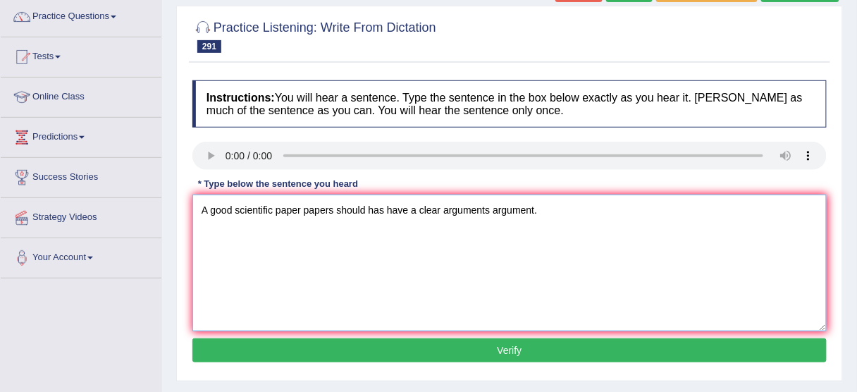
type textarea "A good scientific paper papers should has have a clear arguments argument."
click at [469, 346] on button "Verify" at bounding box center [509, 350] width 634 height 24
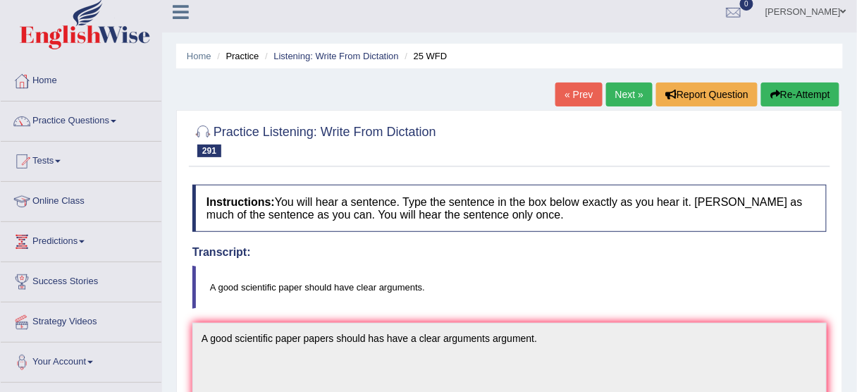
scroll to position [0, 0]
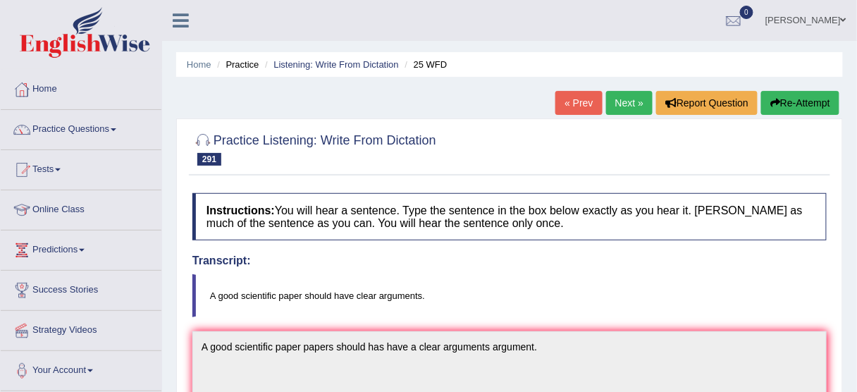
click at [626, 111] on link "Next »" at bounding box center [629, 103] width 46 height 24
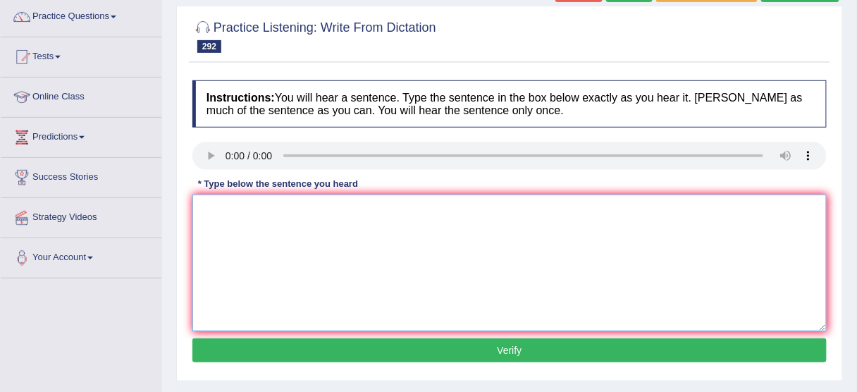
click at [216, 221] on textarea at bounding box center [509, 262] width 634 height 137
click at [375, 204] on textarea "She has made a significant contribution to the field of Chemistry." at bounding box center [509, 262] width 634 height 137
type textarea "She has made a significant contribution on in to the field of Chemistry."
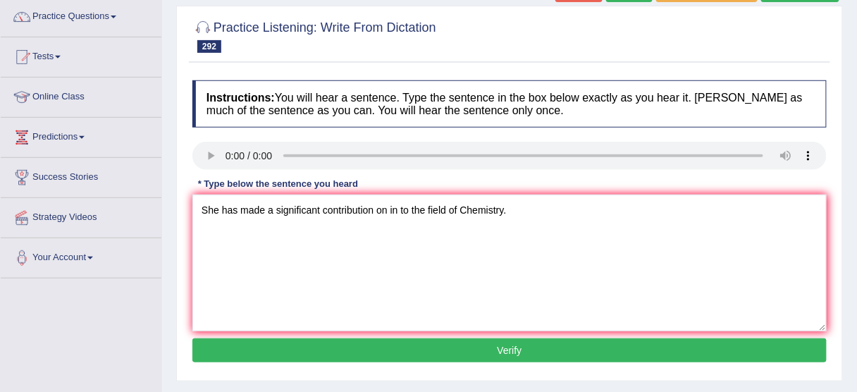
click at [436, 352] on button "Verify" at bounding box center [509, 350] width 634 height 24
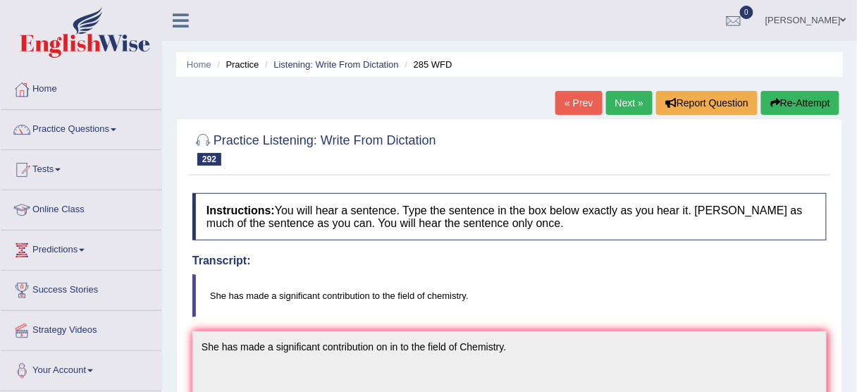
click at [623, 104] on link "Next »" at bounding box center [629, 103] width 46 height 24
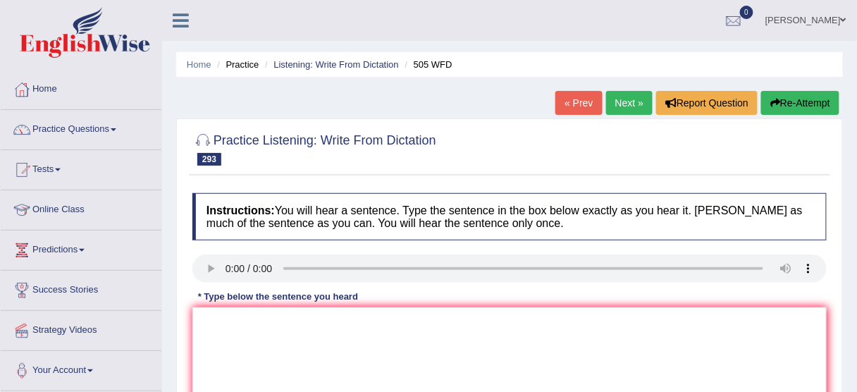
click at [783, 243] on div "Instructions: You will hear a sentence. Type the sentence in the box below exac…" at bounding box center [509, 336] width 641 height 300
click at [264, 337] on textarea at bounding box center [509, 375] width 634 height 137
click at [388, 313] on textarea "There is a clear need for the further reserach" at bounding box center [509, 375] width 634 height 137
click at [320, 320] on textarea "There is a clear need for the further research" at bounding box center [509, 375] width 634 height 137
click at [325, 318] on textarea "There is a clear need for the further research" at bounding box center [509, 375] width 634 height 137
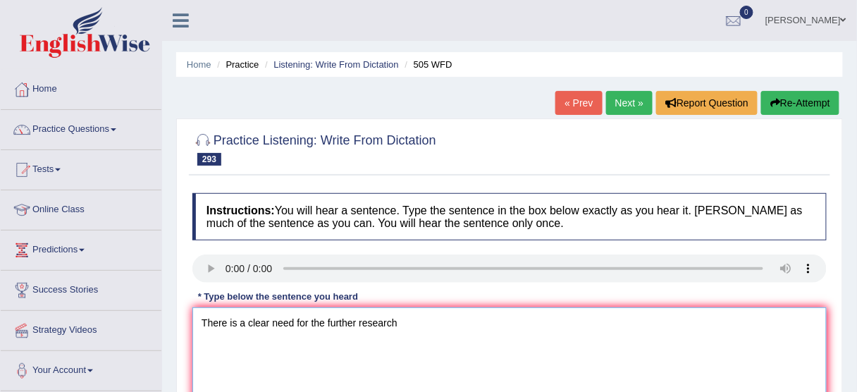
click at [425, 323] on textarea "There is a clear need for the further research" at bounding box center [509, 375] width 634 height 137
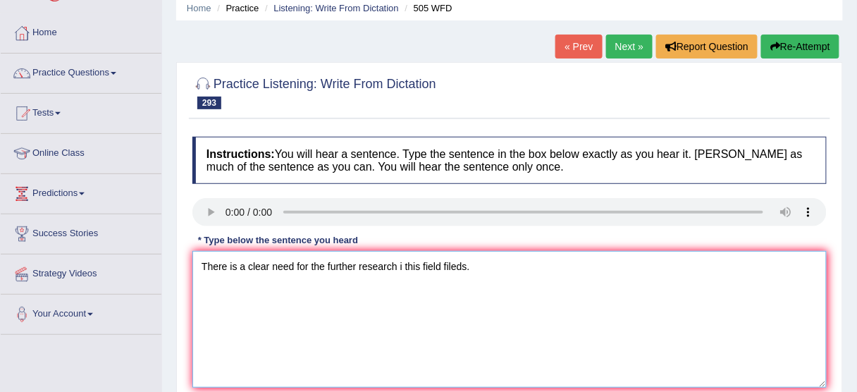
click at [404, 261] on textarea "There is a clear need for the further research i this field fileds." at bounding box center [509, 319] width 634 height 137
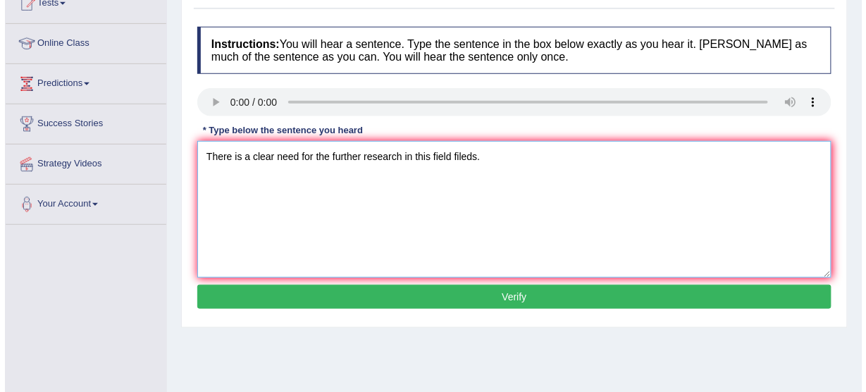
scroll to position [169, 0]
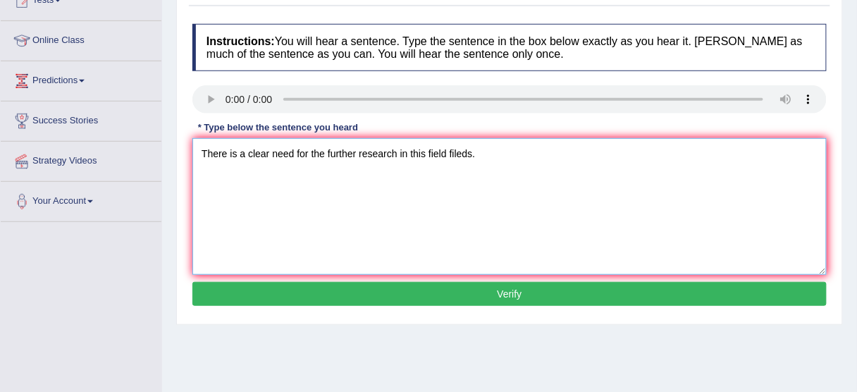
type textarea "There is a clear need for the further research in this field fileds."
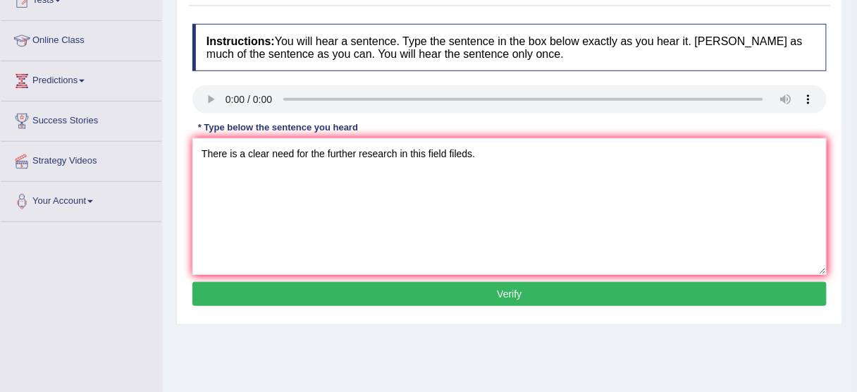
click at [504, 285] on button "Verify" at bounding box center [509, 294] width 634 height 24
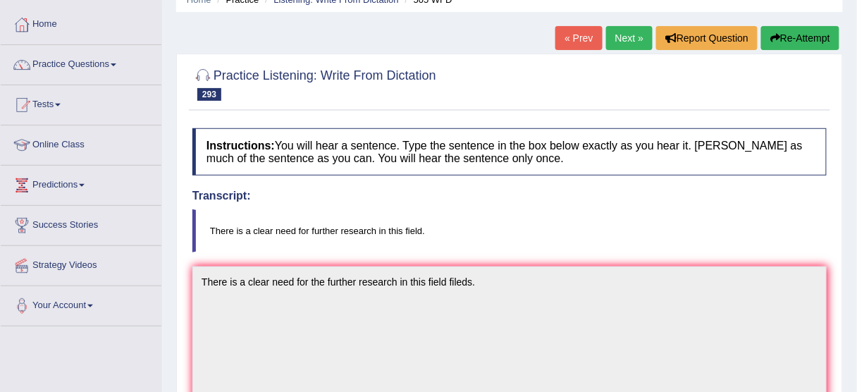
scroll to position [0, 0]
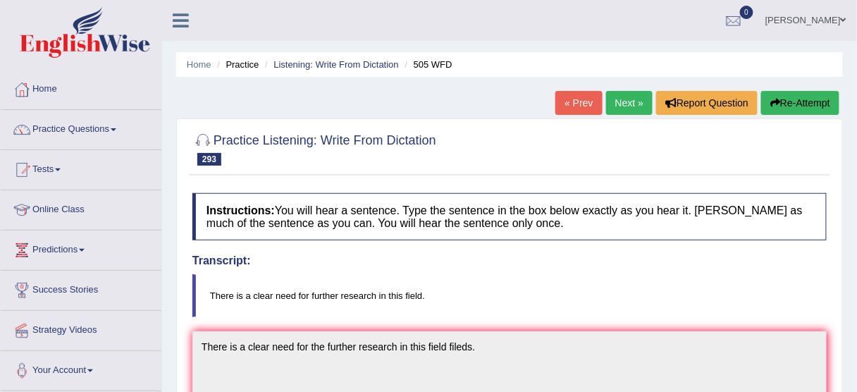
click at [619, 96] on link "Next »" at bounding box center [629, 103] width 46 height 24
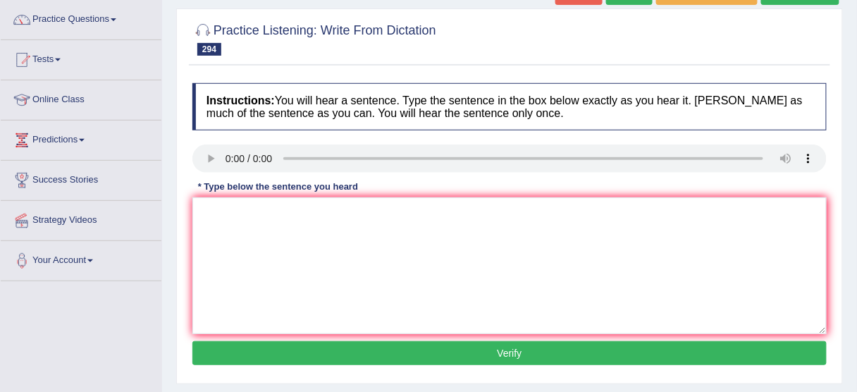
scroll to position [113, 0]
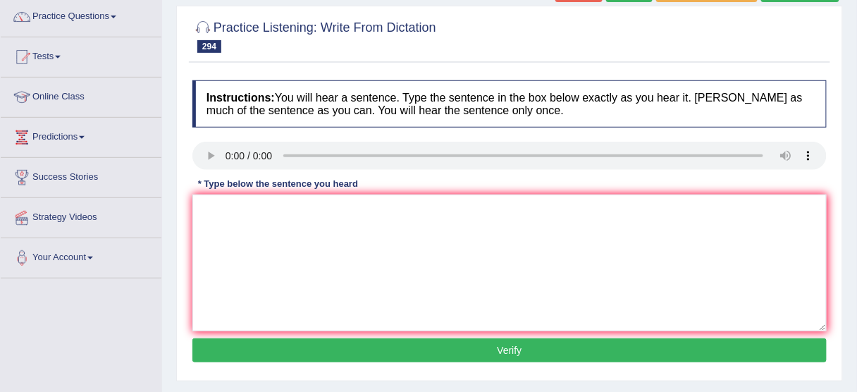
click at [216, 170] on div at bounding box center [509, 158] width 634 height 32
click at [223, 224] on textarea at bounding box center [509, 262] width 634 height 137
click at [235, 204] on textarea "The cite is designed for highly interactive." at bounding box center [509, 262] width 634 height 137
click at [268, 203] on textarea "The cite site is designed for highly interactive." at bounding box center [509, 262] width 634 height 137
click at [349, 209] on textarea "The cite site is being designed for highly interactive." at bounding box center [509, 262] width 634 height 137
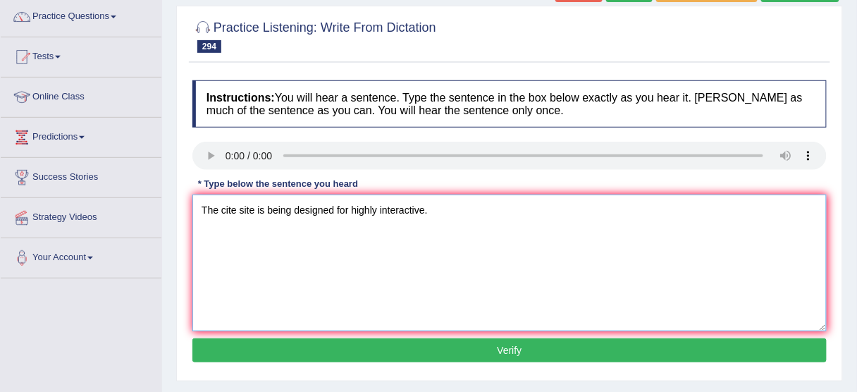
type textarea "The cite site is being designed for highly interactive."
click at [424, 350] on button "Verify" at bounding box center [509, 350] width 634 height 24
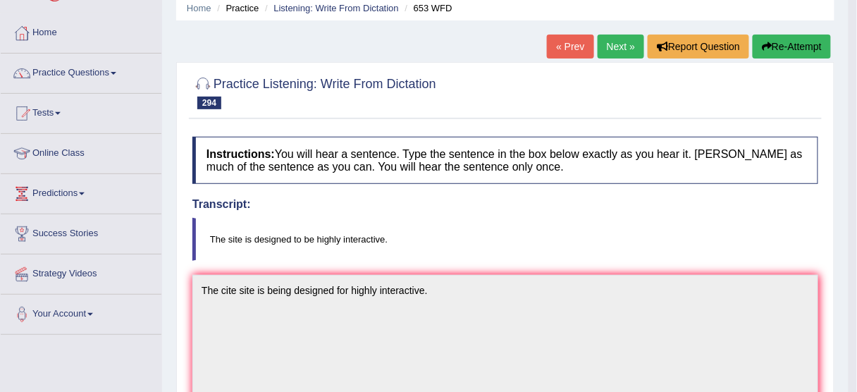
scroll to position [56, 0]
click at [783, 47] on button "Re-Attempt" at bounding box center [791, 47] width 78 height 24
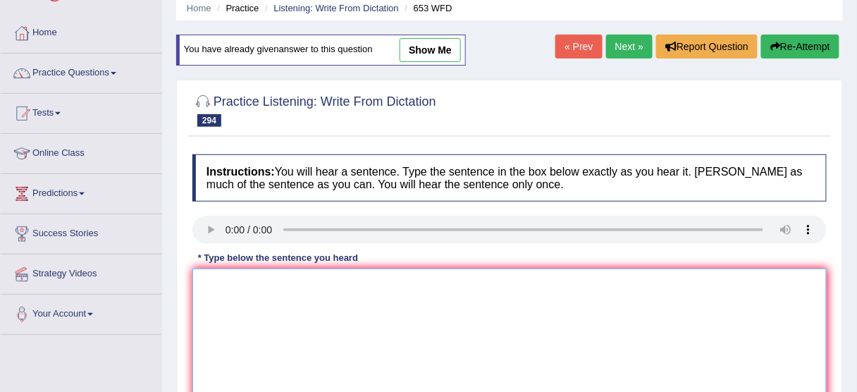
click at [335, 298] on textarea at bounding box center [509, 336] width 634 height 137
click at [301, 285] on textarea "The site is designed is hughly" at bounding box center [509, 336] width 634 height 137
click at [330, 277] on textarea "The site is designed to be hughly" at bounding box center [509, 336] width 634 height 137
click at [325, 286] on textarea "The site is designed to be hughly" at bounding box center [509, 336] width 634 height 137
click at [348, 281] on textarea "The site is designed to be highly" at bounding box center [509, 336] width 634 height 137
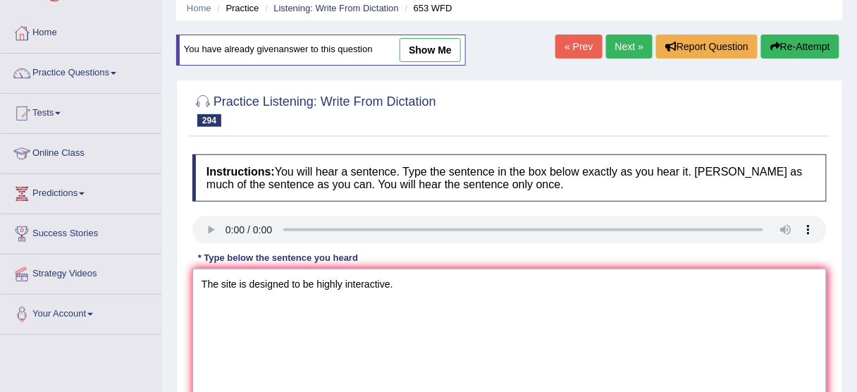
click at [223, 280] on textarea "The site is designed to be highly interactive." at bounding box center [509, 336] width 634 height 137
drag, startPoint x: 231, startPoint y: 275, endPoint x: 241, endPoint y: 275, distance: 9.9
click at [231, 275] on textarea "The site is designed to be highly interactive." at bounding box center [509, 336] width 634 height 137
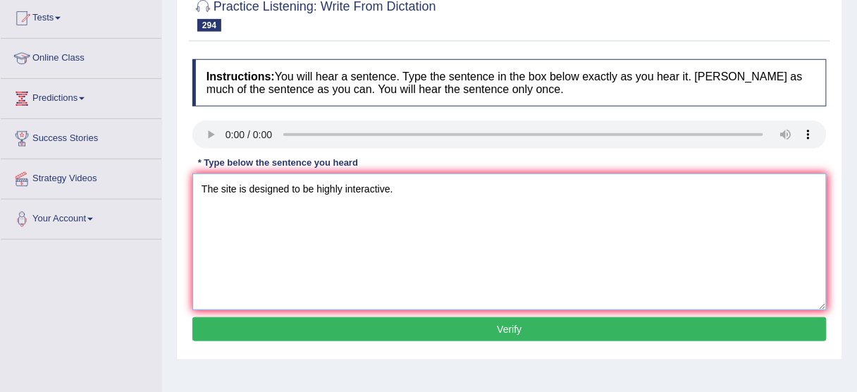
scroll to position [169, 0]
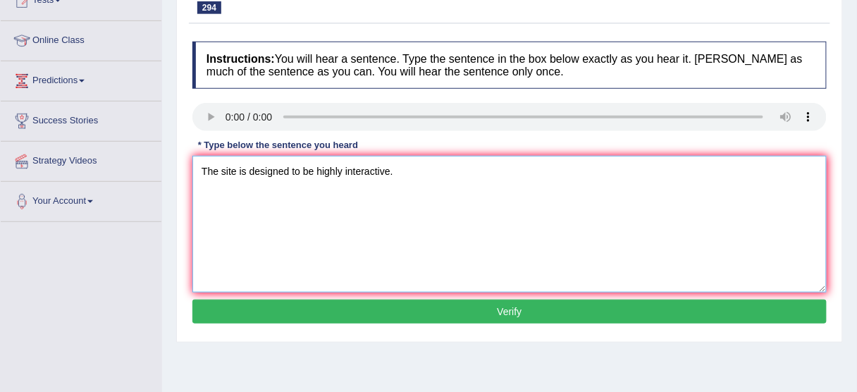
type textarea "The site is designed to be highly interactive."
click at [321, 318] on button "Verify" at bounding box center [509, 311] width 634 height 24
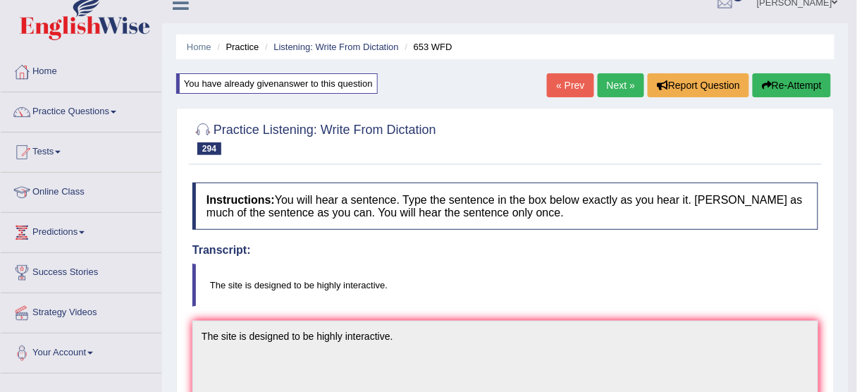
scroll to position [0, 0]
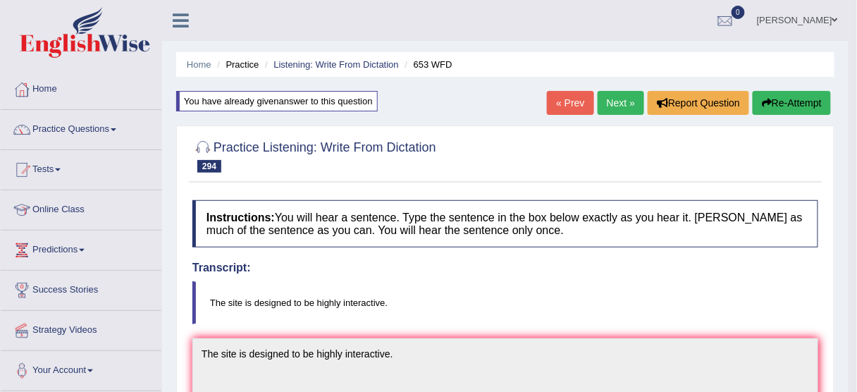
click at [625, 106] on link "Next »" at bounding box center [620, 103] width 46 height 24
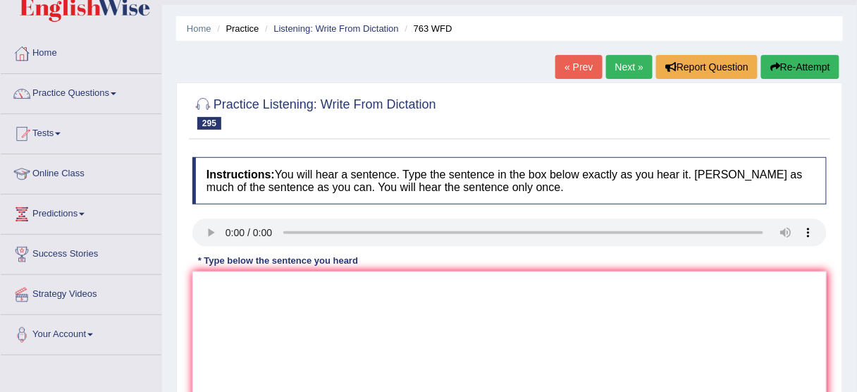
scroll to position [56, 0]
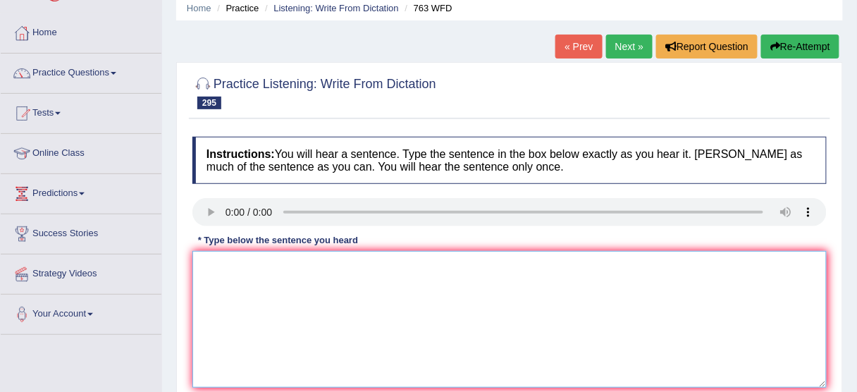
click at [258, 275] on textarea at bounding box center [509, 319] width 634 height 137
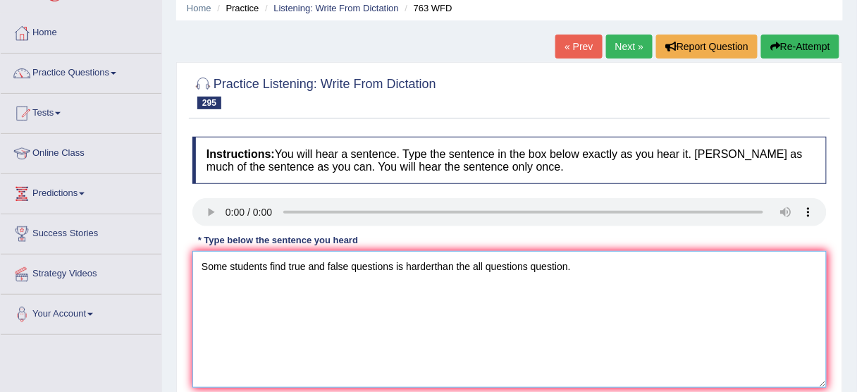
click at [267, 254] on textarea "Some students find true and false questions is harderthan the all questions que…" at bounding box center [509, 319] width 634 height 137
click at [289, 259] on textarea "Some students find true and false questions is harderthan the all questions que…" at bounding box center [509, 319] width 634 height 137
click at [309, 261] on textarea "Some students find true and false questions is harderthan the all questions que…" at bounding box center [509, 319] width 634 height 137
drag, startPoint x: 339, startPoint y: 265, endPoint x: 366, endPoint y: 263, distance: 27.5
click at [339, 265] on textarea "Some students find true and false questions is harderthan the all questions que…" at bounding box center [509, 319] width 634 height 137
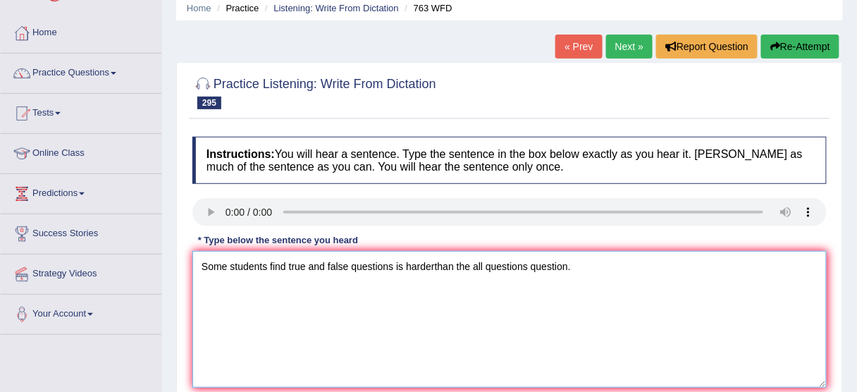
click at [382, 263] on textarea "Some students find true and false questions is harderthan the all questions que…" at bounding box center [509, 319] width 634 height 137
click at [389, 261] on textarea "Some students find true and false questions is harderthan the all questions que…" at bounding box center [509, 319] width 634 height 137
click at [395, 259] on textarea "Some students find true and false questions is harderthan the all questions que…" at bounding box center [509, 319] width 634 height 137
click at [474, 259] on textarea "Some students find true and false questions question is harderthan the all ques…" at bounding box center [509, 319] width 634 height 137
click at [569, 262] on textarea "Some students find true and false questions question is harder than the all que…" at bounding box center [509, 319] width 634 height 137
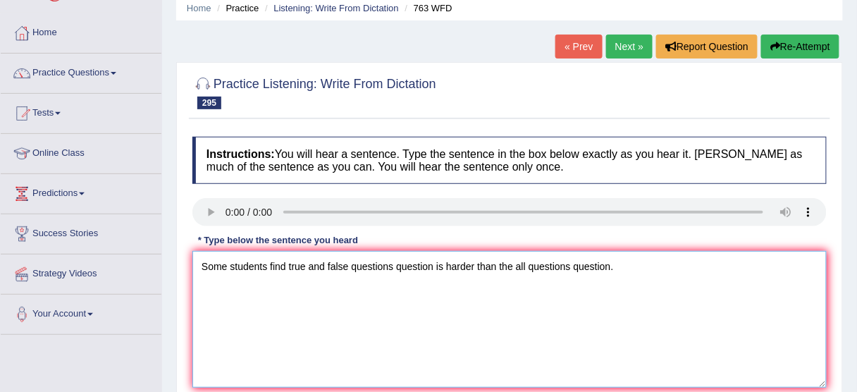
click at [476, 265] on textarea "Some students find true and false questions question is harder than the all que…" at bounding box center [509, 319] width 634 height 137
click at [498, 265] on textarea "Some students find true and false questions question is harder than the all que…" at bounding box center [509, 319] width 634 height 137
click at [528, 263] on textarea "Some students find true and false questions question is harder than the all que…" at bounding box center [509, 319] width 634 height 137
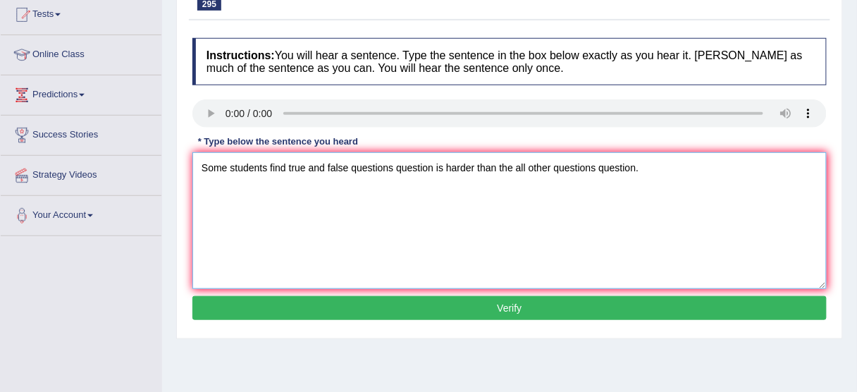
scroll to position [282, 0]
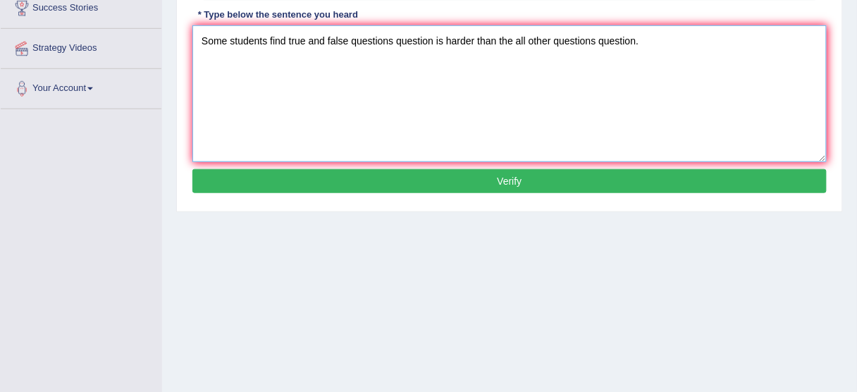
type textarea "Some students find true and false questions question is harder than the all oth…"
click at [524, 186] on button "Verify" at bounding box center [509, 181] width 634 height 24
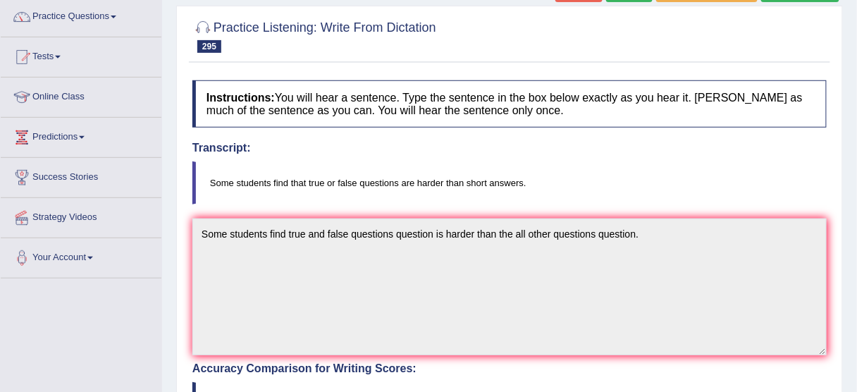
scroll to position [0, 0]
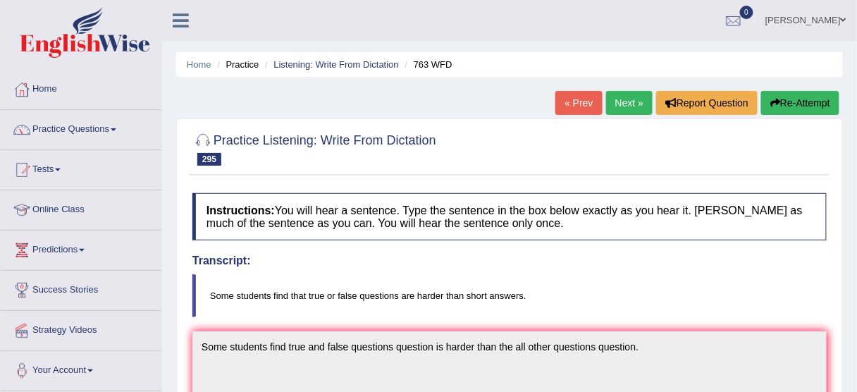
click at [799, 104] on button "Re-Attempt" at bounding box center [800, 103] width 78 height 24
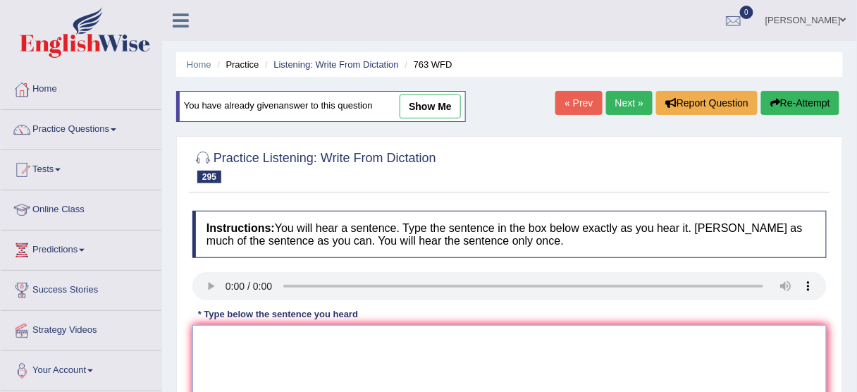
click at [251, 350] on textarea at bounding box center [509, 393] width 634 height 137
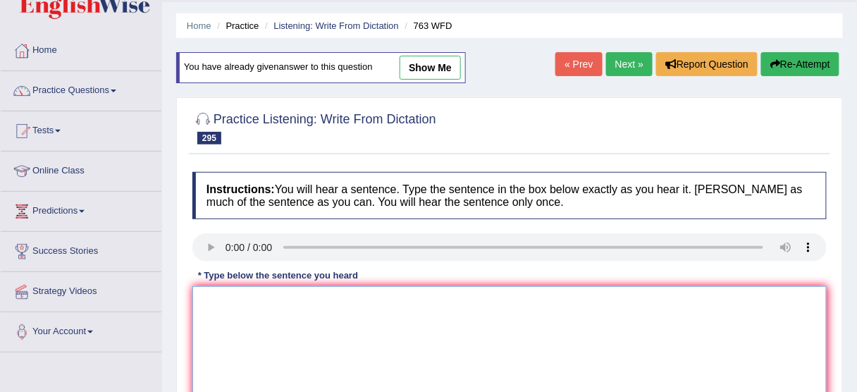
scroll to position [56, 0]
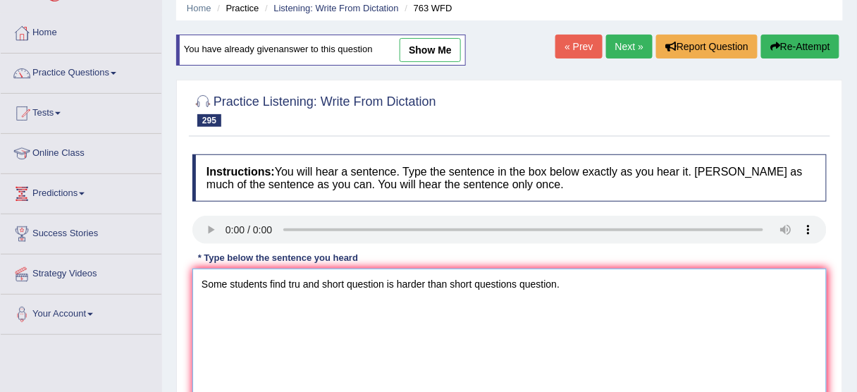
click at [299, 283] on textarea "Some students find tru and short question is harder than short questions questi…" at bounding box center [509, 336] width 634 height 137
click at [391, 281] on textarea "Some students find true and short question is harder than short questions quest…" at bounding box center [509, 336] width 634 height 137
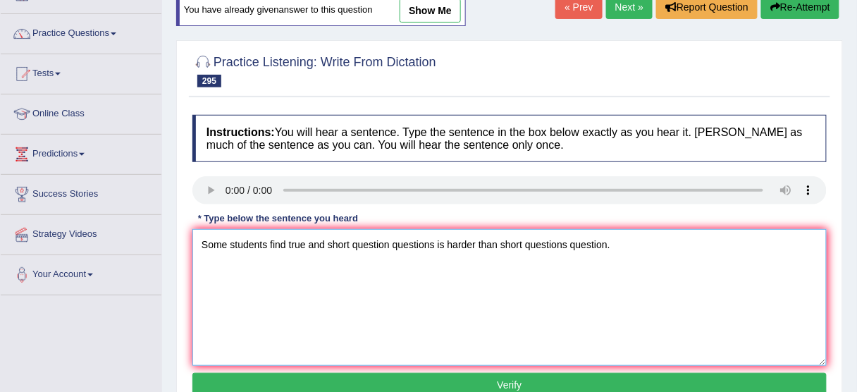
scroll to position [169, 0]
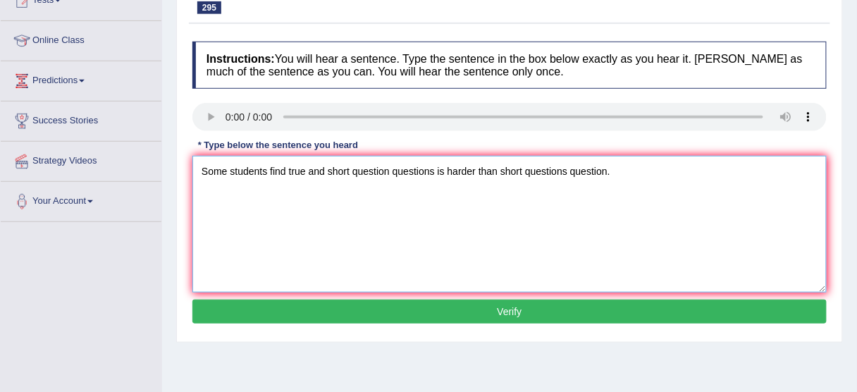
drag, startPoint x: 347, startPoint y: 170, endPoint x: 327, endPoint y: 177, distance: 21.6
click at [327, 177] on textarea "Some students find true and short question questions is harder than short quest…" at bounding box center [509, 224] width 634 height 137
type textarea "Some students find true and false question questions is harder than short quest…"
click at [471, 318] on button "Verify" at bounding box center [509, 311] width 634 height 24
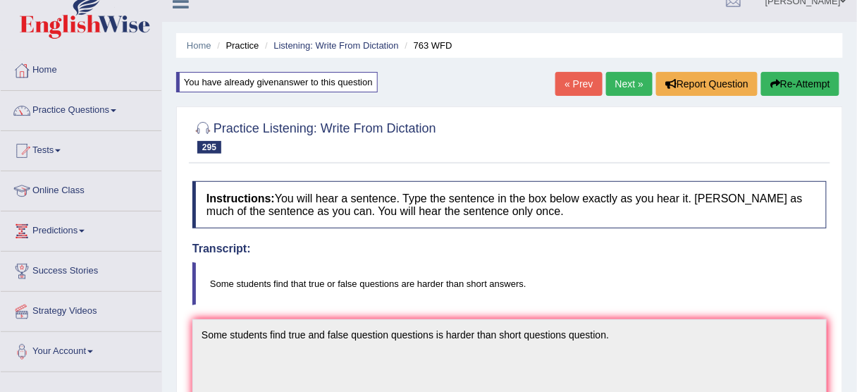
scroll to position [0, 0]
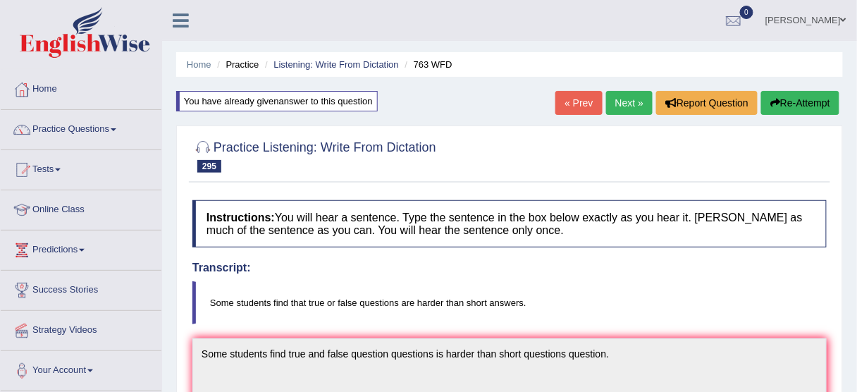
click at [810, 104] on button "Re-Attempt" at bounding box center [800, 103] width 78 height 24
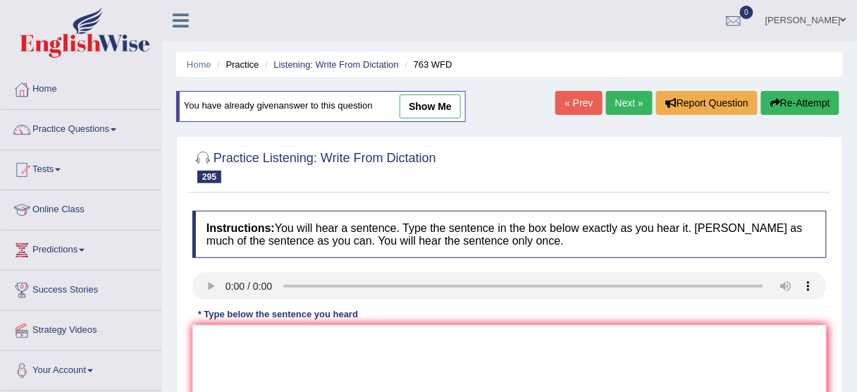
click at [626, 108] on link "Next »" at bounding box center [629, 103] width 46 height 24
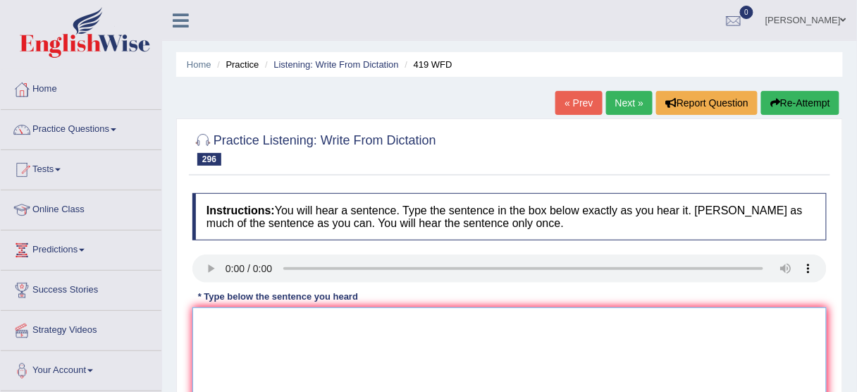
click at [235, 321] on textarea at bounding box center [509, 375] width 634 height 137
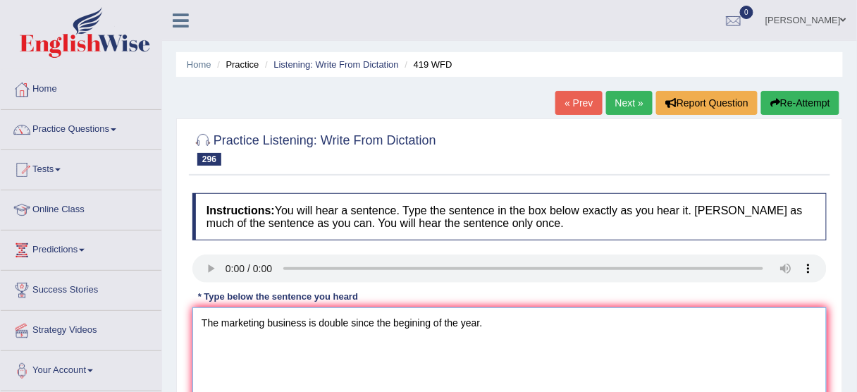
click at [308, 316] on textarea "The marketing business is double since the begining of the year." at bounding box center [509, 375] width 634 height 137
click at [269, 318] on textarea "The marketing business is double since the begining of the year." at bounding box center [509, 375] width 634 height 137
click at [265, 320] on textarea "The marketing business is double since the begining of the year." at bounding box center [509, 375] width 634 height 137
click at [478, 316] on textarea "The marketing business is double since the begining of the year." at bounding box center [509, 375] width 634 height 137
click at [434, 315] on textarea "The marketing business is double since the begining of the year years." at bounding box center [509, 375] width 634 height 137
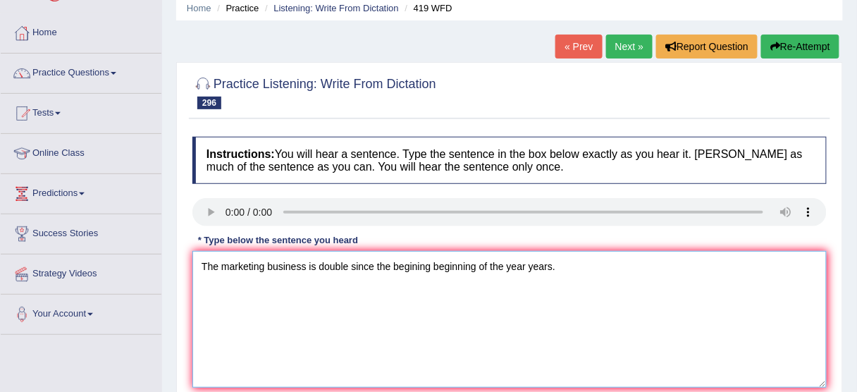
scroll to position [169, 0]
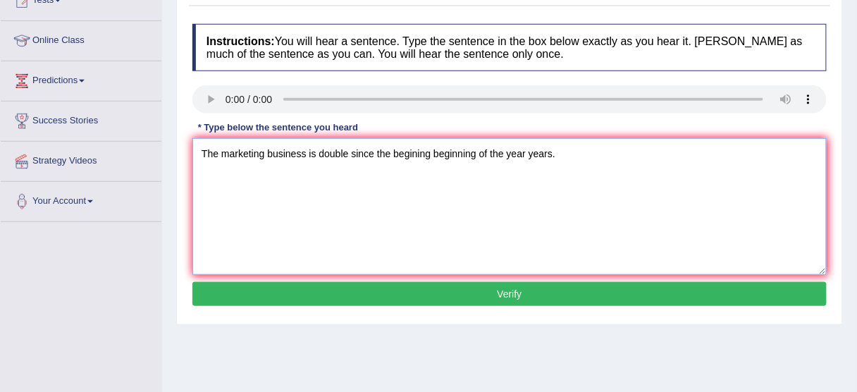
type textarea "The marketing business is double since the begining beginning of the year years."
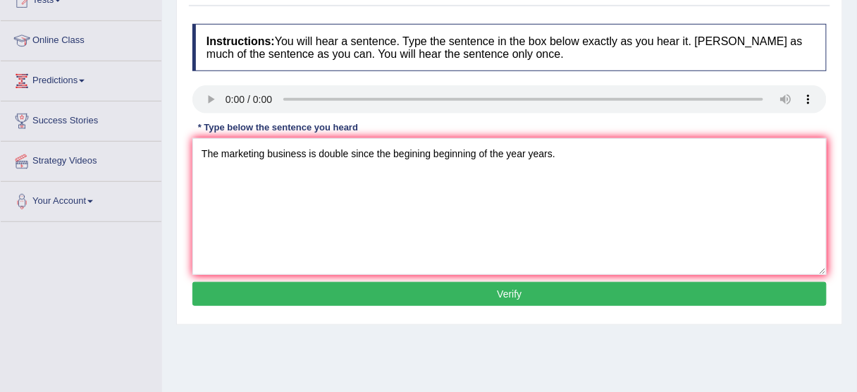
click at [421, 302] on button "Verify" at bounding box center [509, 294] width 634 height 24
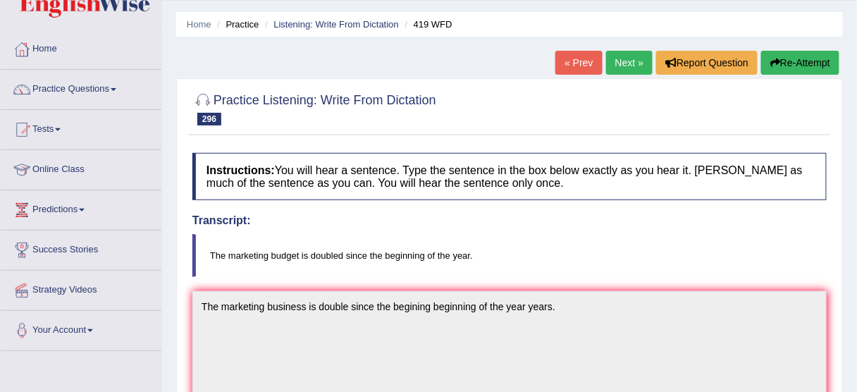
scroll to position [0, 0]
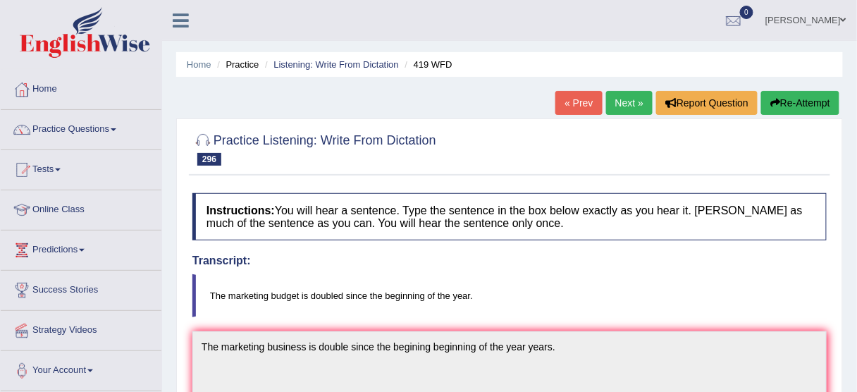
click at [834, 109] on button "Re-Attempt" at bounding box center [800, 103] width 78 height 24
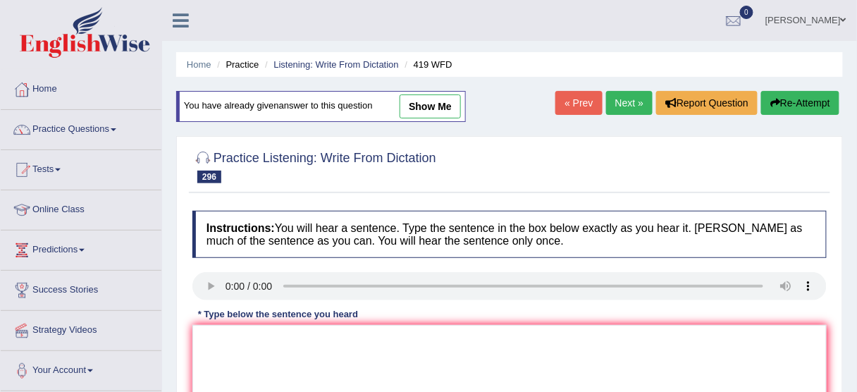
click at [213, 318] on div "* Type below the sentence you heard" at bounding box center [277, 313] width 171 height 13
click at [226, 338] on textarea at bounding box center [509, 393] width 634 height 137
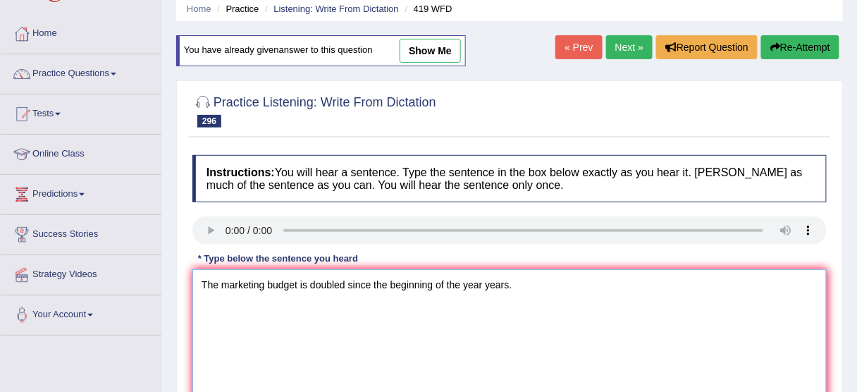
scroll to position [56, 0]
click at [297, 280] on textarea "The marketing budget is doubled since the beginning of the year years." at bounding box center [509, 336] width 634 height 137
click at [310, 280] on textarea "The marketing budget is doubled since the beginning of the year years." at bounding box center [509, 336] width 634 height 137
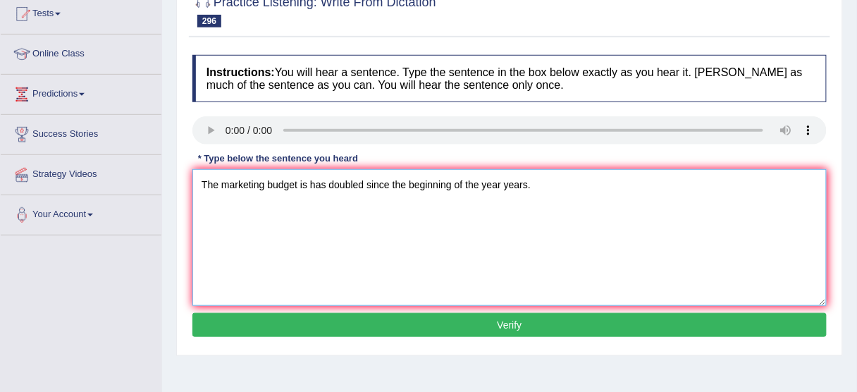
scroll to position [169, 0]
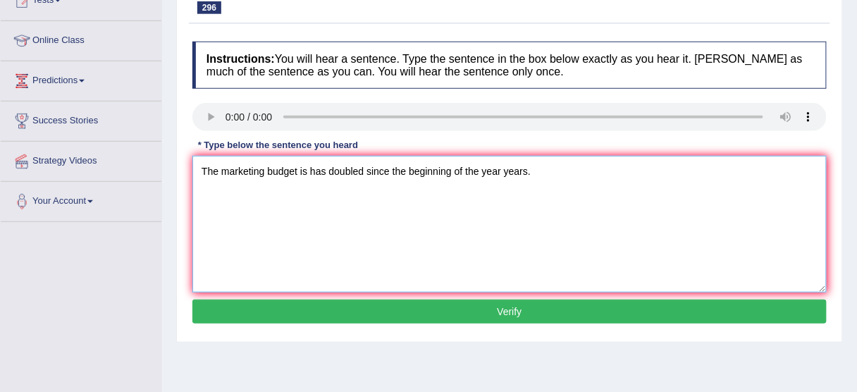
type textarea "The marketing budget is has doubled since the beginning of the year years."
click at [413, 301] on button "Verify" at bounding box center [509, 311] width 634 height 24
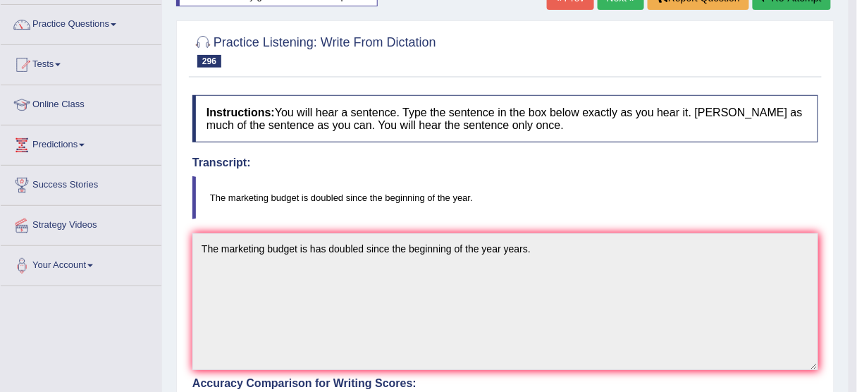
scroll to position [56, 0]
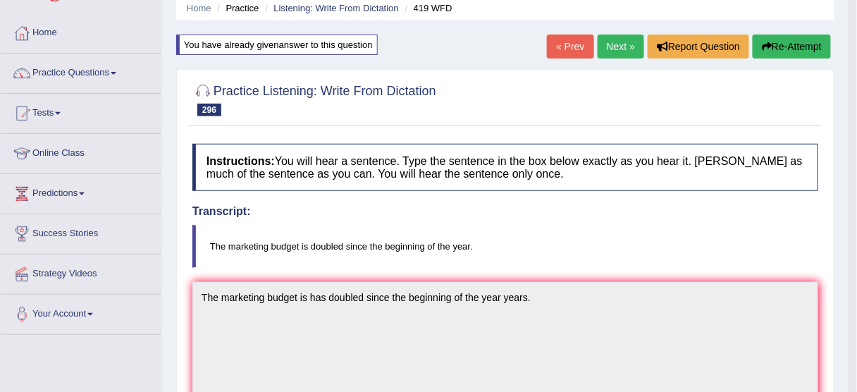
click at [618, 33] on div "Home Practice Listening: Write From Dictation 419 WFD You have already given an…" at bounding box center [505, 386] width 686 height 884
click at [622, 51] on link "Next »" at bounding box center [620, 47] width 46 height 24
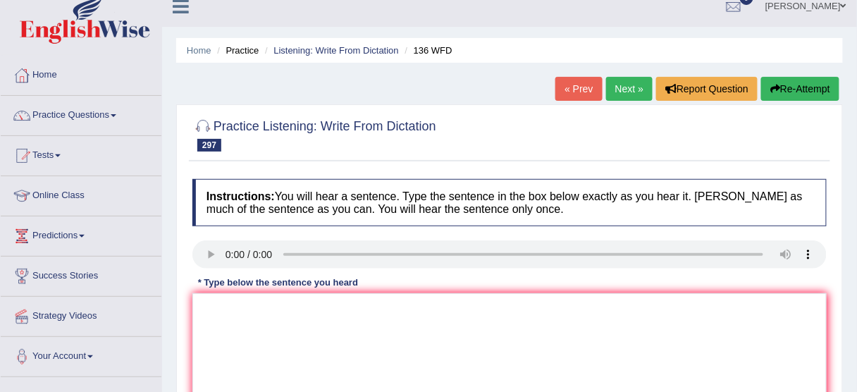
scroll to position [56, 0]
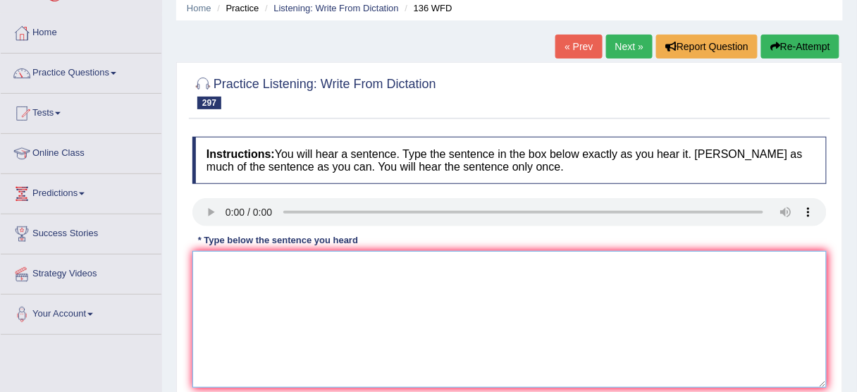
click at [243, 297] on textarea at bounding box center [509, 319] width 634 height 137
click at [239, 268] on textarea "He lined his job in the prestigious law farm farms." at bounding box center [509, 319] width 634 height 137
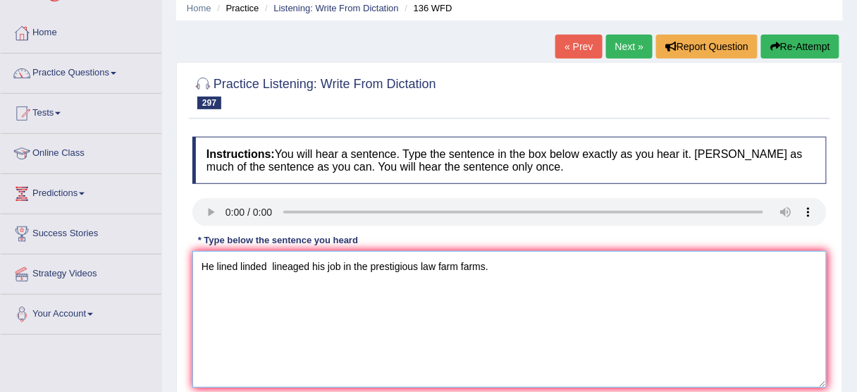
click at [272, 268] on textarea "He lined linded lineaged his job in the prestigious law farm farms." at bounding box center [509, 319] width 634 height 137
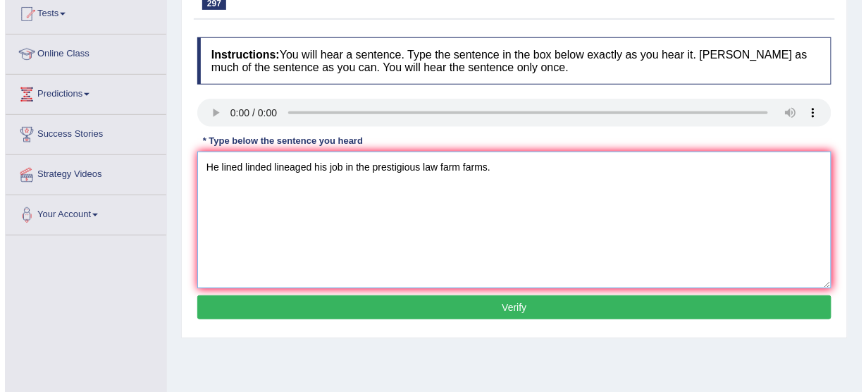
scroll to position [169, 0]
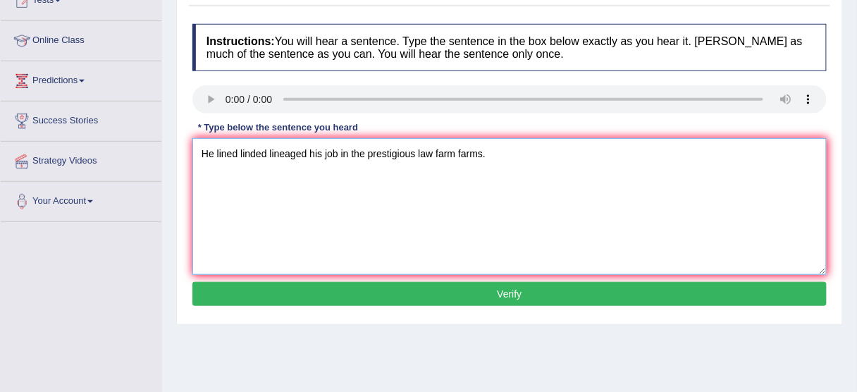
type textarea "He lined linded lineaged his job in the prestigious law farm farms."
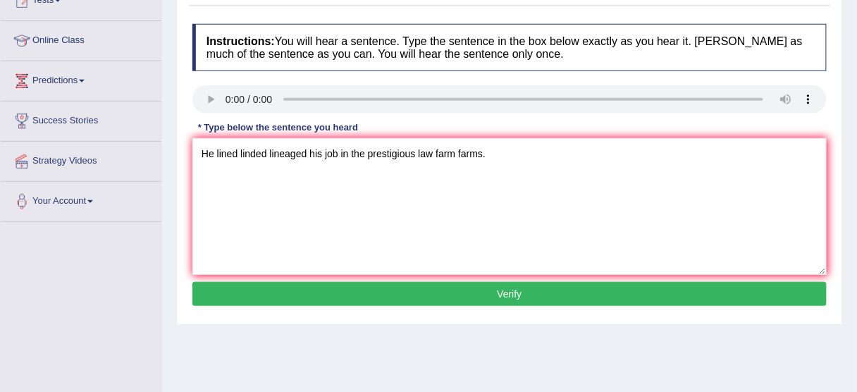
click at [468, 294] on button "Verify" at bounding box center [509, 294] width 634 height 24
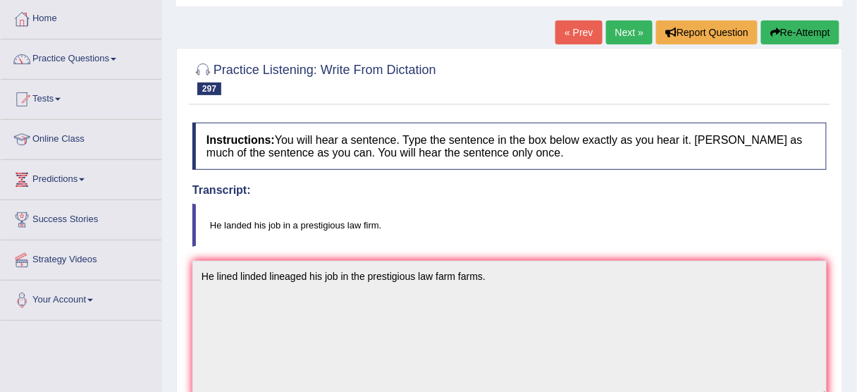
scroll to position [0, 0]
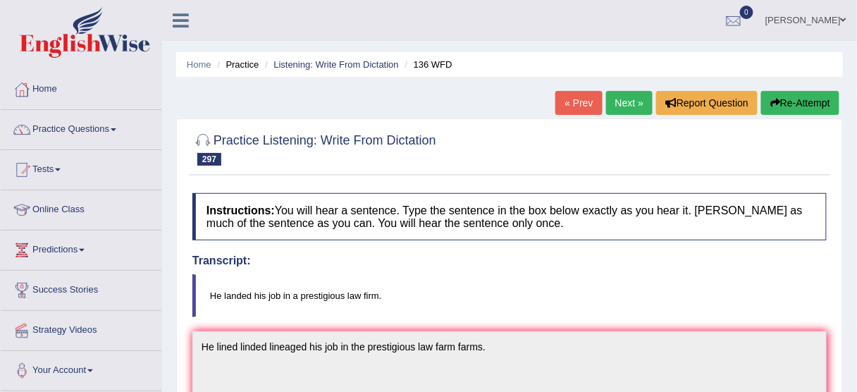
click at [768, 103] on button "Re-Attempt" at bounding box center [800, 103] width 78 height 24
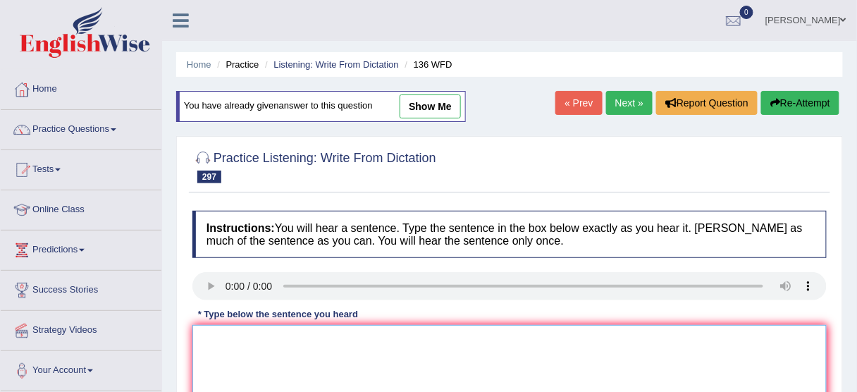
click at [276, 350] on textarea at bounding box center [509, 393] width 634 height 137
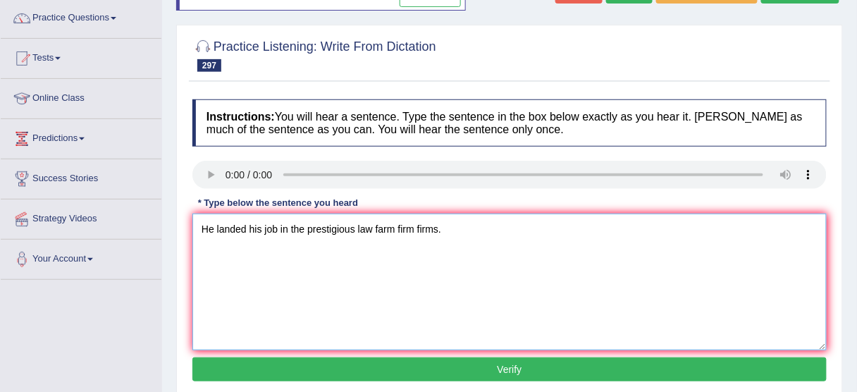
scroll to position [113, 0]
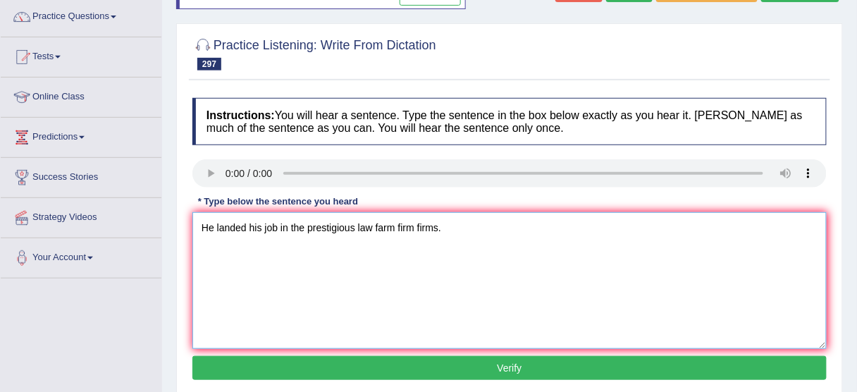
click at [305, 220] on textarea "He landed his job in the prestigious law farm firm firms." at bounding box center [509, 280] width 634 height 137
type textarea "He landed his job in the a prestigious law farm firm firms."
click at [418, 375] on button "Verify" at bounding box center [509, 368] width 634 height 24
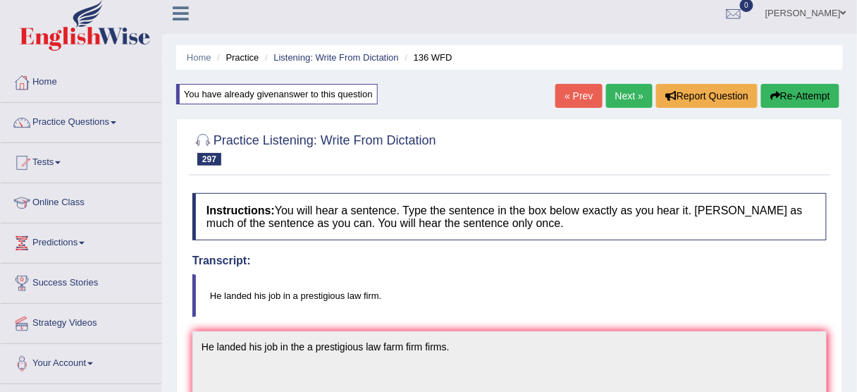
scroll to position [0, 0]
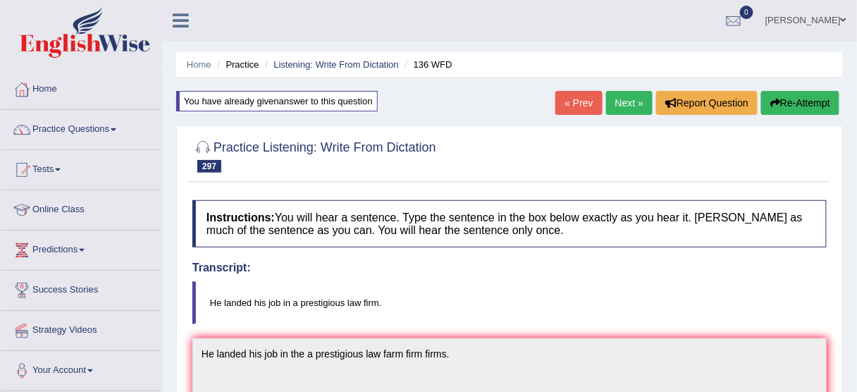
click at [618, 101] on link "Next »" at bounding box center [629, 103] width 46 height 24
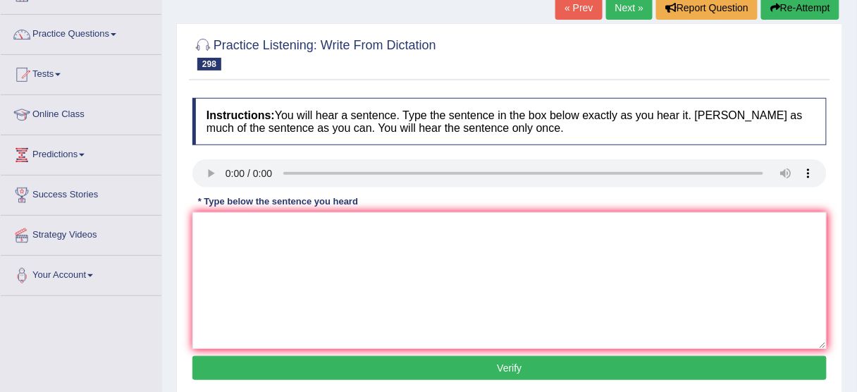
scroll to position [113, 0]
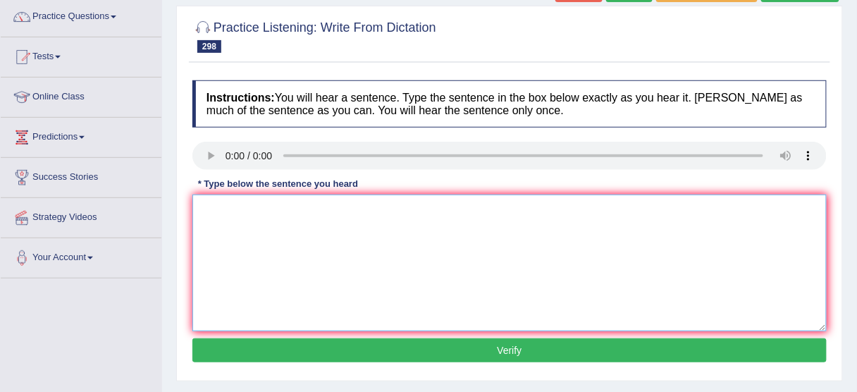
click at [232, 200] on textarea at bounding box center [509, 262] width 634 height 137
click at [207, 200] on textarea "[DEMOGRAPHIC_DATA] people" at bounding box center [509, 262] width 634 height 137
click at [314, 220] on textarea "Strangely people" at bounding box center [509, 262] width 634 height 137
click at [230, 211] on textarea "Strangely people are simultaneously" at bounding box center [509, 262] width 634 height 137
click at [240, 206] on textarea "Strangely people are simultaneously" at bounding box center [509, 262] width 634 height 137
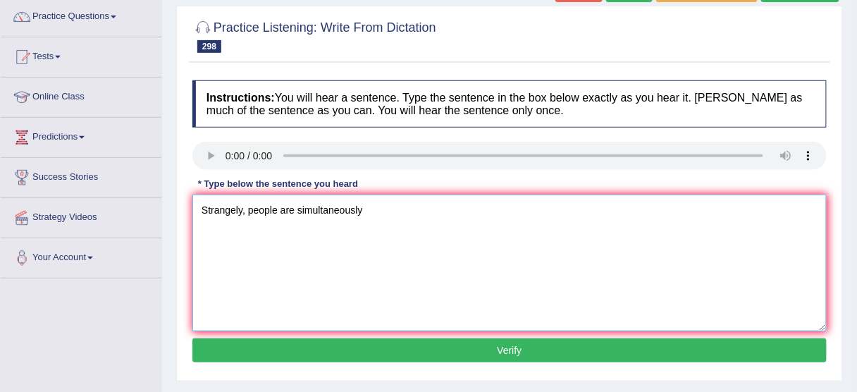
click at [366, 208] on textarea "Strangely, people are simultaneously" at bounding box center [509, 262] width 634 height 137
type textarea "Strangely, people are simultaneously impressed by statistics."
click at [444, 356] on button "Verify" at bounding box center [509, 350] width 634 height 24
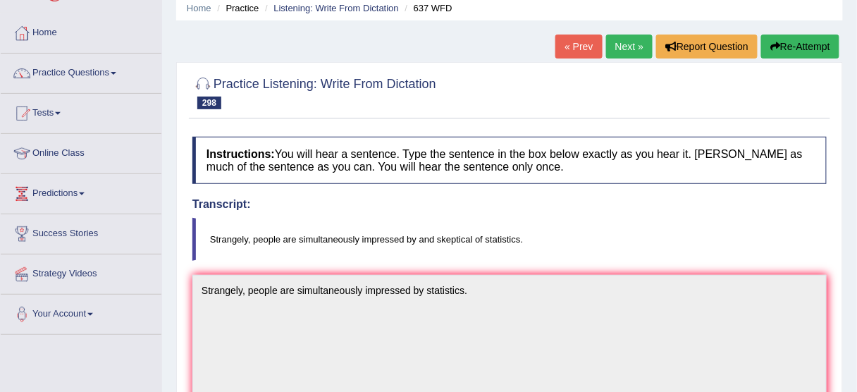
scroll to position [56, 0]
click at [783, 42] on button "Re-Attempt" at bounding box center [800, 47] width 78 height 24
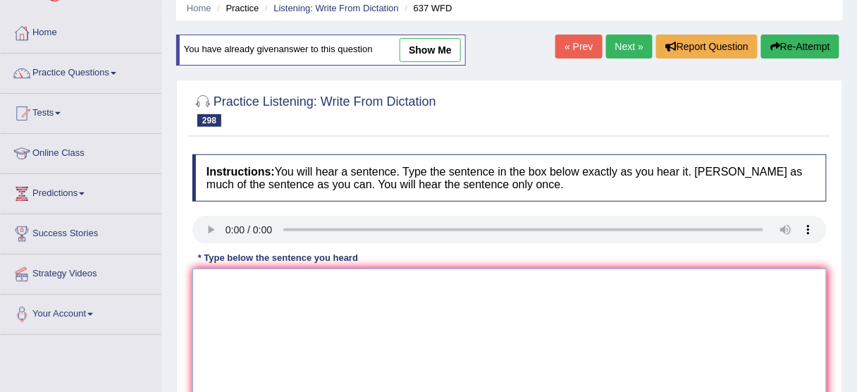
click at [206, 291] on textarea at bounding box center [509, 336] width 634 height 137
click at [216, 281] on textarea "Starangely, people are simultaneously" at bounding box center [509, 336] width 634 height 137
click at [378, 288] on textarea "Strangely, people are simultaneously" at bounding box center [509, 336] width 634 height 137
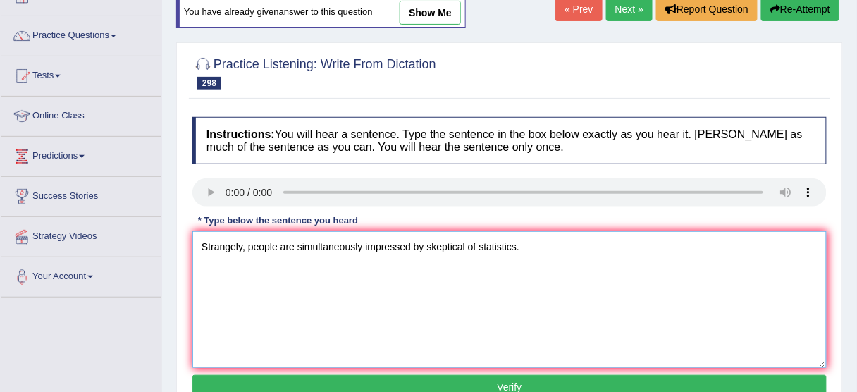
scroll to position [113, 0]
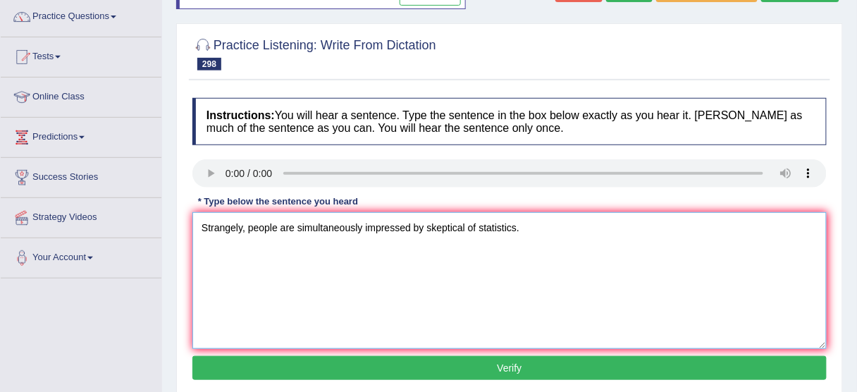
click at [426, 225] on textarea "Strangely, people are simultaneously impressed by skeptical of statistics." at bounding box center [509, 280] width 634 height 137
type textarea "Strangely, people are simultaneously impressed by the skeptical of statistics."
click at [477, 363] on button "Verify" at bounding box center [509, 368] width 634 height 24
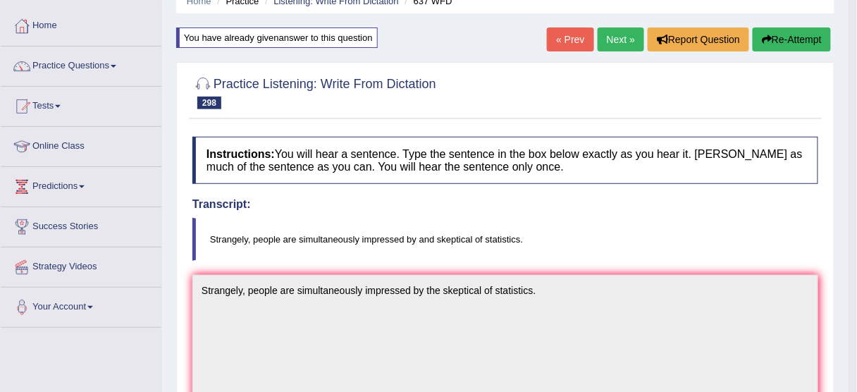
scroll to position [56, 0]
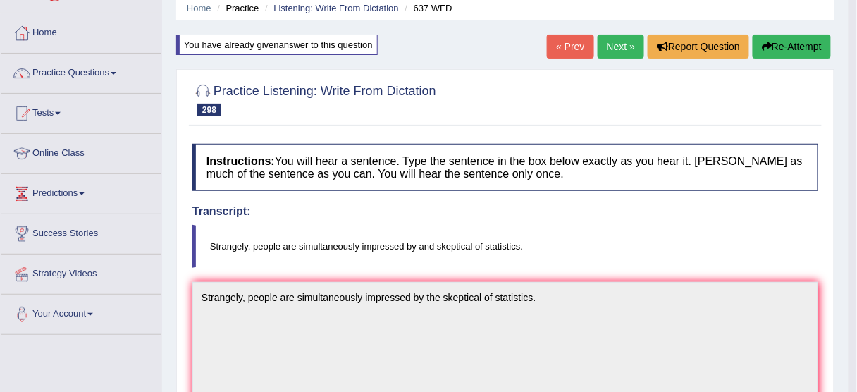
click at [622, 46] on link "Next »" at bounding box center [620, 47] width 46 height 24
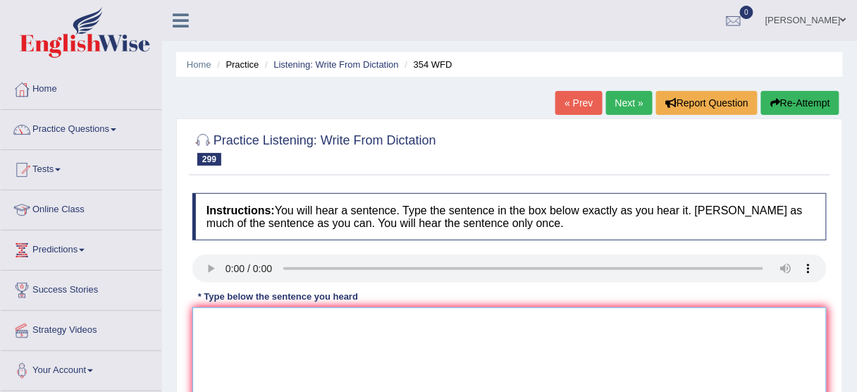
click at [218, 342] on textarea at bounding box center [509, 375] width 634 height 137
click at [329, 315] on textarea "The business policy seminer seminar includes the internship" at bounding box center [509, 375] width 634 height 137
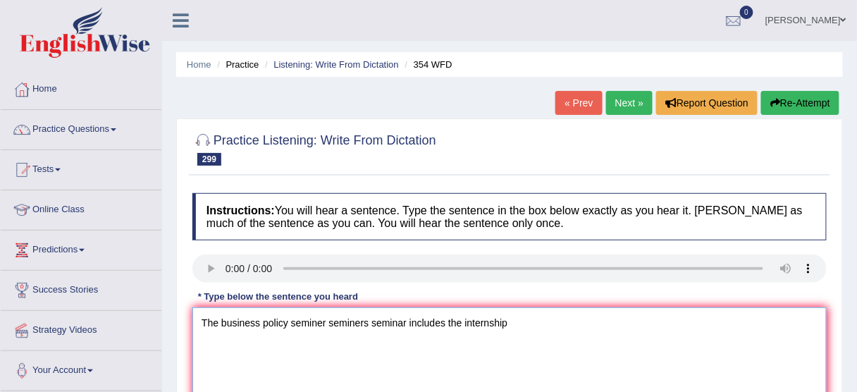
click at [515, 325] on textarea "The business policy seminer seminers seminar includes the internship" at bounding box center [509, 375] width 634 height 137
click at [537, 324] on textarea "The business policy seminer seminers seminar includes the internship of" at bounding box center [509, 375] width 634 height 137
click at [537, 323] on textarea "The business policy seminer seminers seminar includes the internship with aloca…" at bounding box center [509, 375] width 634 height 137
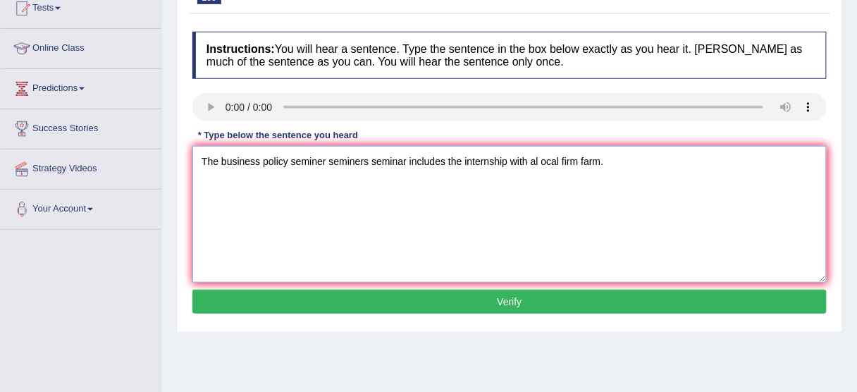
scroll to position [169, 0]
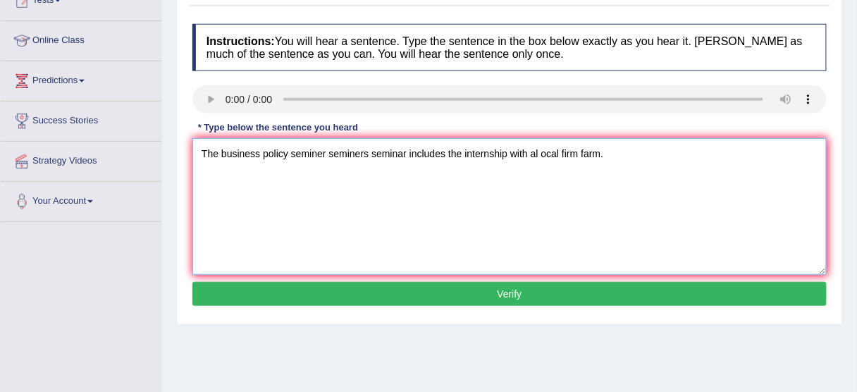
type textarea "The business policy seminer seminers seminar includes the internship with al oc…"
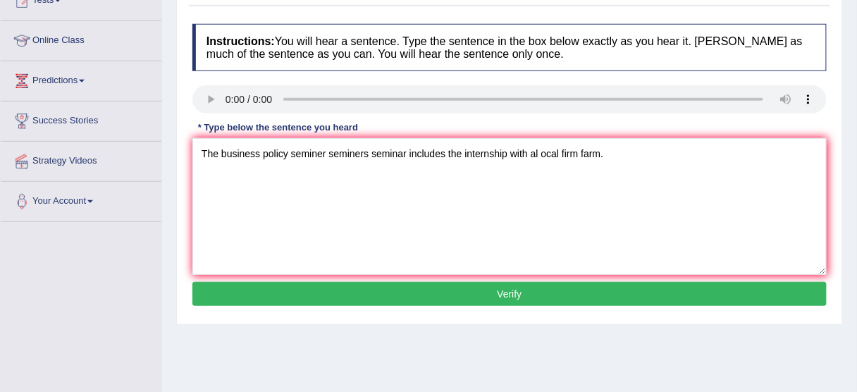
click at [440, 297] on button "Verify" at bounding box center [509, 294] width 634 height 24
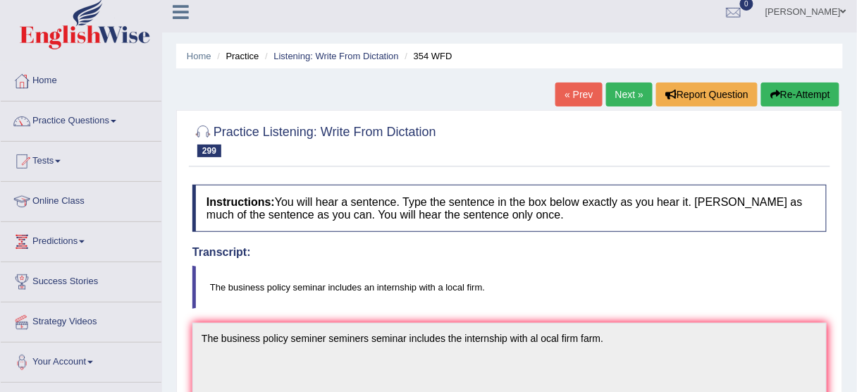
scroll to position [0, 0]
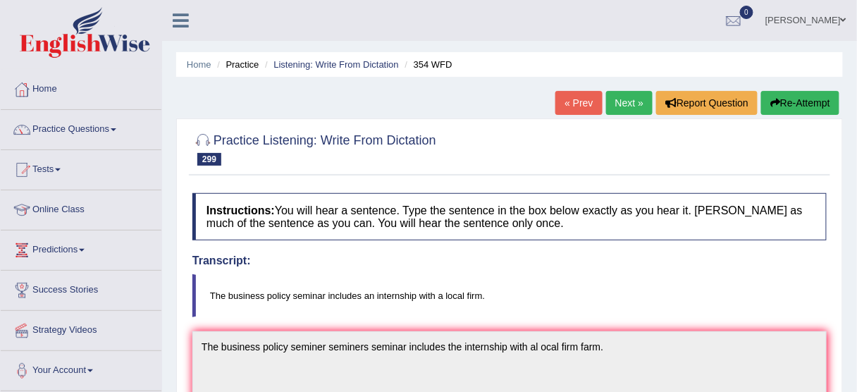
click at [805, 113] on button "Re-Attempt" at bounding box center [800, 103] width 78 height 24
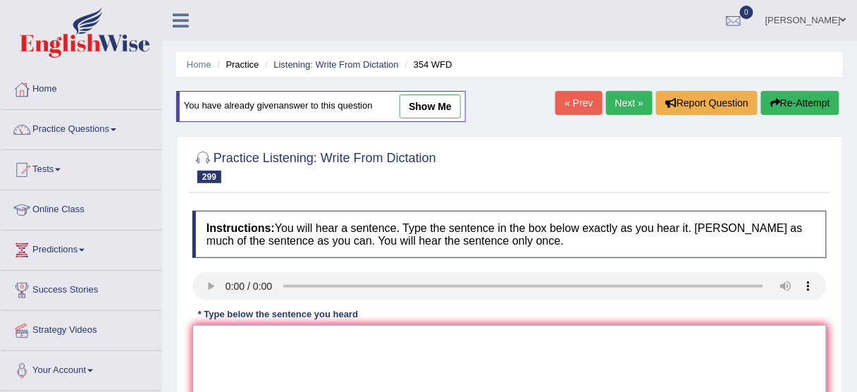
click at [250, 342] on textarea at bounding box center [509, 393] width 634 height 137
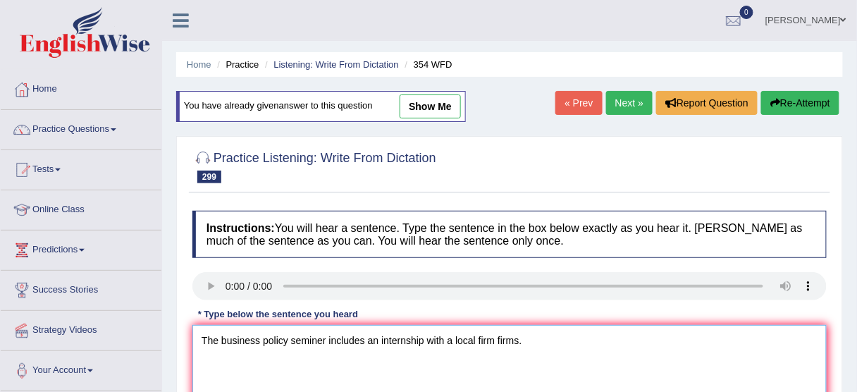
click at [327, 334] on textarea "The business policy seminer includes an internship with a local firm firms." at bounding box center [509, 393] width 634 height 137
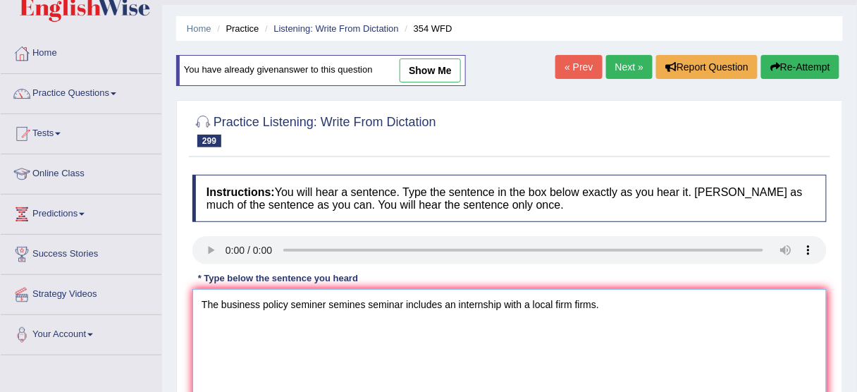
scroll to position [56, 0]
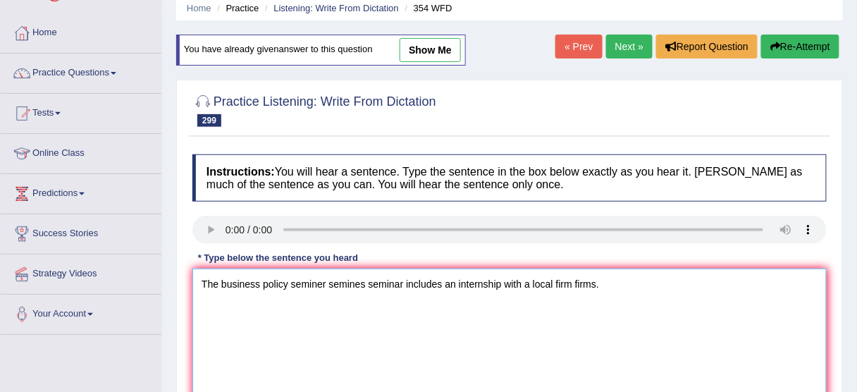
click at [361, 282] on textarea "The business policy seminer semines seminar includes an internship with a local…" at bounding box center [509, 336] width 634 height 137
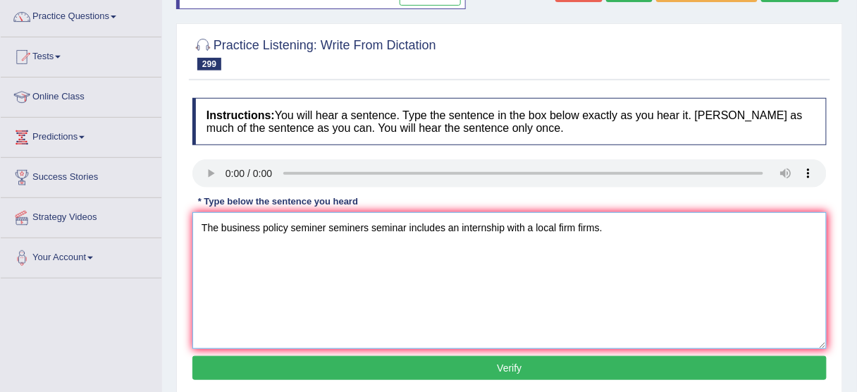
type textarea "The business policy seminer seminers seminar includes an internship with a loca…"
click at [504, 360] on button "Verify" at bounding box center [509, 368] width 634 height 24
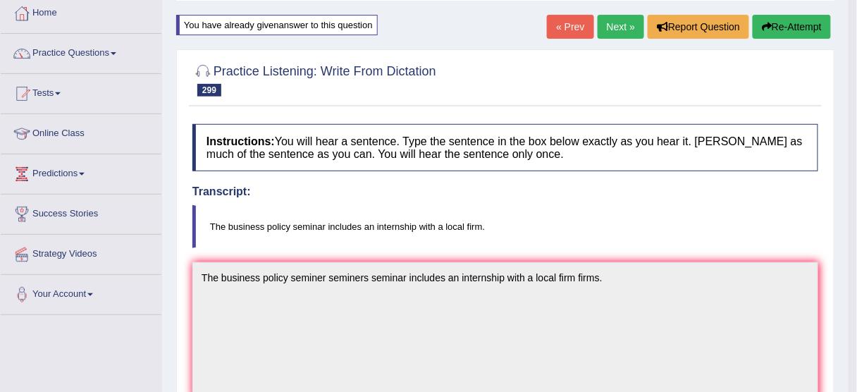
scroll to position [56, 0]
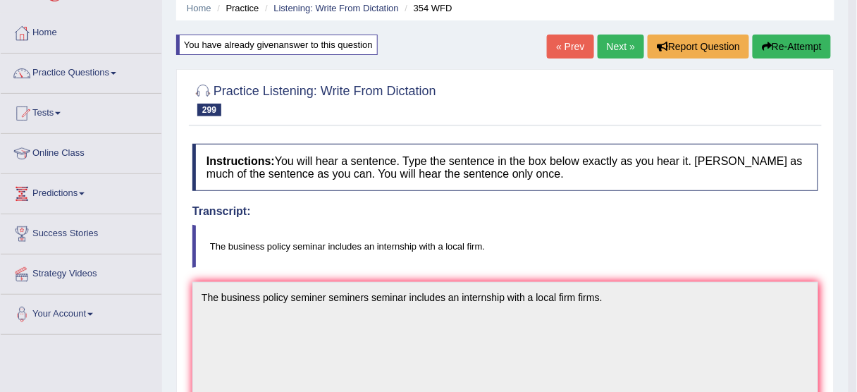
click at [617, 56] on link "Next »" at bounding box center [620, 47] width 46 height 24
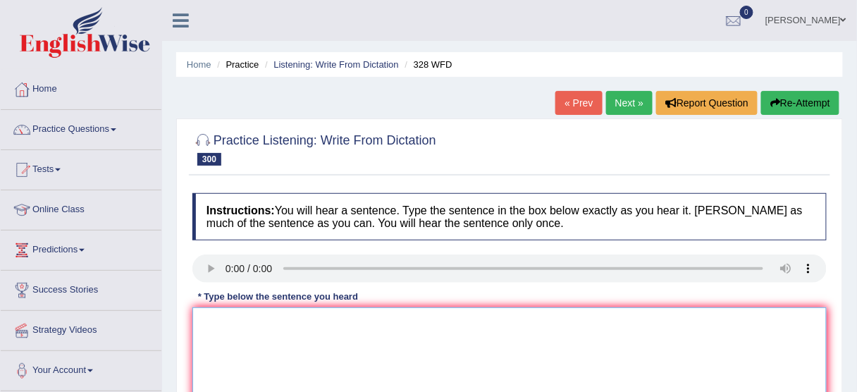
click at [237, 334] on textarea at bounding box center [509, 375] width 634 height 137
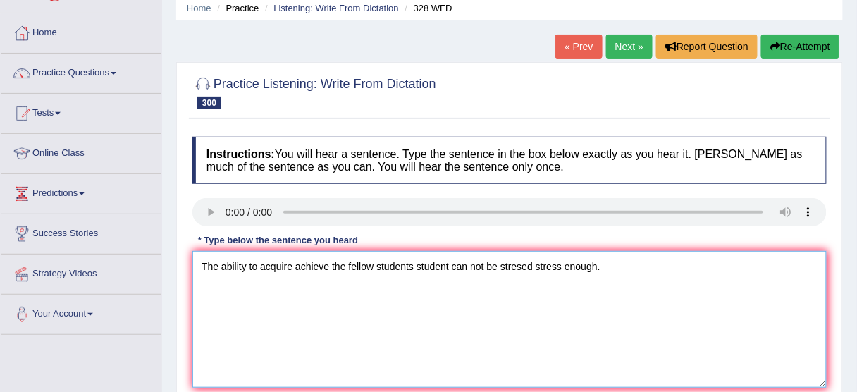
scroll to position [113, 0]
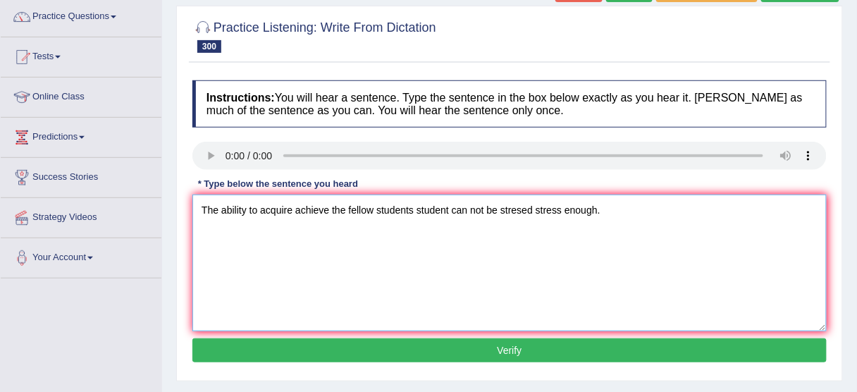
click at [522, 209] on textarea "The ability to acquire achieve the fellow students student can not be stresed s…" at bounding box center [509, 262] width 634 height 137
type textarea "The ability to acquire achieve the fellow students student can not be stressed …"
click at [478, 354] on button "Verify" at bounding box center [509, 350] width 634 height 24
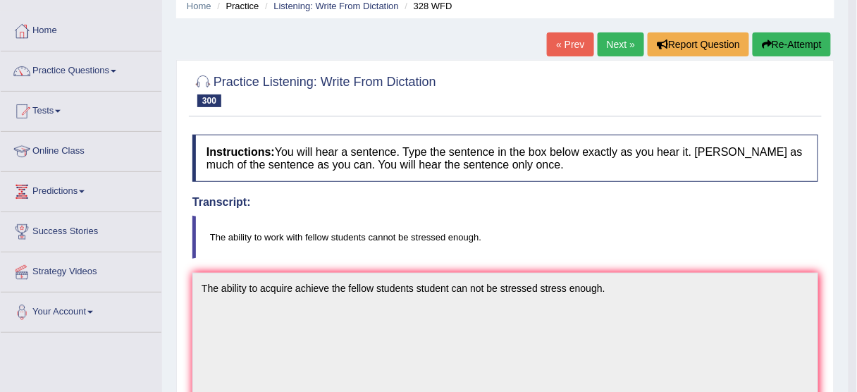
scroll to position [56, 0]
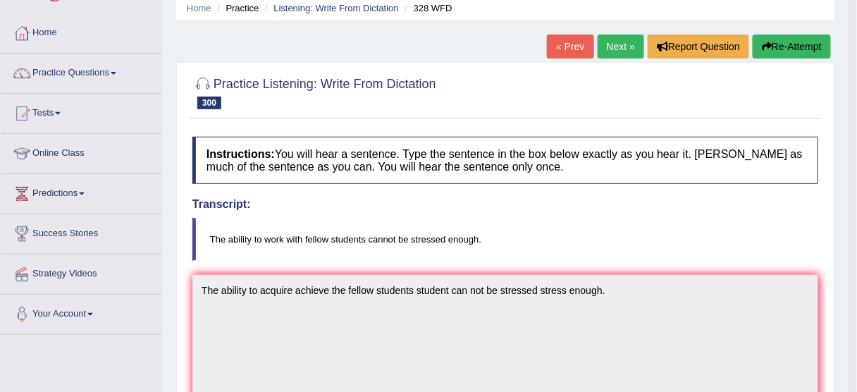
click at [786, 44] on button "Re-Attempt" at bounding box center [791, 47] width 78 height 24
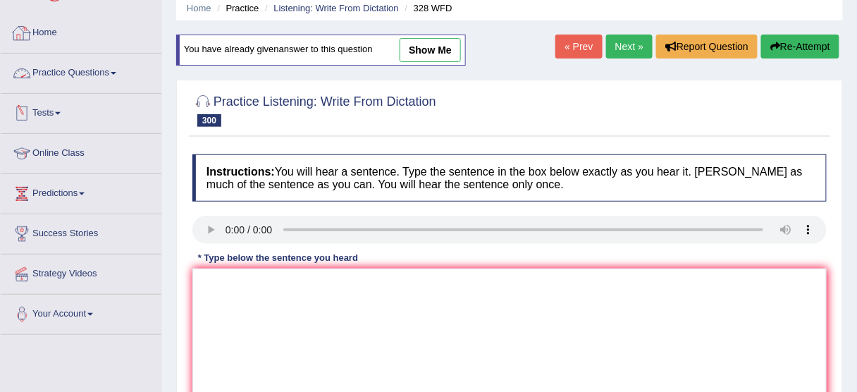
click at [77, 67] on link "Practice Questions" at bounding box center [81, 71] width 161 height 35
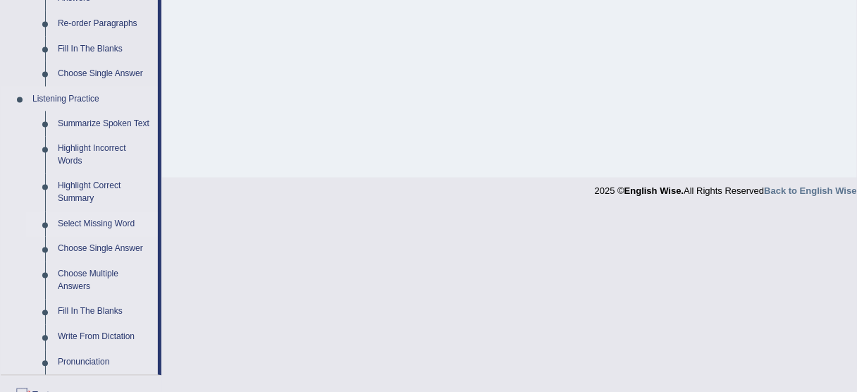
scroll to position [676, 0]
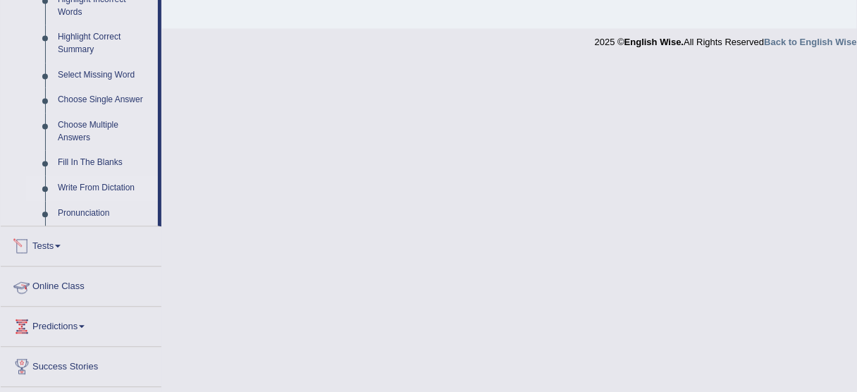
click at [96, 187] on link "Write From Dictation" at bounding box center [104, 187] width 106 height 25
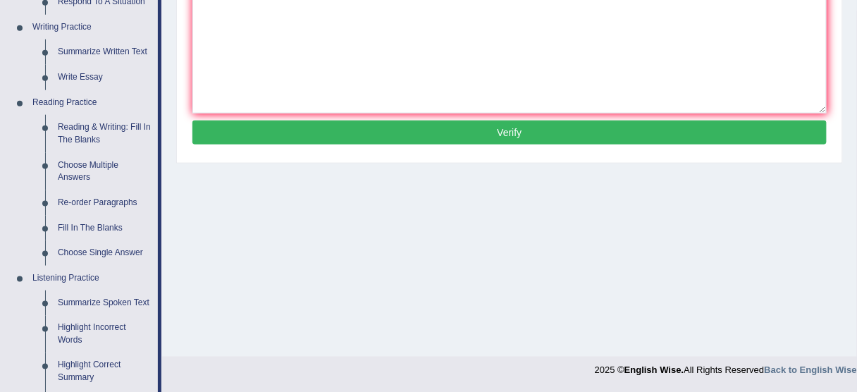
scroll to position [723, 0]
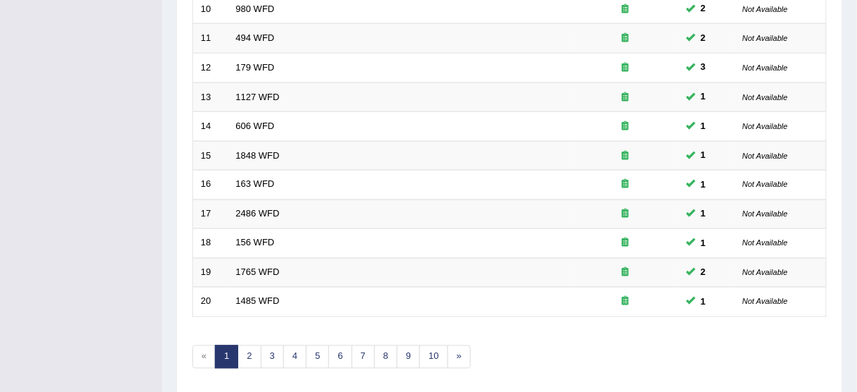
scroll to position [535, 0]
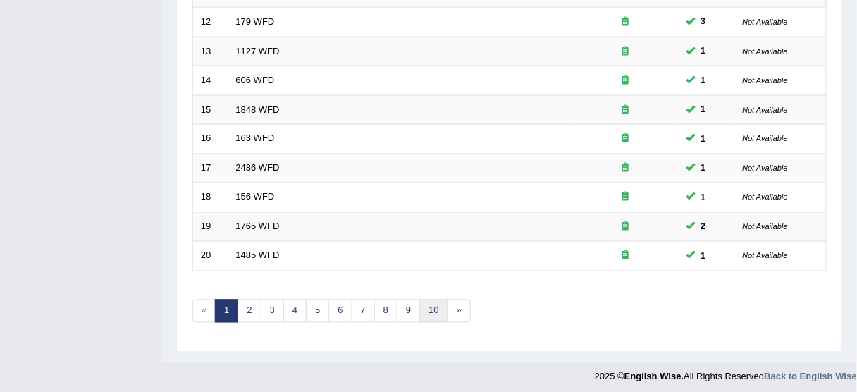
click at [419, 302] on link "10" at bounding box center [433, 310] width 28 height 23
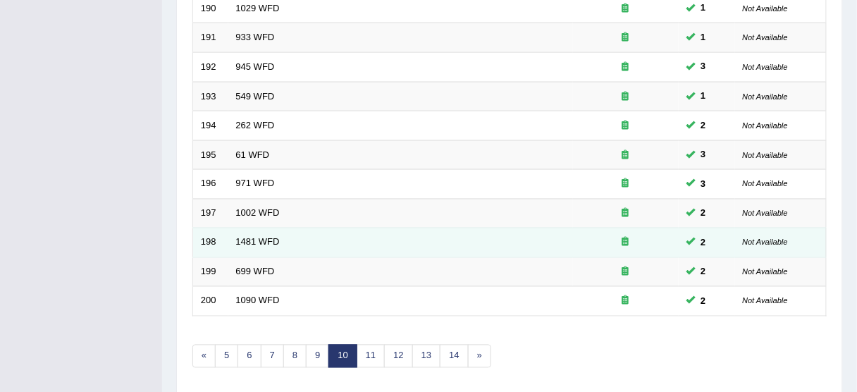
scroll to position [535, 0]
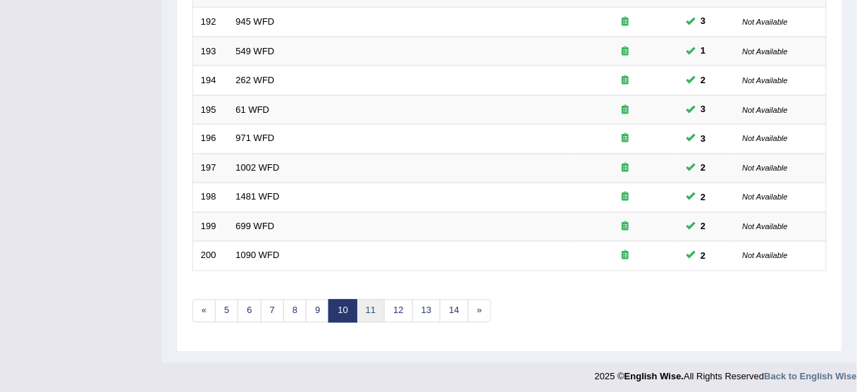
click at [373, 304] on link "11" at bounding box center [370, 310] width 28 height 23
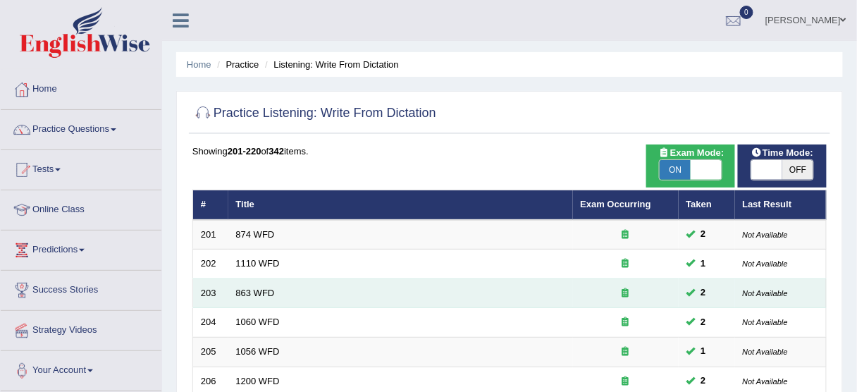
scroll to position [338, 0]
